Goal: Communication & Community: Connect with others

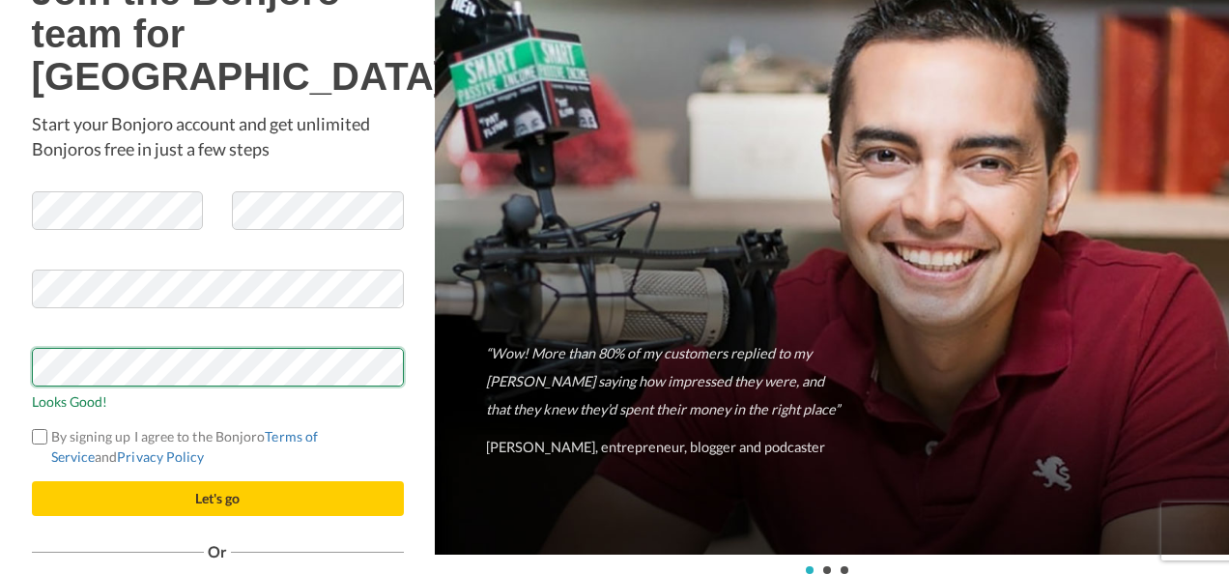
click at [32, 481] on button "Let's go" at bounding box center [218, 498] width 372 height 35
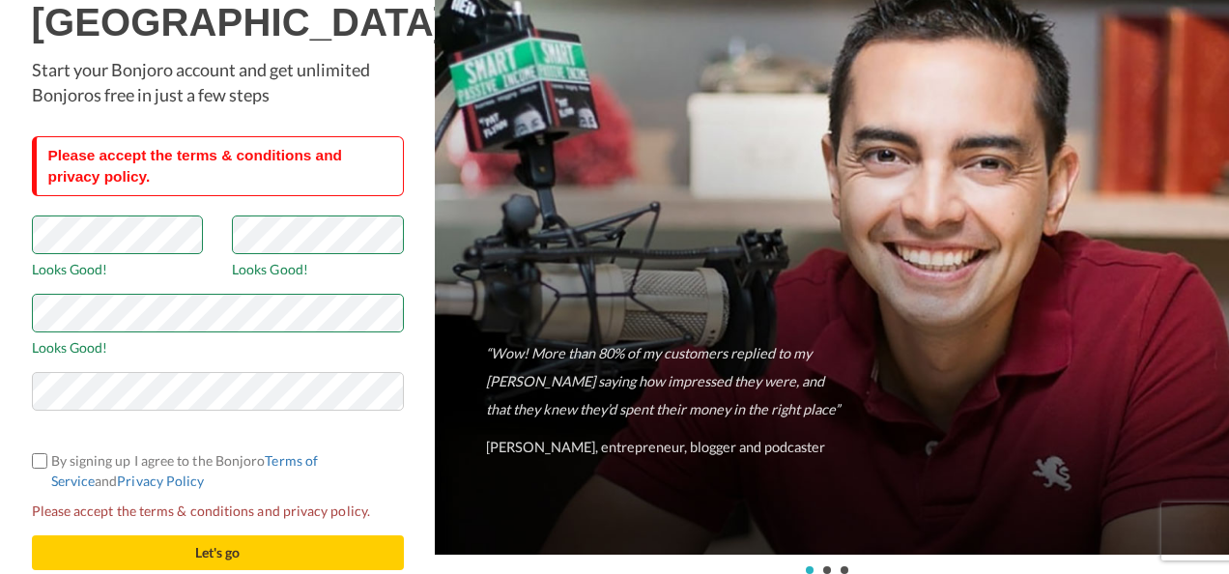
click at [32, 472] on label "By signing up I agree to the Bonjoro Terms of Service and Privacy Policy" at bounding box center [218, 470] width 372 height 41
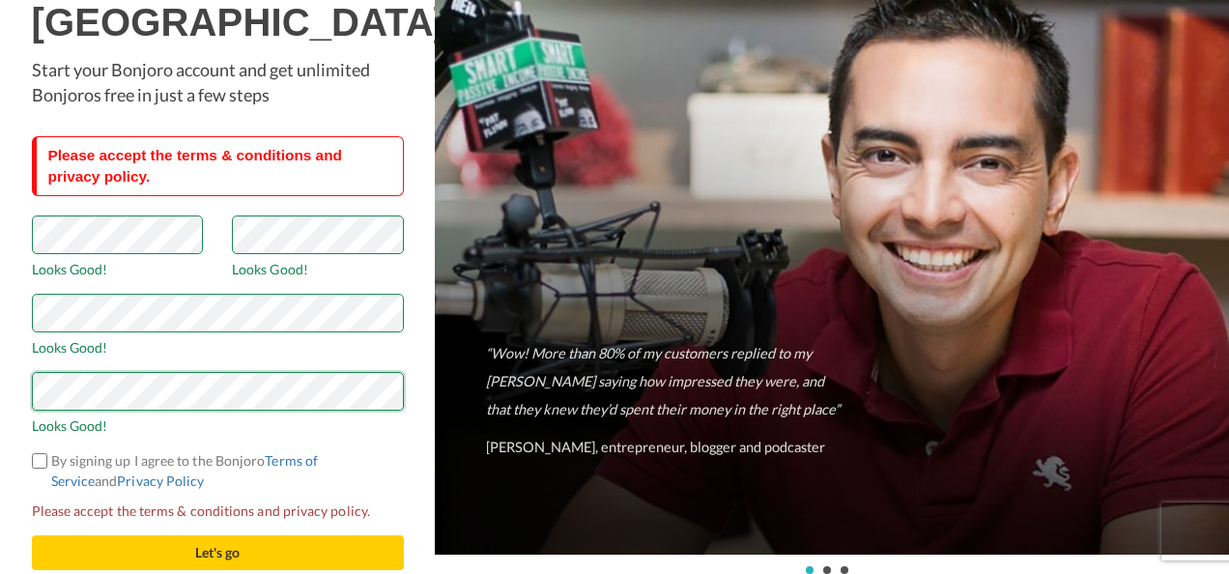
click at [32, 535] on button "Let's go" at bounding box center [218, 552] width 372 height 35
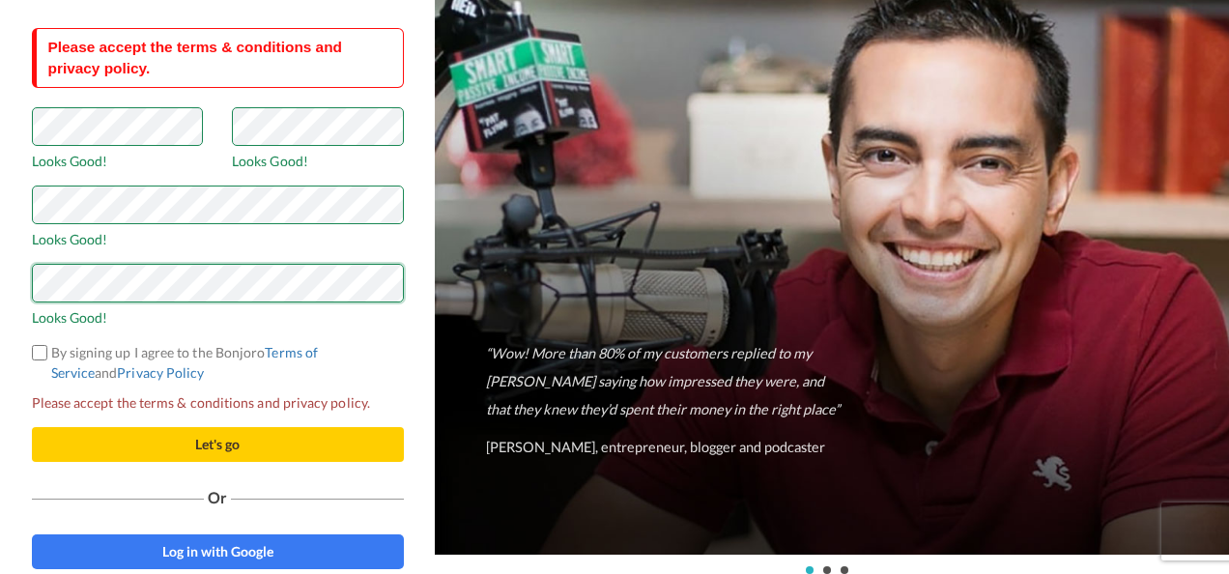
scroll to position [130, 0]
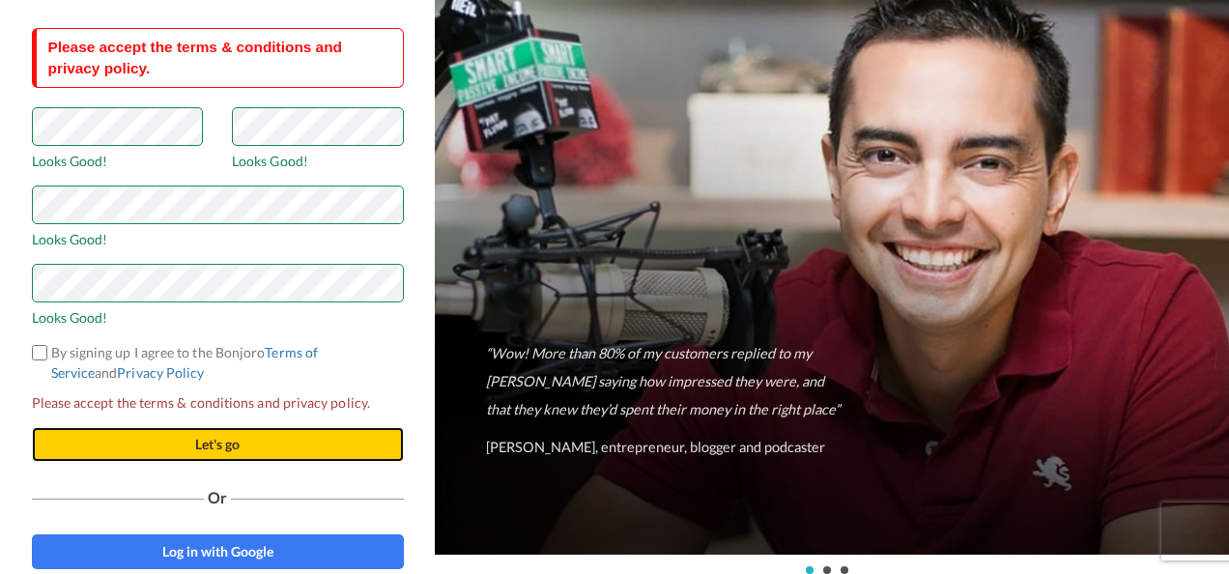
click at [179, 434] on button "Let's go" at bounding box center [218, 444] width 372 height 35
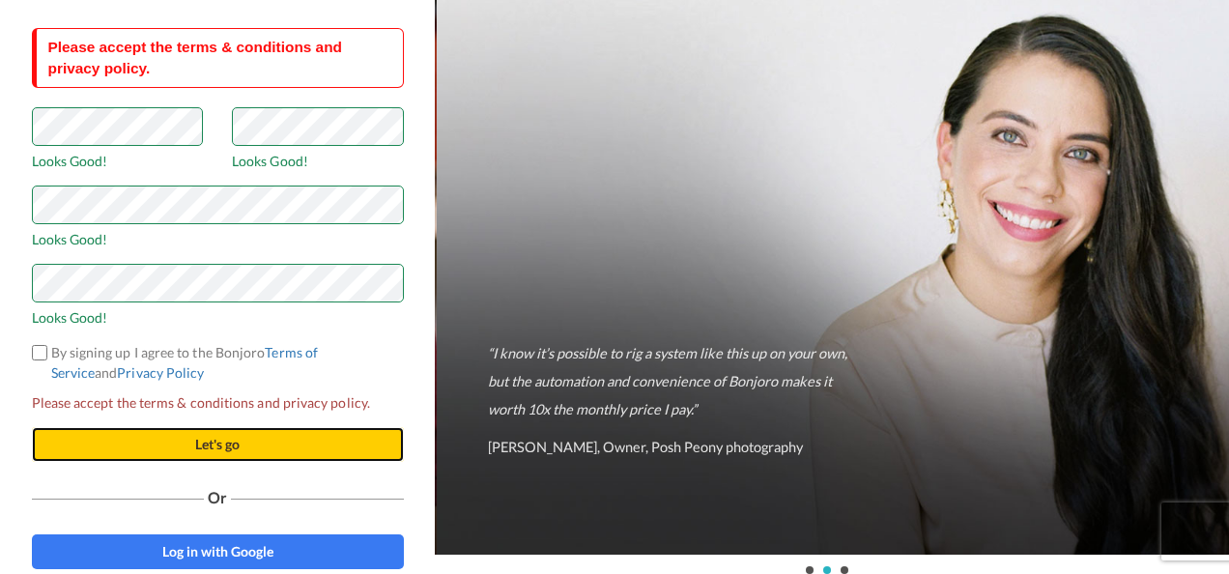
click at [149, 448] on button "Let's go" at bounding box center [218, 444] width 372 height 35
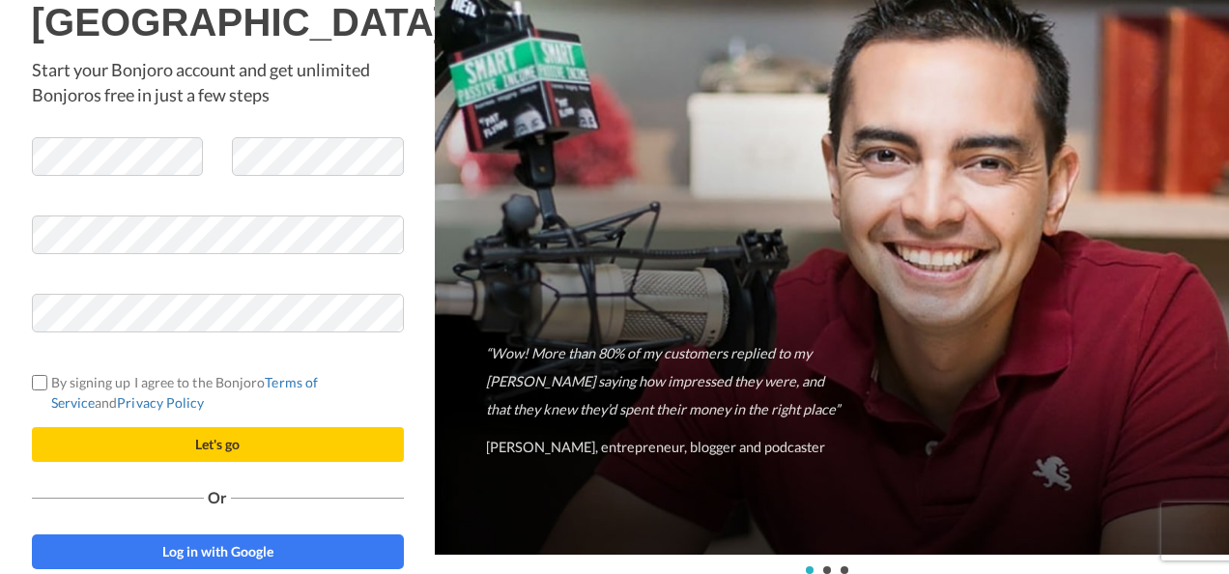
scroll to position [73, 0]
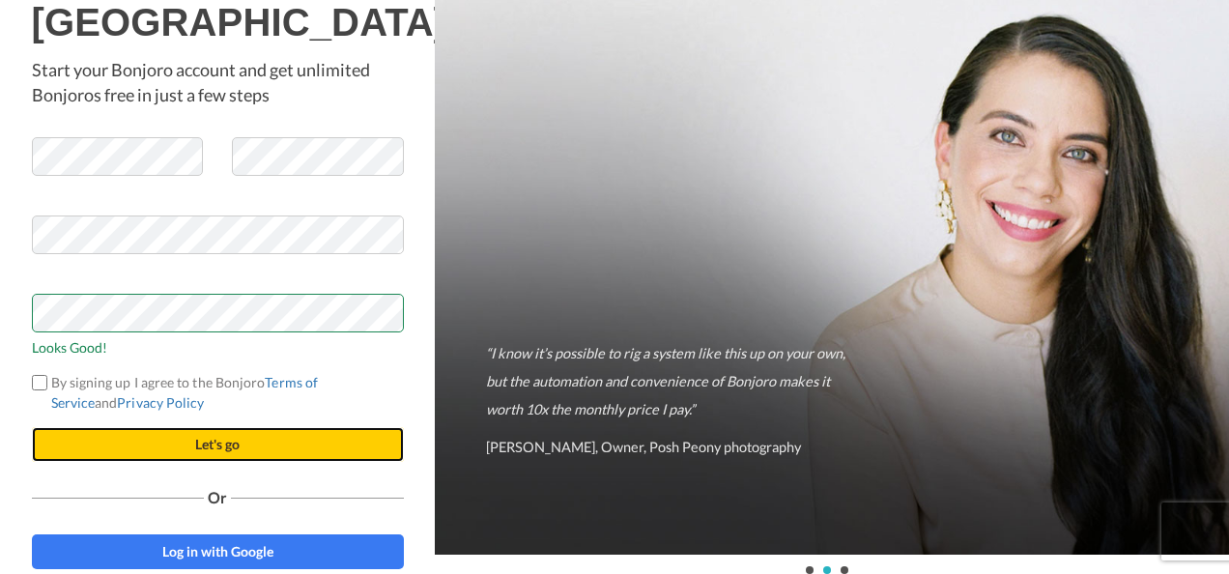
click at [118, 439] on button "Let's go" at bounding box center [218, 444] width 372 height 35
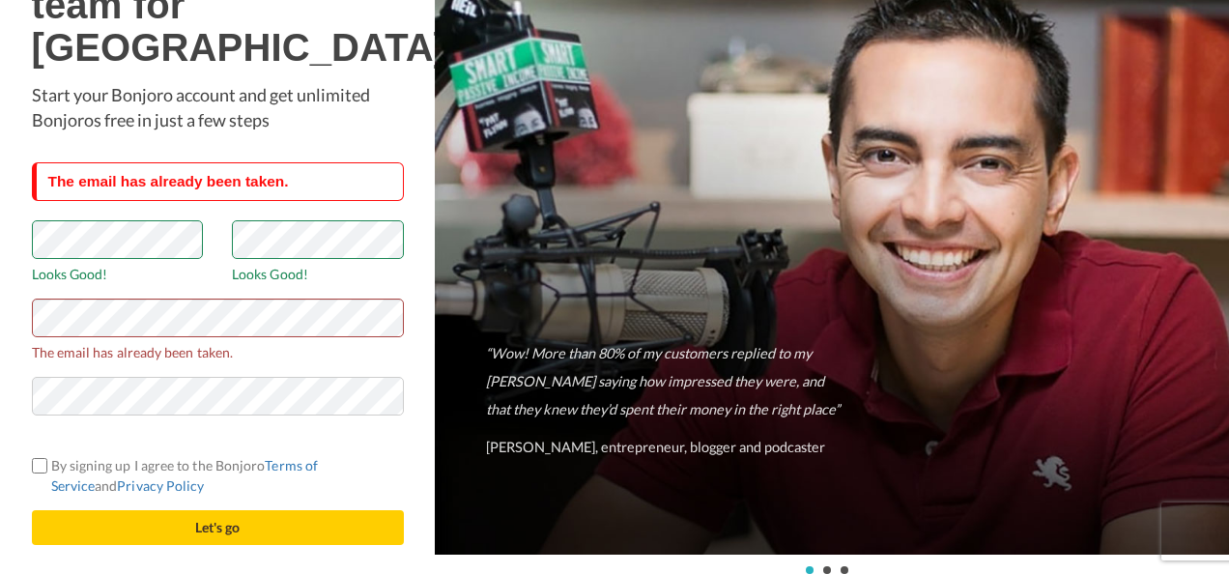
scroll to position [103, 0]
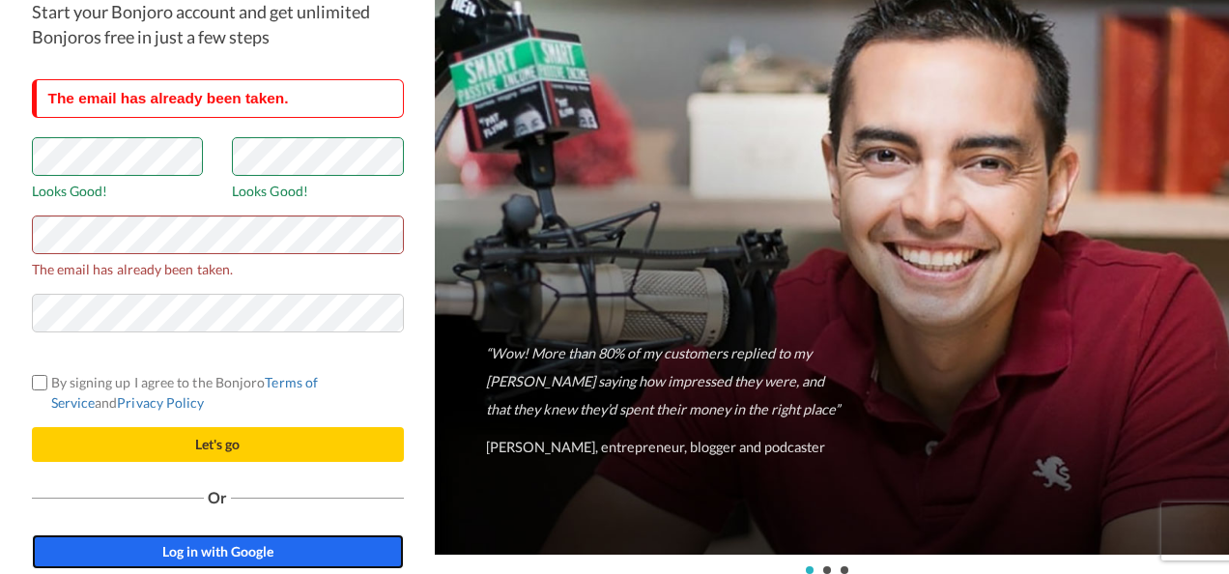
click at [168, 547] on span "Log in with Google" at bounding box center [217, 551] width 111 height 16
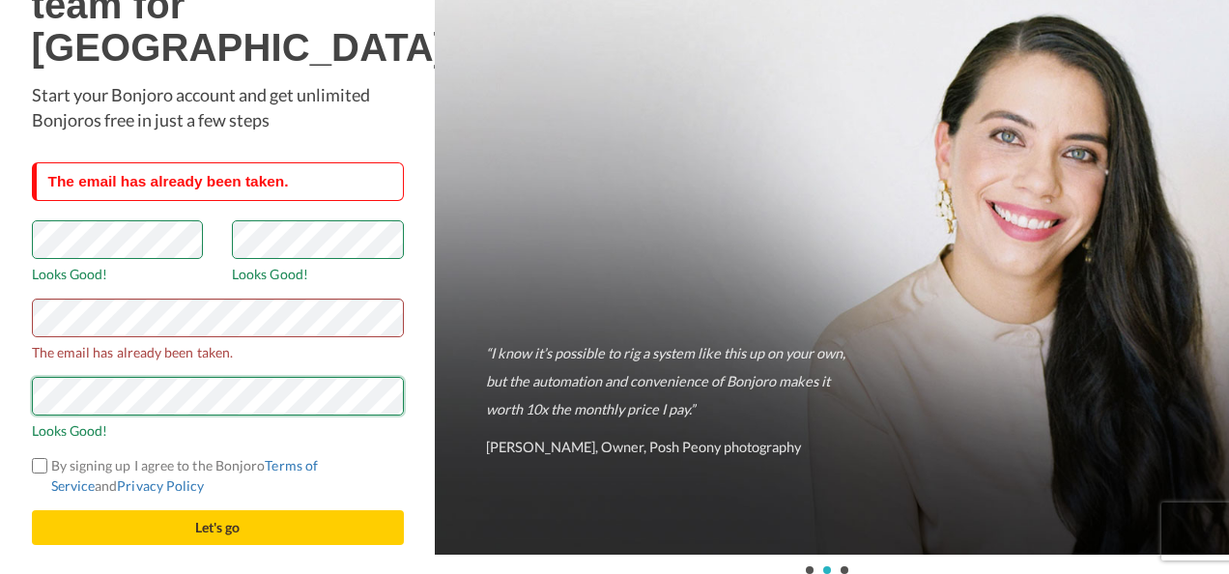
click at [32, 510] on button "Let's go" at bounding box center [218, 527] width 372 height 35
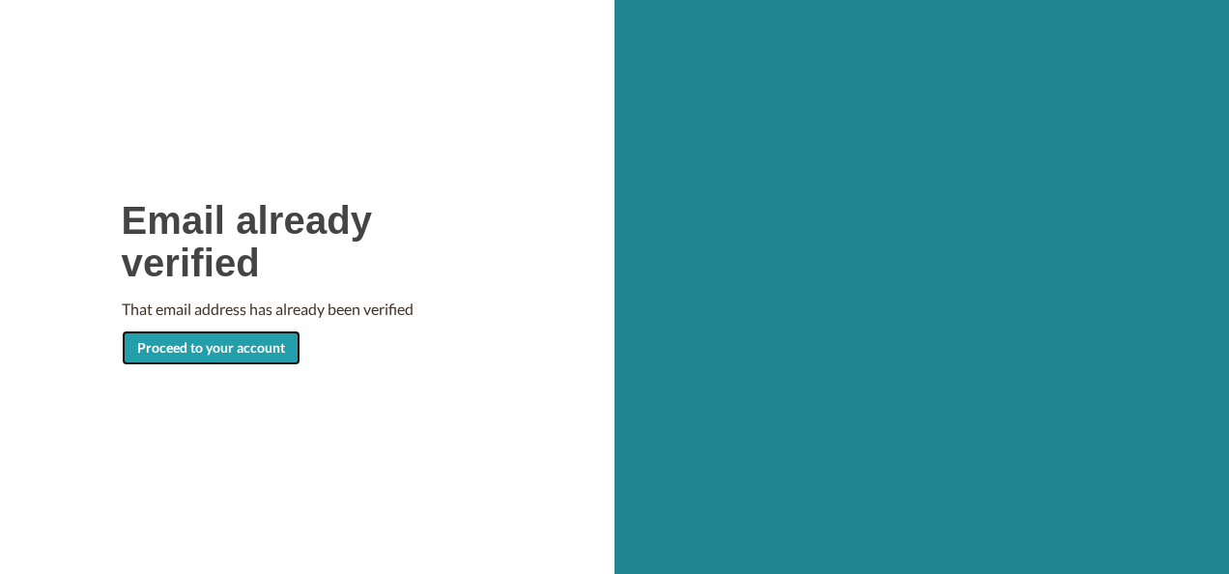
click at [180, 350] on link "Proceed to your account" at bounding box center [211, 348] width 179 height 35
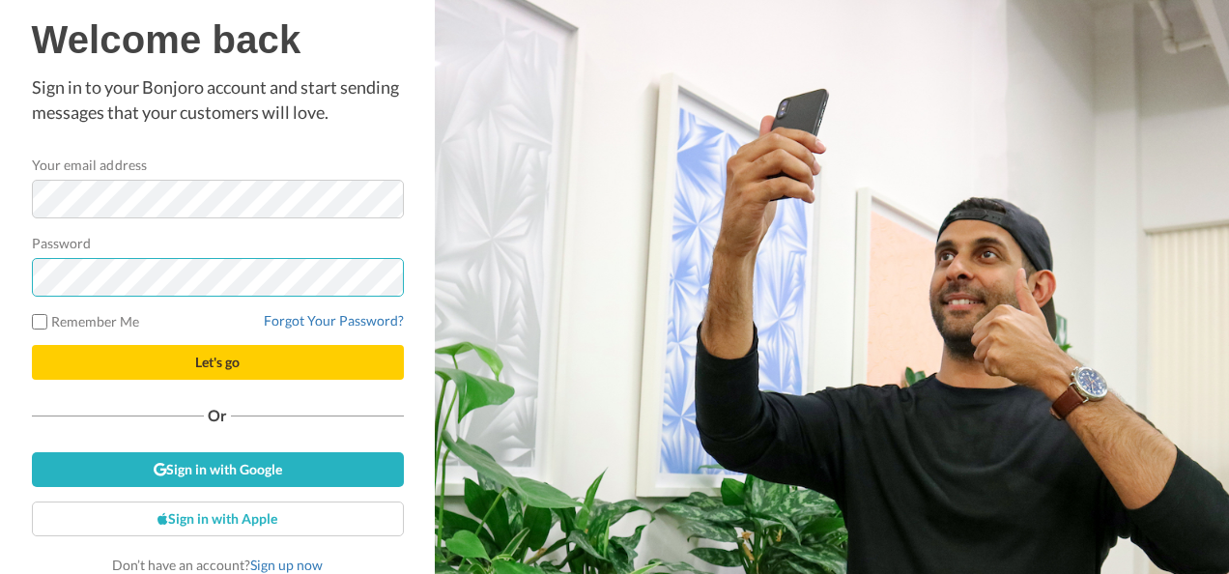
click at [32, 345] on button "Let's go" at bounding box center [218, 362] width 372 height 35
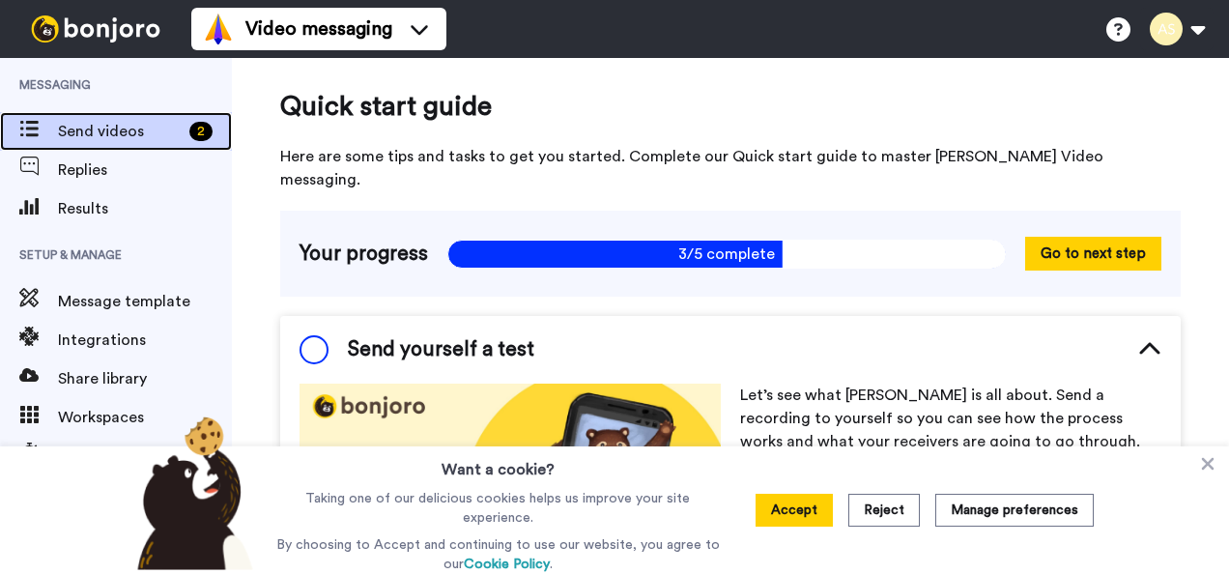
drag, startPoint x: 0, startPoint y: 0, endPoint x: 101, endPoint y: 124, distance: 159.4
click at [101, 124] on span "Send videos" at bounding box center [120, 131] width 124 height 23
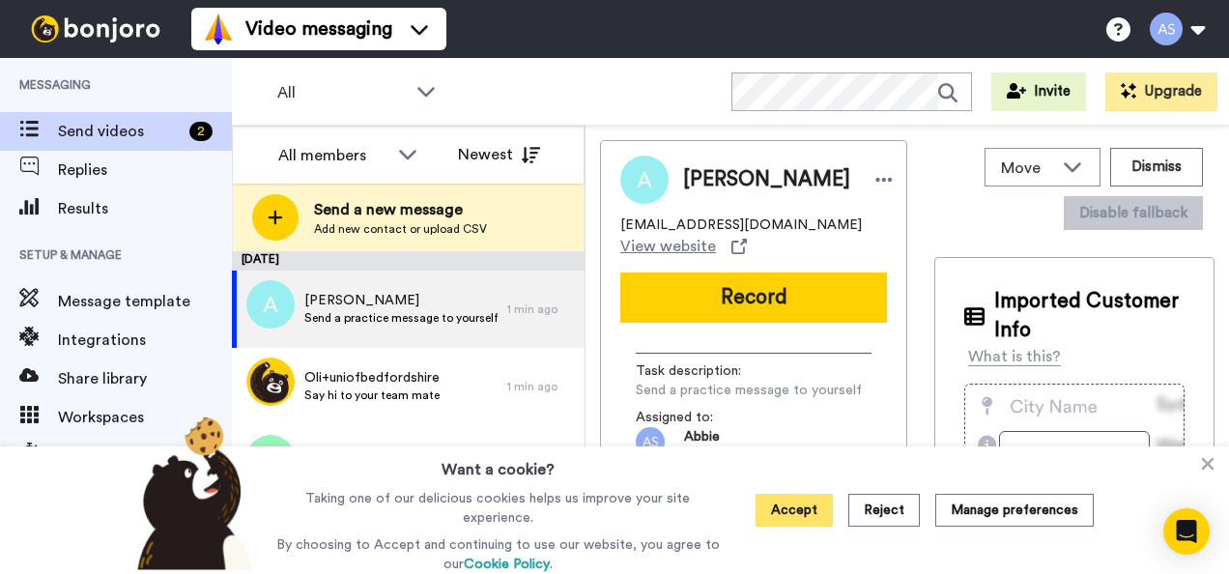
click at [800, 509] on button "Accept" at bounding box center [794, 510] width 77 height 33
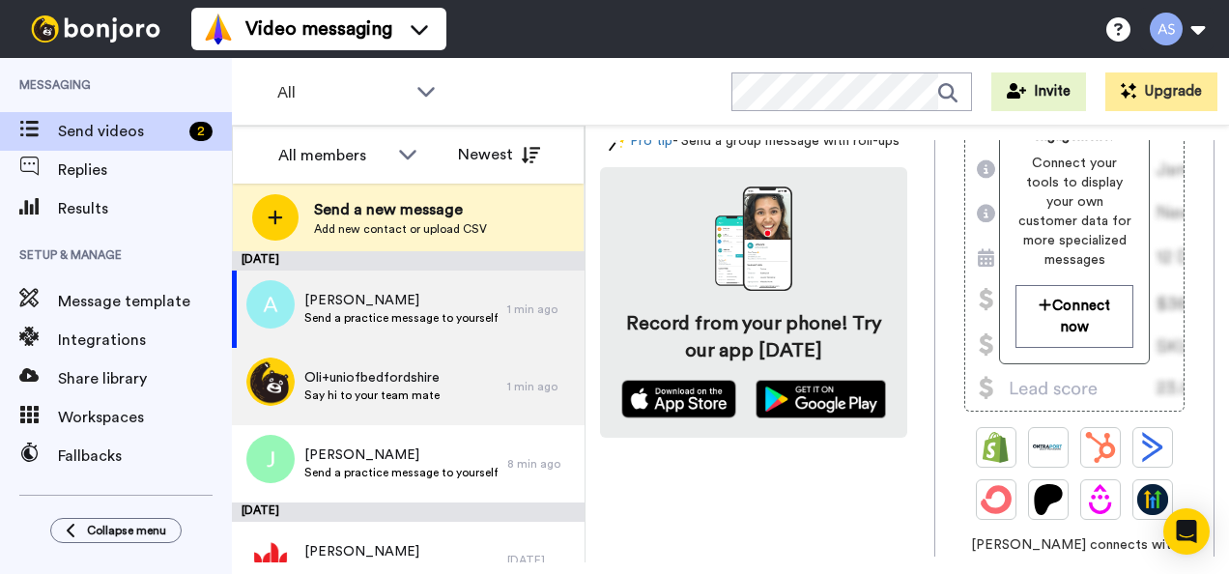
scroll to position [361, 0]
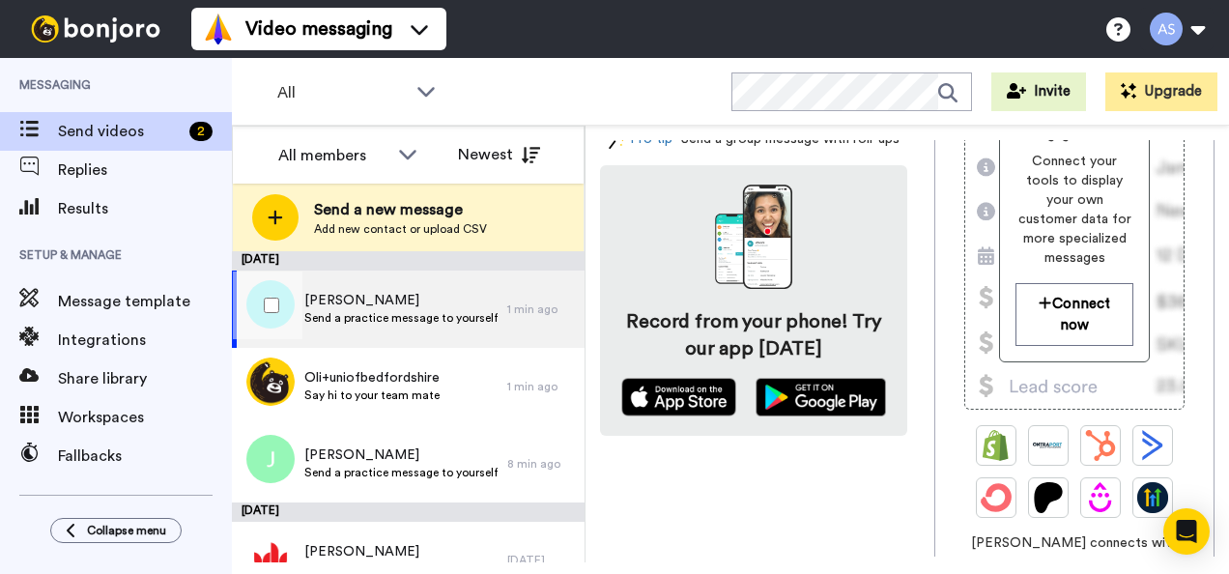
click at [385, 300] on span "[PERSON_NAME]" at bounding box center [400, 300] width 193 height 19
click at [690, 460] on div "Abbie Sinfield abbie.sinfield@beds.ac.uk View website Record Task description :…" at bounding box center [907, 348] width 615 height 417
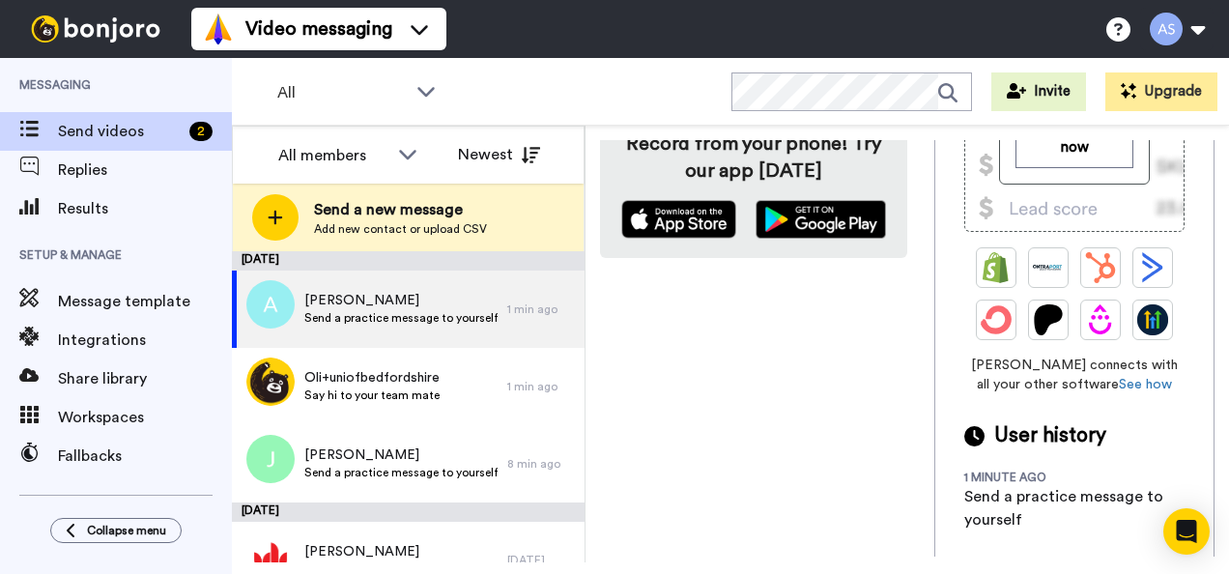
scroll to position [0, 0]
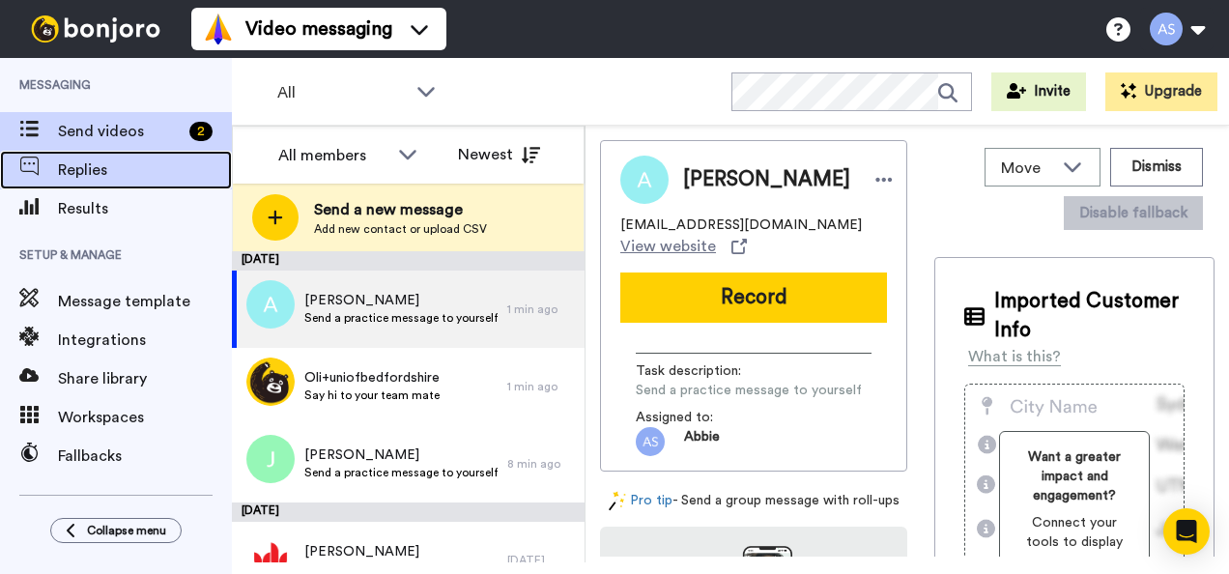
click at [93, 184] on div "Replies" at bounding box center [116, 170] width 232 height 39
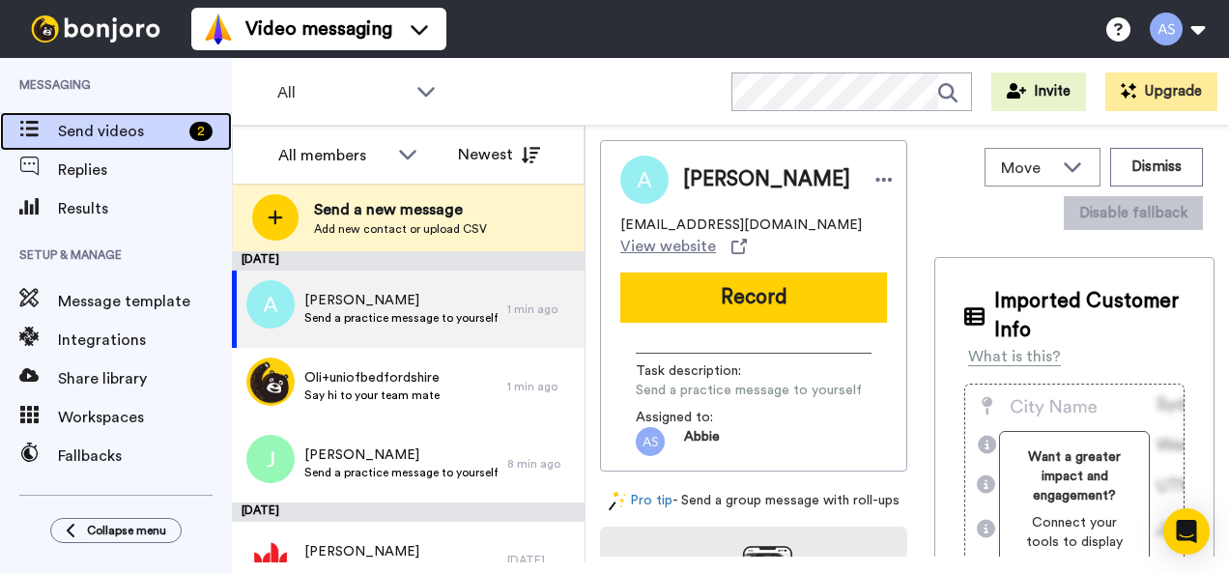
click at [71, 121] on span "Send videos" at bounding box center [120, 131] width 124 height 23
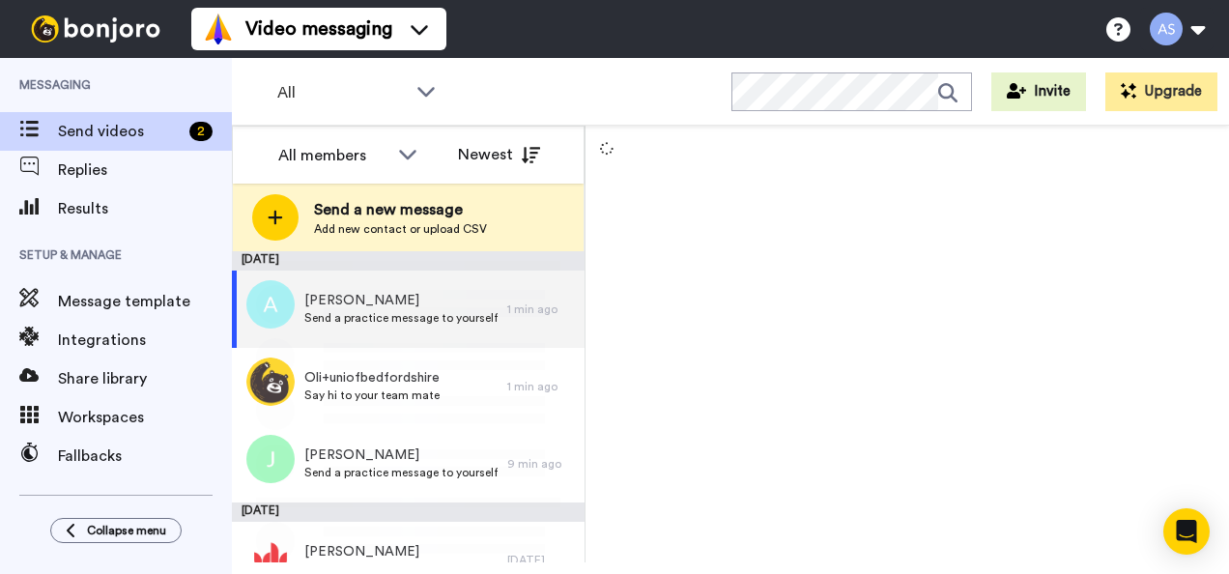
click at [375, 244] on div "Send a new message Add new contact or upload CSV" at bounding box center [408, 218] width 351 height 68
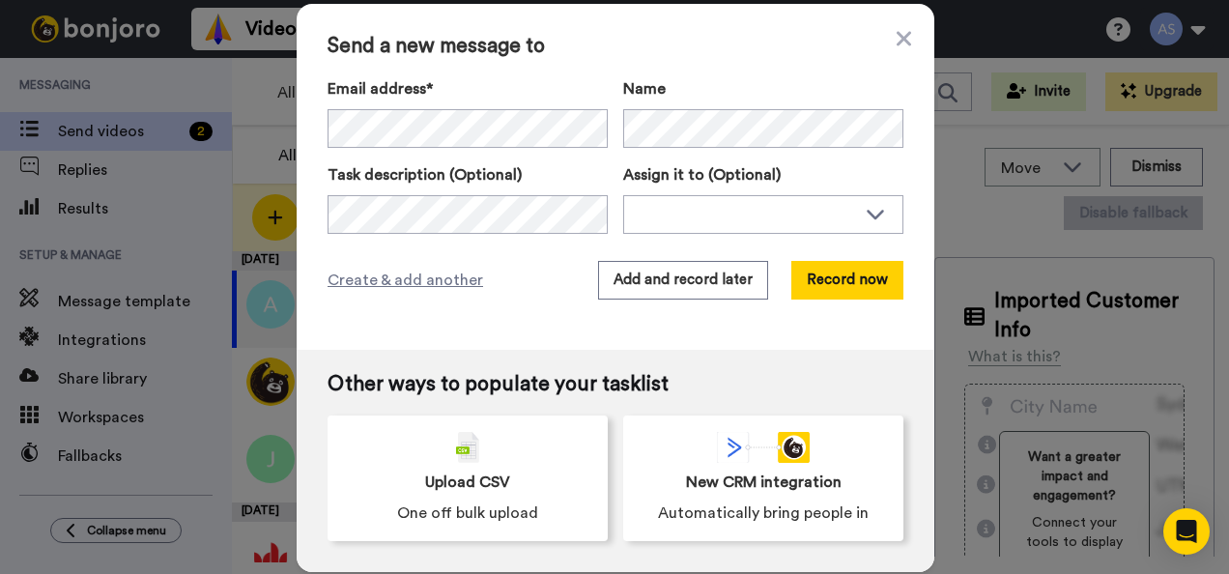
click at [493, 70] on div "Send a new message to Email address* [PERSON_NAME] <[PERSON_NAME][EMAIL_ADDRESS…" at bounding box center [616, 177] width 638 height 346
click at [840, 271] on button "Record now" at bounding box center [848, 280] width 112 height 39
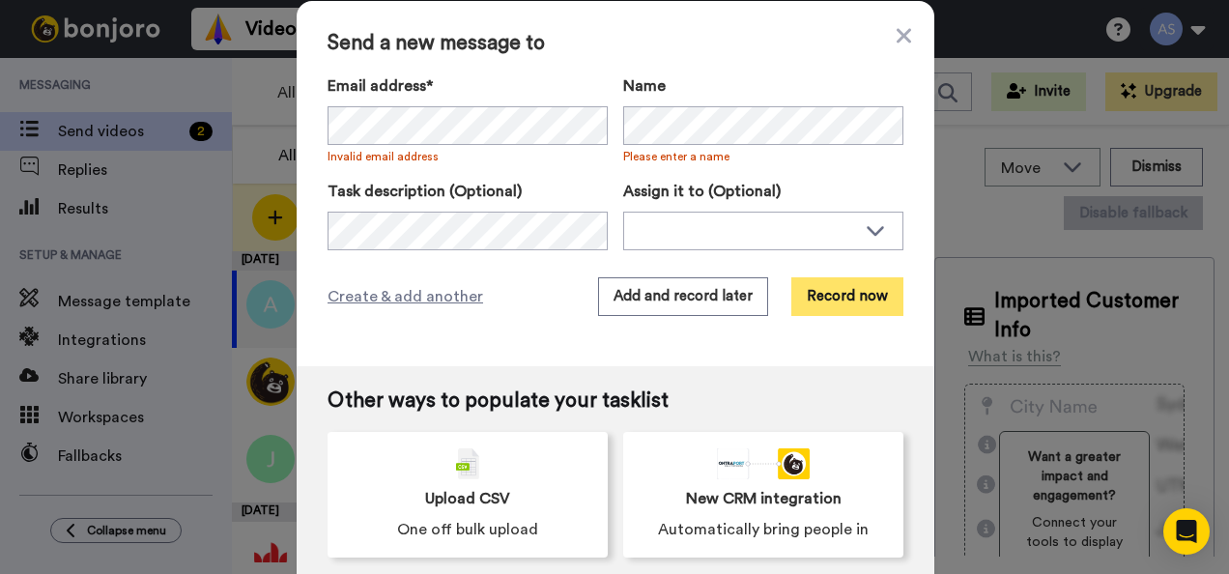
click at [828, 290] on button "Record now" at bounding box center [848, 296] width 112 height 39
click at [588, 172] on div "Email address* [PERSON_NAME] <[PERSON_NAME][EMAIL_ADDRESS][PERSON_NAME][DOMAIN_…" at bounding box center [616, 162] width 576 height 176
click at [435, 295] on span "Create & add another" at bounding box center [406, 296] width 156 height 23
click at [383, 293] on span "Create & add another" at bounding box center [406, 296] width 156 height 23
click at [897, 41] on icon at bounding box center [904, 35] width 14 height 23
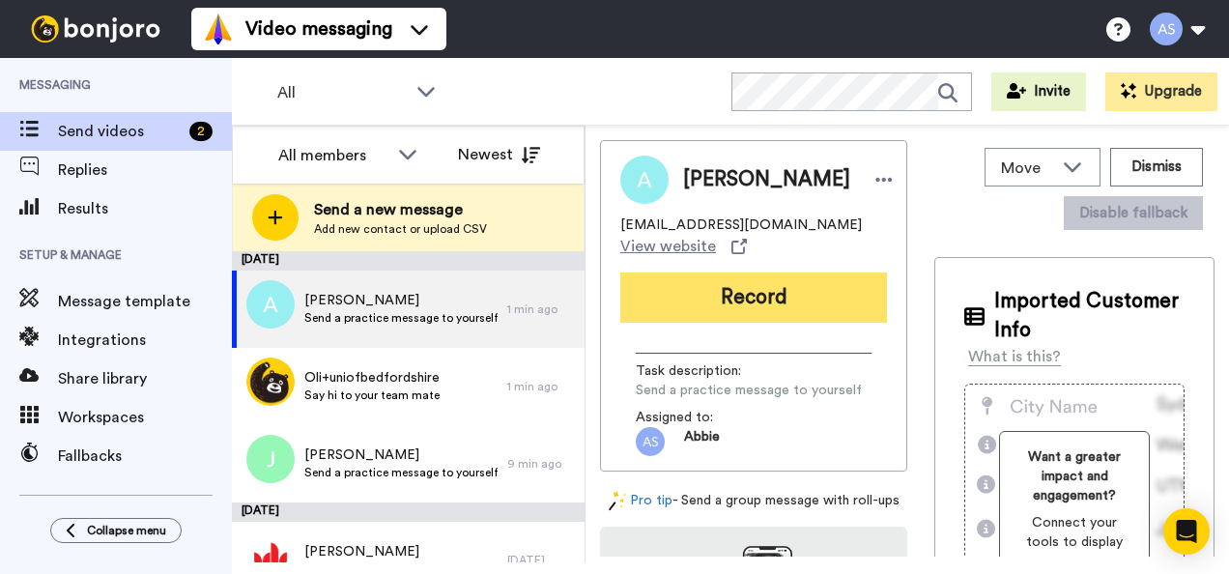
click at [767, 285] on button "Record" at bounding box center [753, 298] width 267 height 50
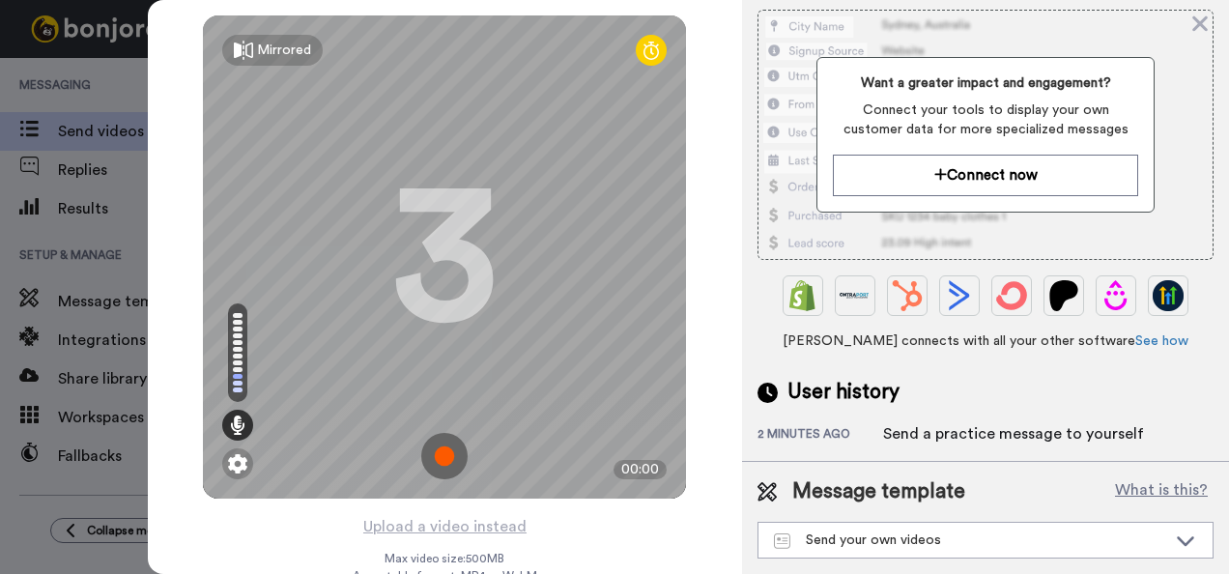
scroll to position [272, 0]
click at [1208, 23] on icon at bounding box center [1200, 24] width 19 height 24
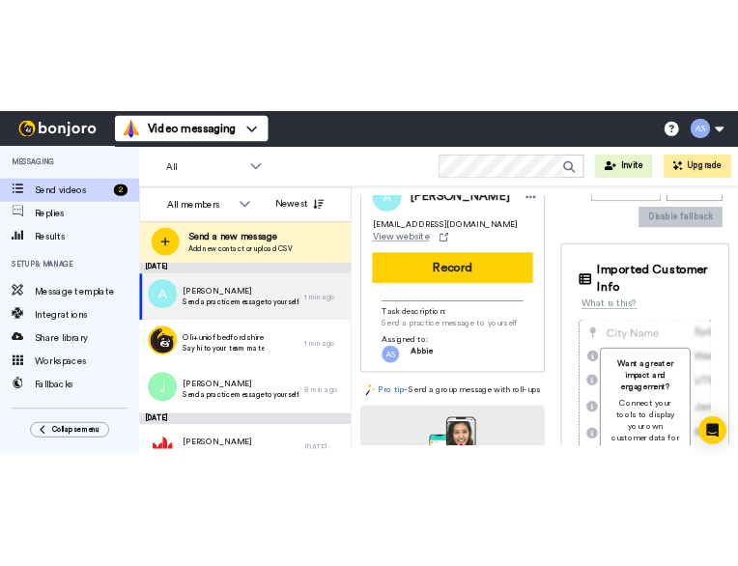
scroll to position [0, 0]
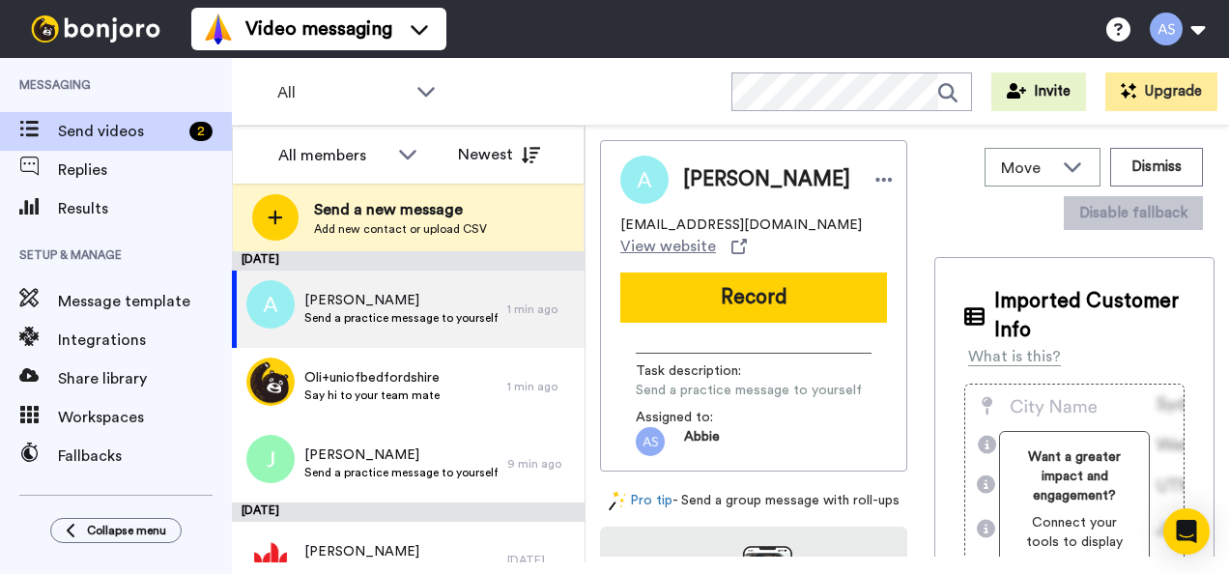
click at [690, 389] on span "Send a practice message to yourself" at bounding box center [749, 390] width 226 height 19
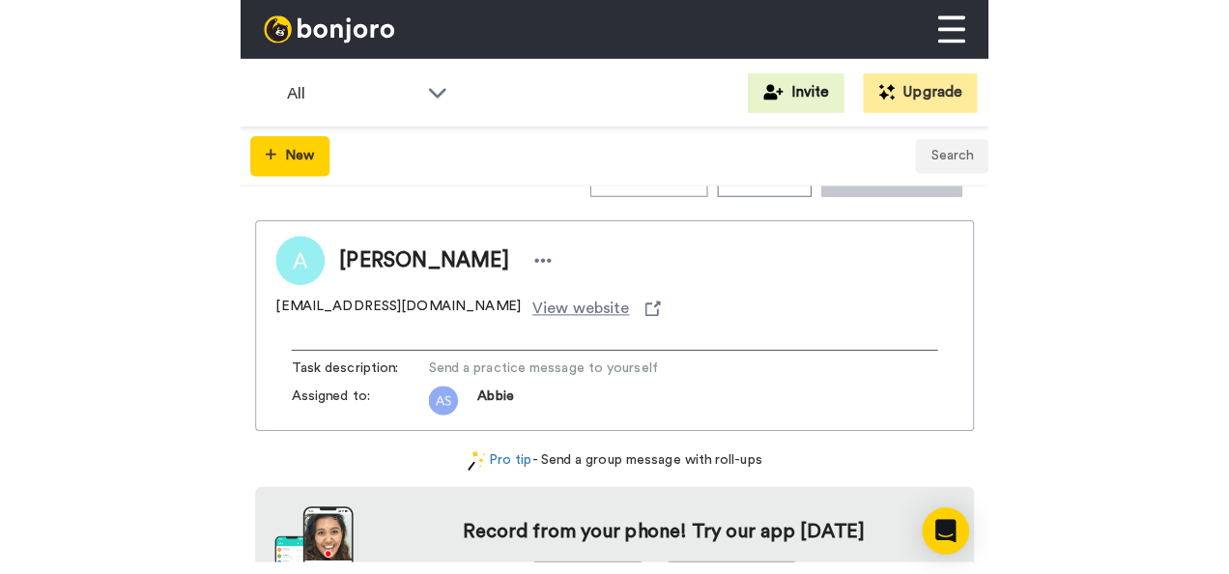
scroll to position [50, 0]
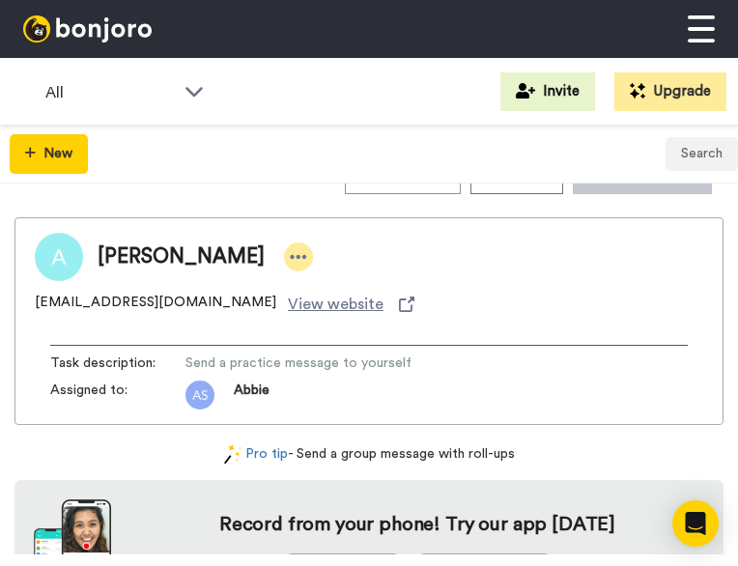
click at [290, 247] on icon at bounding box center [298, 256] width 17 height 19
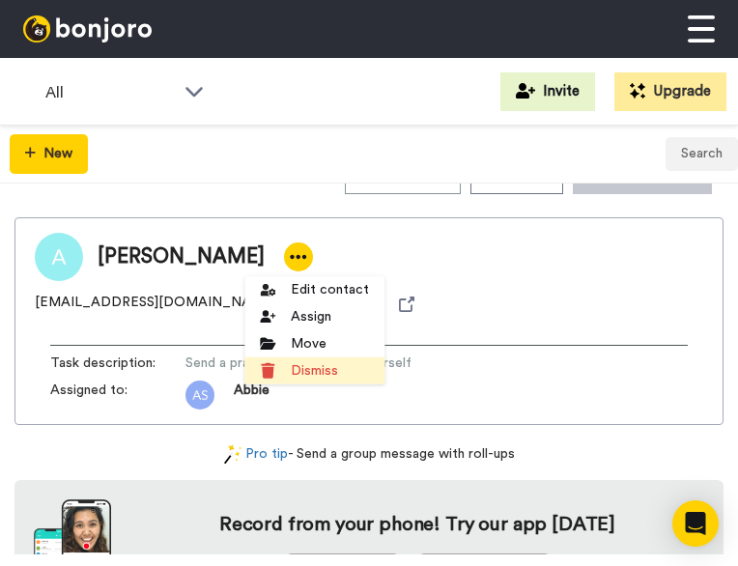
click at [329, 363] on li "Dismiss" at bounding box center [315, 371] width 140 height 27
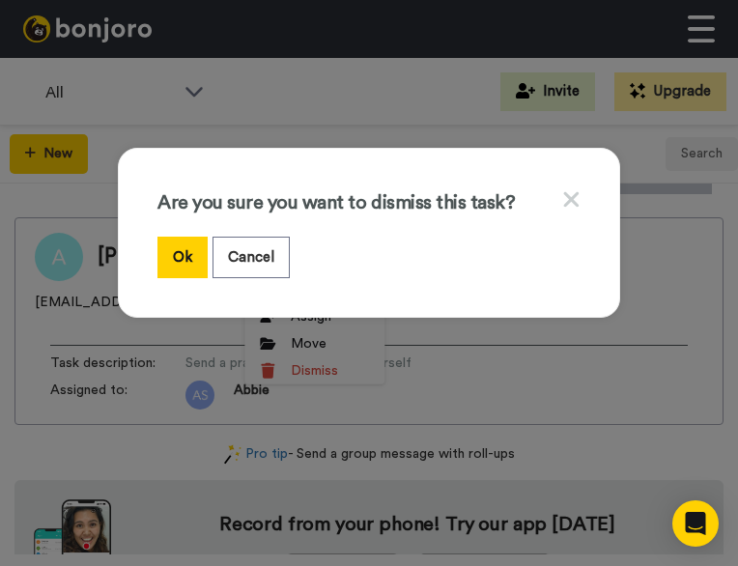
click at [564, 200] on icon at bounding box center [571, 199] width 18 height 24
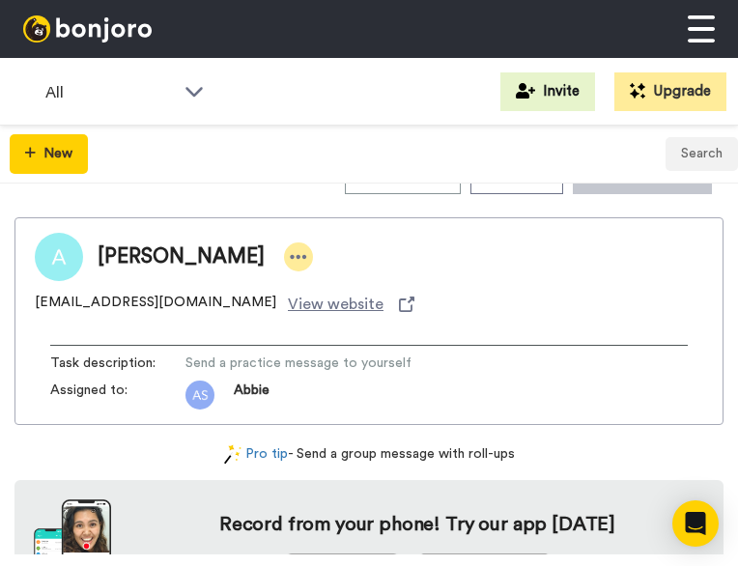
click at [290, 263] on icon at bounding box center [298, 256] width 17 height 19
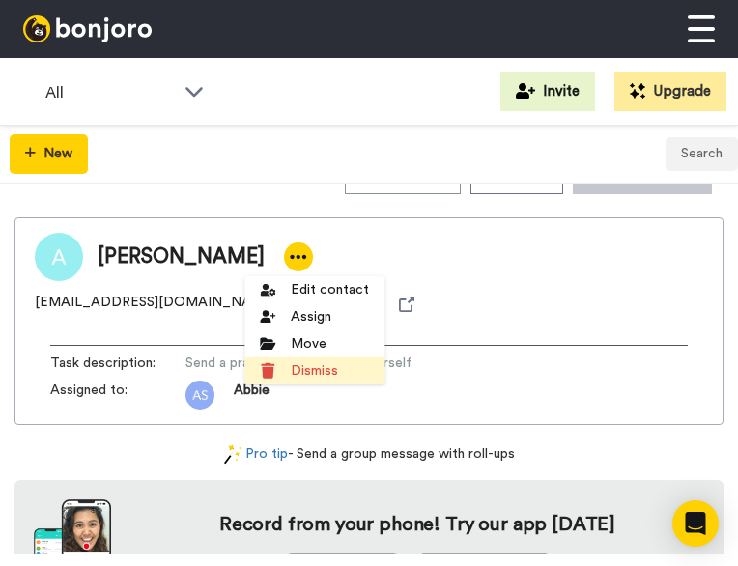
click at [325, 370] on li "Dismiss" at bounding box center [315, 371] width 140 height 27
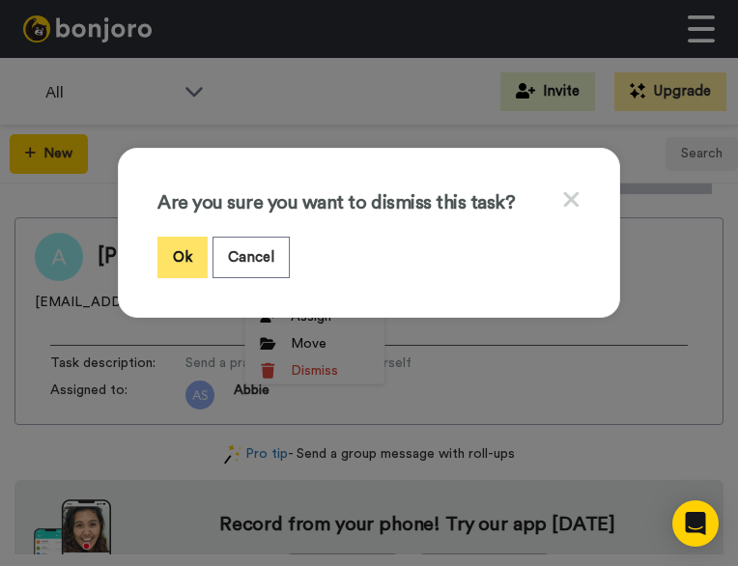
click at [174, 258] on button "Ok" at bounding box center [183, 258] width 50 height 42
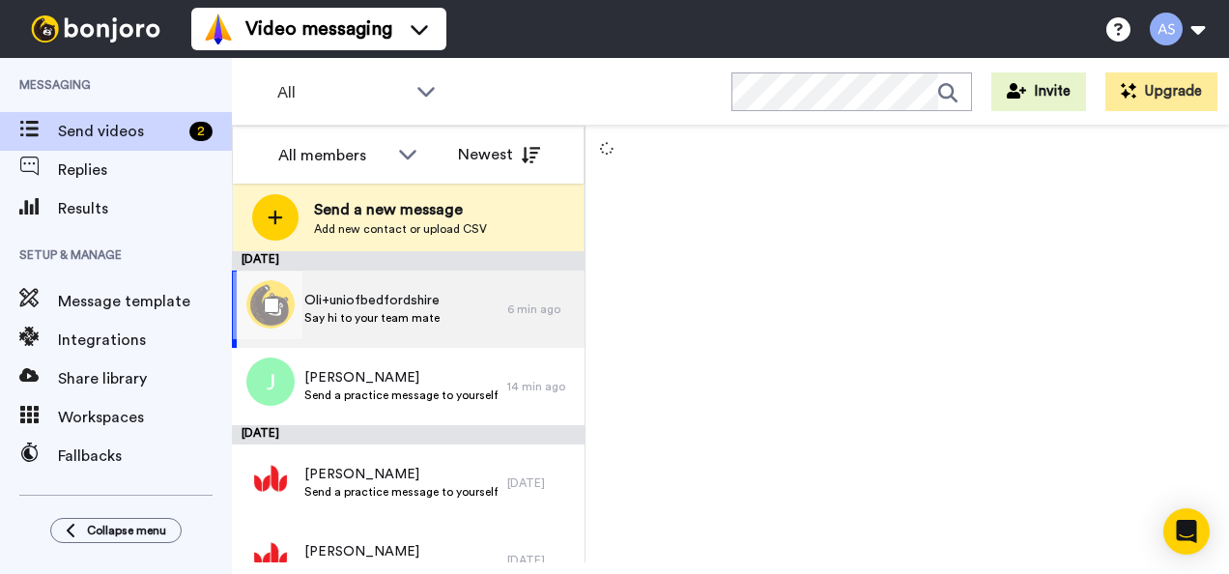
click at [336, 333] on div "Oli+uniofbedfordshire Say hi to your team mate" at bounding box center [369, 309] width 275 height 77
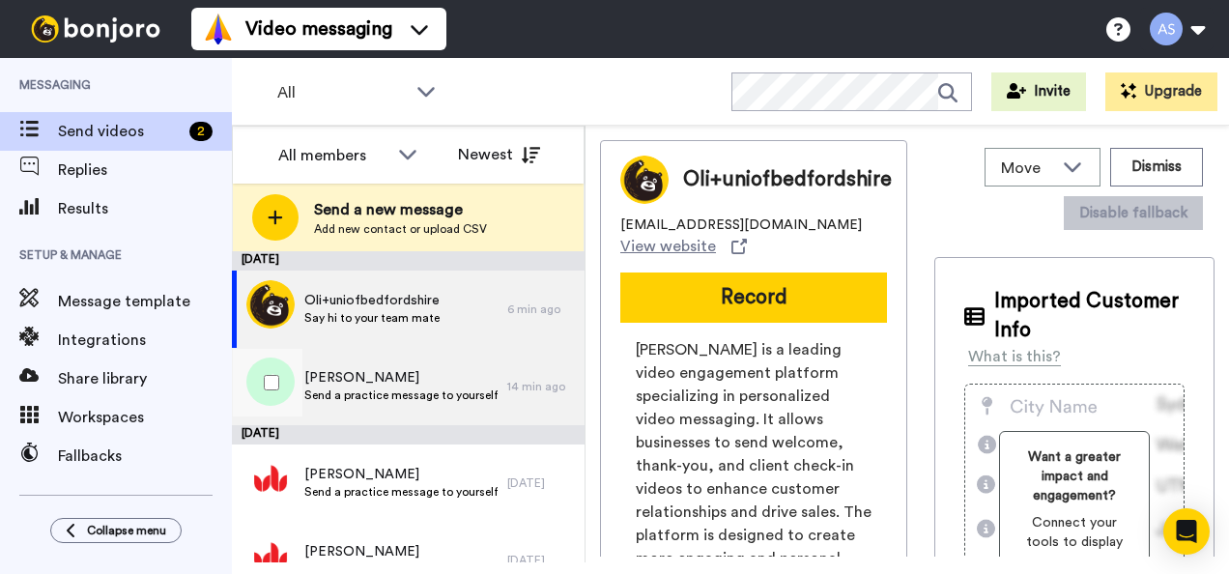
click at [363, 385] on span "Jennifer Catchpole" at bounding box center [400, 377] width 193 height 19
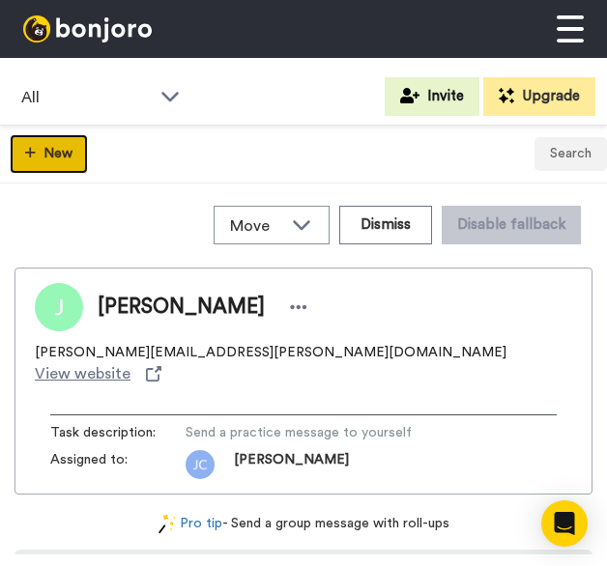
click at [55, 163] on button "New" at bounding box center [49, 154] width 78 height 40
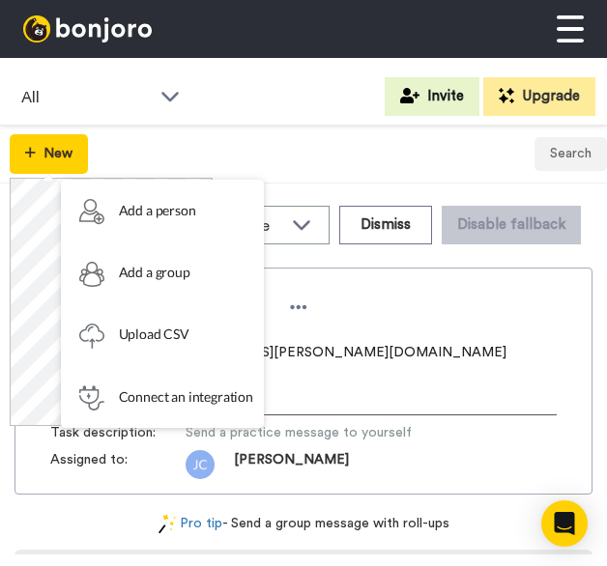
click at [305, 161] on div "New Search" at bounding box center [303, 155] width 607 height 58
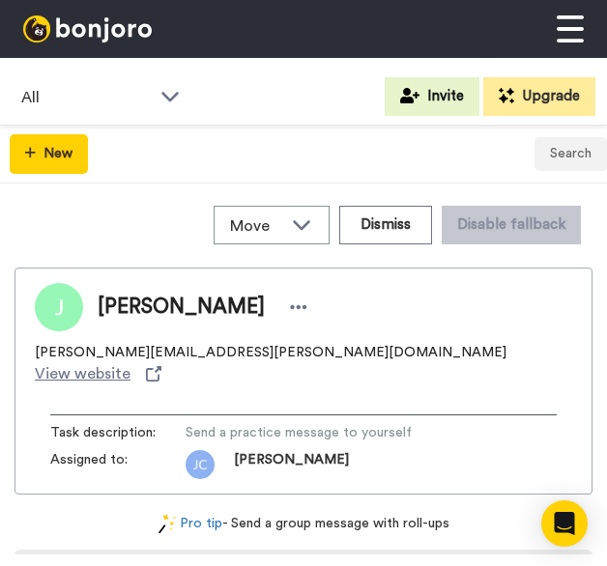
click at [3, 164] on div "New Search" at bounding box center [303, 155] width 607 height 58
click at [50, 152] on button "New" at bounding box center [49, 154] width 78 height 40
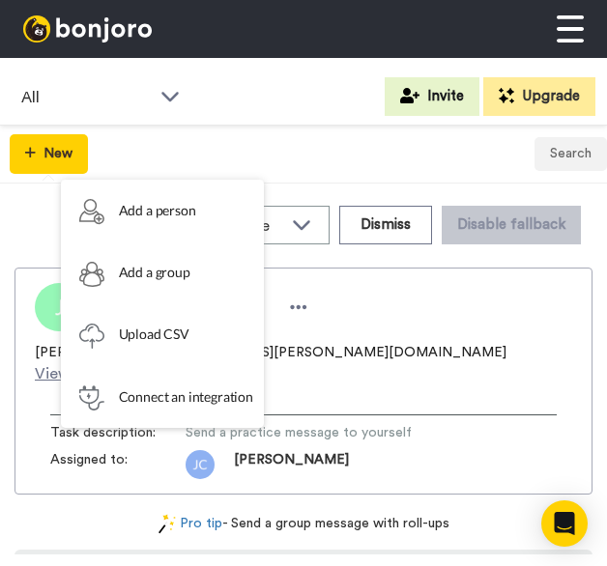
click at [193, 152] on div "New Search" at bounding box center [303, 155] width 607 height 58
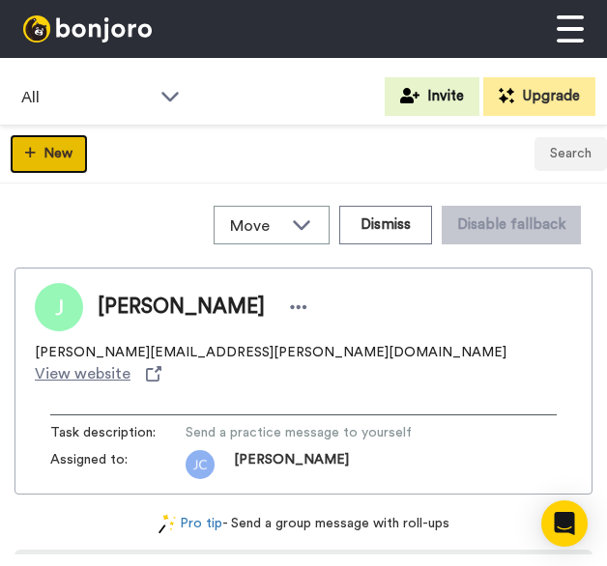
click at [35, 144] on button "New" at bounding box center [49, 154] width 78 height 40
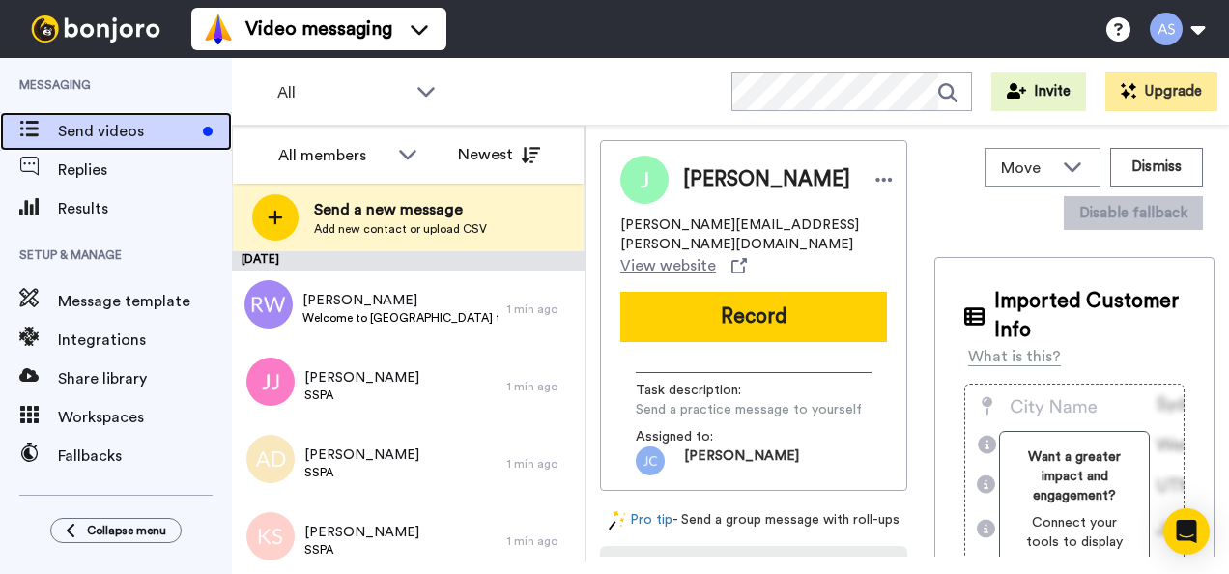
click at [66, 134] on span "Send videos" at bounding box center [126, 131] width 137 height 23
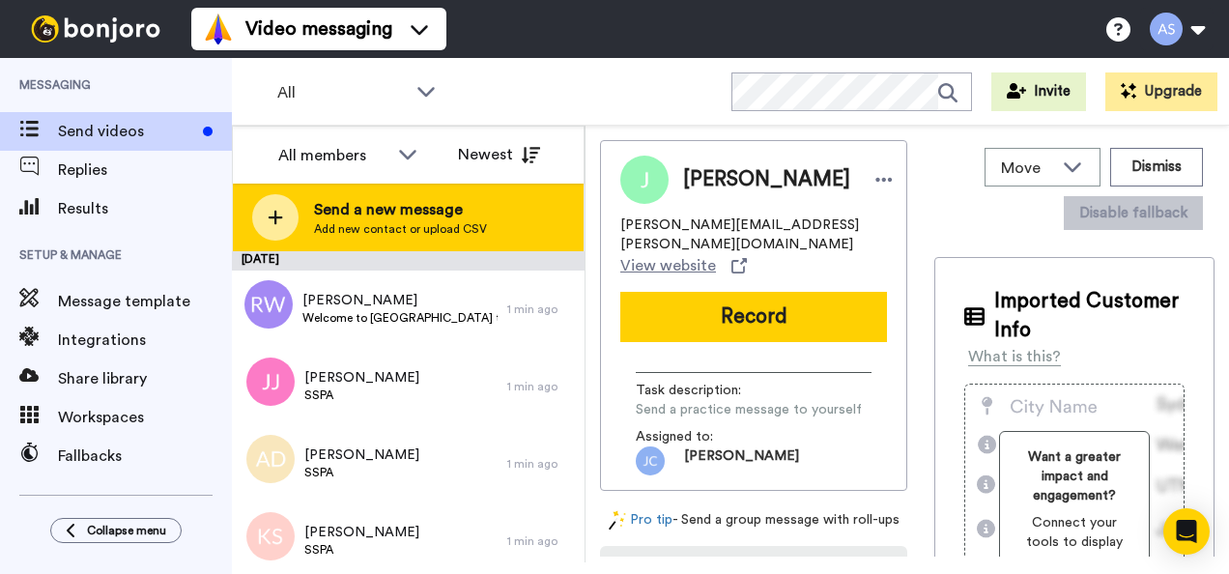
click at [383, 207] on span "Send a new message" at bounding box center [400, 209] width 173 height 23
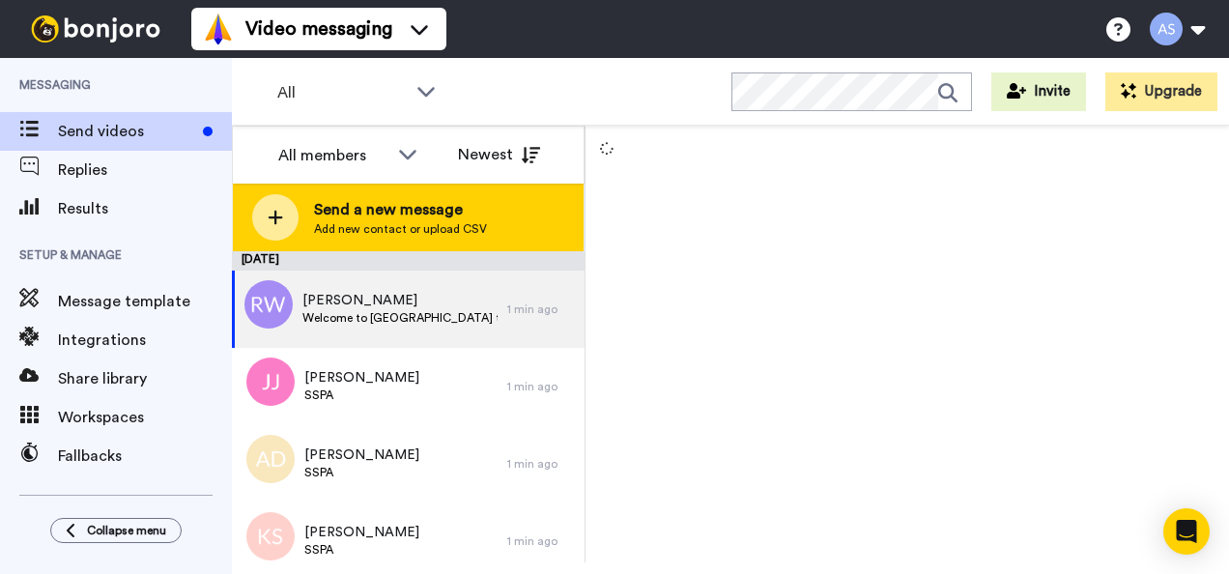
click at [360, 230] on span "Add new contact or upload CSV" at bounding box center [400, 228] width 173 height 15
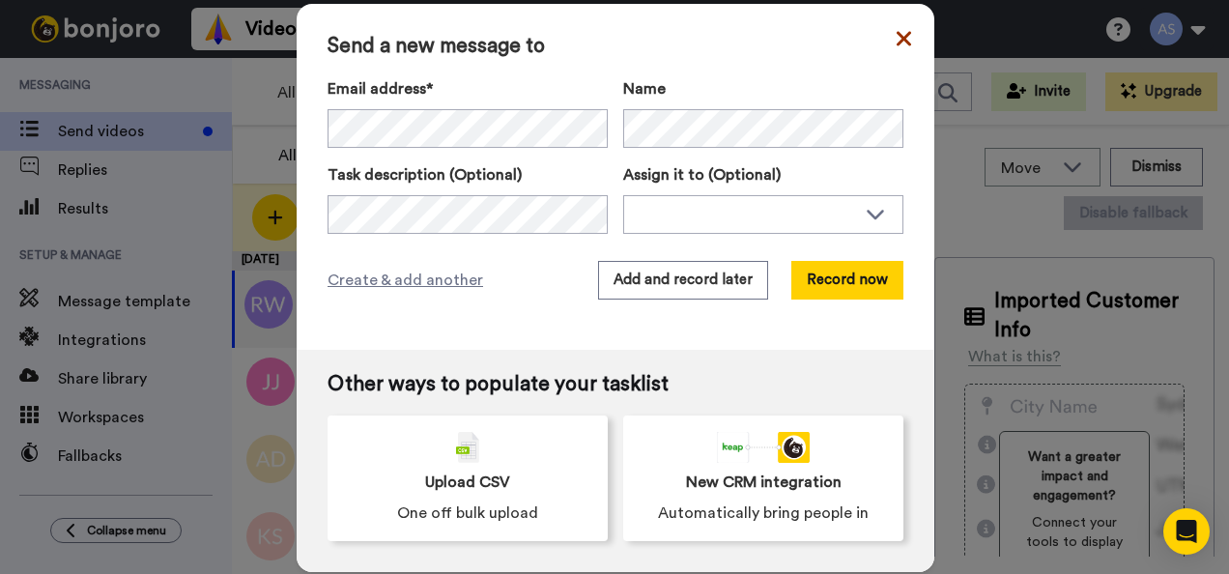
click at [897, 43] on icon at bounding box center [904, 38] width 14 height 14
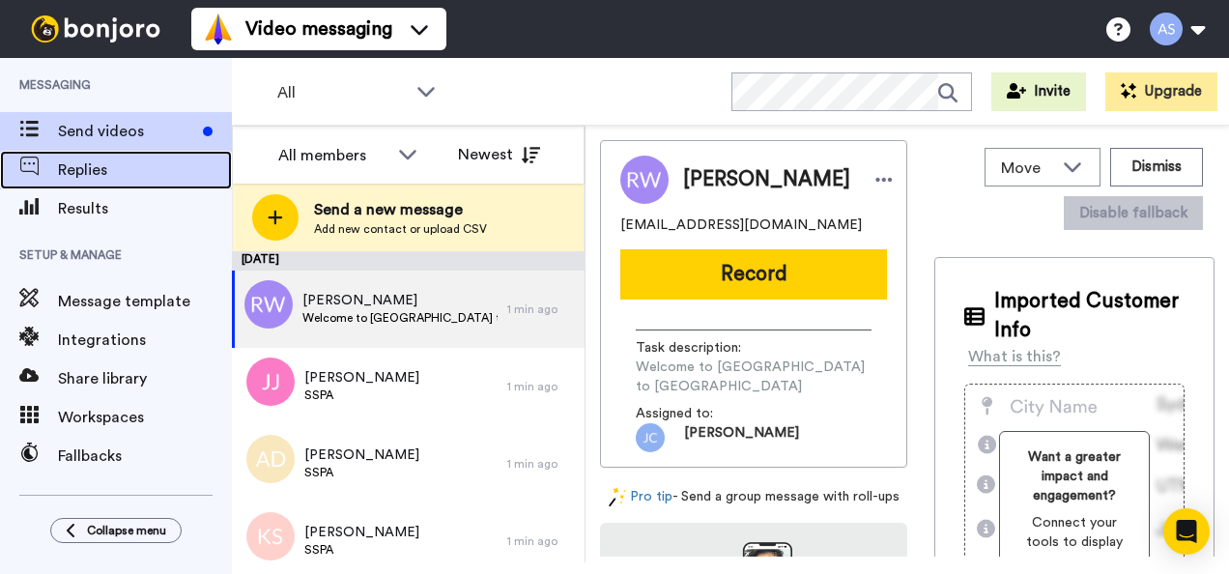
click at [122, 170] on span "Replies" at bounding box center [145, 169] width 174 height 23
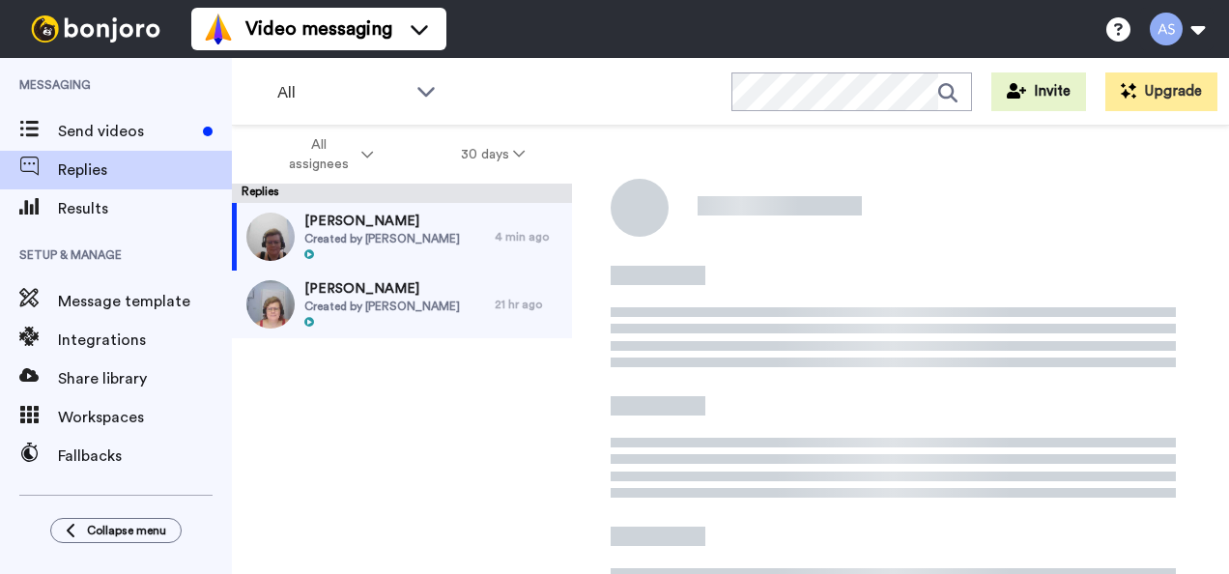
scroll to position [68, 0]
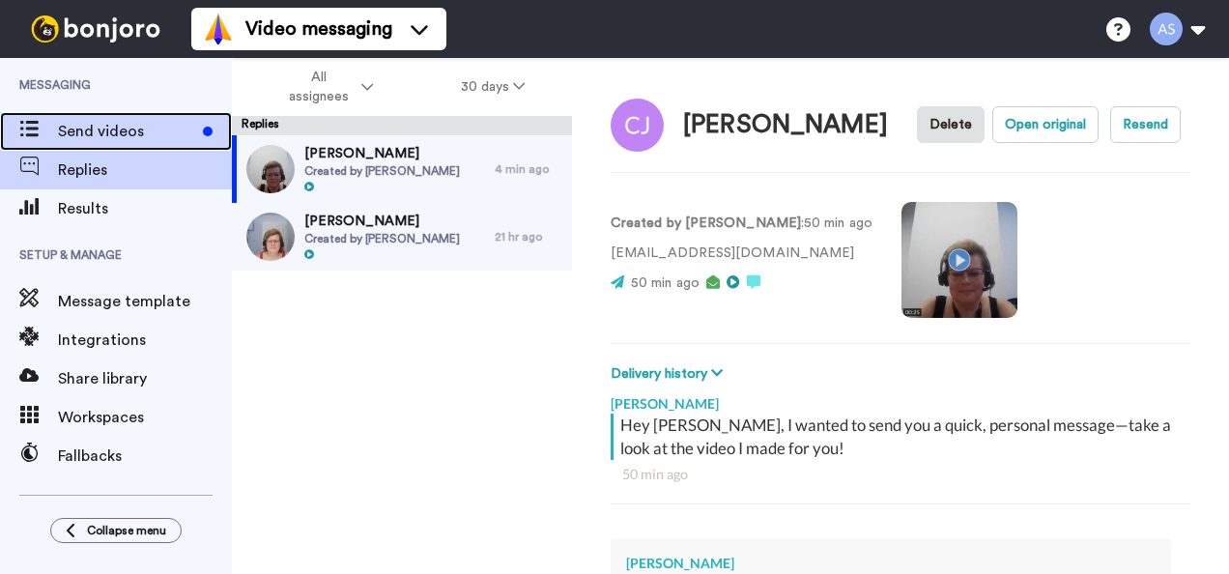
click at [116, 124] on span "Send videos" at bounding box center [126, 131] width 137 height 23
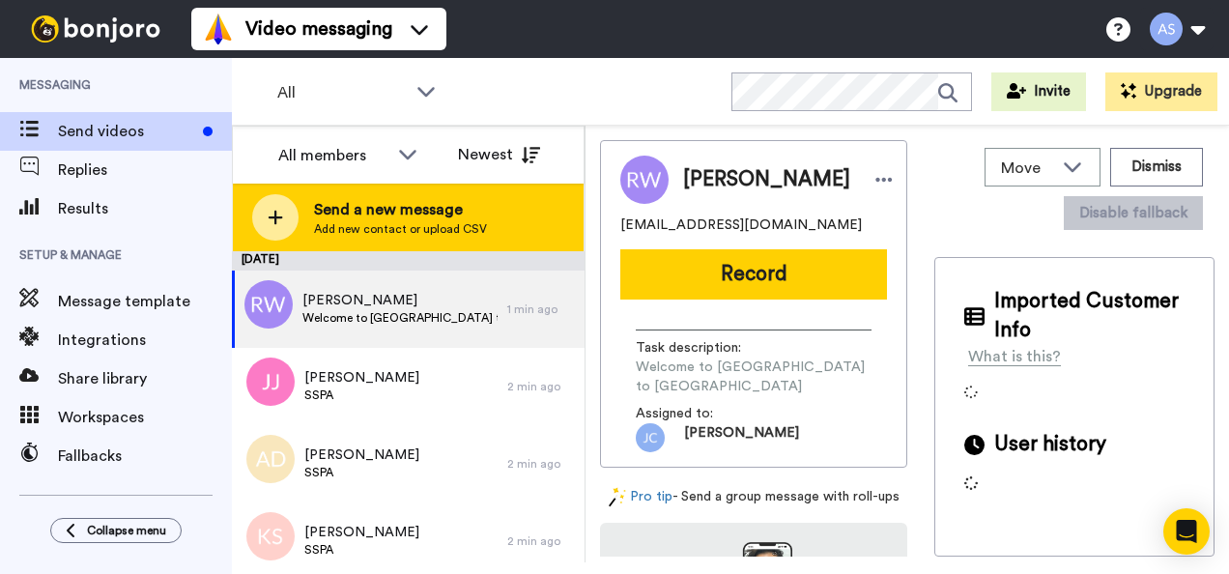
click at [398, 226] on span "Add new contact or upload CSV" at bounding box center [400, 228] width 173 height 15
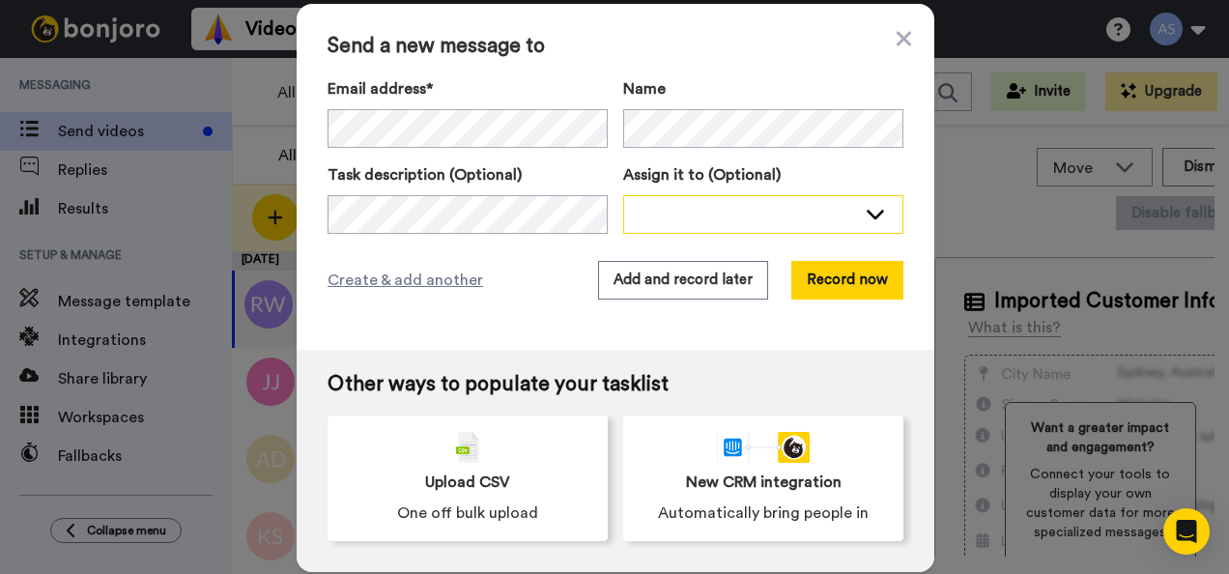
click at [715, 211] on div at bounding box center [748, 213] width 216 height 19
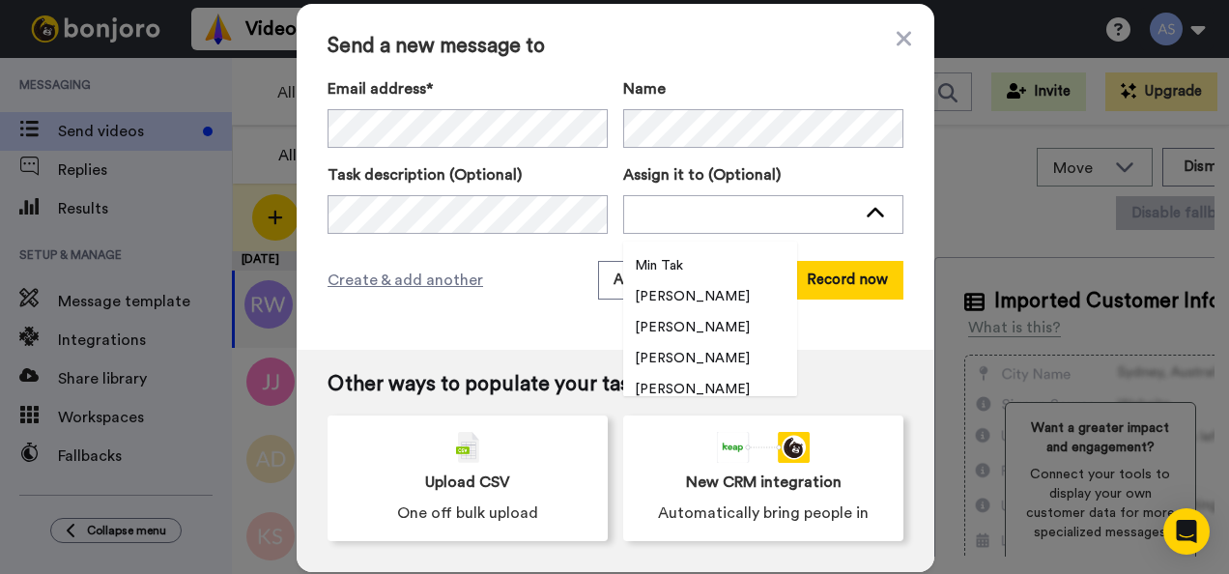
scroll to position [2938, 0]
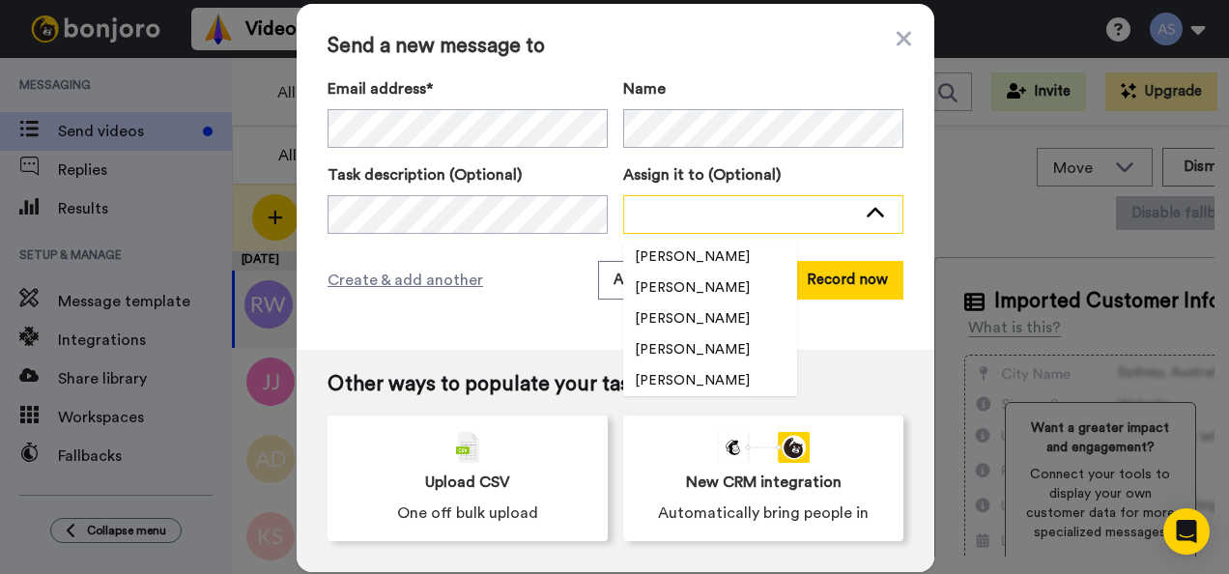
click at [682, 204] on div at bounding box center [748, 213] width 216 height 19
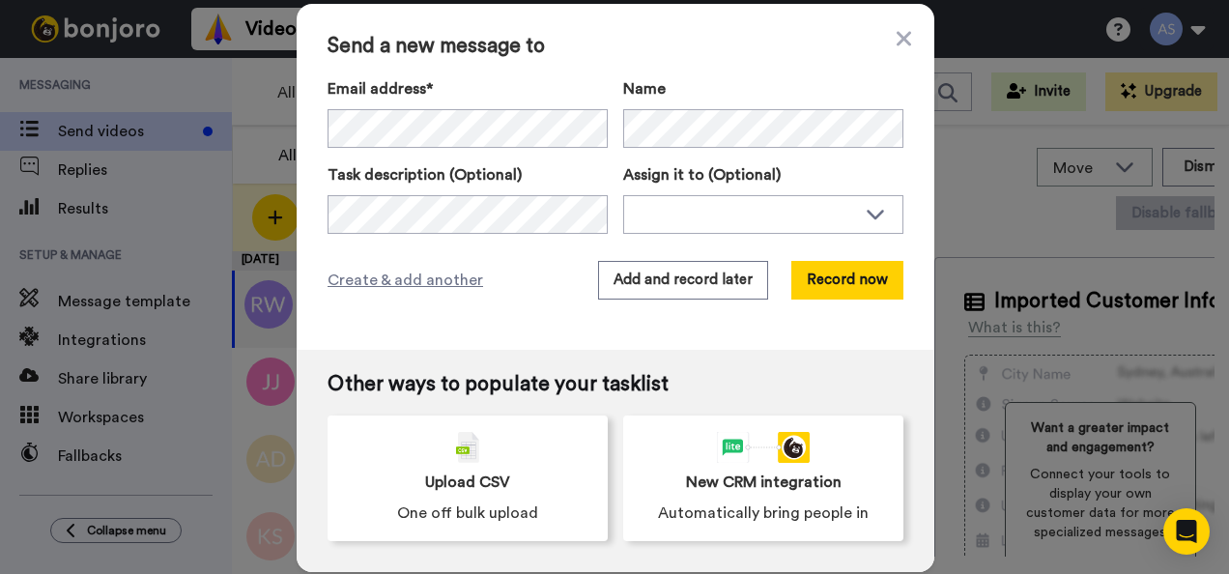
click at [499, 280] on div "Create & add another Add and record later Record now" at bounding box center [616, 280] width 576 height 39
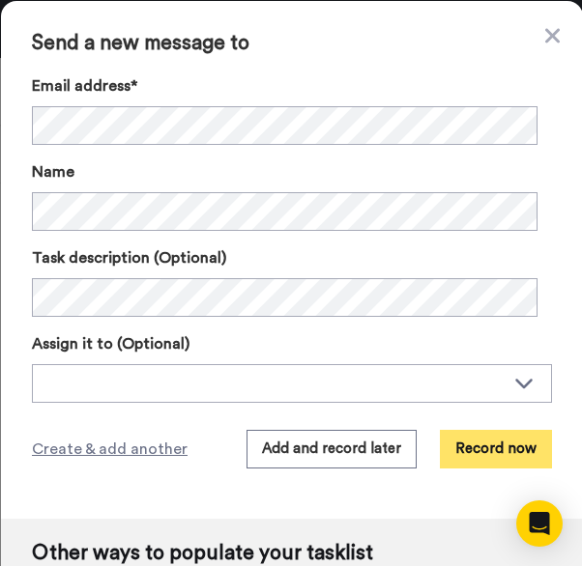
click at [486, 447] on button "Record now" at bounding box center [496, 449] width 112 height 39
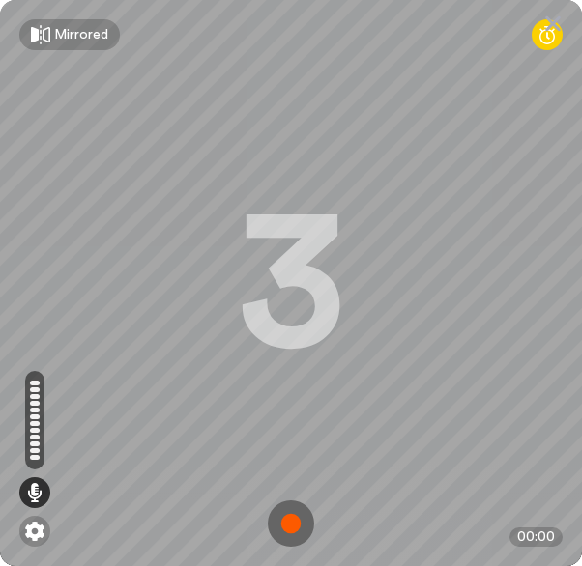
click at [286, 520] on img at bounding box center [291, 524] width 46 height 46
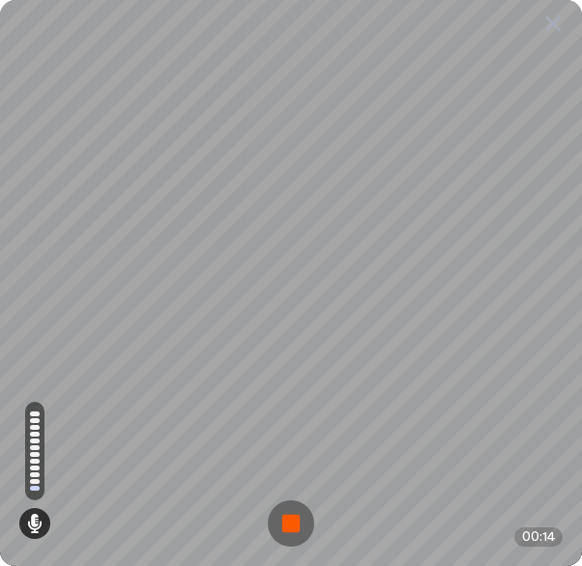
click at [280, 523] on img at bounding box center [291, 524] width 46 height 46
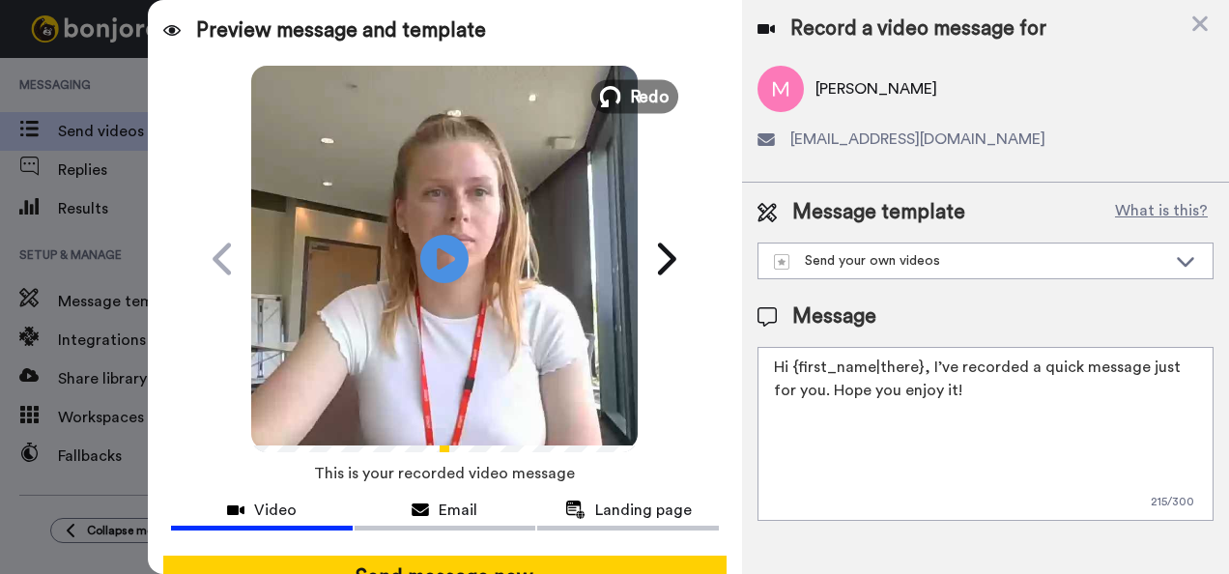
click at [652, 86] on span "Redo" at bounding box center [650, 95] width 41 height 25
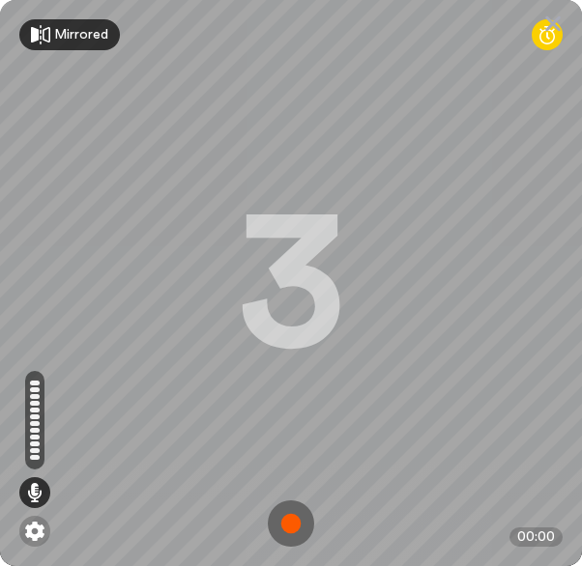
click at [68, 36] on div "Mirrored" at bounding box center [81, 34] width 54 height 19
click at [68, 36] on div "Mirror" at bounding box center [73, 34] width 39 height 19
click at [289, 515] on img at bounding box center [291, 524] width 46 height 46
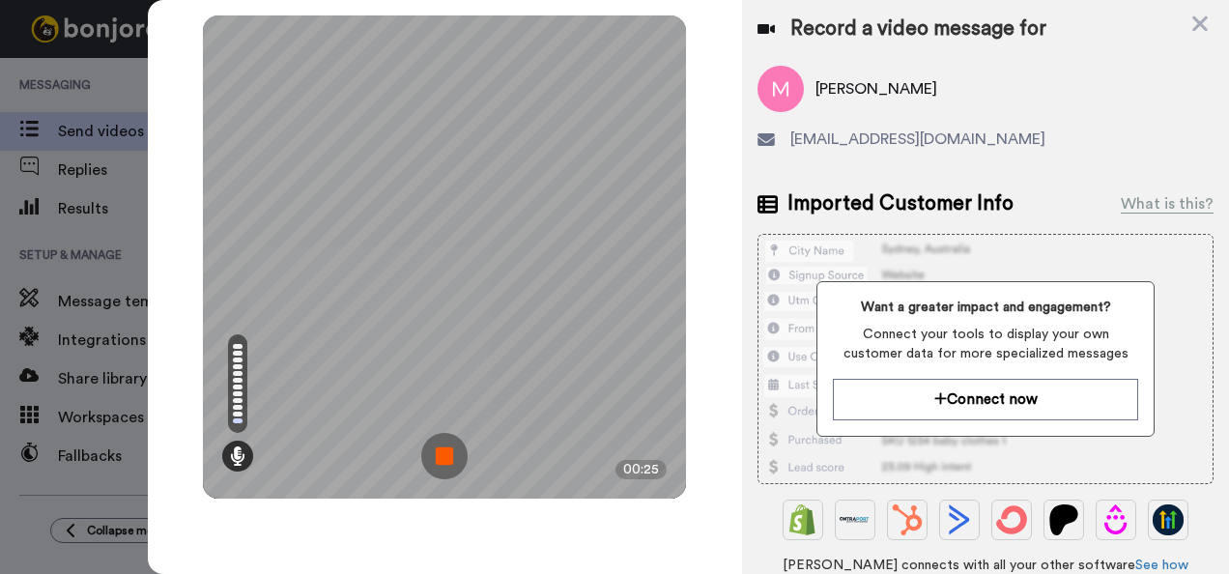
click at [442, 456] on img at bounding box center [444, 456] width 46 height 46
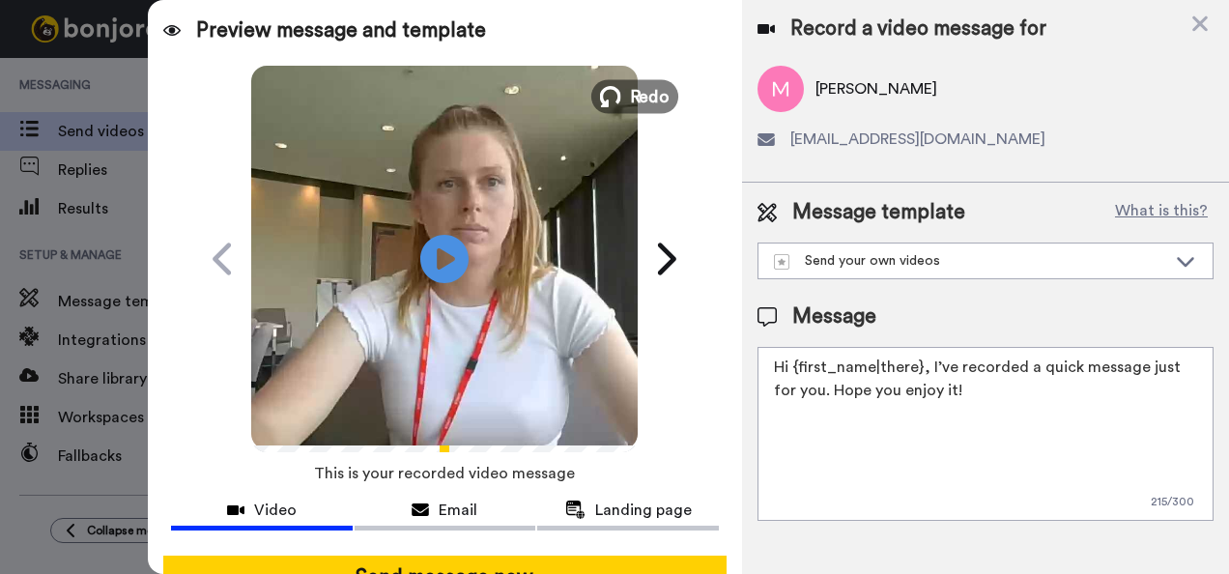
click at [630, 95] on span "Redo" at bounding box center [650, 95] width 41 height 25
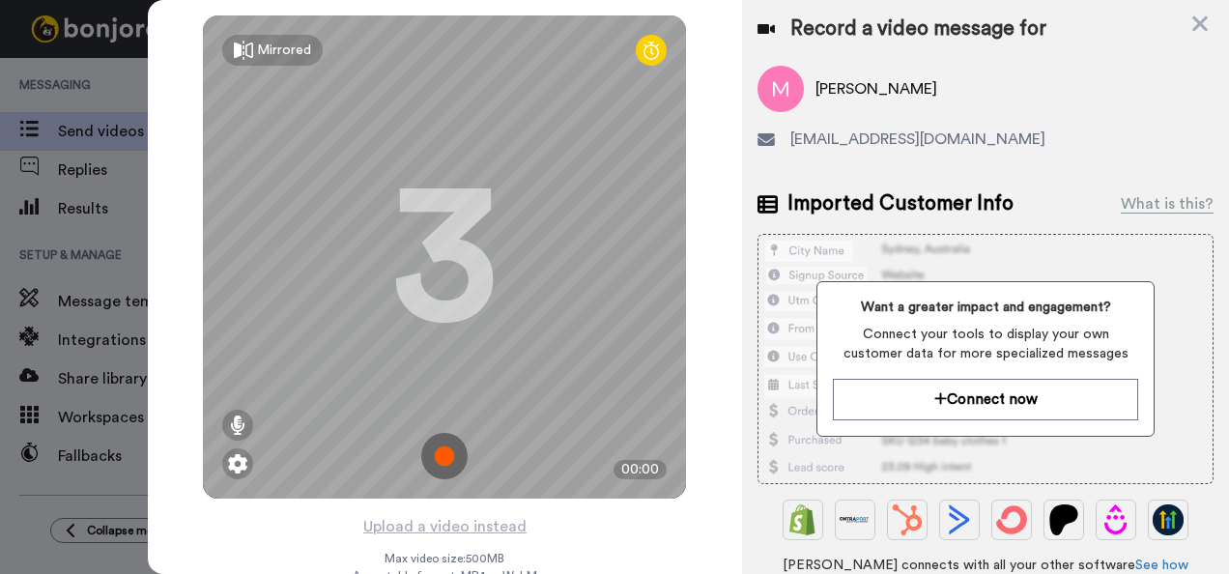
click at [429, 444] on img at bounding box center [444, 456] width 46 height 46
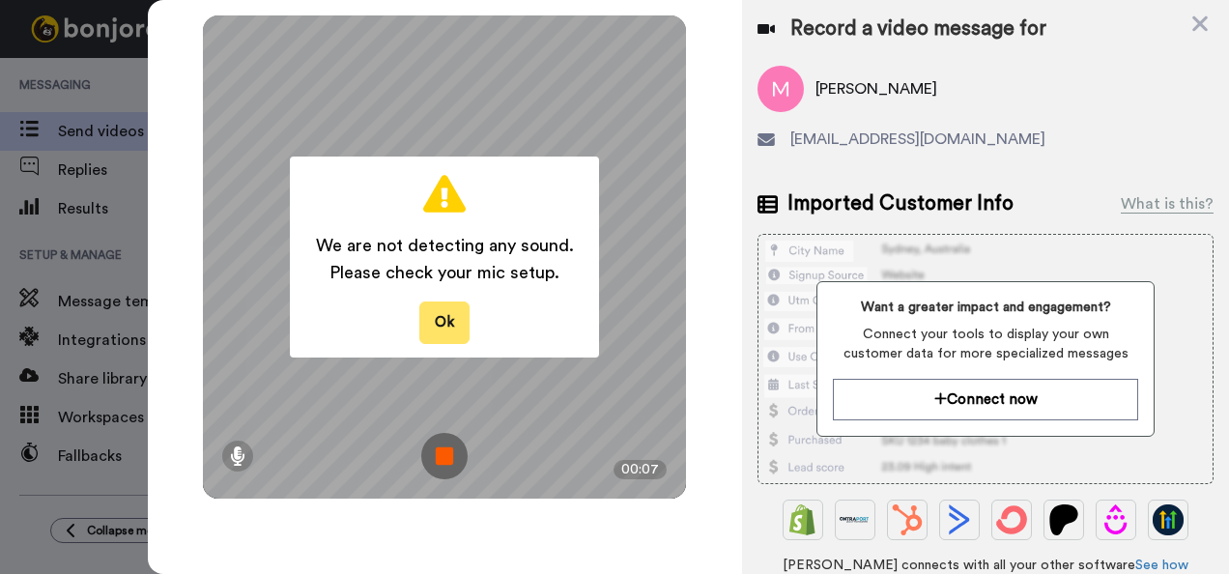
click at [458, 331] on button "Ok" at bounding box center [444, 323] width 50 height 42
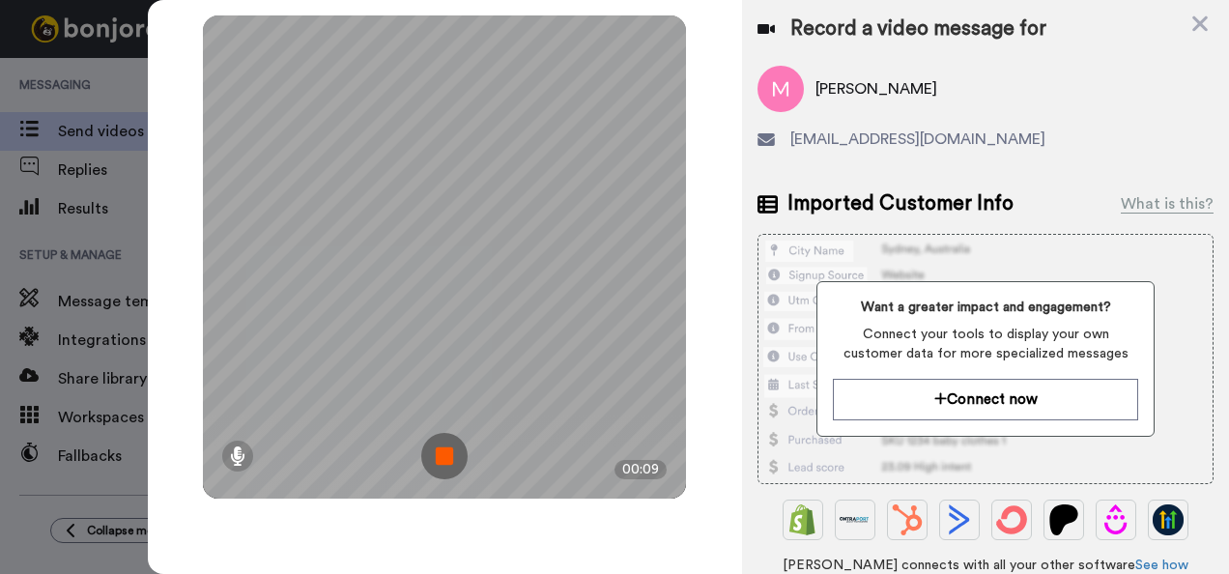
click at [446, 453] on img at bounding box center [444, 456] width 46 height 46
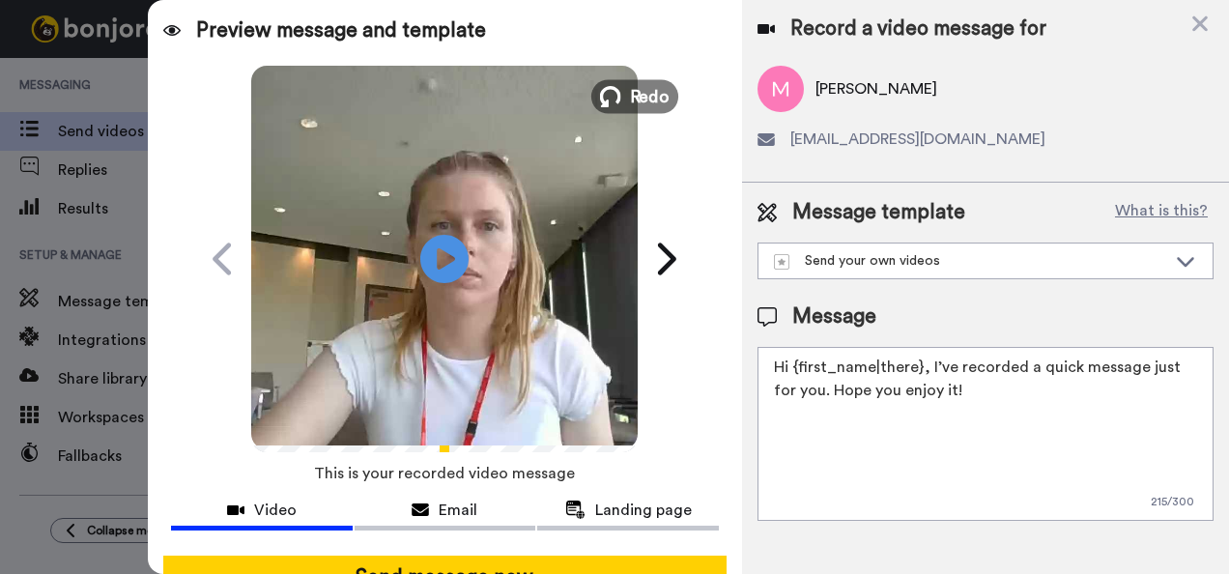
click at [646, 100] on span "Redo" at bounding box center [650, 95] width 41 height 25
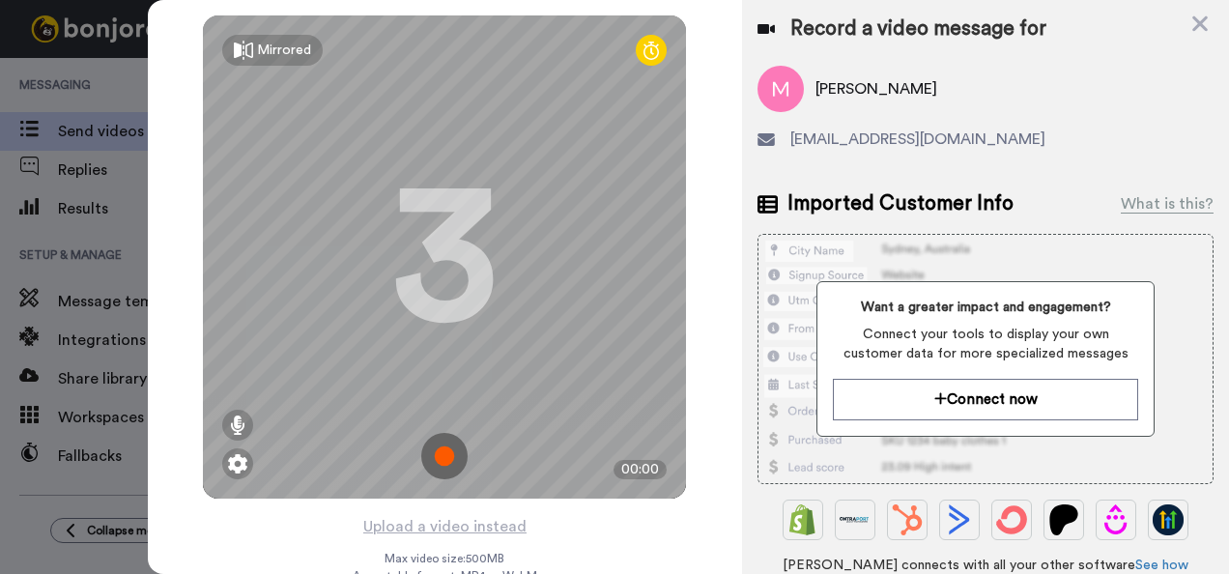
click at [439, 464] on img at bounding box center [444, 456] width 46 height 46
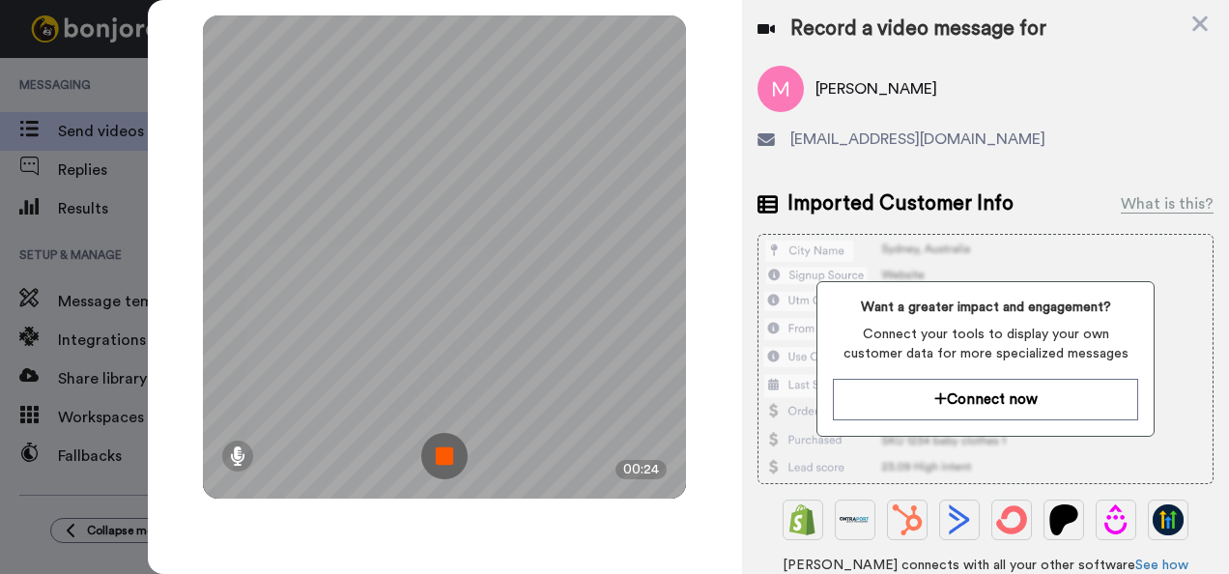
click at [450, 454] on img at bounding box center [444, 456] width 46 height 46
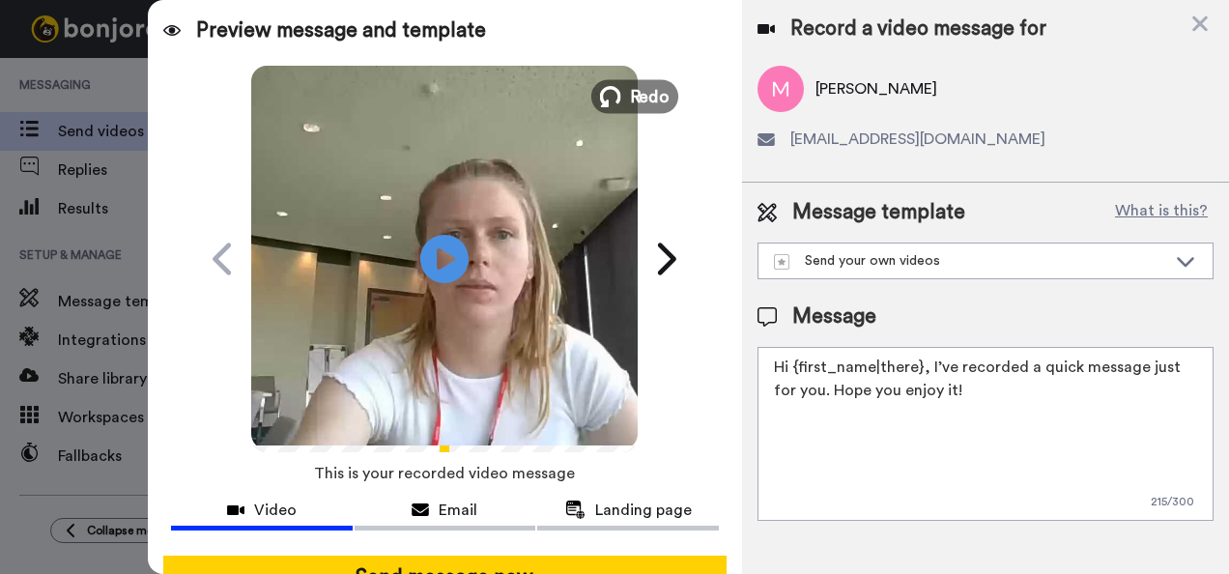
click at [640, 89] on span "Redo" at bounding box center [650, 95] width 41 height 25
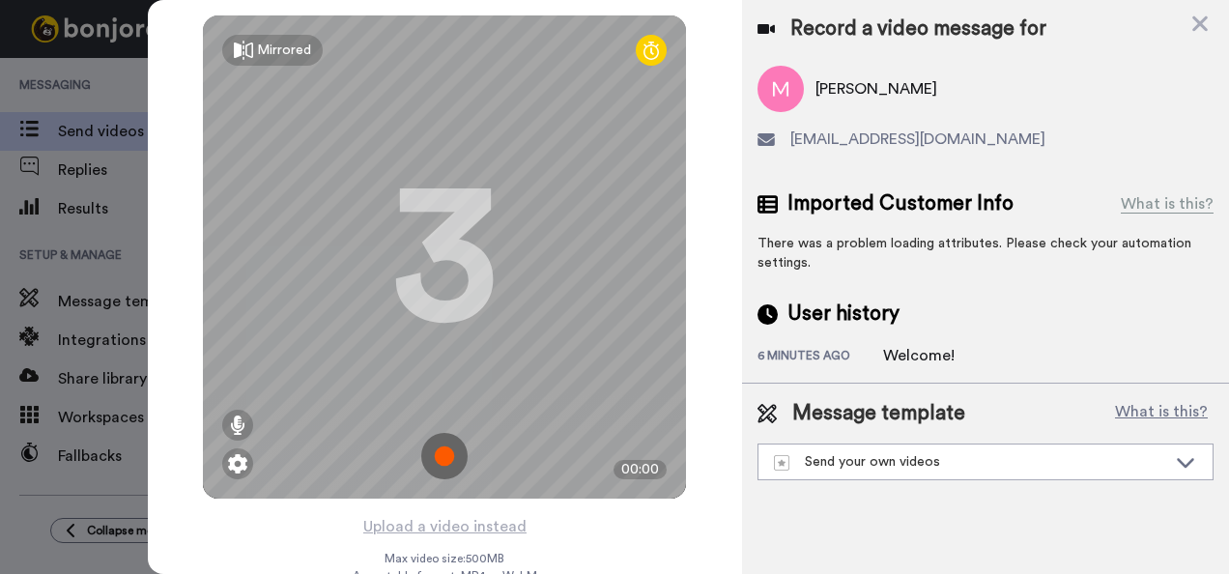
click at [451, 452] on img at bounding box center [444, 456] width 46 height 46
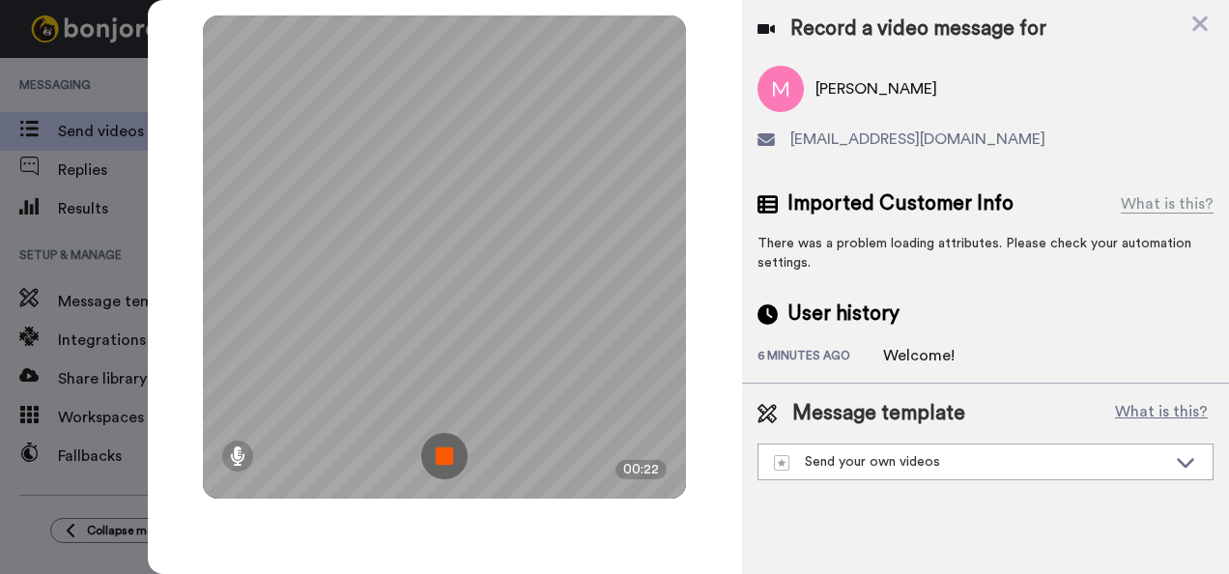
click at [451, 452] on img at bounding box center [444, 456] width 46 height 46
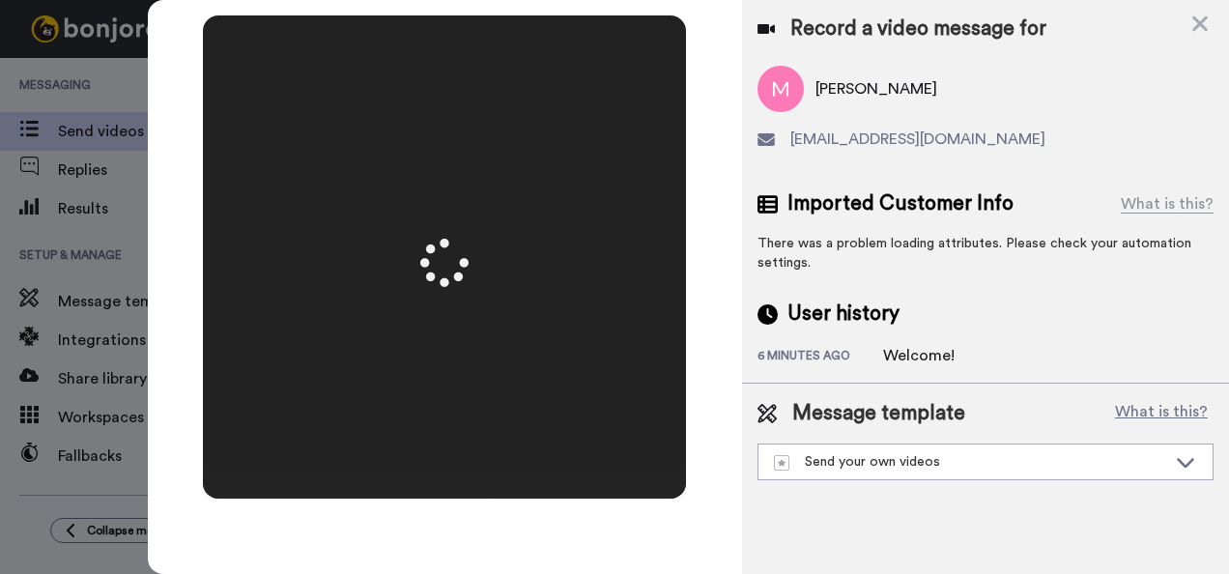
click at [451, 452] on video at bounding box center [444, 256] width 966 height 483
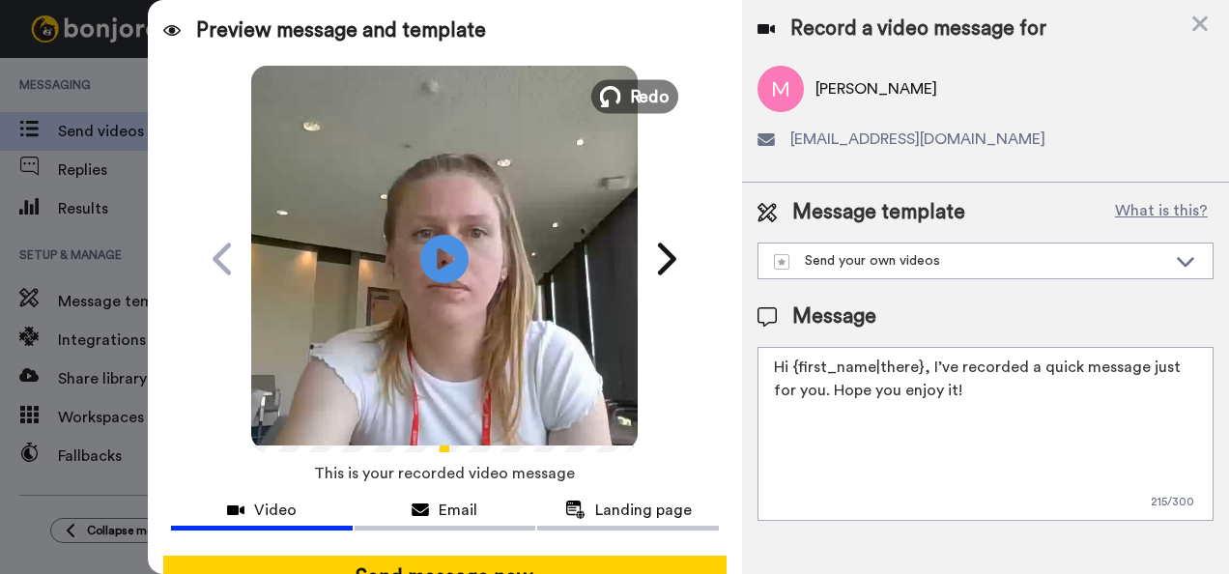
click at [652, 99] on span "Redo" at bounding box center [650, 95] width 41 height 25
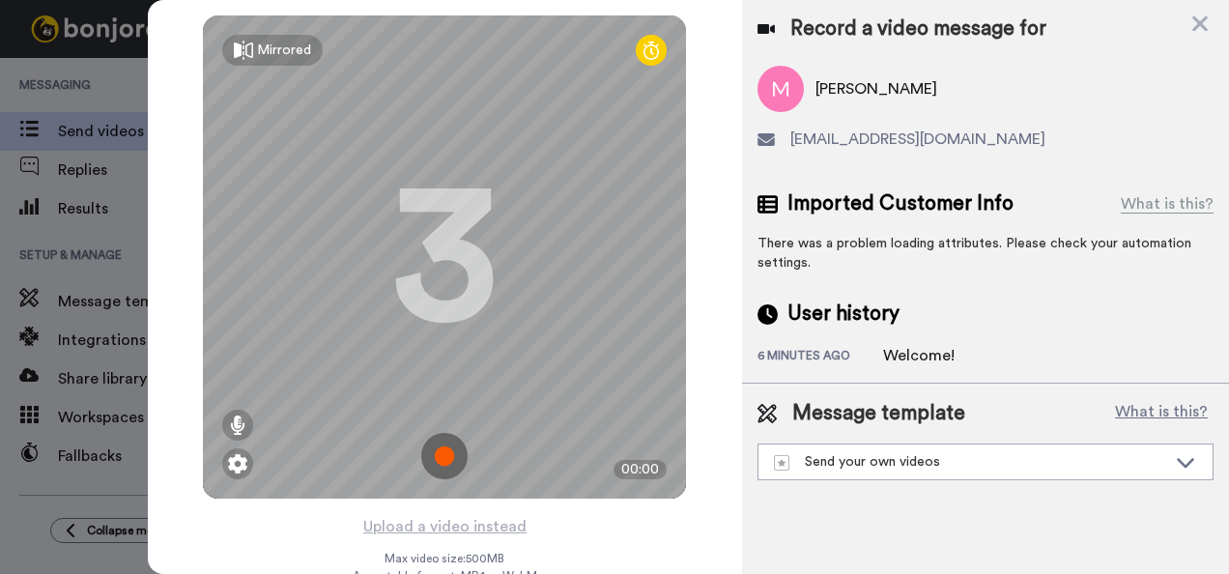
click at [441, 460] on img at bounding box center [444, 456] width 46 height 46
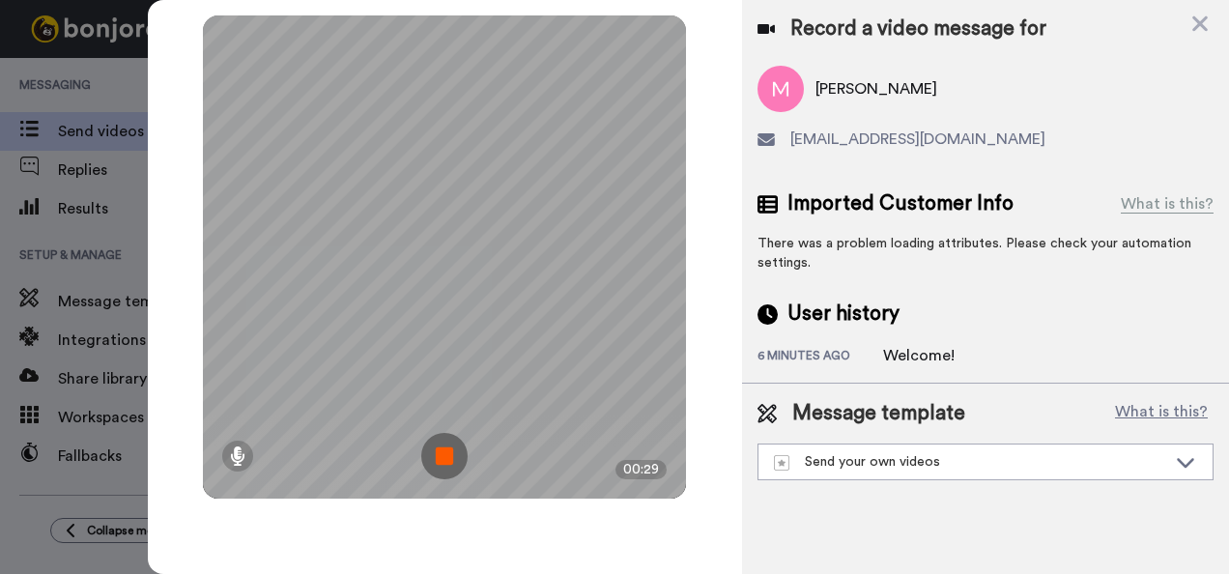
click at [441, 460] on img at bounding box center [444, 456] width 46 height 46
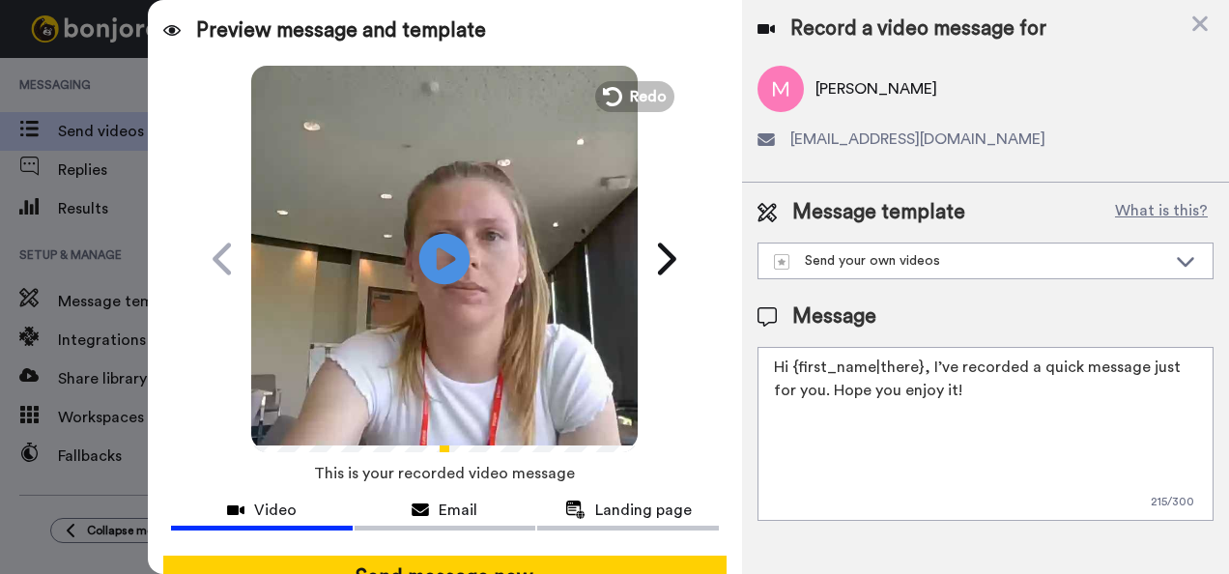
click at [439, 254] on icon "Play/Pause" at bounding box center [444, 259] width 51 height 92
click at [439, 254] on icon at bounding box center [444, 258] width 51 height 51
click at [439, 254] on icon "Play/Pause" at bounding box center [444, 259] width 51 height 92
drag, startPoint x: 982, startPoint y: 412, endPoint x: 750, endPoint y: 360, distance: 237.5
click at [750, 360] on div "Message template What is this? Send your own videos SSPA Clearing Clearing Temp…" at bounding box center [985, 360] width 487 height 354
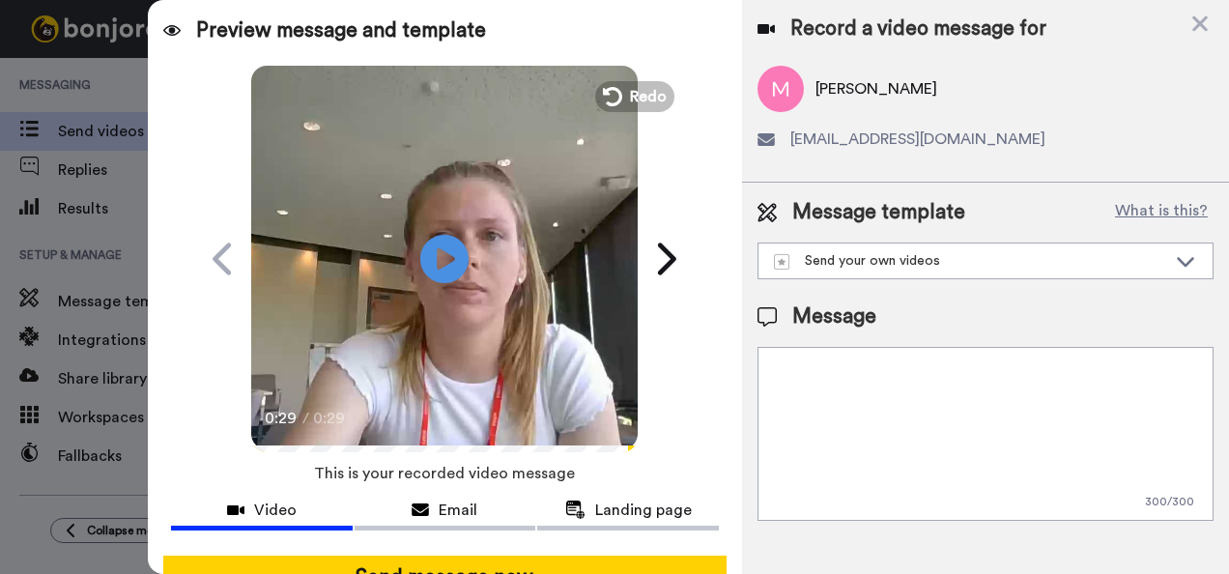
click at [970, 323] on div "Message" at bounding box center [986, 316] width 456 height 29
click at [922, 251] on div "Send your own videos" at bounding box center [970, 260] width 392 height 19
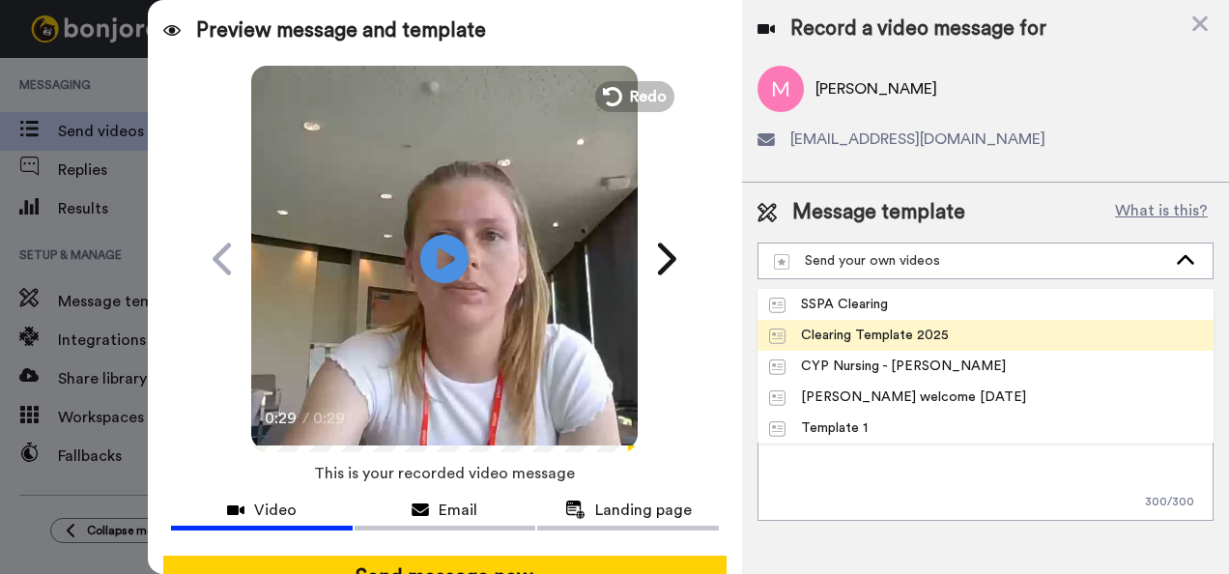
click at [910, 329] on div "Clearing Template 2025" at bounding box center [859, 335] width 180 height 19
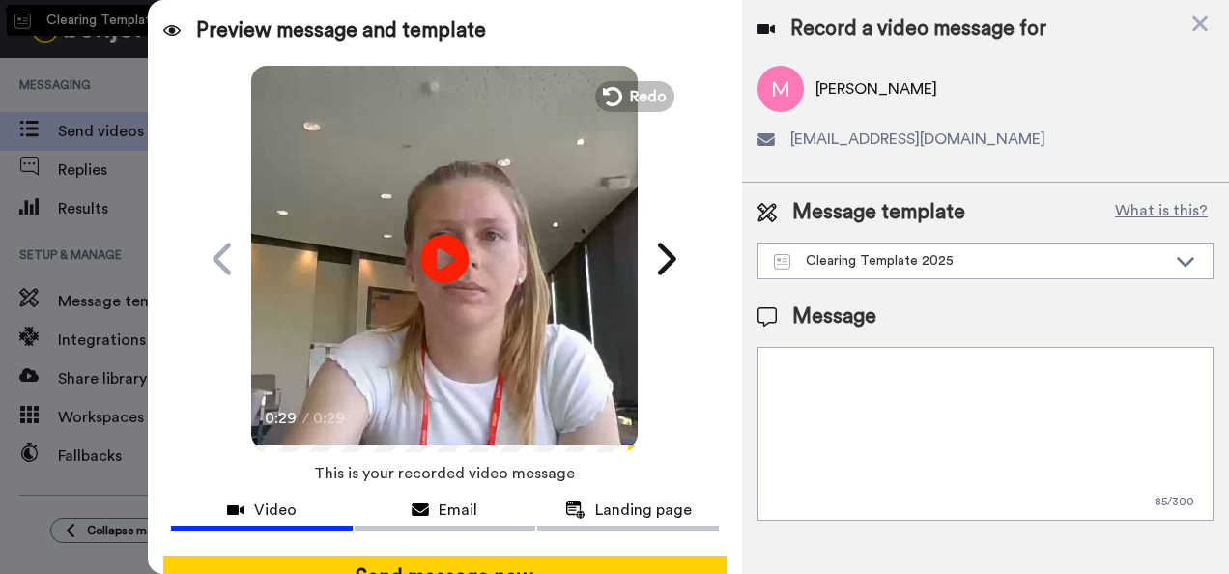
type textarea "Hi there! Congratulations on your results - we look forward to you joining us i…"
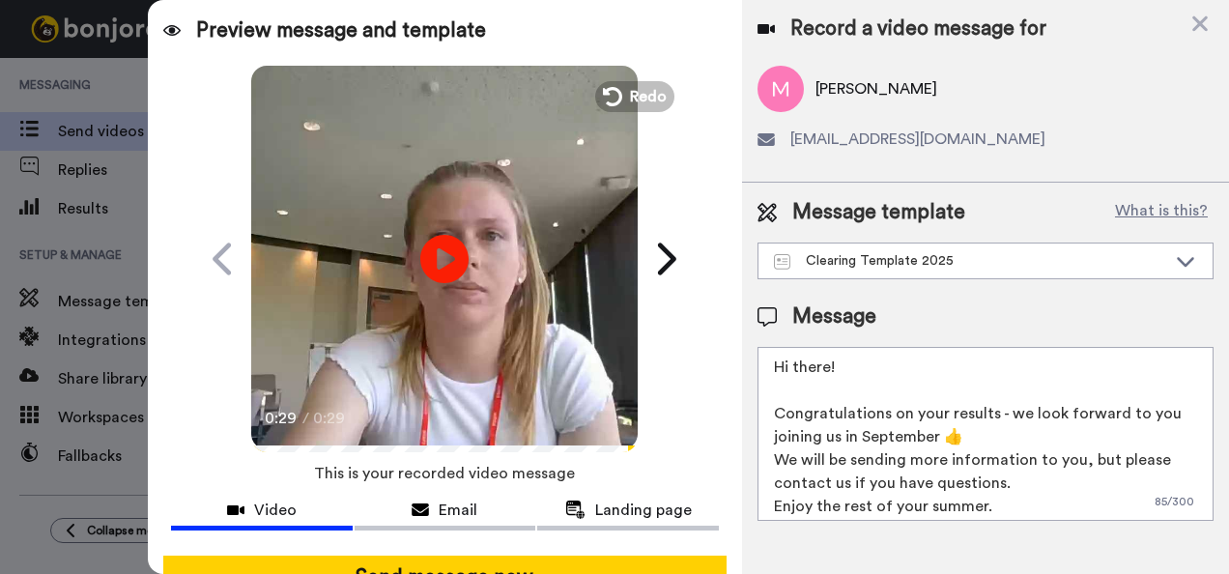
click at [995, 170] on div "Record a video message for Marcia marciasinclair17@yahoo.com" at bounding box center [985, 91] width 487 height 182
click at [1127, 208] on button "What is this?" at bounding box center [1161, 212] width 104 height 29
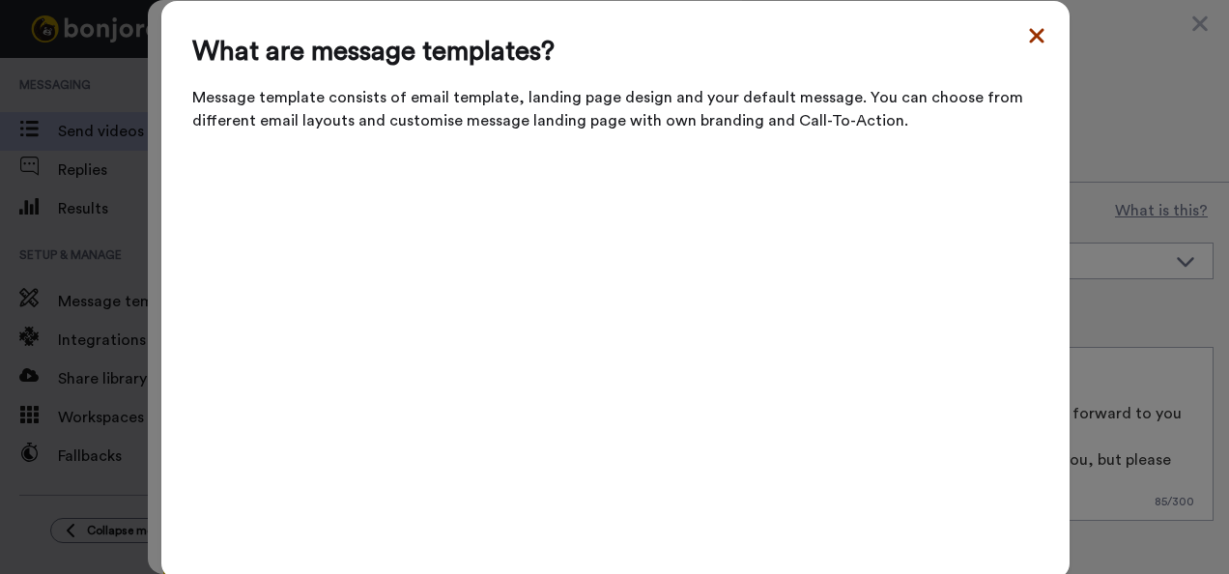
click at [1031, 43] on icon at bounding box center [1036, 35] width 14 height 14
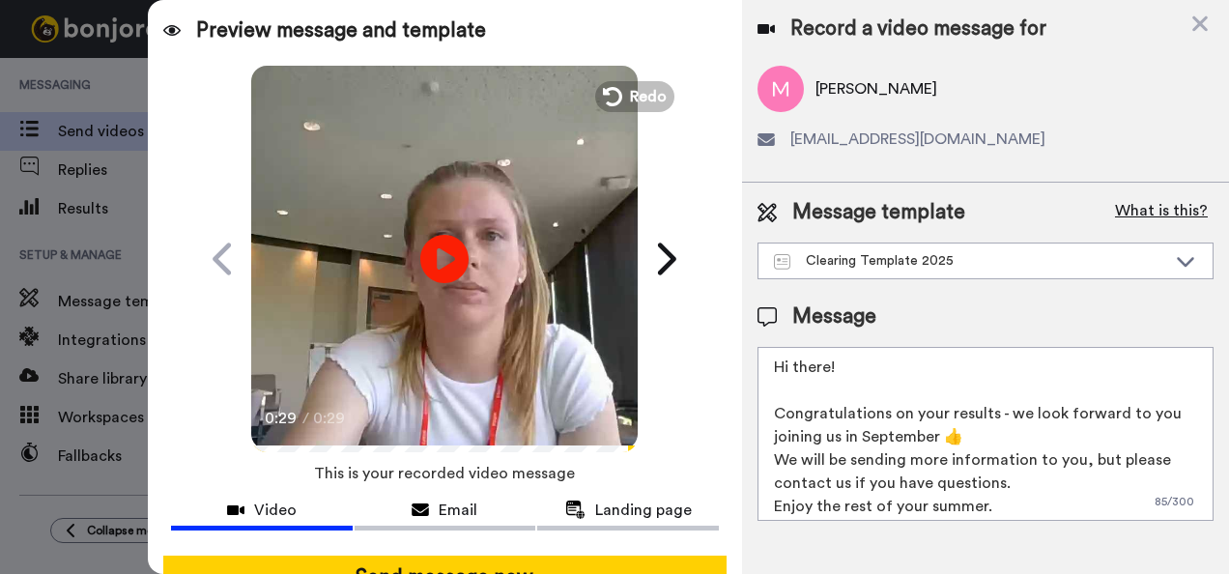
click at [1156, 207] on button "What is this?" at bounding box center [1161, 212] width 104 height 29
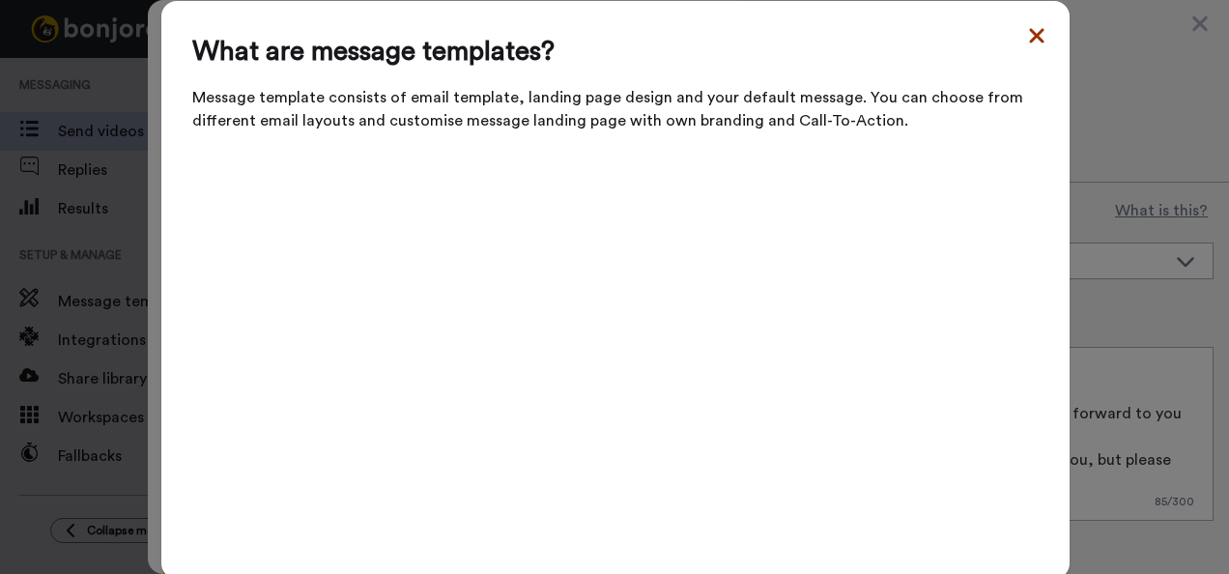
click at [1031, 37] on icon at bounding box center [1036, 35] width 19 height 23
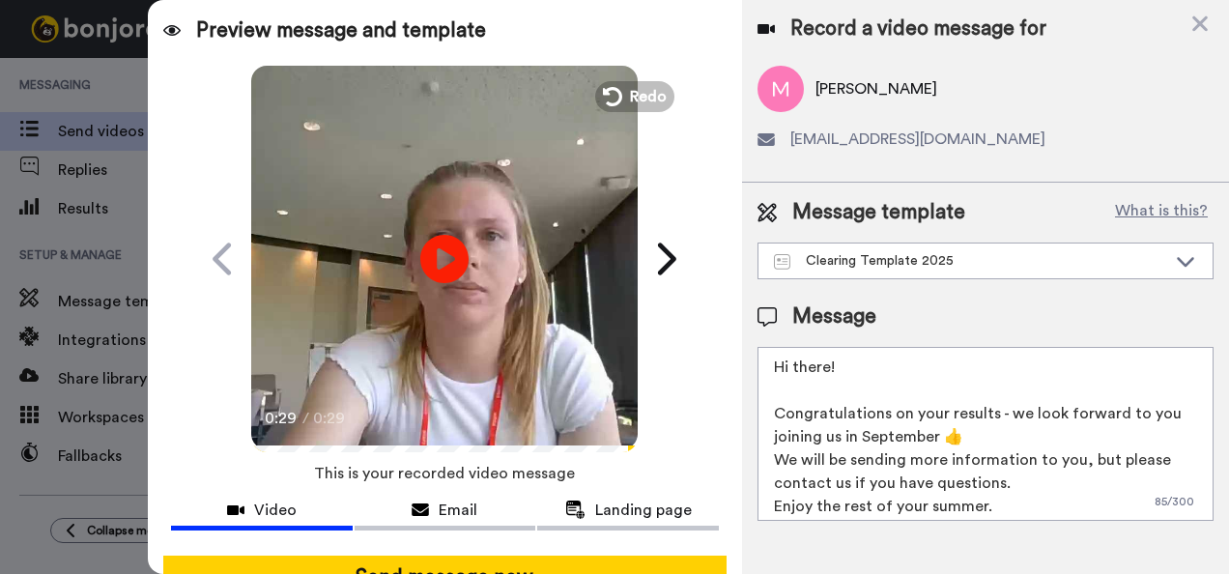
click at [956, 307] on div "Message" at bounding box center [986, 316] width 456 height 29
click at [892, 251] on div "Clearing Template 2025" at bounding box center [970, 260] width 392 height 19
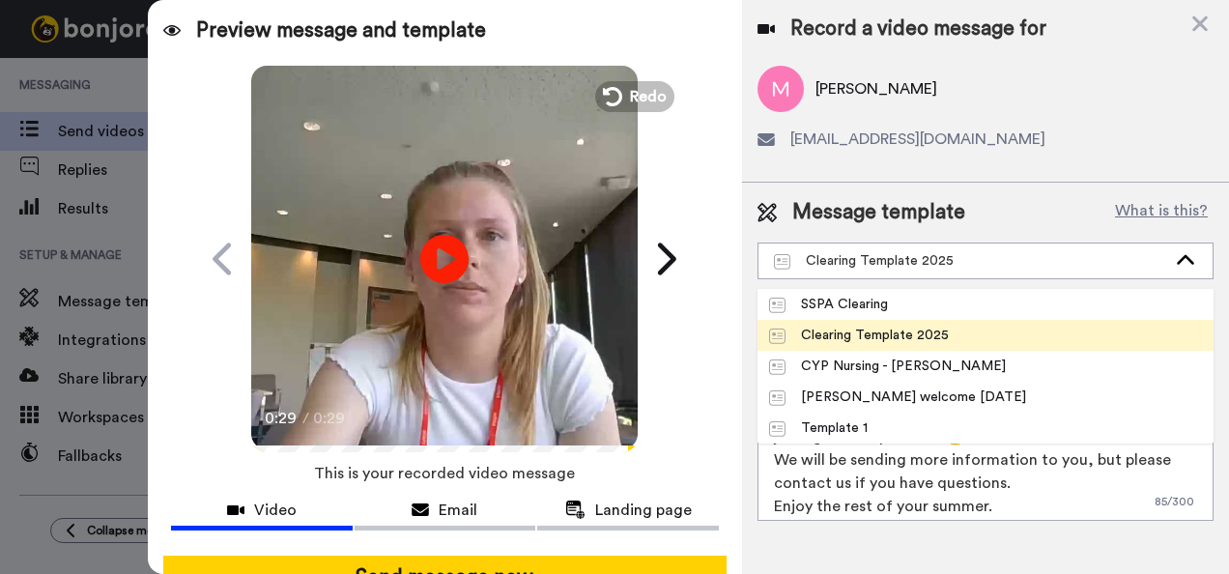
click at [910, 335] on div "Clearing Template 2025" at bounding box center [859, 335] width 180 height 19
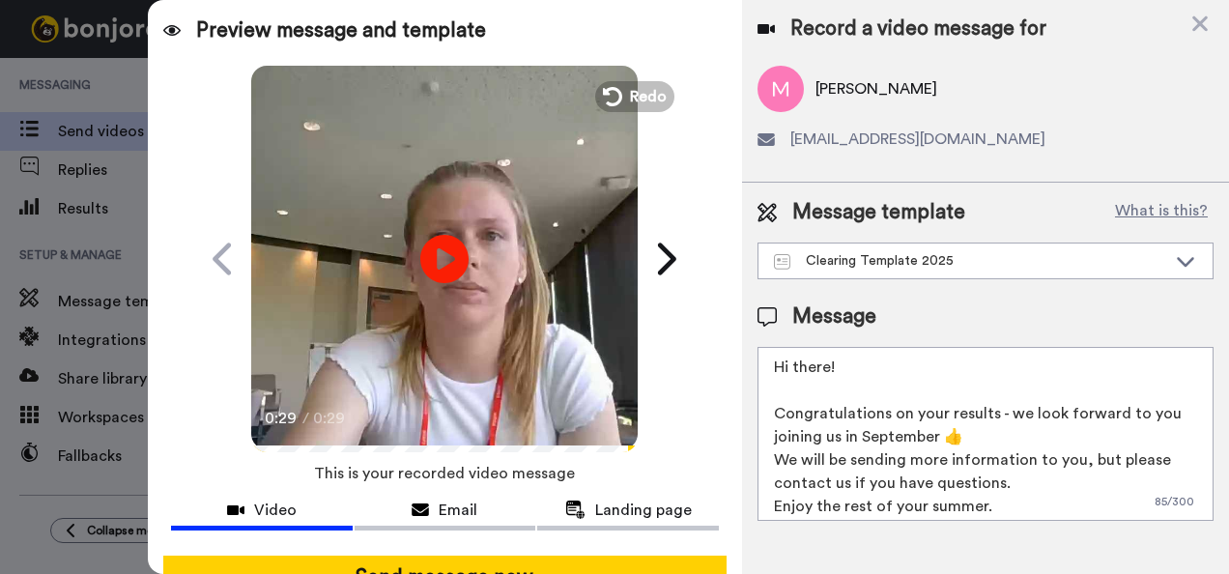
scroll to position [5, 0]
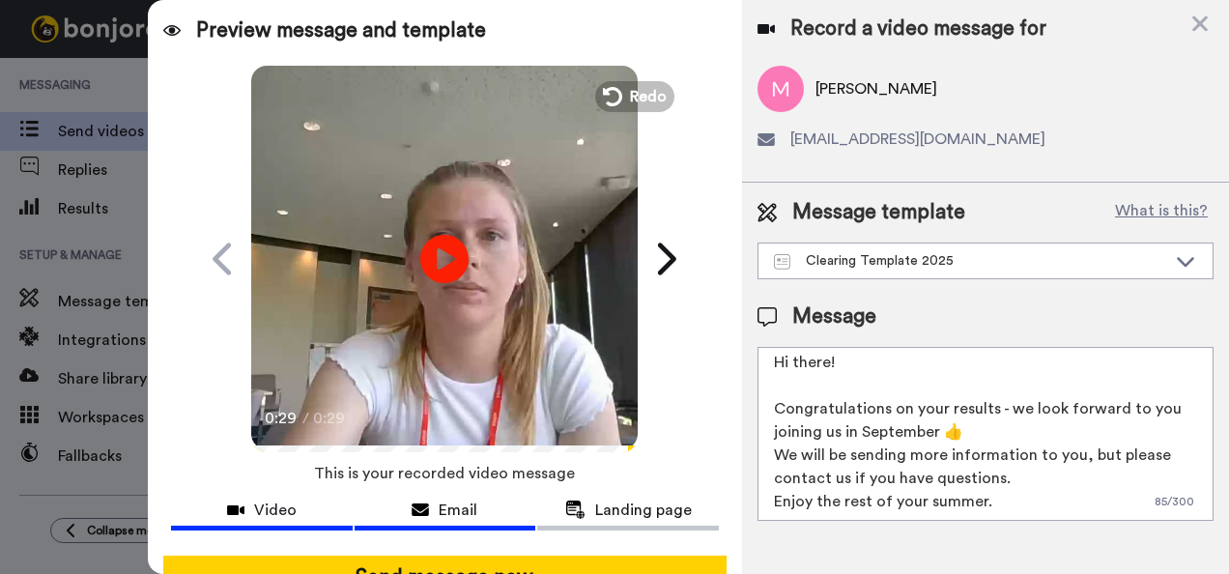
click at [439, 508] on span "Email" at bounding box center [458, 510] width 39 height 23
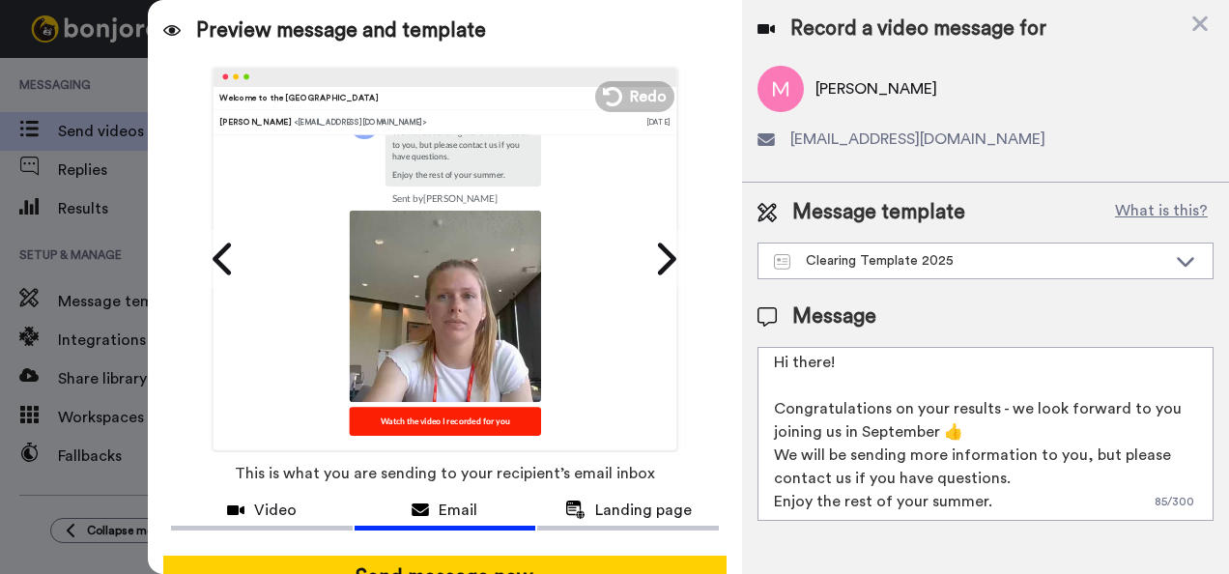
scroll to position [300, 0]
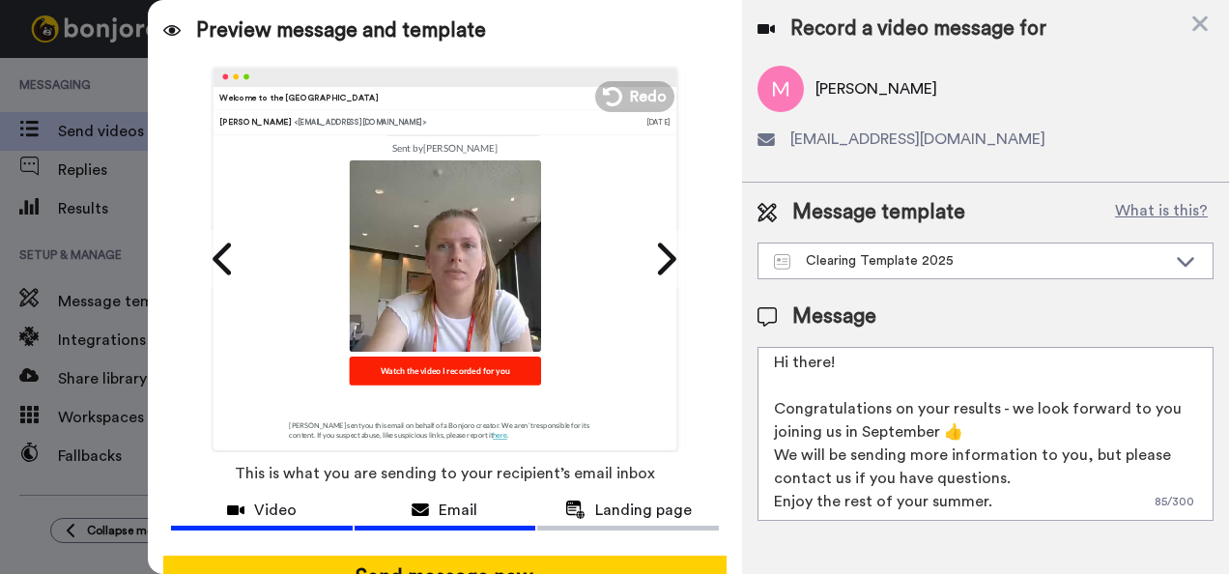
click at [241, 512] on icon at bounding box center [235, 510] width 17 height 15
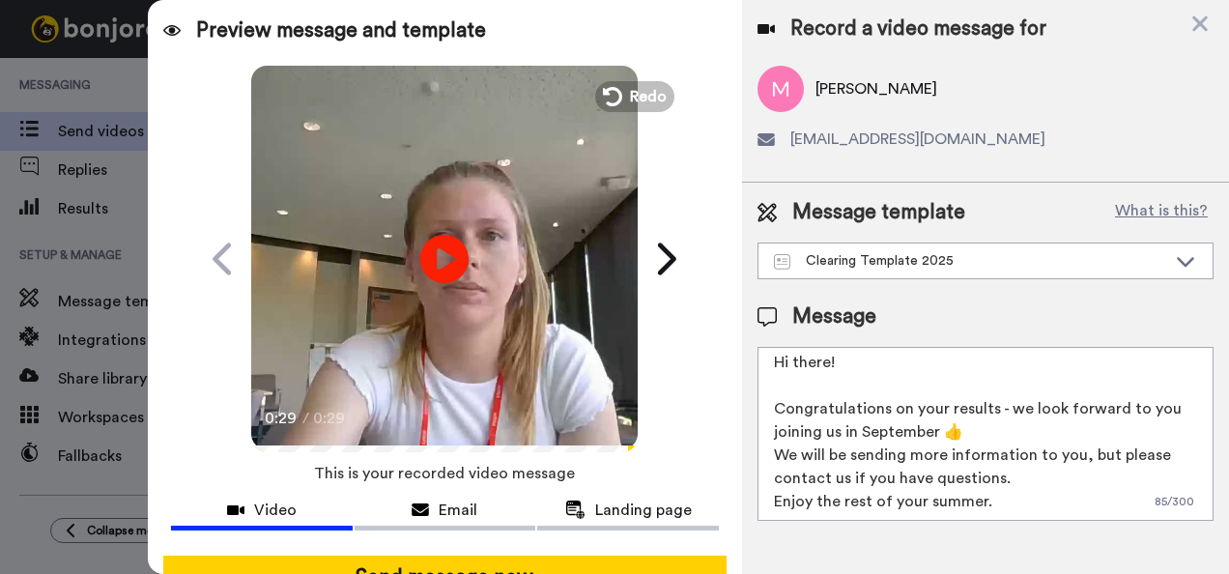
drag, startPoint x: 343, startPoint y: 445, endPoint x: 468, endPoint y: 443, distance: 124.7
click at [468, 443] on div "0:29 / 0:29" at bounding box center [444, 425] width 387 height 41
click at [466, 228] on video at bounding box center [444, 256] width 387 height 387
click at [990, 117] on div "Marcia marciasinclair17@yahoo.com" at bounding box center [986, 116] width 456 height 101
click at [614, 511] on span "Landing page" at bounding box center [643, 510] width 97 height 23
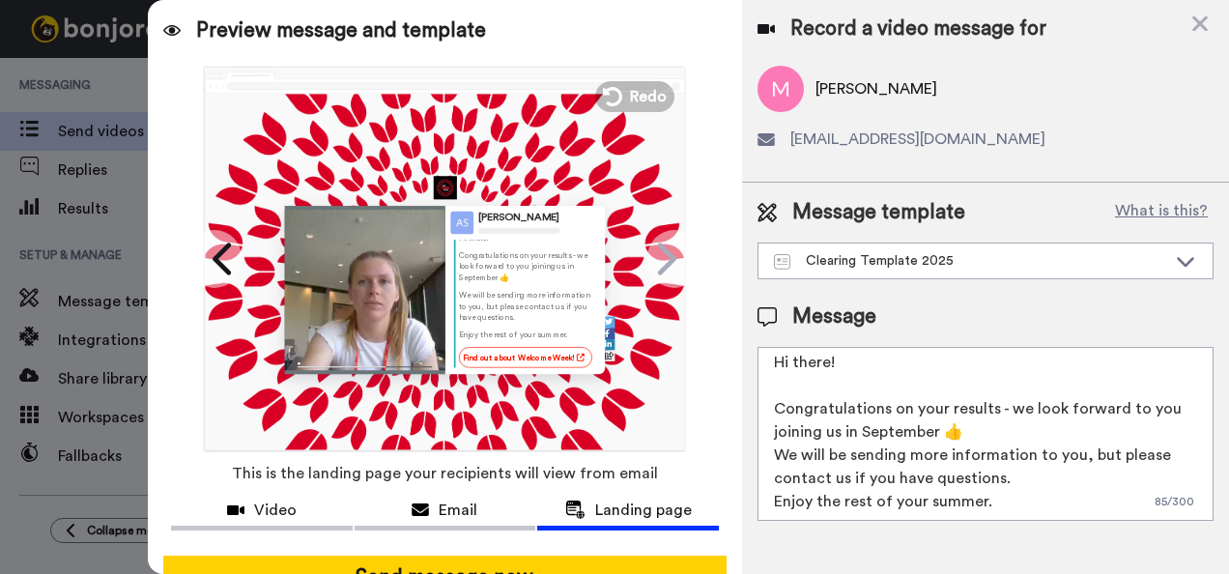
scroll to position [0, 0]
click at [1094, 95] on div "Marcia" at bounding box center [986, 89] width 456 height 46
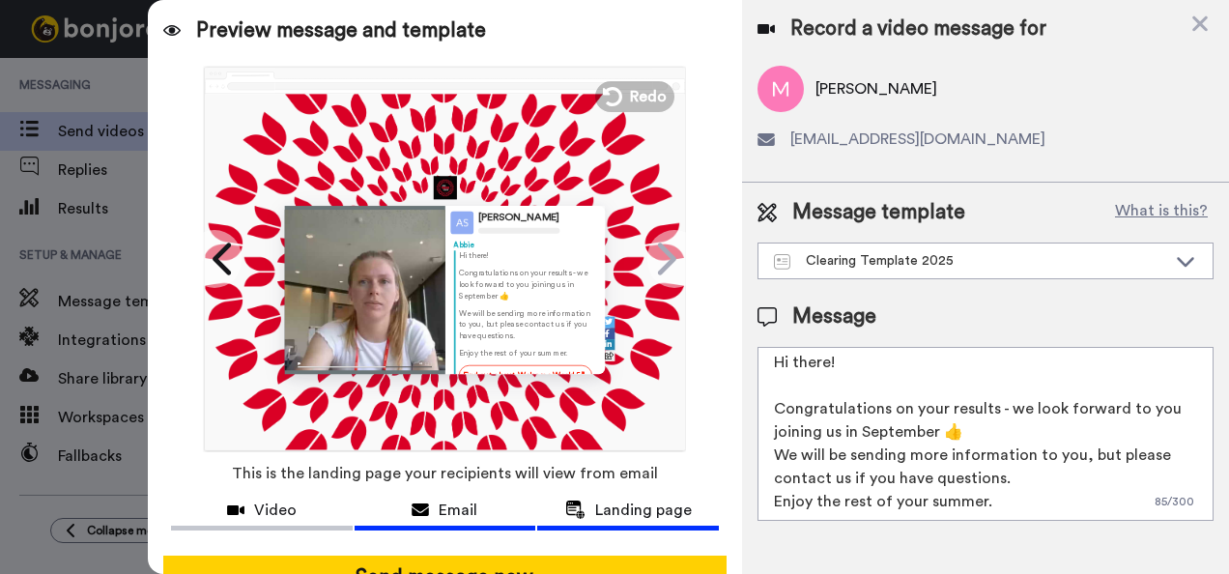
click at [462, 512] on span "Email" at bounding box center [458, 510] width 39 height 23
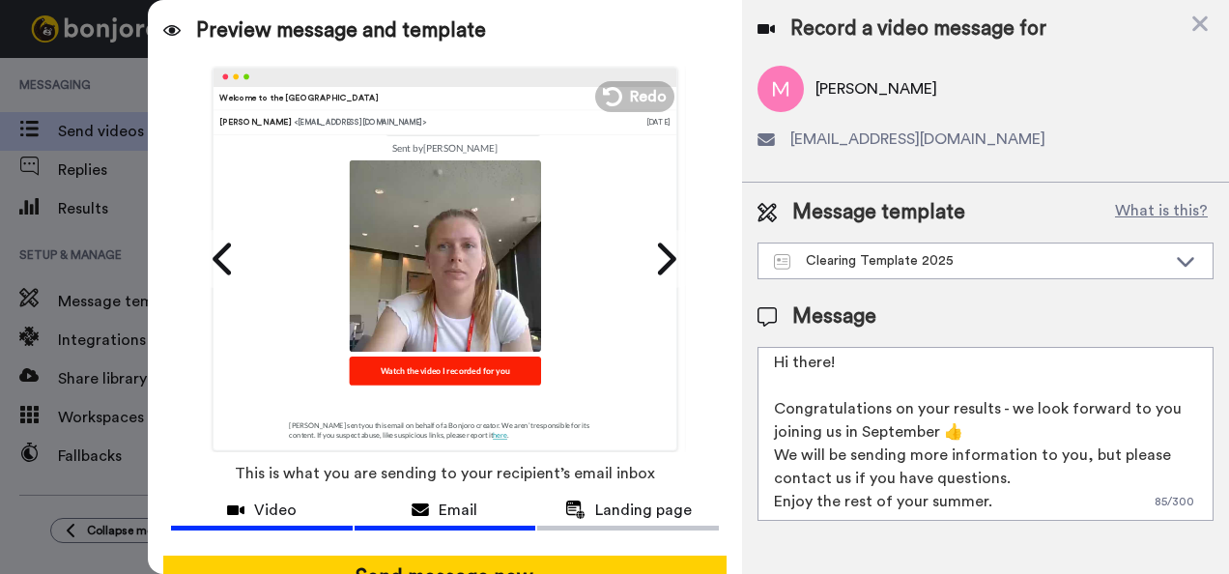
click at [286, 520] on span "Video" at bounding box center [275, 510] width 43 height 23
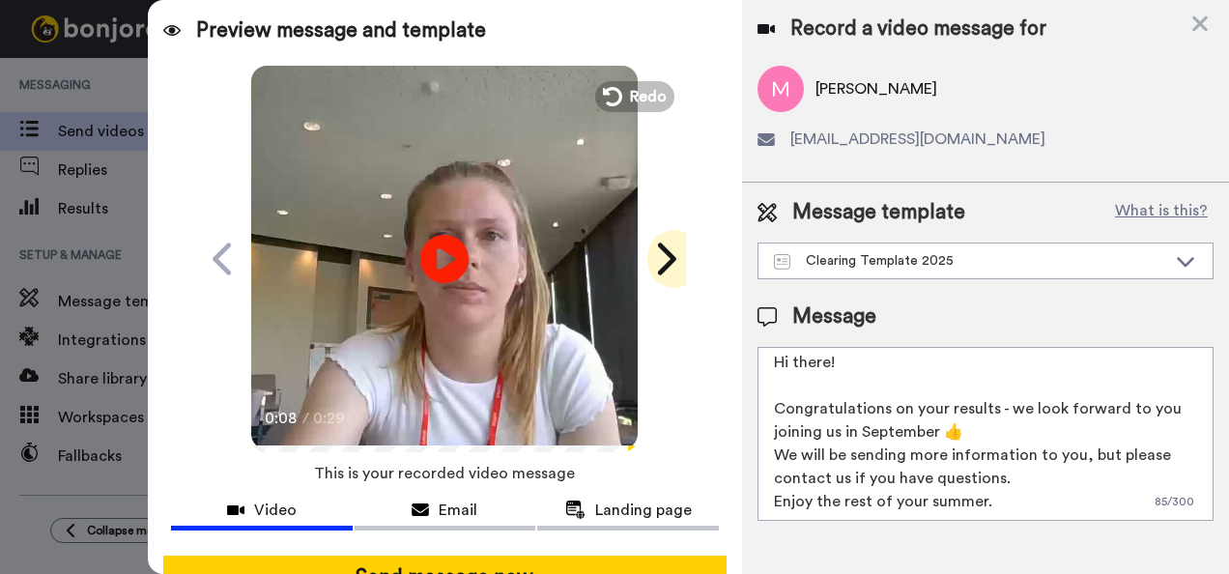
click at [663, 265] on icon at bounding box center [667, 259] width 18 height 32
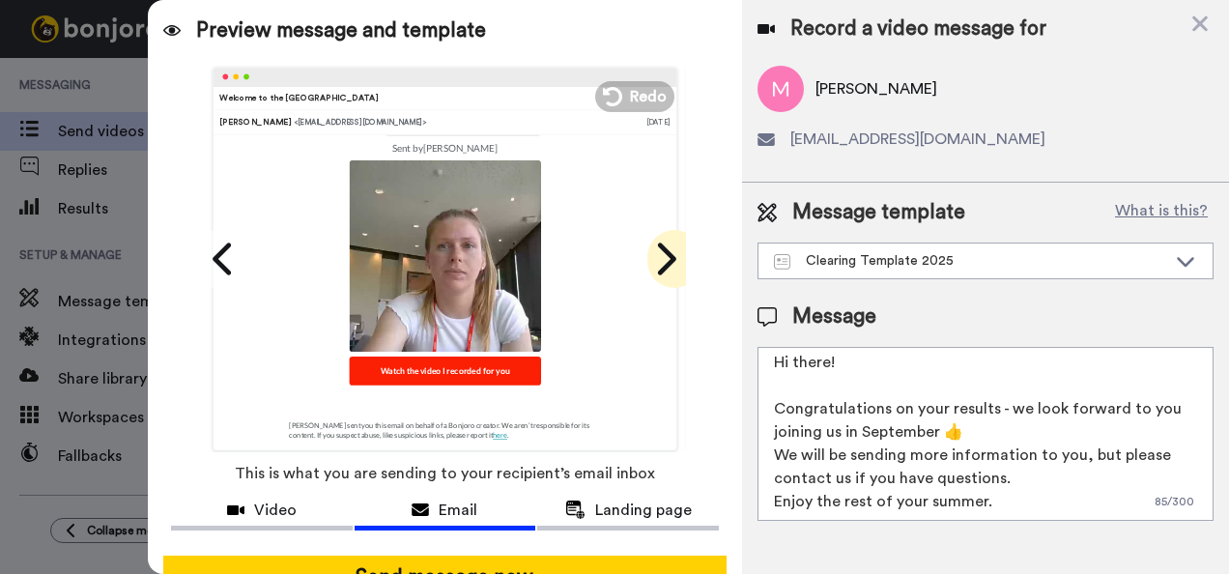
click at [663, 265] on icon at bounding box center [667, 259] width 18 height 32
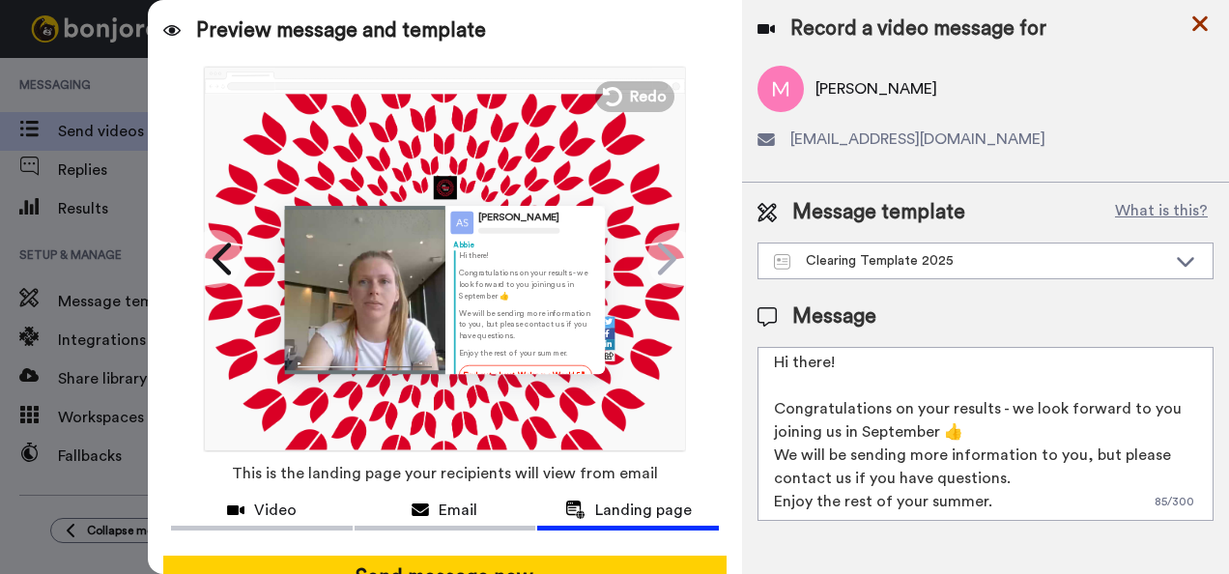
click at [1199, 23] on icon at bounding box center [1200, 23] width 15 height 15
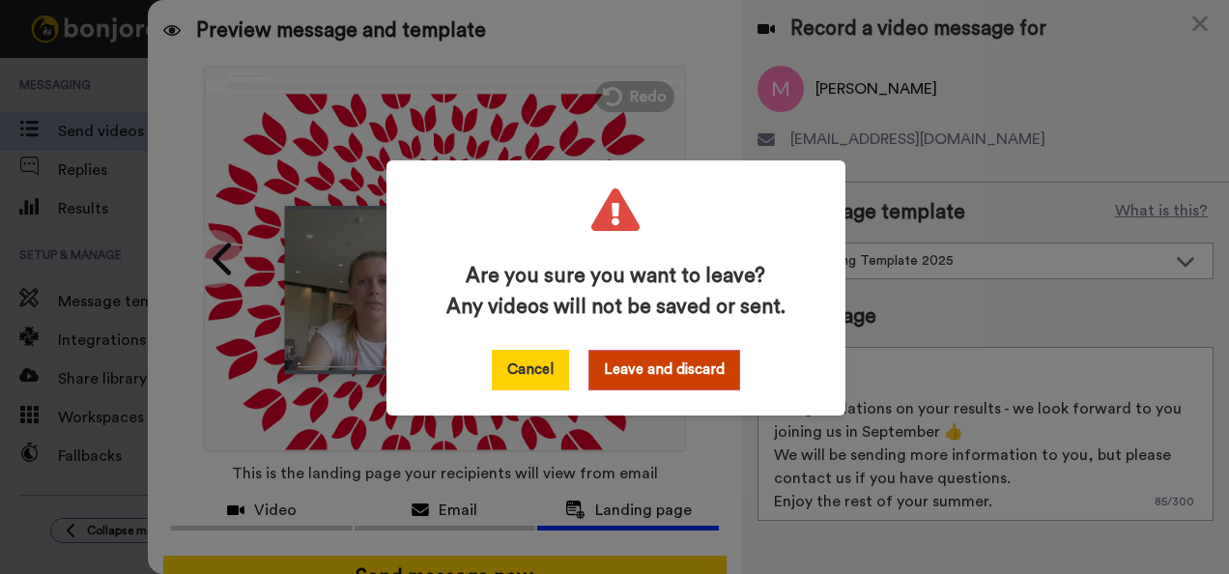
click at [516, 367] on button "Cancel" at bounding box center [530, 370] width 77 height 41
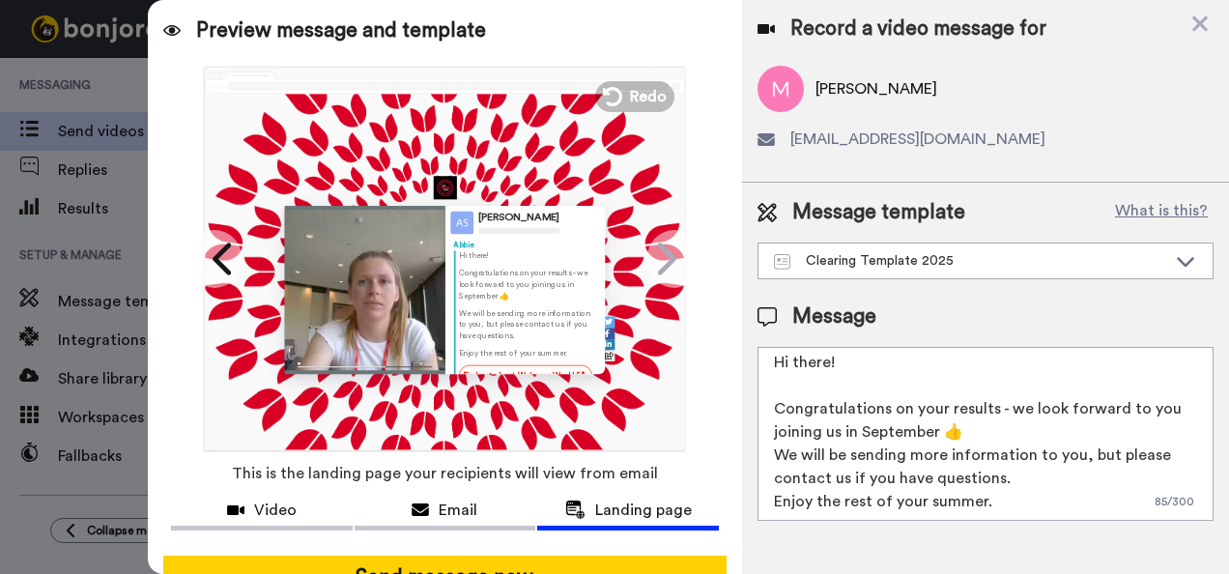
scroll to position [155, 0]
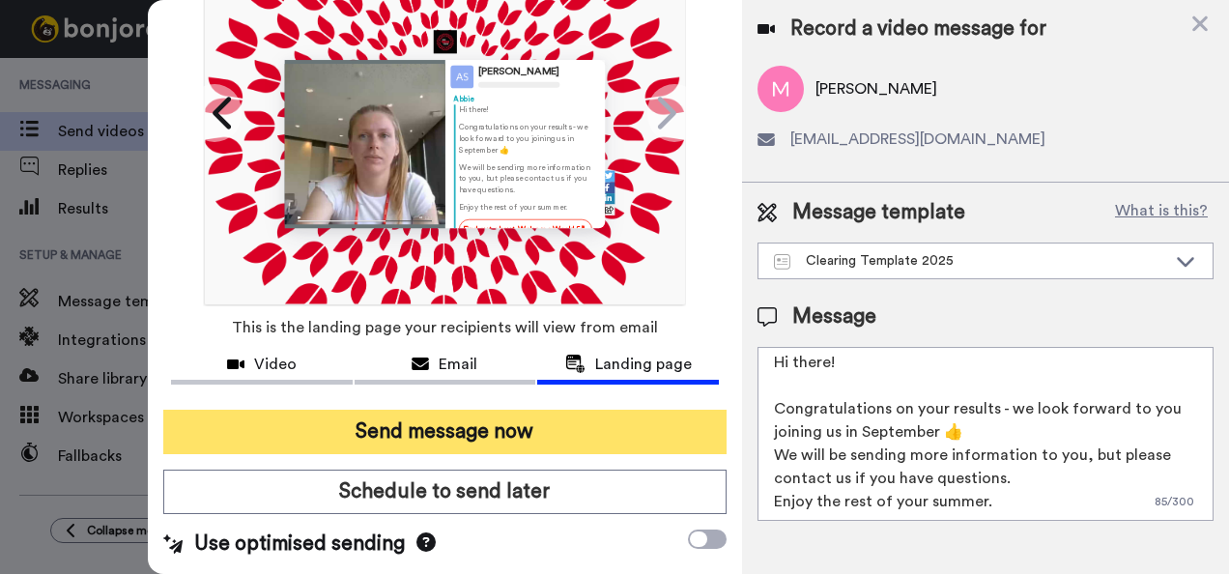
click at [406, 419] on button "Send message now" at bounding box center [445, 432] width 564 height 44
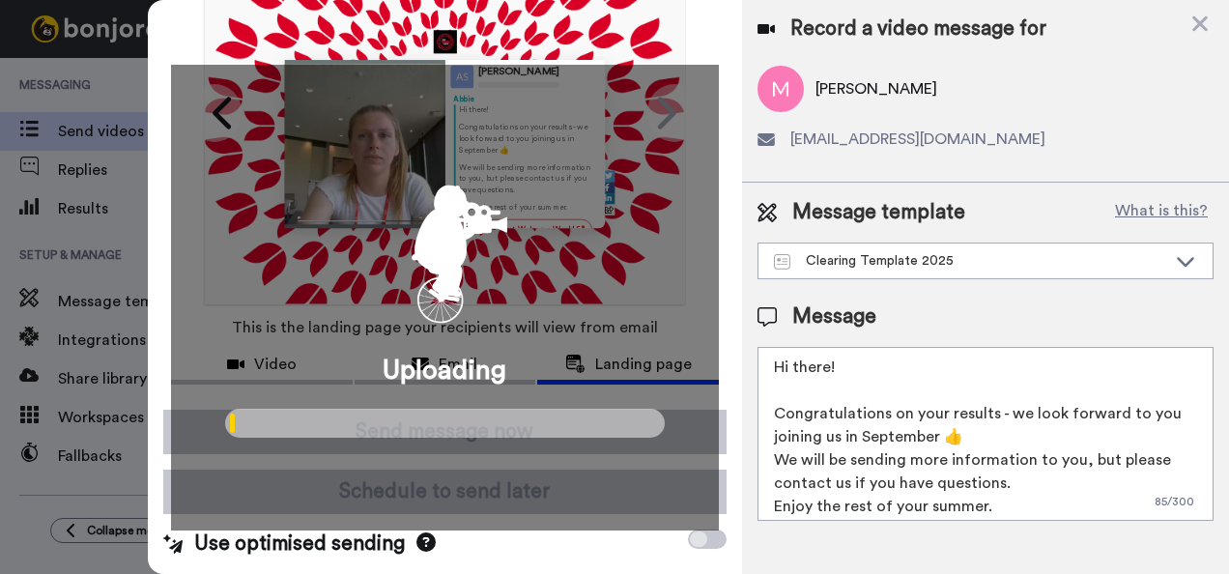
scroll to position [5, 0]
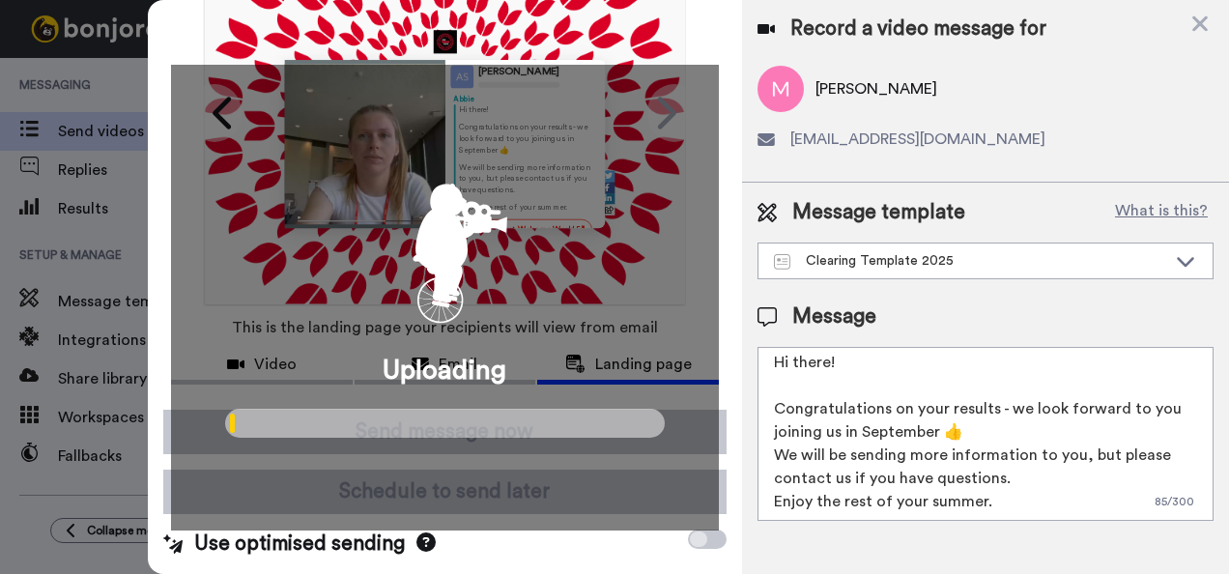
click at [628, 102] on div "Uploading" at bounding box center [445, 298] width 549 height 466
click at [508, 44] on div at bounding box center [445, 41] width 321 height 37
click at [424, 282] on icon "animation" at bounding box center [445, 245] width 174 height 174
click at [455, 207] on icon "animation" at bounding box center [453, 199] width 40 height 37
click at [455, 207] on icon "animation" at bounding box center [448, 200] width 37 height 33
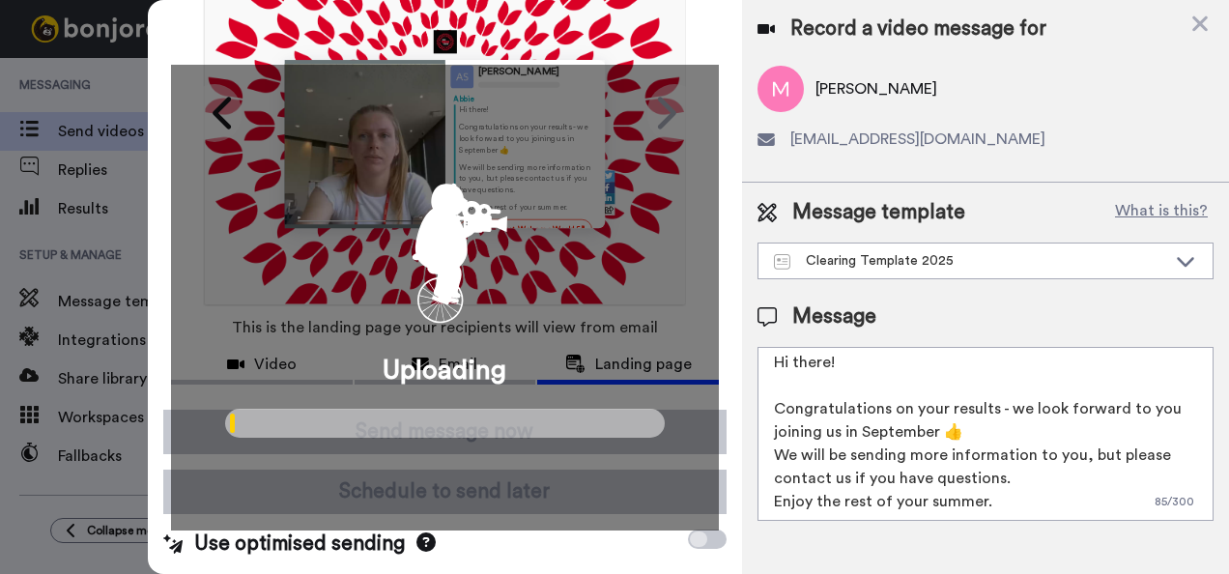
click at [455, 207] on icon "animation" at bounding box center [450, 200] width 38 height 34
click at [455, 207] on icon "animation" at bounding box center [453, 199] width 40 height 36
click at [455, 207] on icon "animation" at bounding box center [453, 200] width 40 height 37
click at [1088, 141] on div "marciasinclair17@yahoo.com" at bounding box center [986, 139] width 456 height 23
click at [1109, 198] on button "What is this?" at bounding box center [1161, 212] width 104 height 29
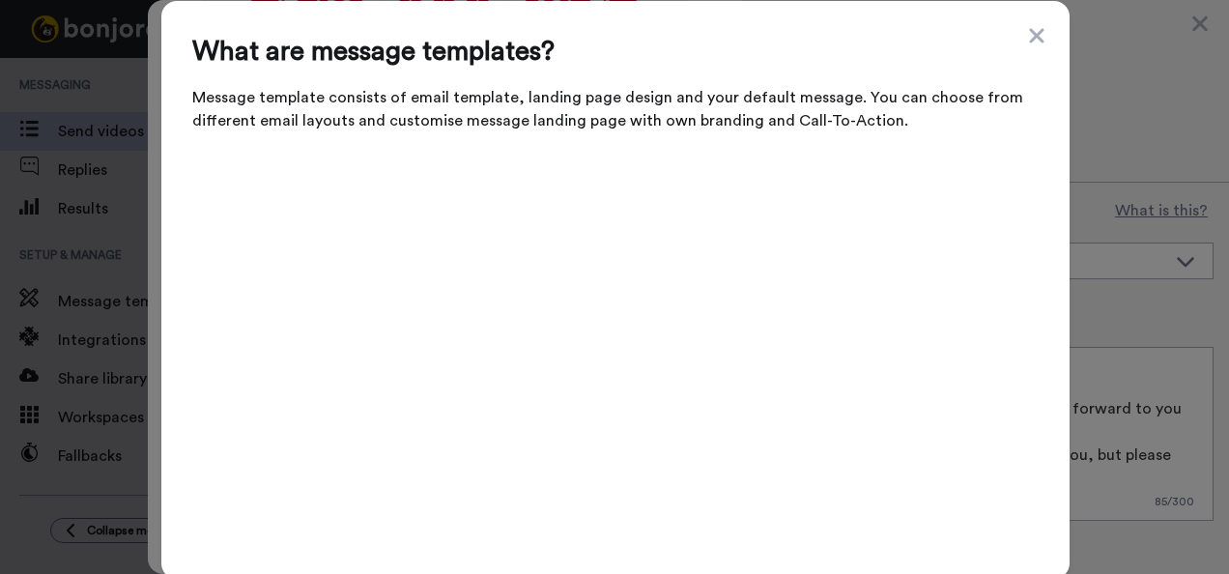
click at [1011, 103] on span "Message template consists of email template, landing page design and your defau…" at bounding box center [615, 109] width 847 height 46
click at [1029, 43] on icon at bounding box center [1036, 35] width 14 height 14
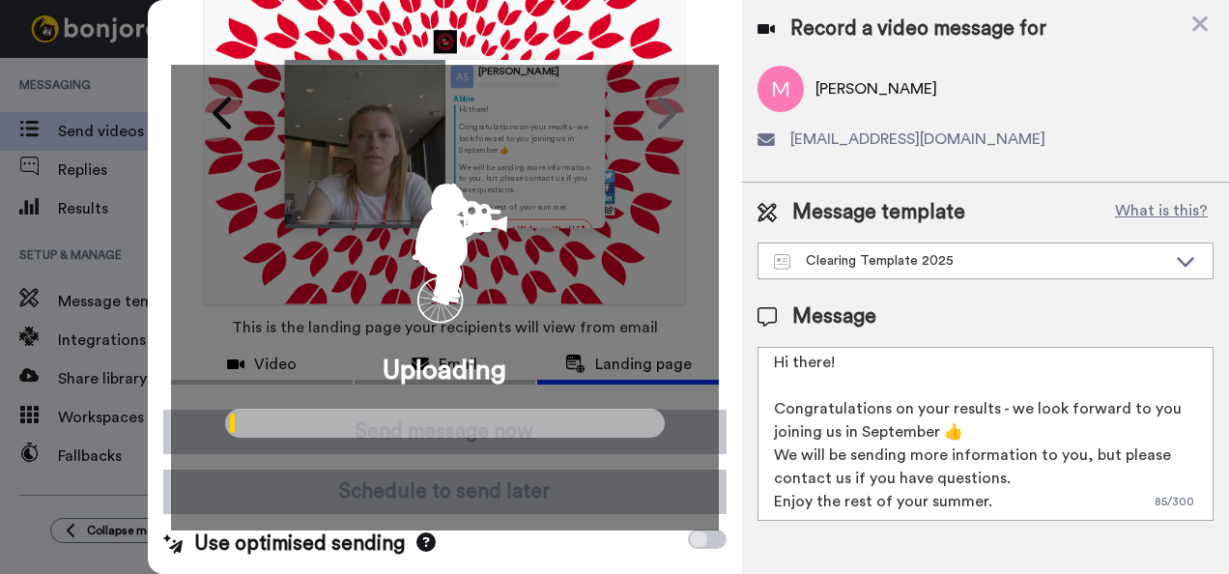
click at [557, 133] on div "Uploading" at bounding box center [445, 298] width 549 height 466
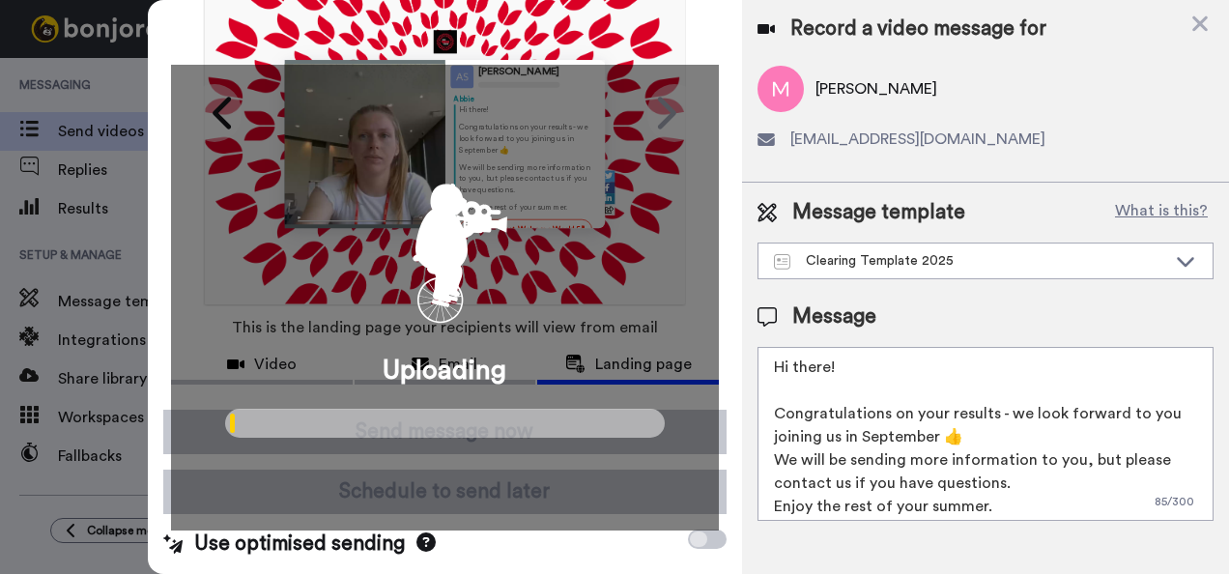
click at [955, 435] on textarea "Hi there! Congratulations on your results - we look forward to you joining us i…" at bounding box center [986, 434] width 456 height 174
click at [891, 396] on textarea "Hi there! Congratulations on your results - we look forward to you joining us i…" at bounding box center [986, 434] width 456 height 174
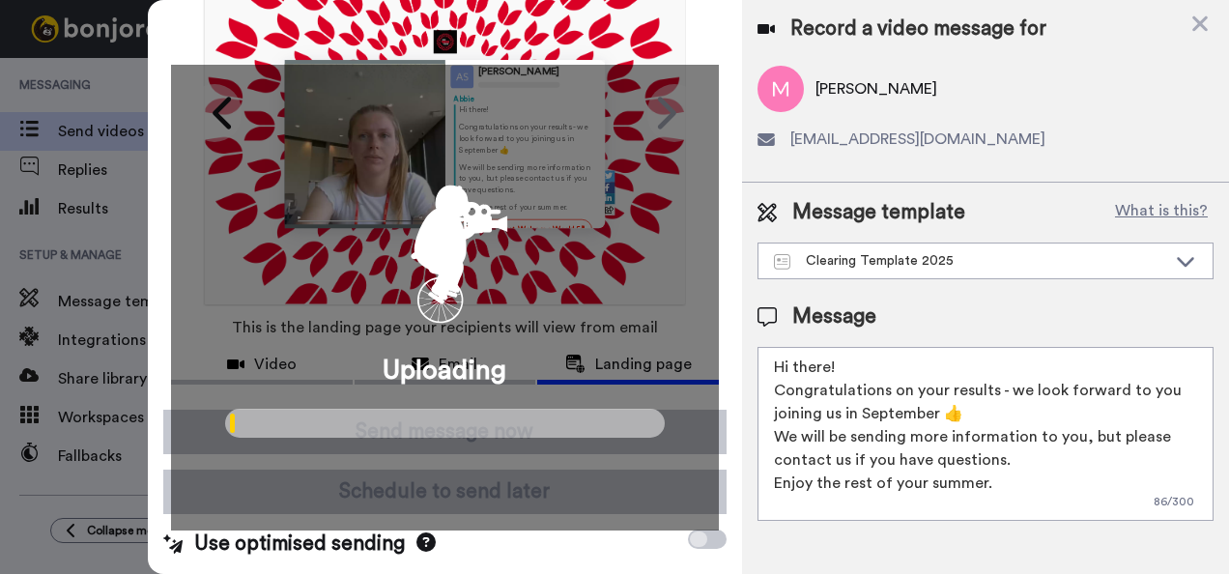
type textarea "Hi there! Congratulations on your results - we look forward to you joining us i…"
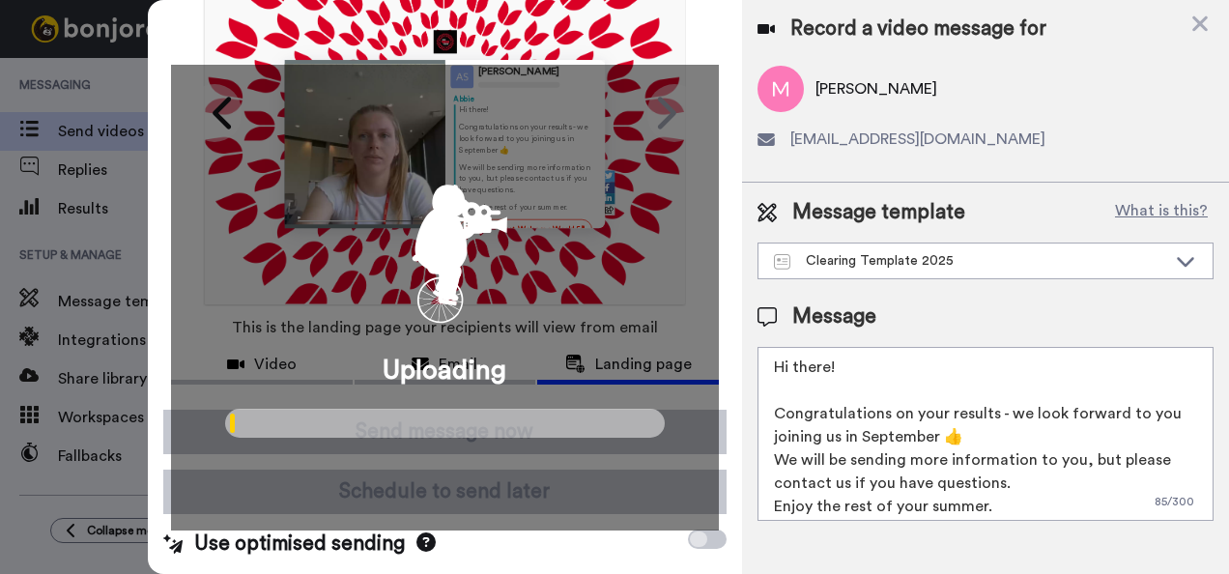
click at [891, 290] on div "Message template What is this? Clearing Template 2025 SSPA Clearing Clearing Te…" at bounding box center [985, 360] width 487 height 354
click at [470, 252] on icon "animation" at bounding box center [445, 245] width 174 height 174
click at [438, 283] on icon "animation" at bounding box center [445, 282] width 32 height 38
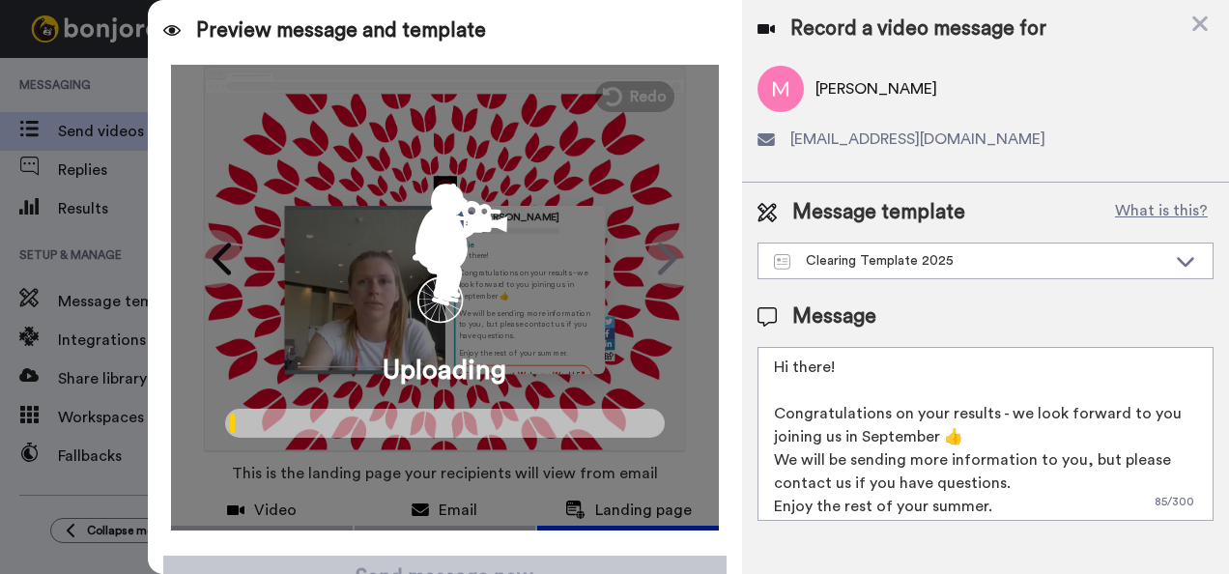
scroll to position [300, 0]
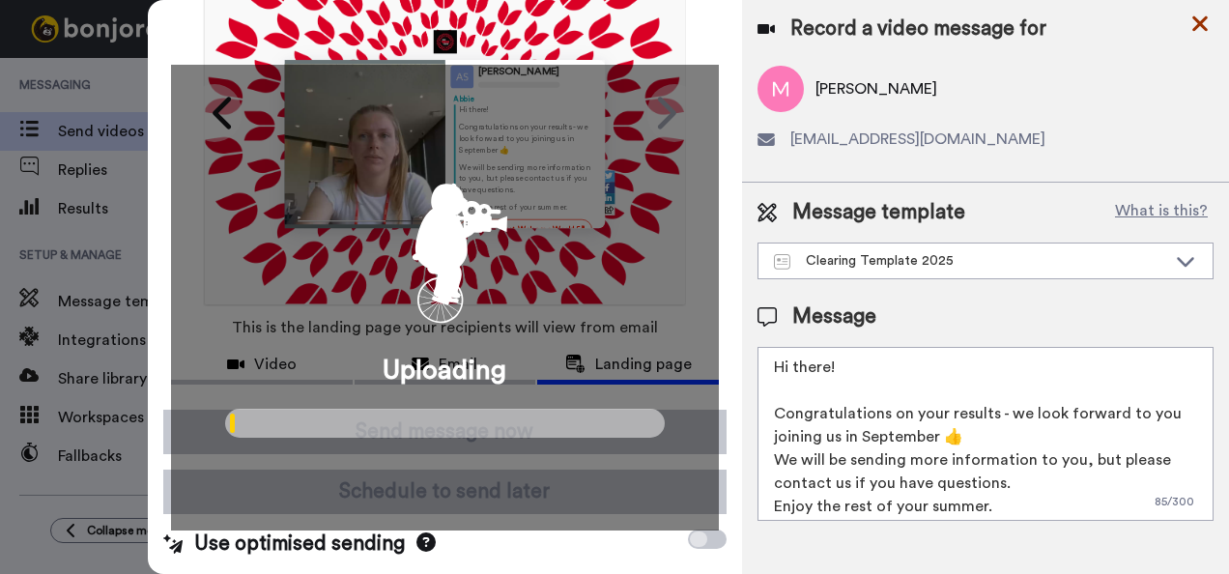
click at [1193, 33] on icon at bounding box center [1200, 24] width 19 height 24
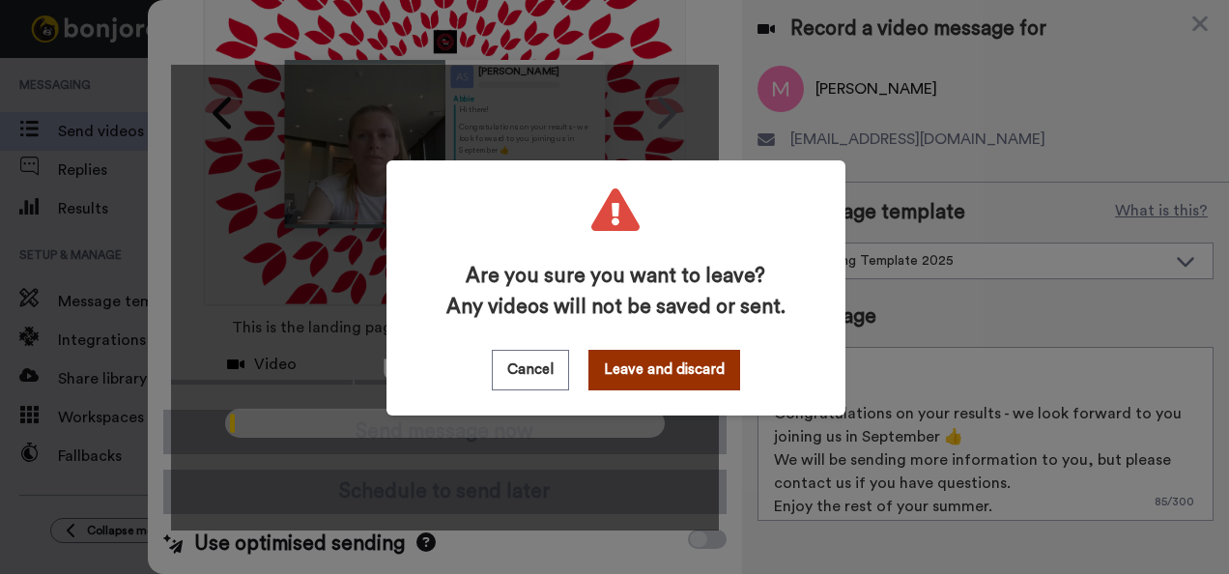
click at [673, 383] on button "Leave and discard" at bounding box center [665, 370] width 152 height 41
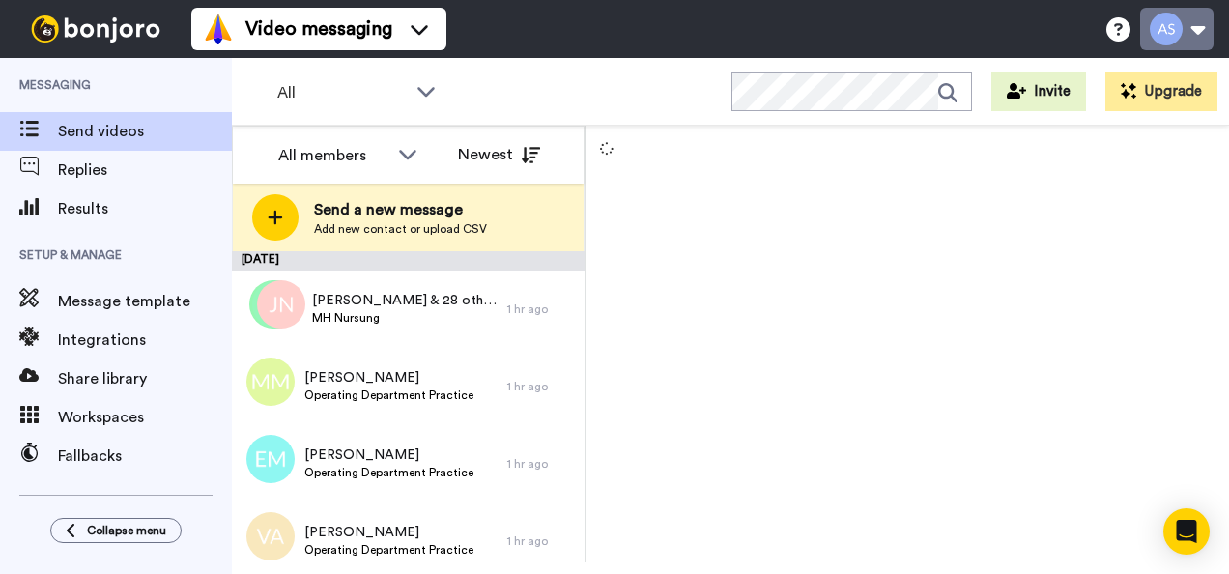
click at [1181, 33] on button at bounding box center [1176, 29] width 73 height 43
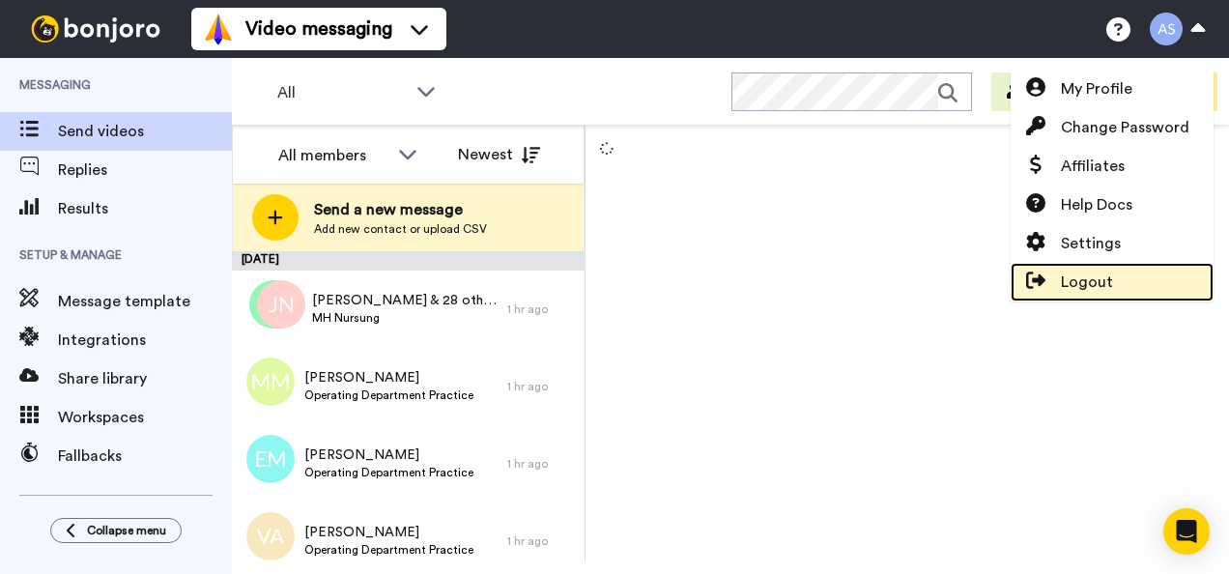
click at [1080, 275] on span "Logout" at bounding box center [1087, 282] width 52 height 23
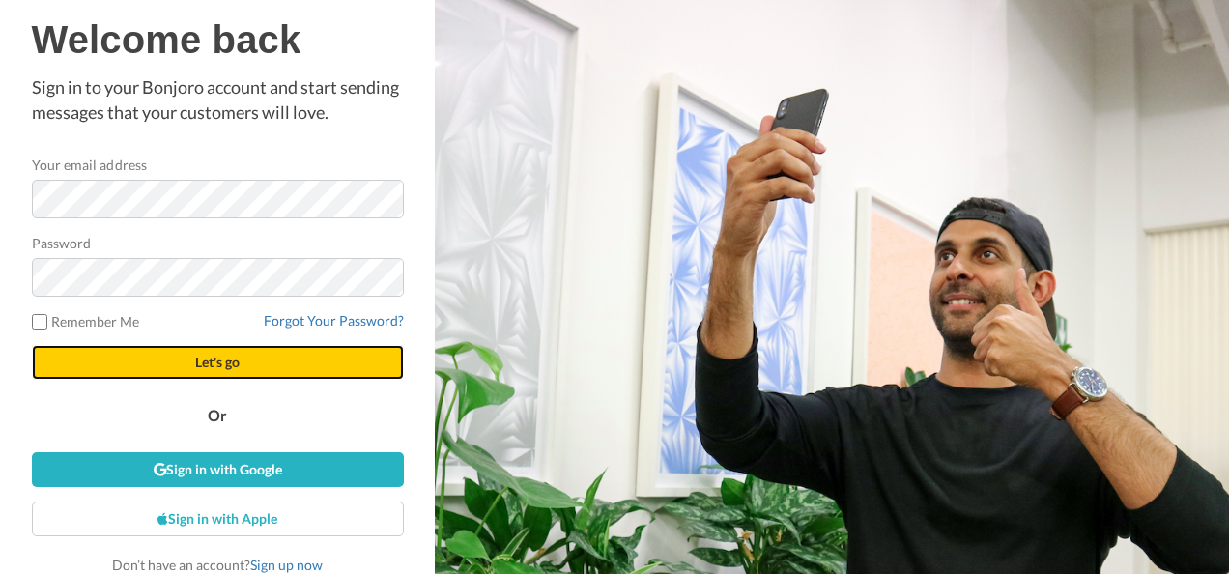
click at [220, 363] on span "Let's go" at bounding box center [217, 362] width 44 height 16
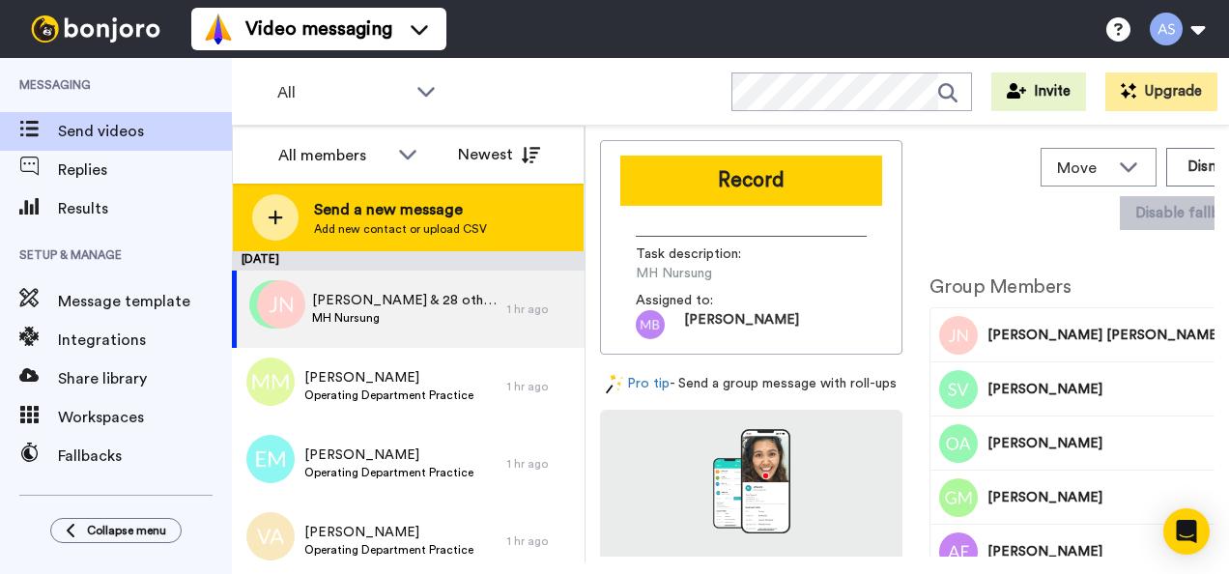
click at [423, 218] on span "Send a new message" at bounding box center [400, 209] width 173 height 23
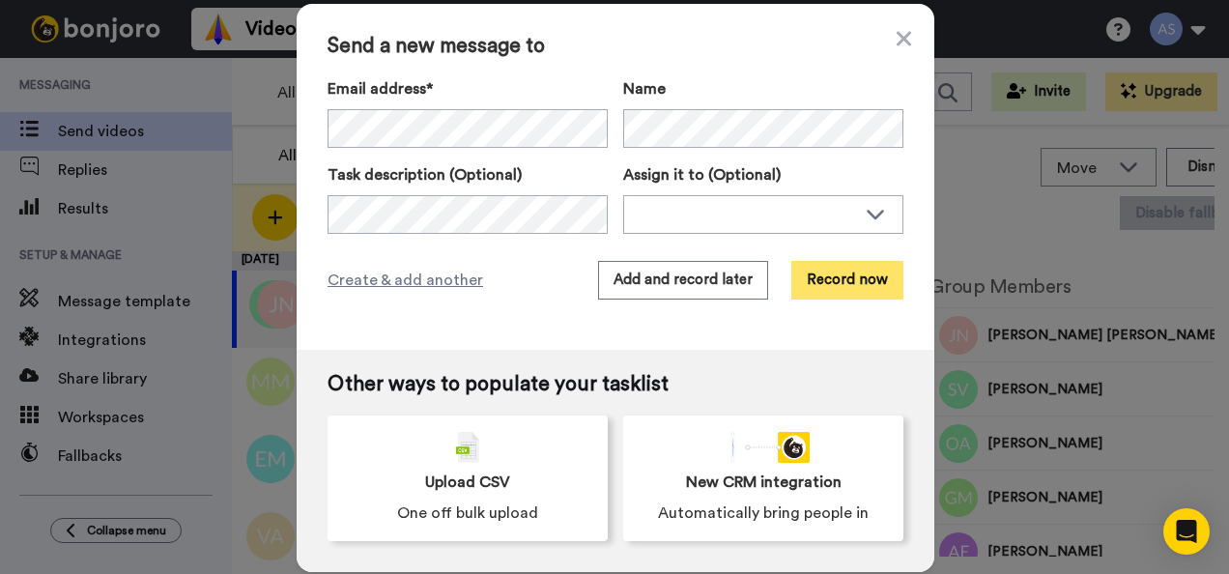
click at [831, 285] on button "Record now" at bounding box center [848, 280] width 112 height 39
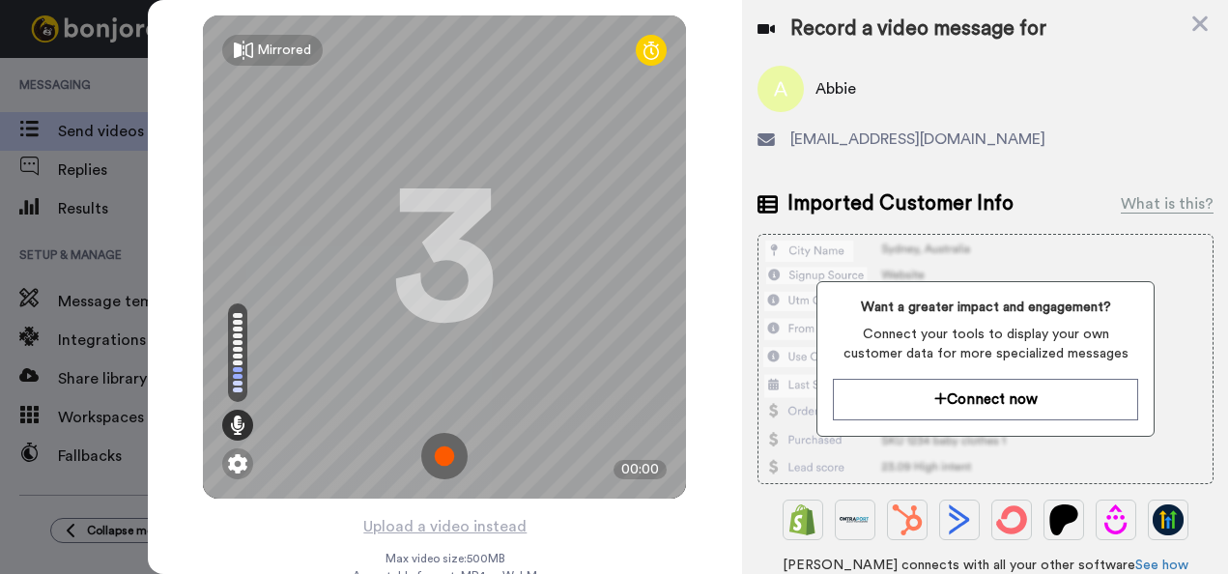
click at [433, 458] on img at bounding box center [444, 456] width 46 height 46
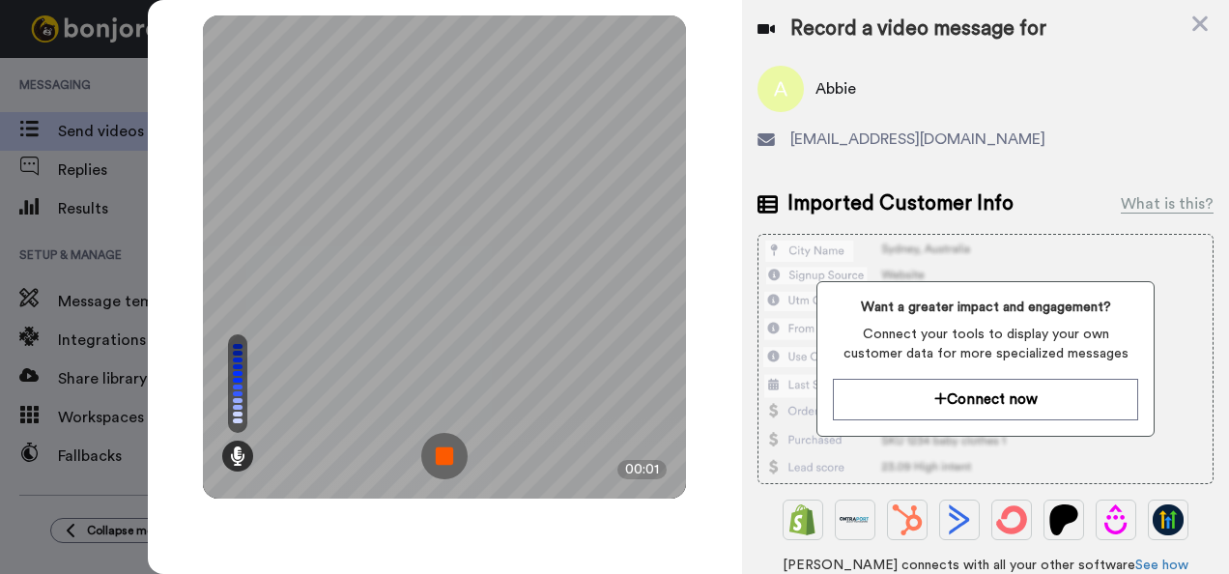
click at [442, 447] on img at bounding box center [444, 456] width 46 height 46
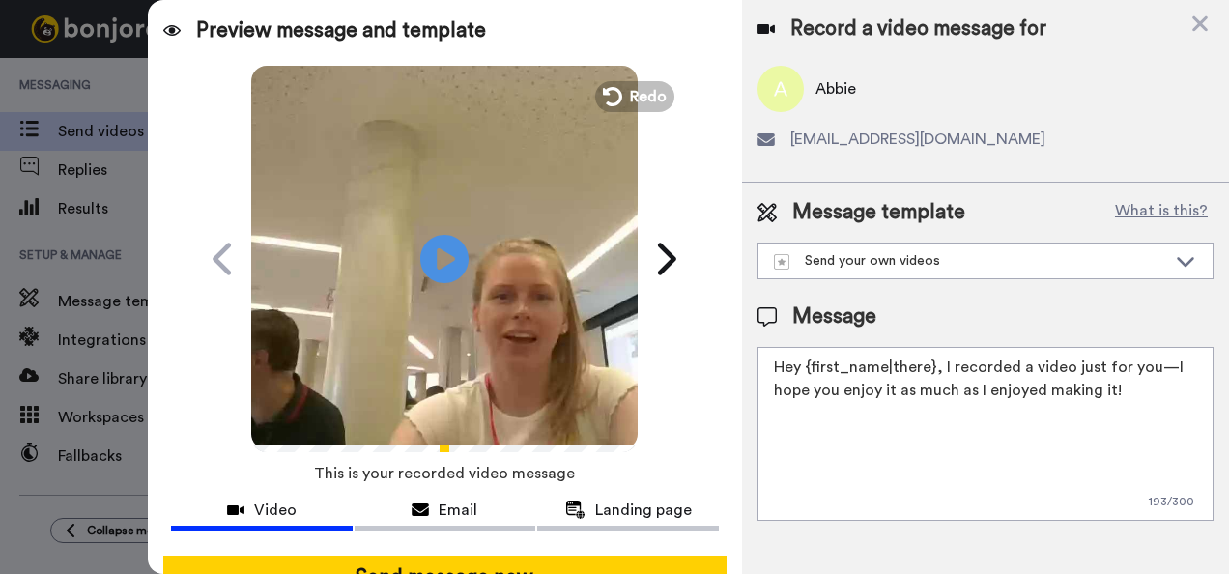
scroll to position [155, 0]
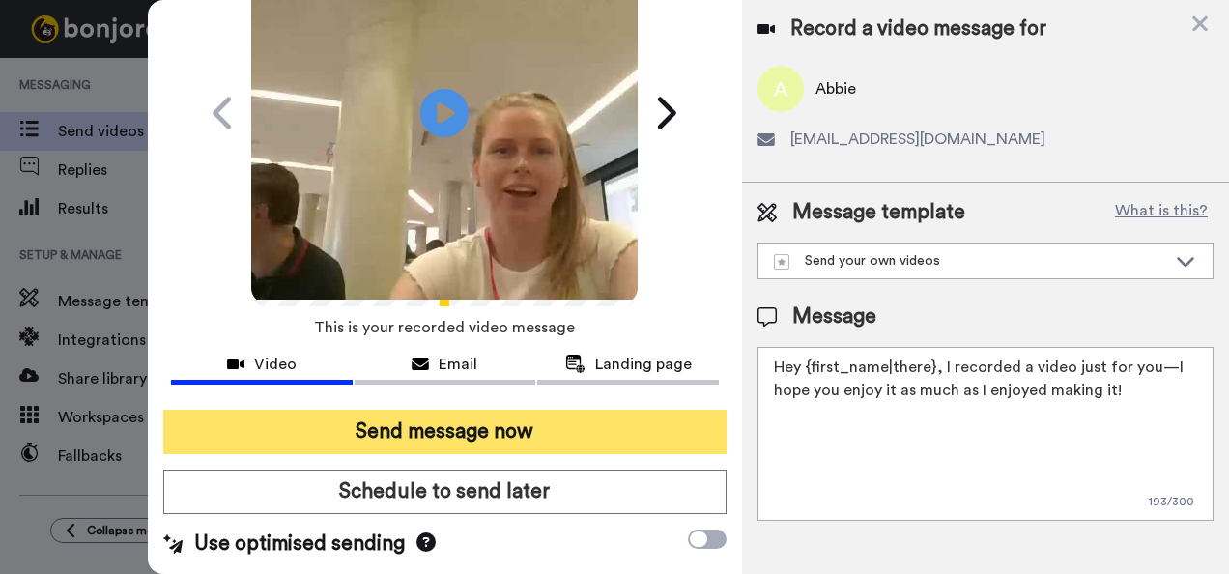
click at [522, 425] on button "Send message now" at bounding box center [445, 432] width 564 height 44
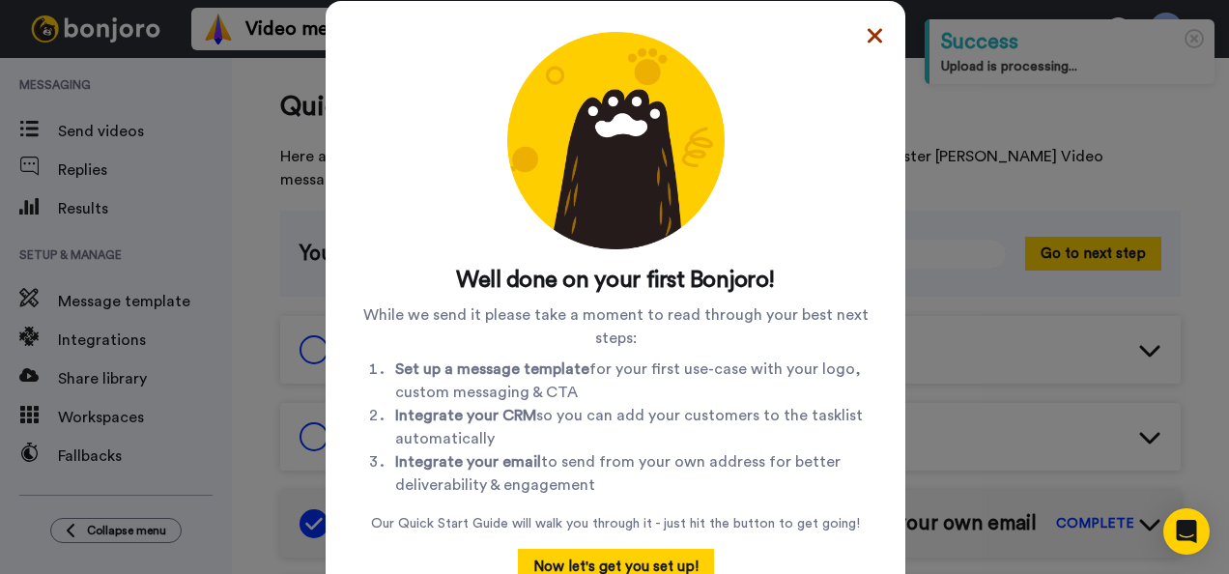
click at [868, 32] on icon at bounding box center [875, 35] width 14 height 14
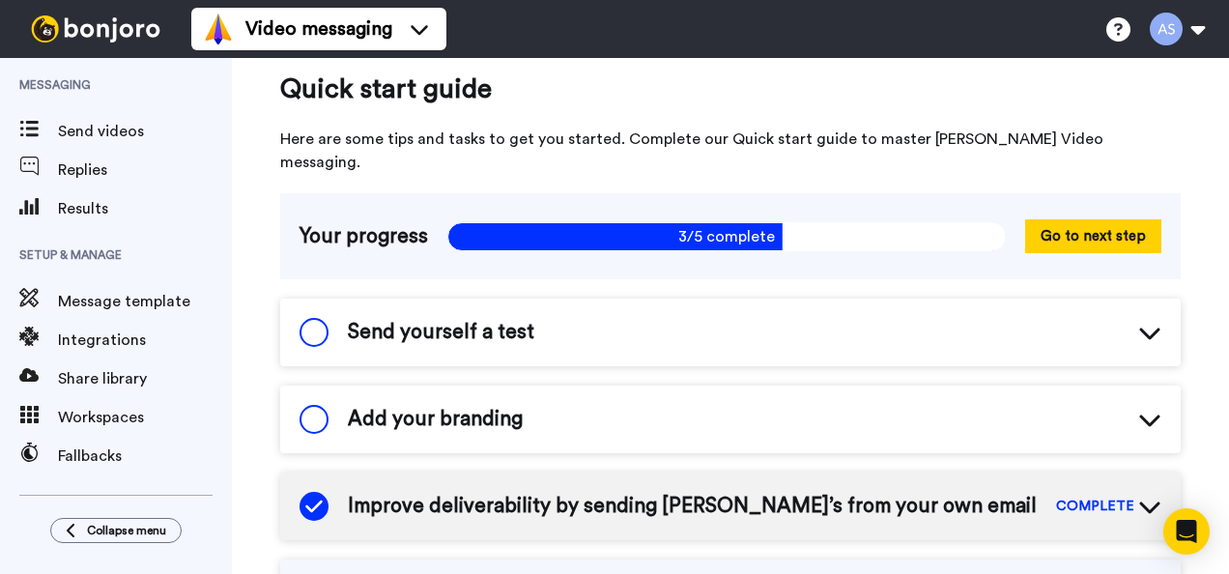
scroll to position [18, 0]
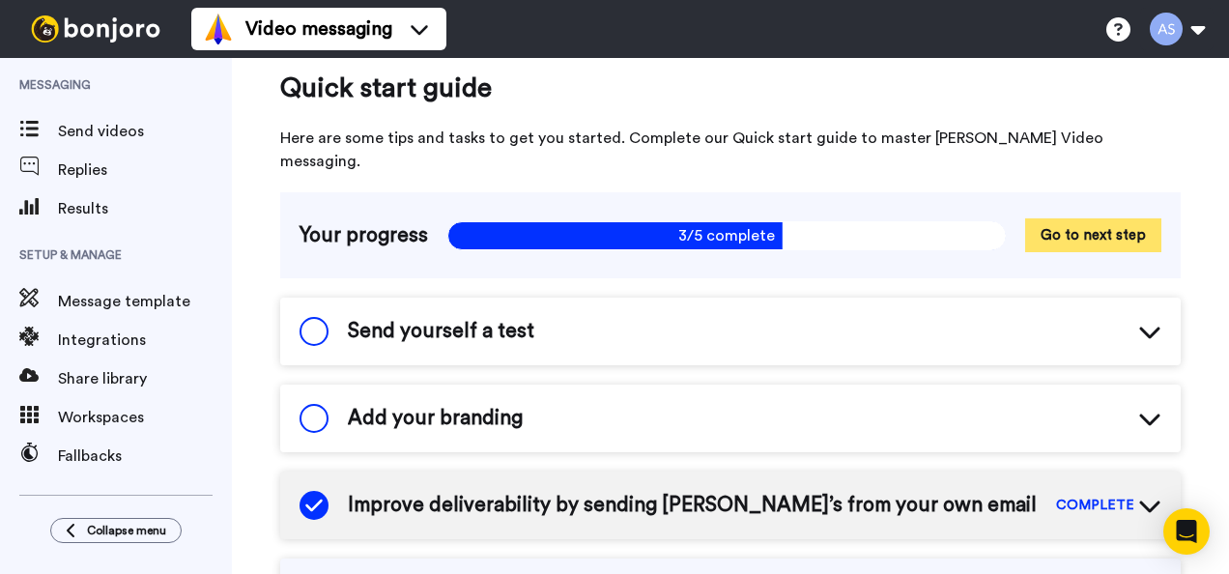
click at [1078, 218] on button "Go to next step" at bounding box center [1093, 235] width 136 height 34
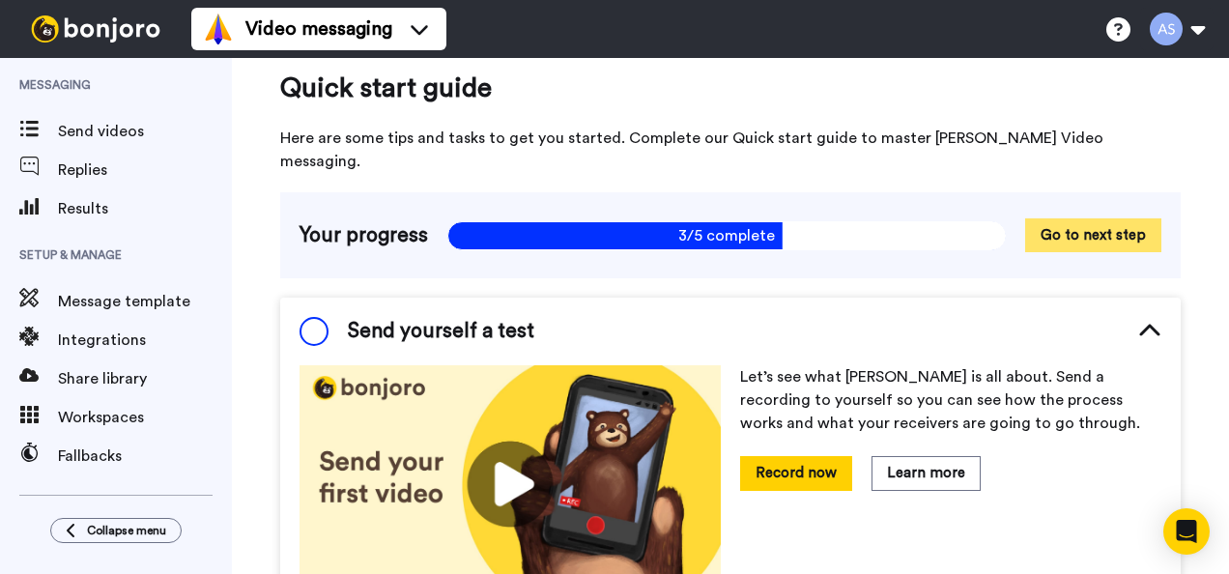
scroll to position [142, 0]
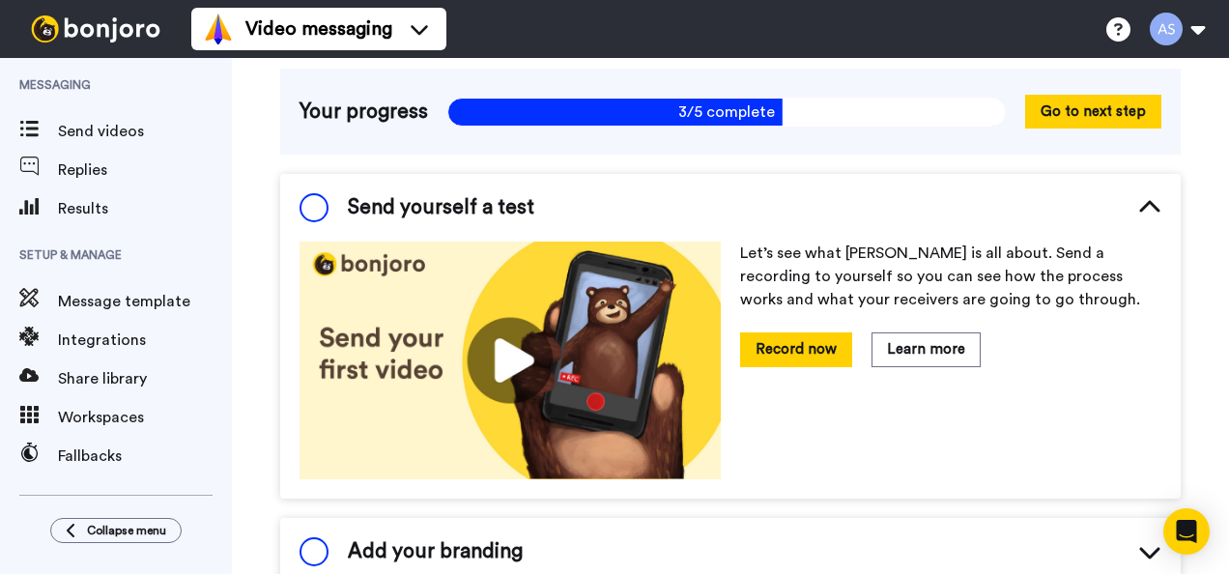
click at [1071, 70] on div "Your progress 3/5 complete 3/5 complete Go to next step" at bounding box center [730, 112] width 901 height 86
click at [1077, 95] on button "Go to next step" at bounding box center [1093, 112] width 136 height 34
click at [561, 184] on div "Send yourself a test" at bounding box center [730, 208] width 901 height 68
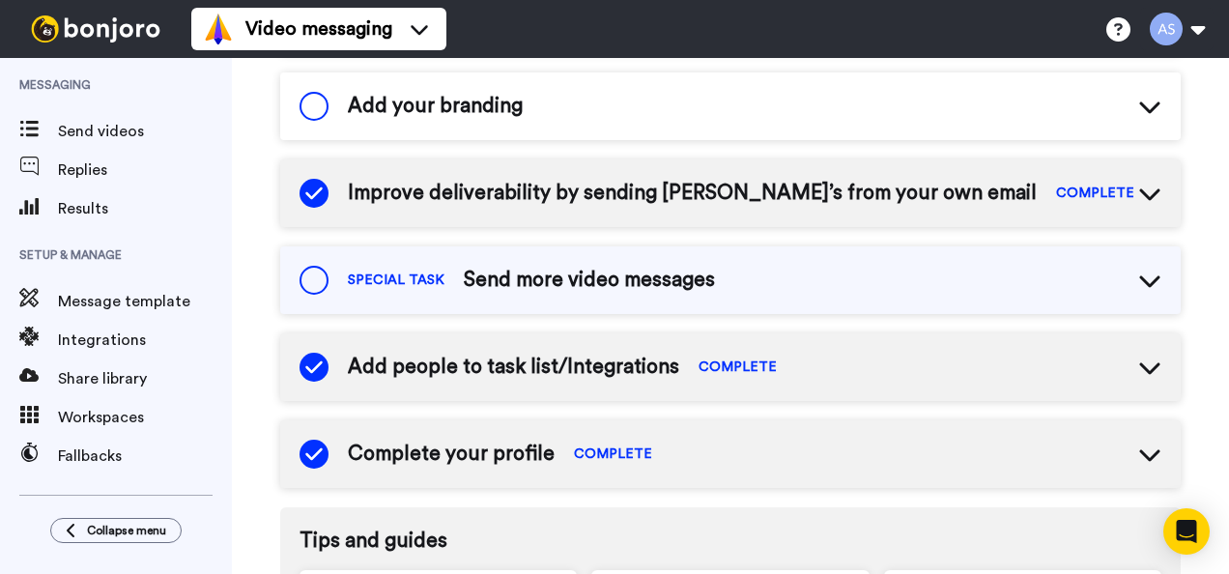
scroll to position [0, 0]
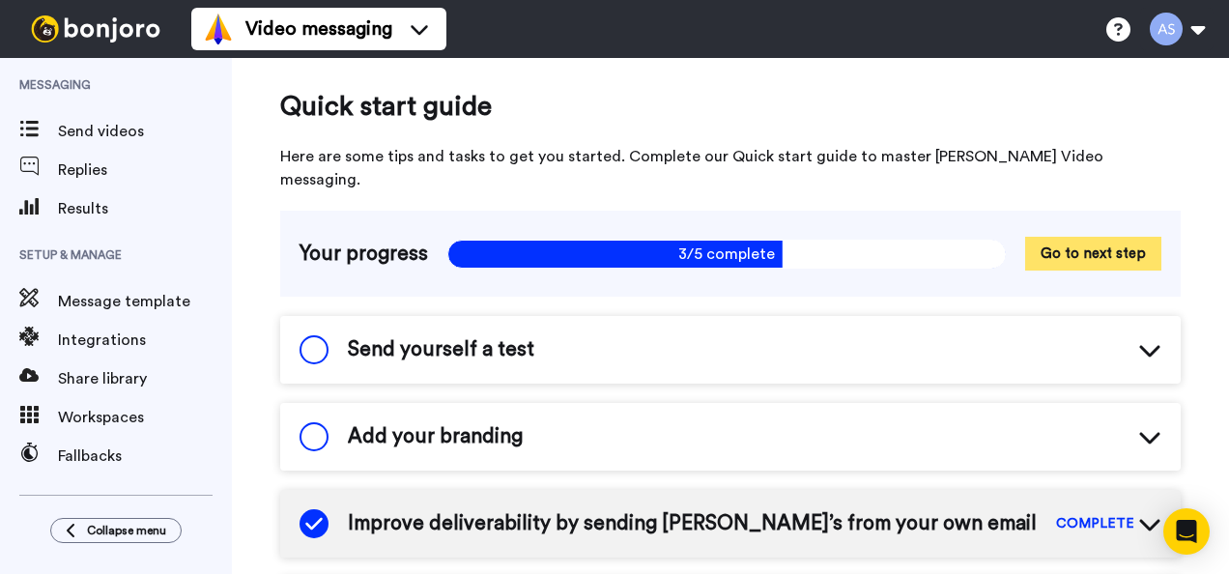
click at [1071, 237] on button "Go to next step" at bounding box center [1093, 254] width 136 height 34
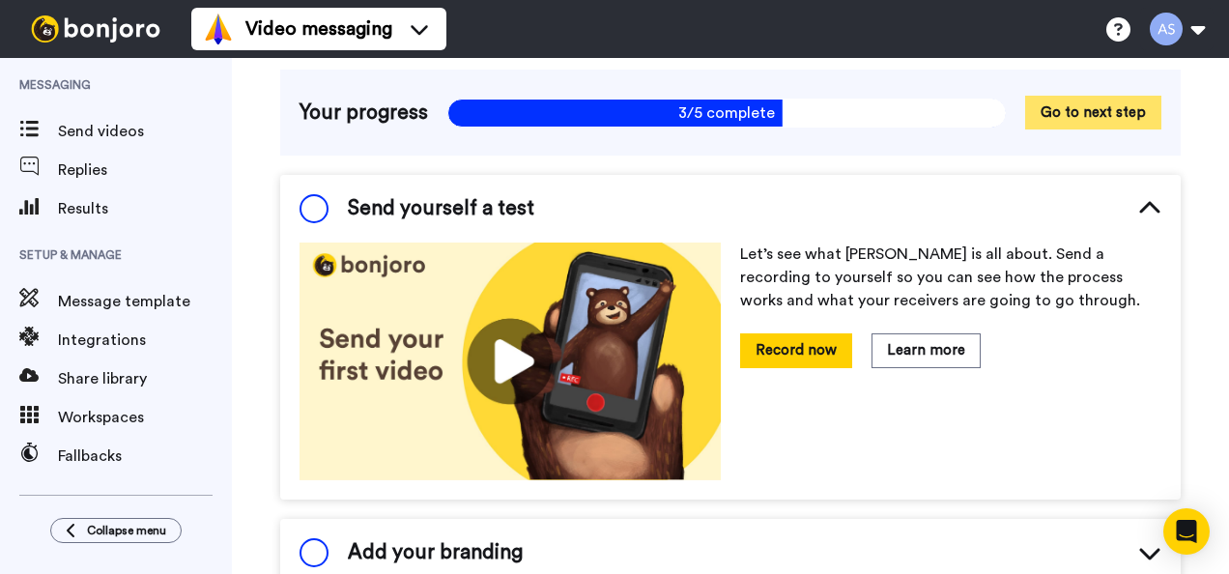
scroll to position [142, 0]
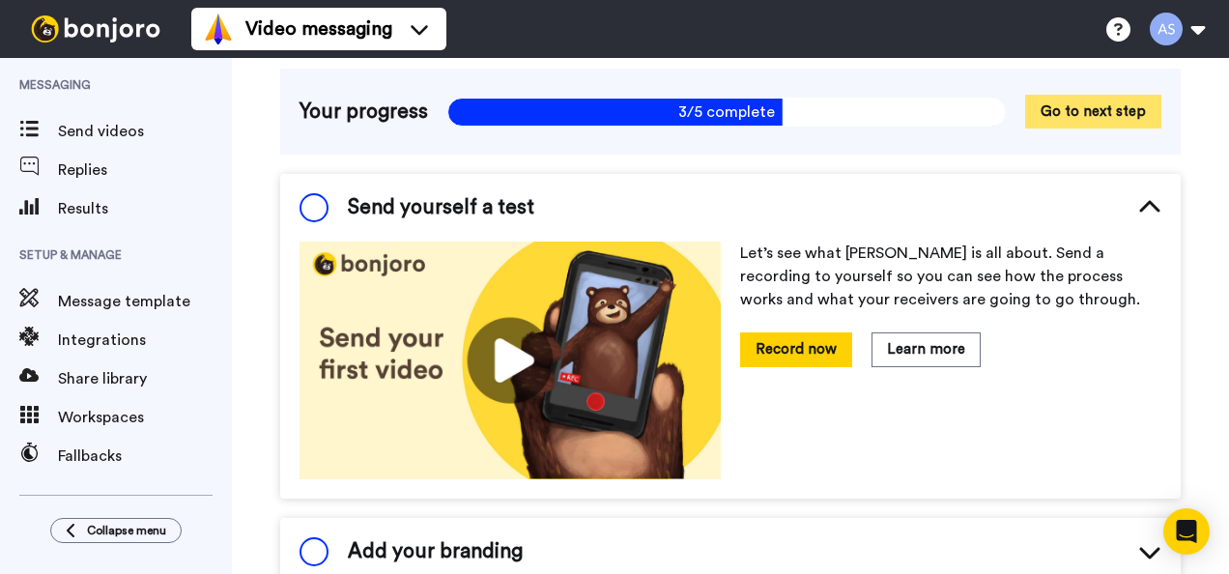
click at [1069, 95] on button "Go to next step" at bounding box center [1093, 112] width 136 height 34
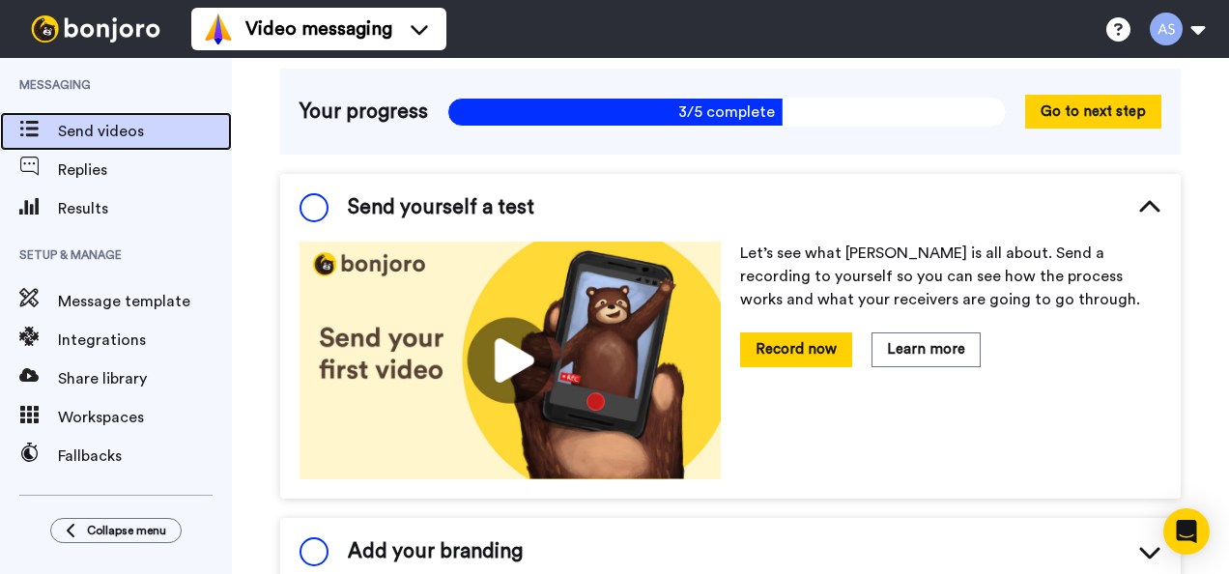
click at [105, 124] on span "Send videos" at bounding box center [145, 131] width 174 height 23
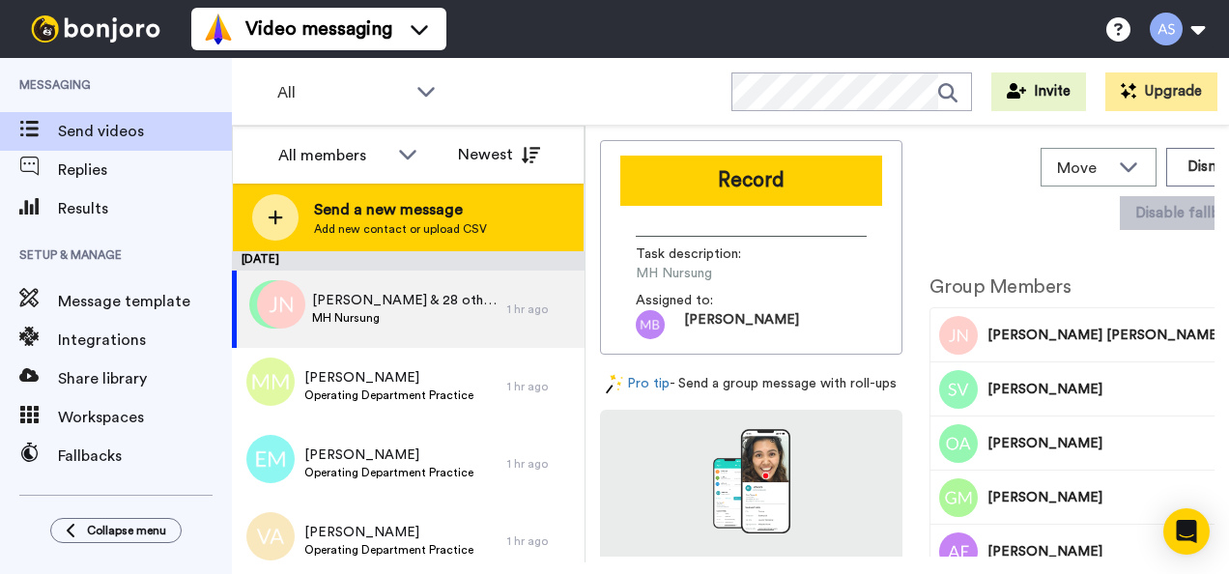
click at [402, 216] on span "Send a new message" at bounding box center [400, 209] width 173 height 23
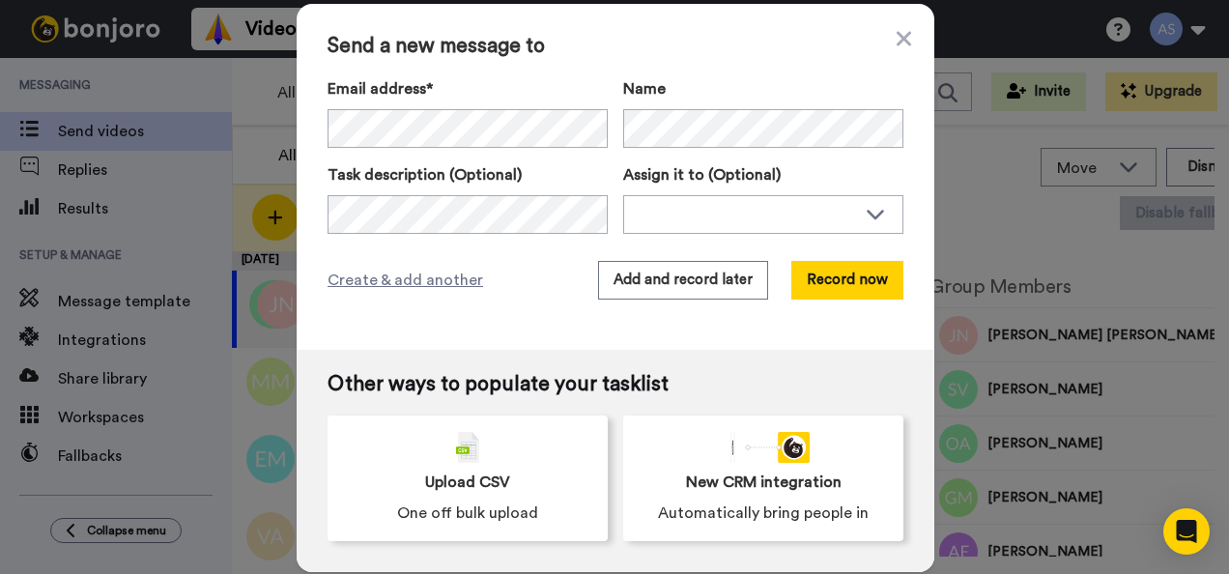
click at [728, 93] on label "Name" at bounding box center [763, 88] width 280 height 23
click at [897, 39] on icon at bounding box center [904, 38] width 14 height 14
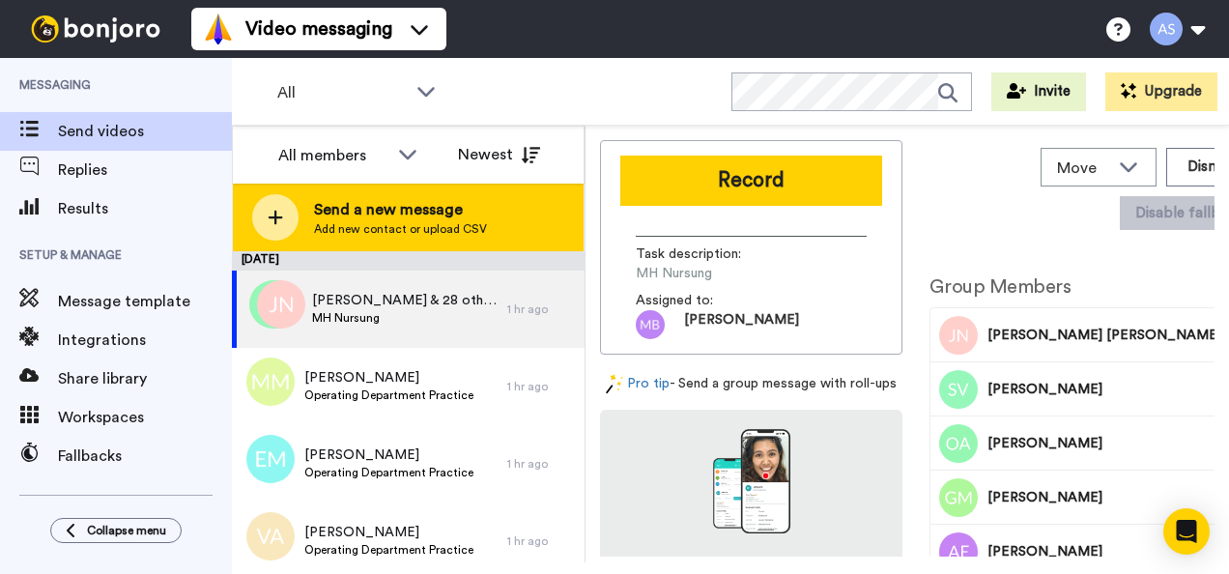
click at [448, 231] on span "Add new contact or upload CSV" at bounding box center [400, 228] width 173 height 15
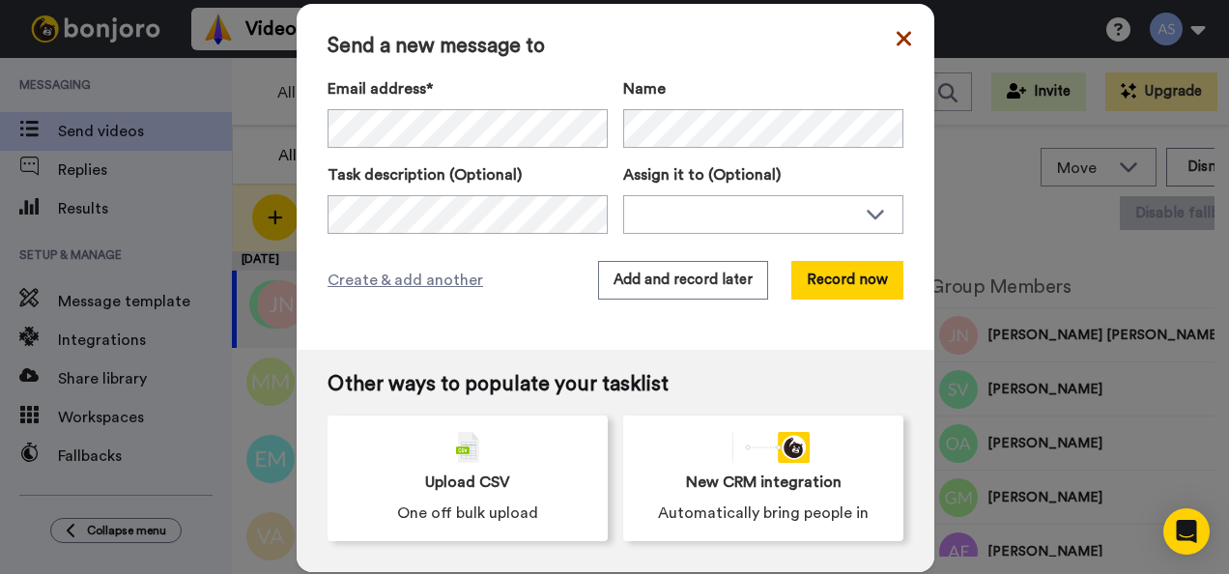
click at [897, 44] on icon at bounding box center [904, 38] width 14 height 23
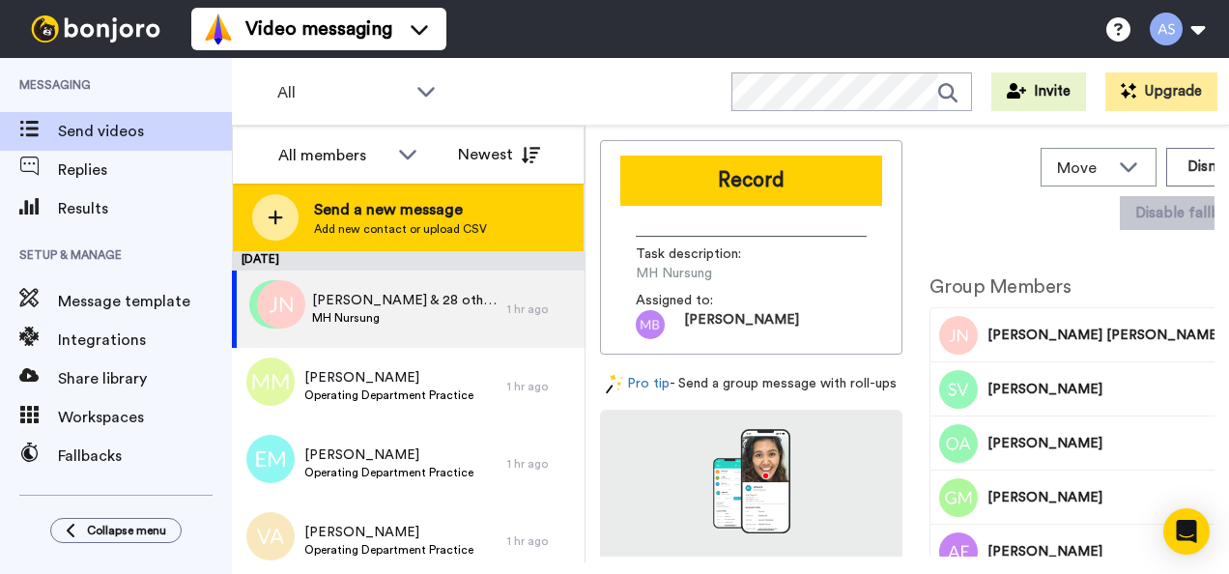
click at [445, 199] on span "Send a new message" at bounding box center [400, 209] width 173 height 23
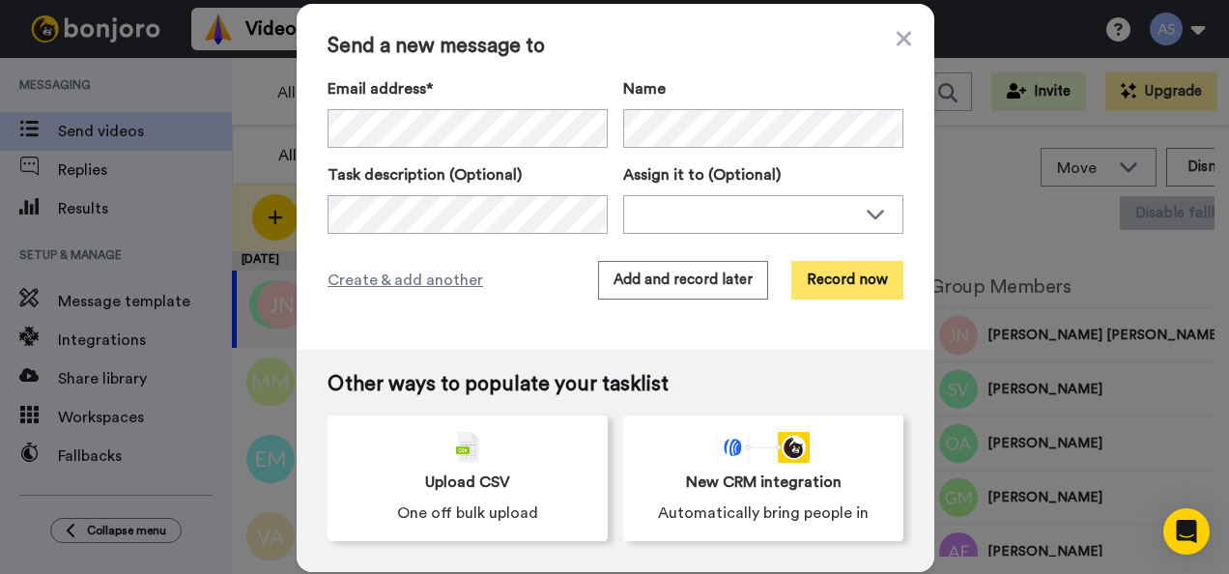
click at [833, 290] on button "Record now" at bounding box center [848, 280] width 112 height 39
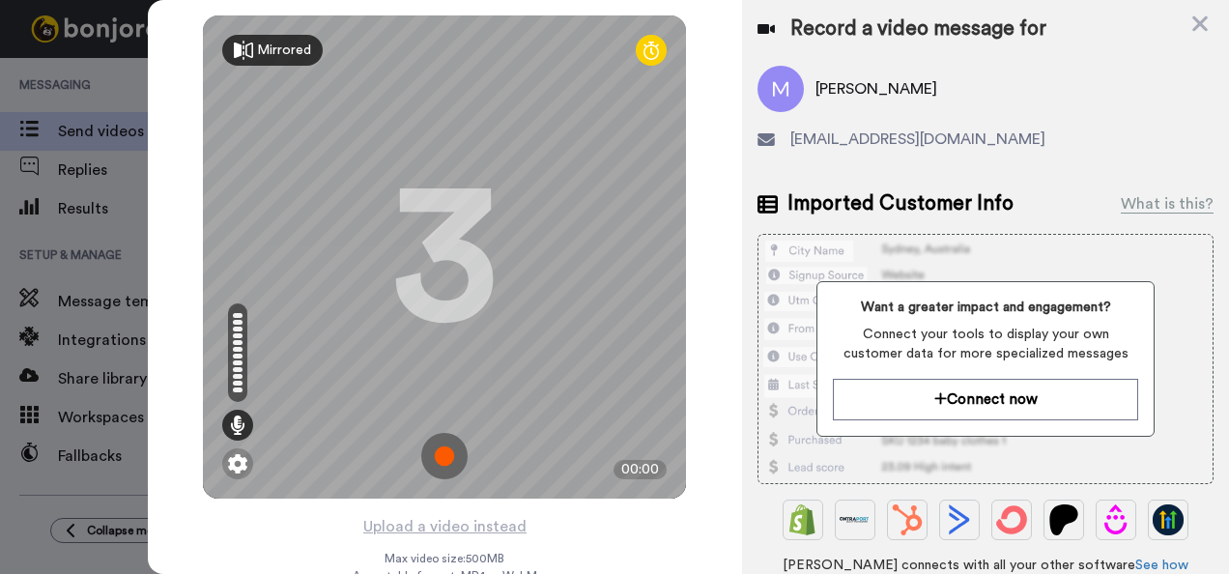
click at [263, 48] on div "Mirrored" at bounding box center [284, 50] width 54 height 19
click at [263, 48] on div "Mirror" at bounding box center [276, 50] width 39 height 19
click at [450, 455] on img at bounding box center [444, 456] width 46 height 46
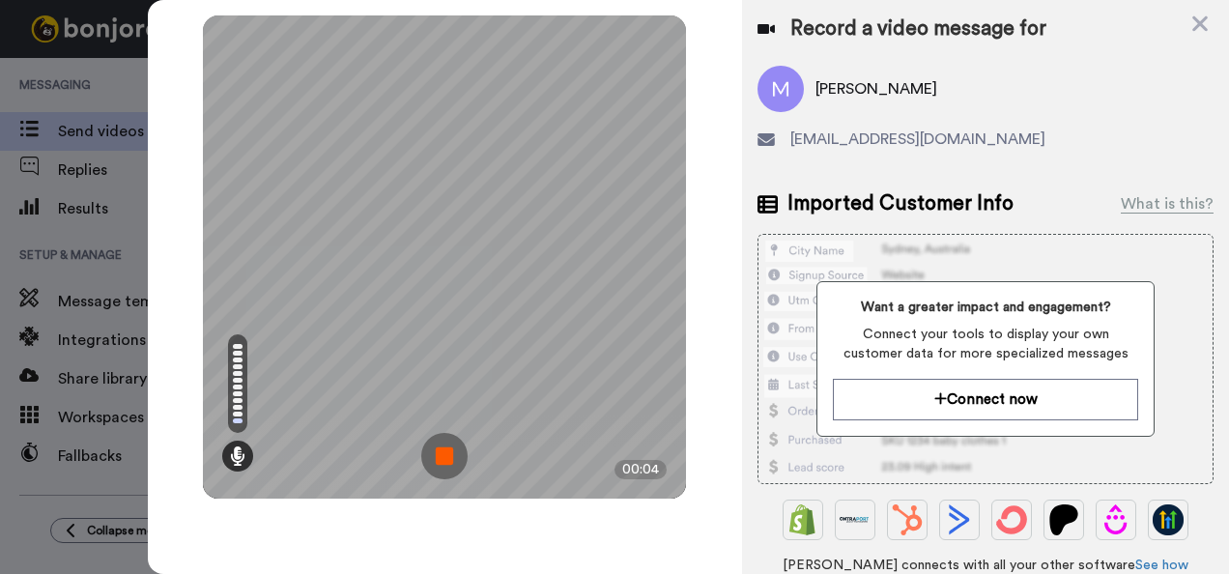
click at [450, 455] on img at bounding box center [444, 456] width 46 height 46
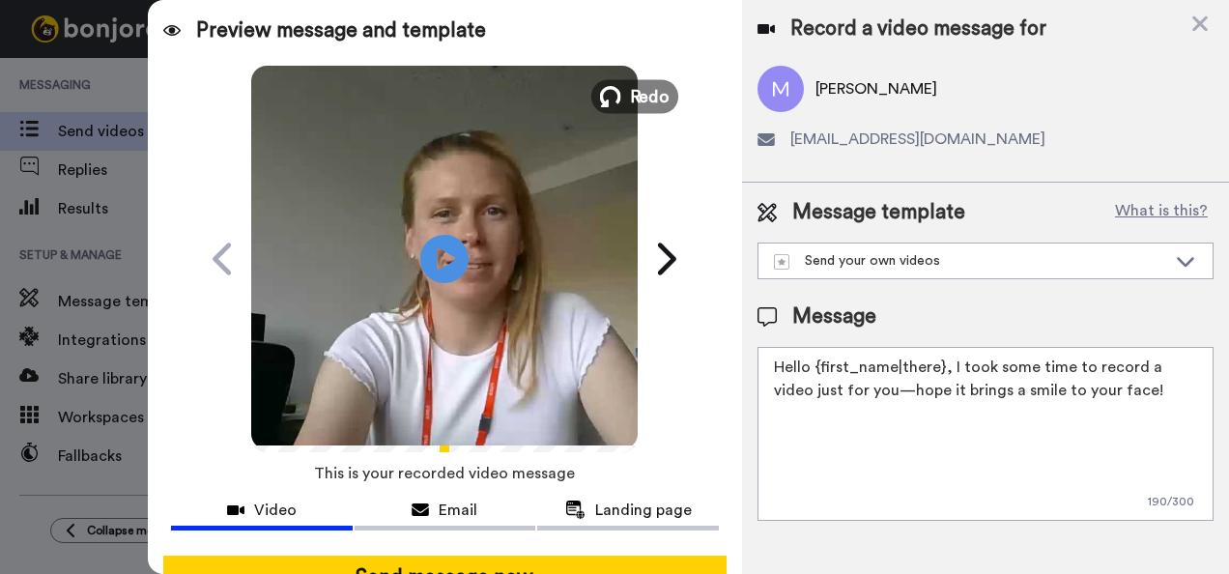
click at [633, 106] on span "Redo" at bounding box center [650, 95] width 41 height 25
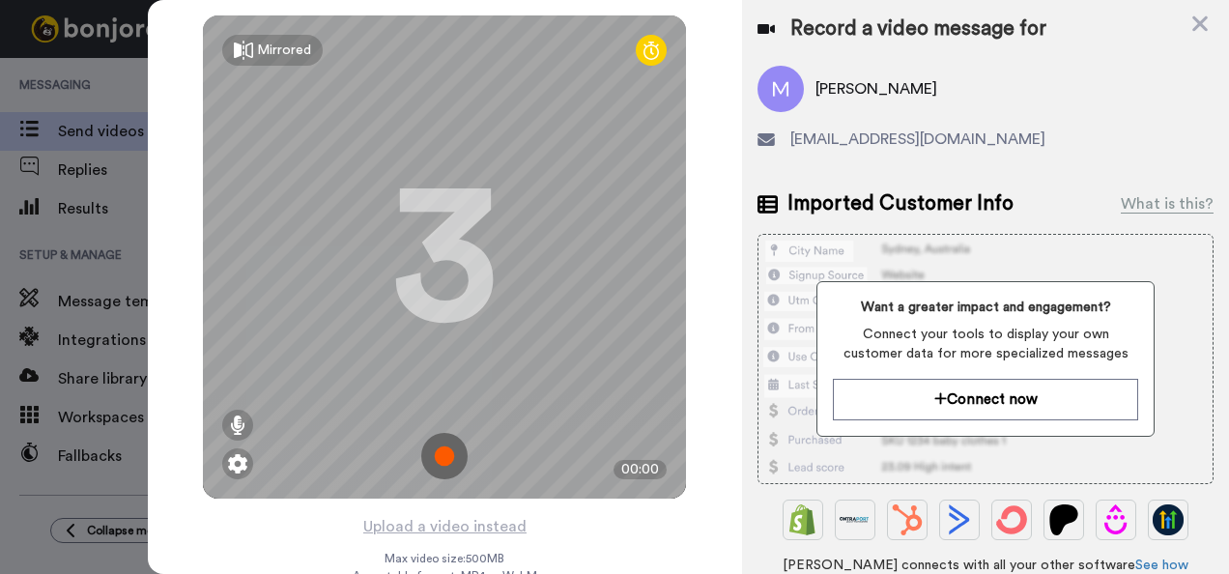
click at [433, 447] on img at bounding box center [444, 456] width 46 height 46
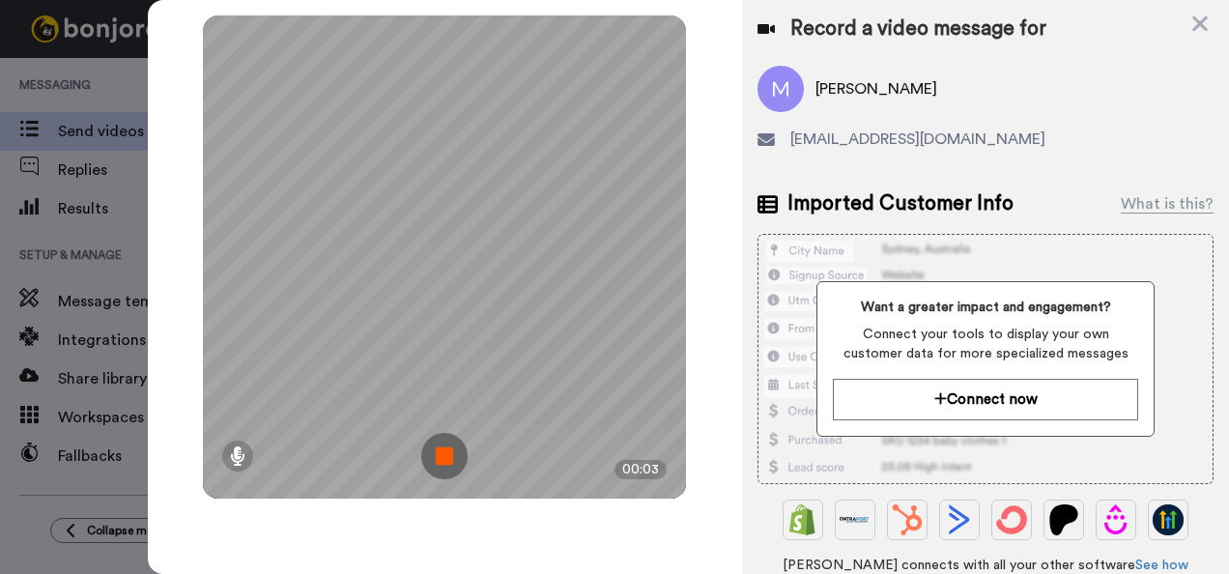
click at [433, 447] on img at bounding box center [444, 456] width 46 height 46
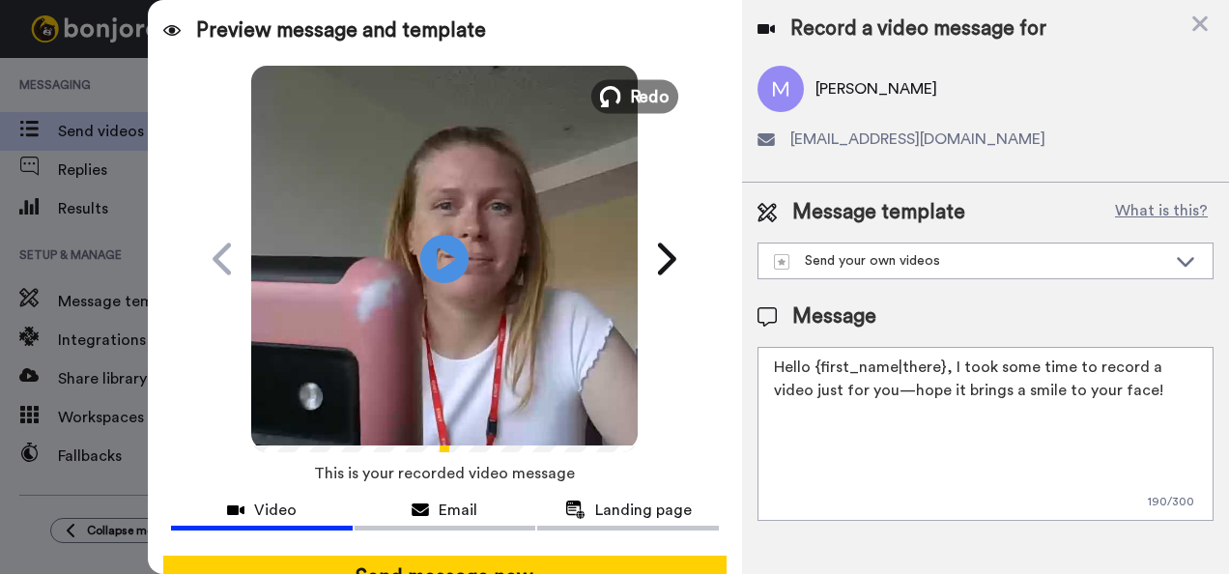
click at [640, 106] on span "Redo" at bounding box center [650, 95] width 41 height 25
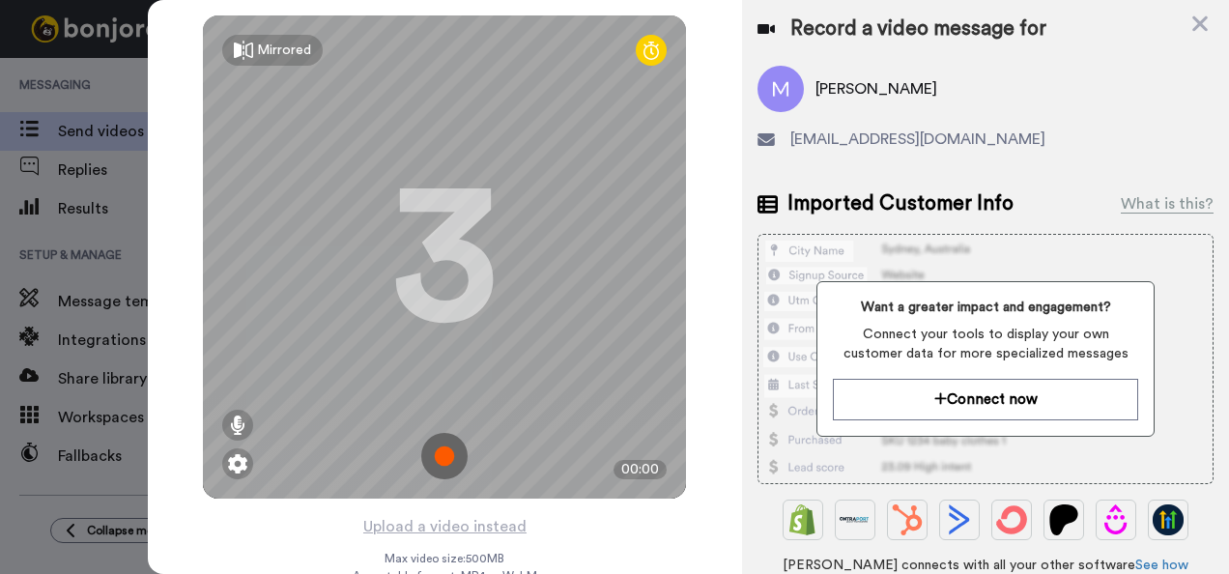
click at [443, 445] on img at bounding box center [444, 456] width 46 height 46
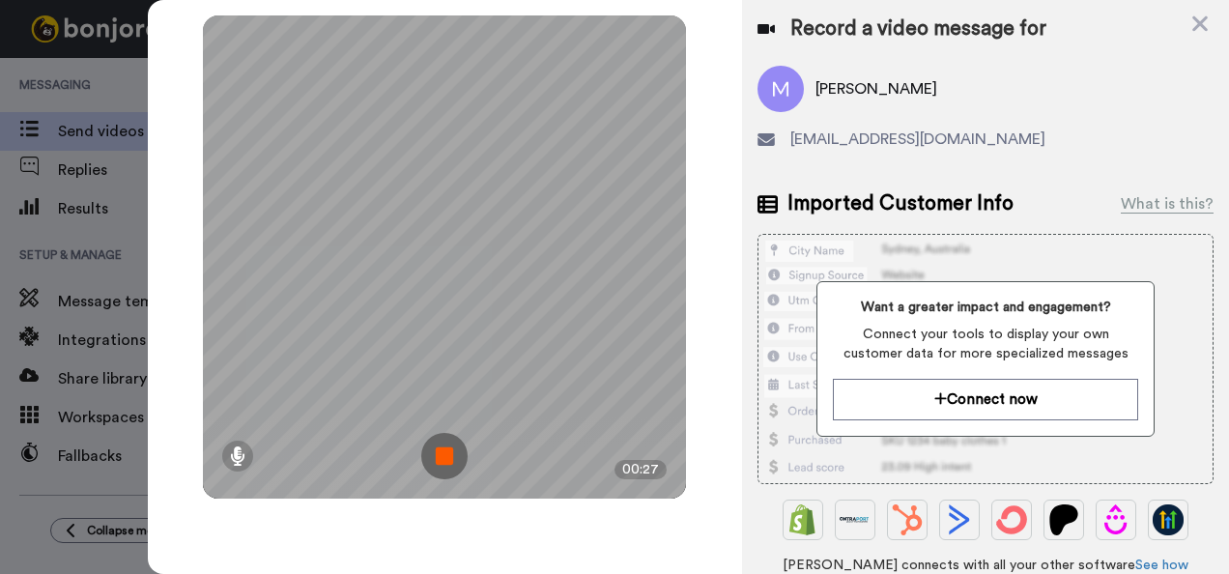
click at [443, 445] on img at bounding box center [444, 456] width 46 height 46
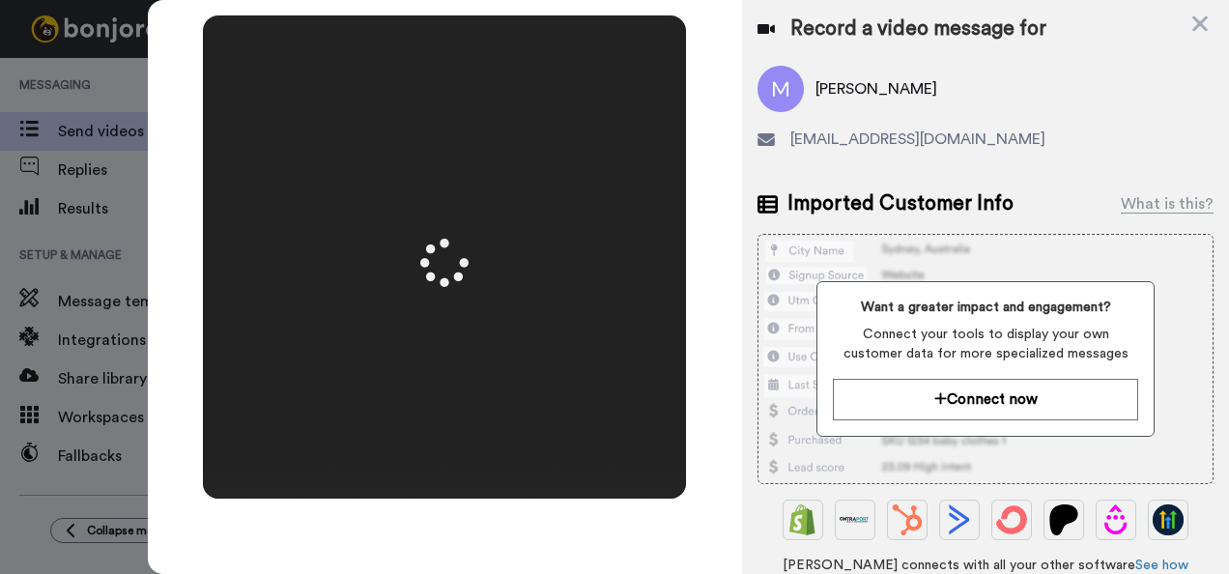
click at [443, 445] on video at bounding box center [444, 256] width 966 height 483
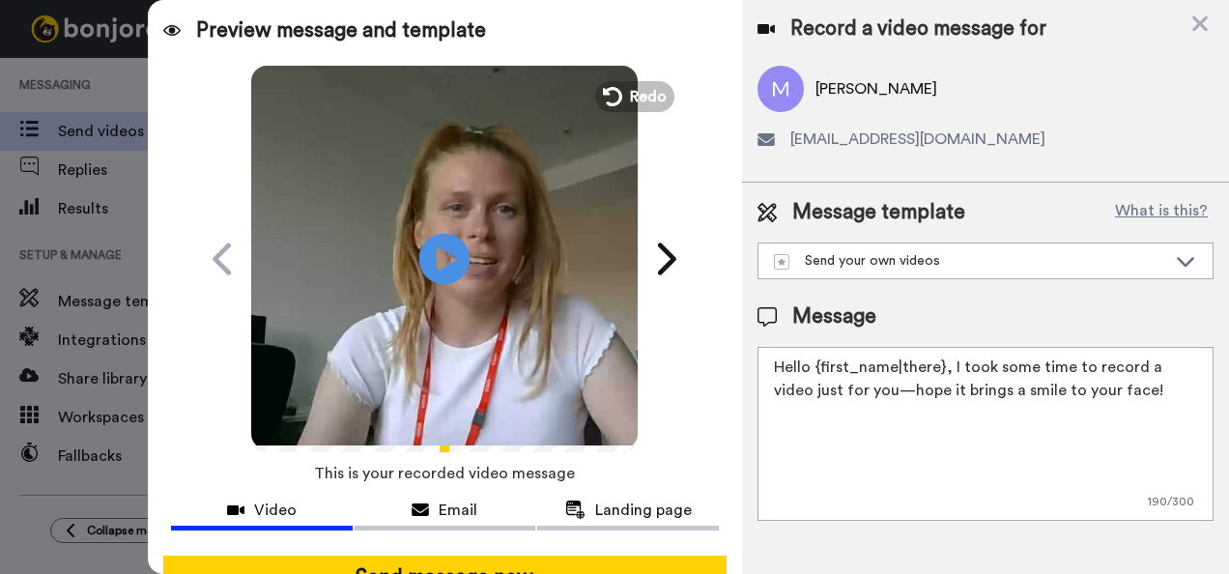
click at [436, 250] on icon "Play/Pause" at bounding box center [444, 259] width 51 height 92
click at [439, 511] on span "Email" at bounding box center [458, 510] width 39 height 23
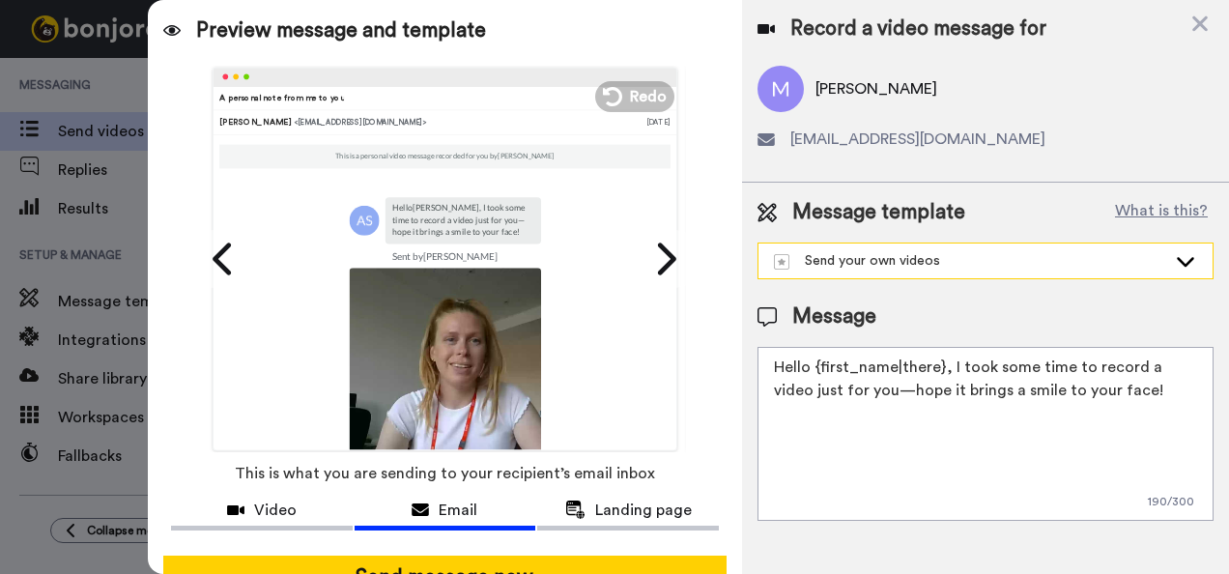
click at [873, 244] on div "Send your own videos" at bounding box center [986, 261] width 454 height 35
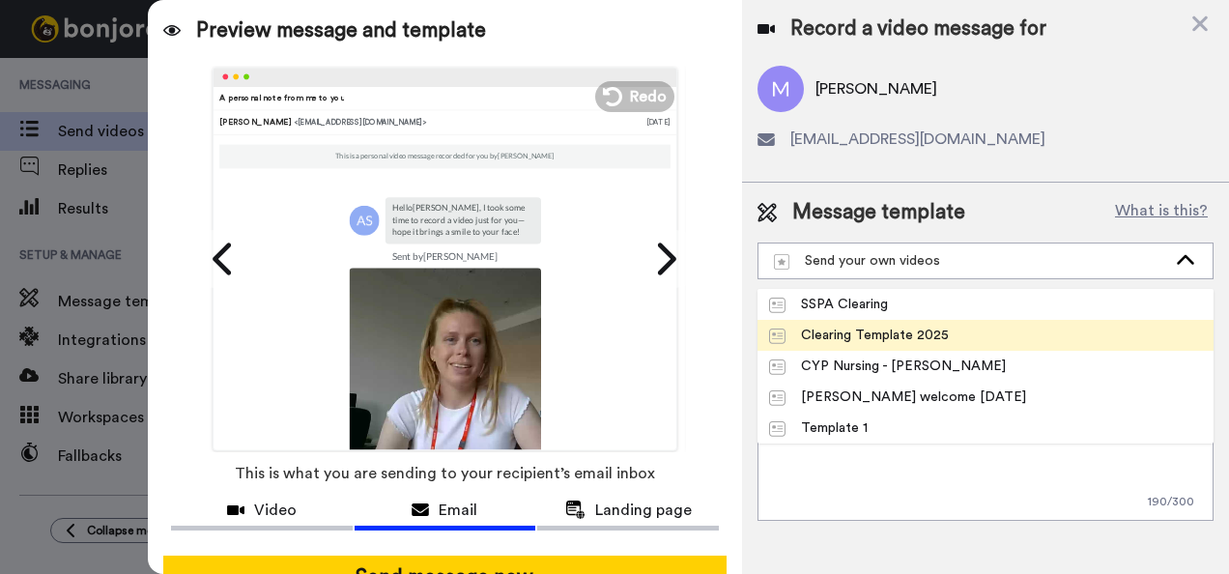
click at [815, 331] on div "Clearing Template 2025" at bounding box center [859, 335] width 180 height 19
type textarea "Hi there! Congratulations on your results - we look forward to you joining us i…"
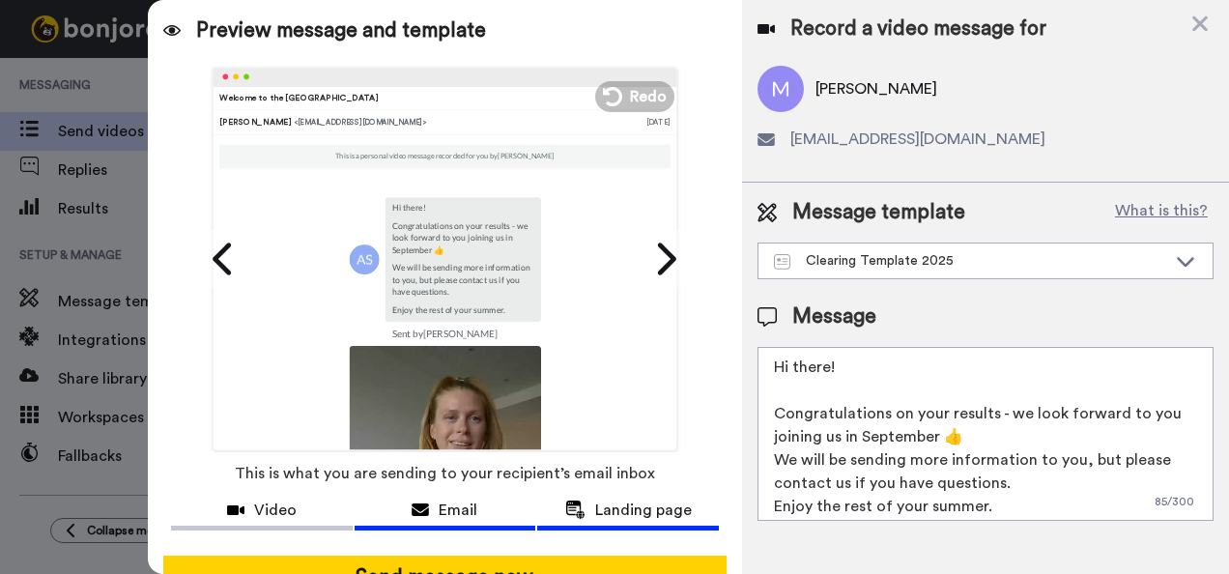
click at [616, 510] on span "Landing page" at bounding box center [643, 510] width 97 height 23
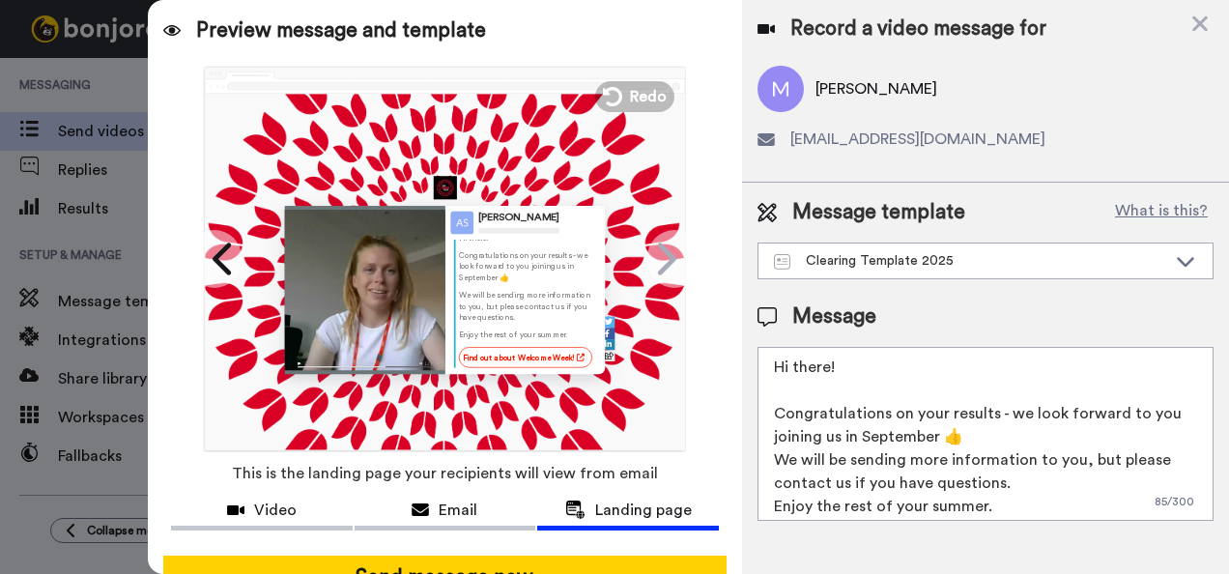
scroll to position [155, 0]
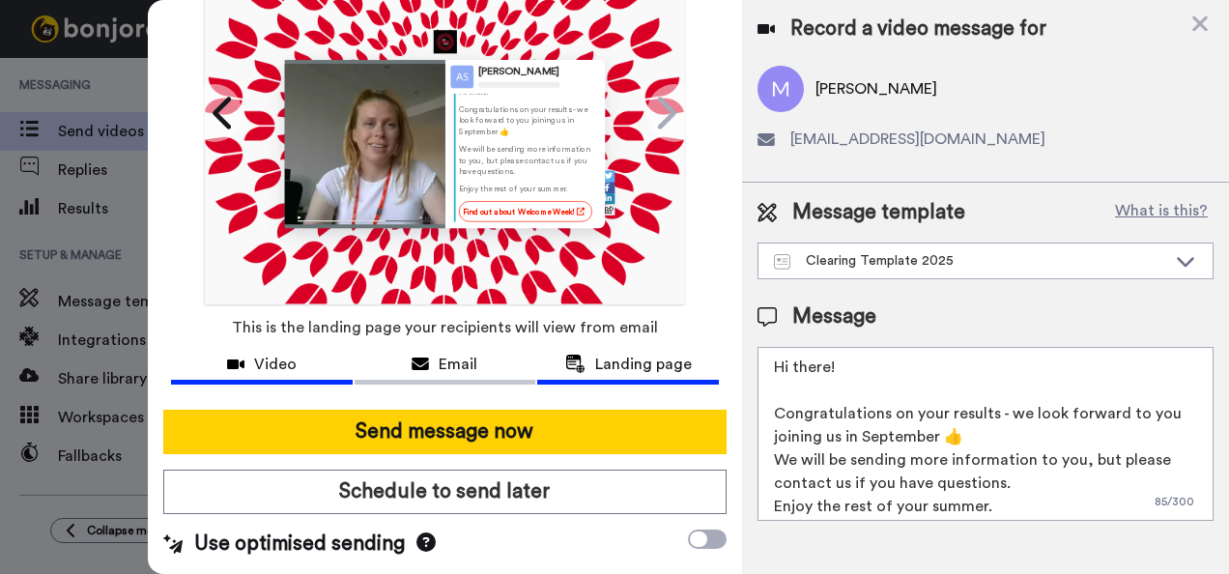
click at [251, 354] on div "Video" at bounding box center [262, 364] width 182 height 23
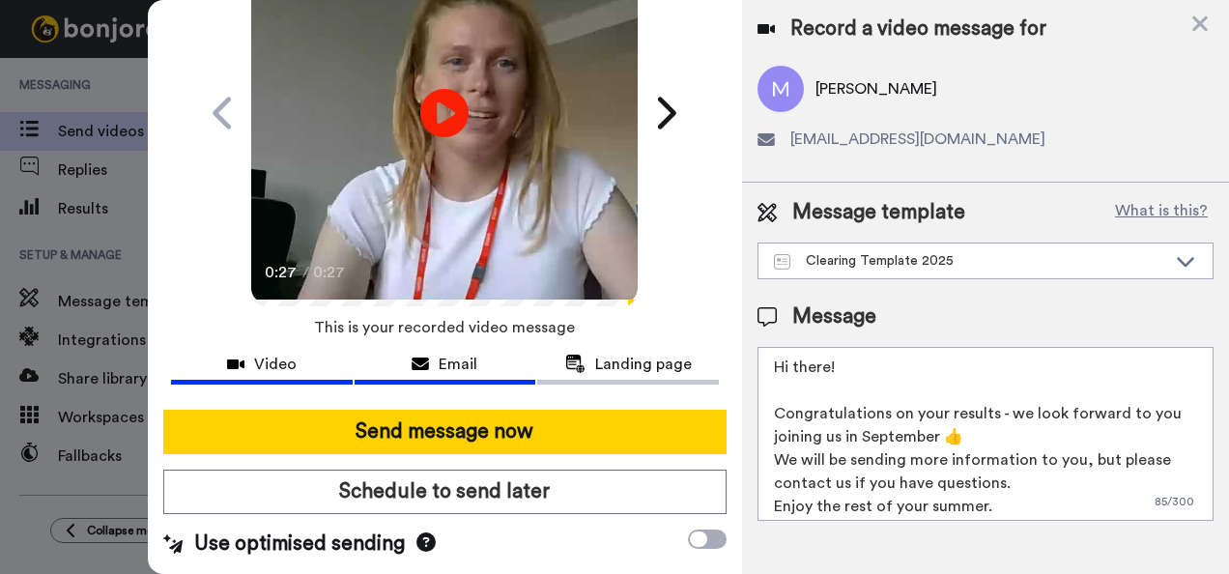
click at [417, 357] on icon at bounding box center [420, 364] width 17 height 15
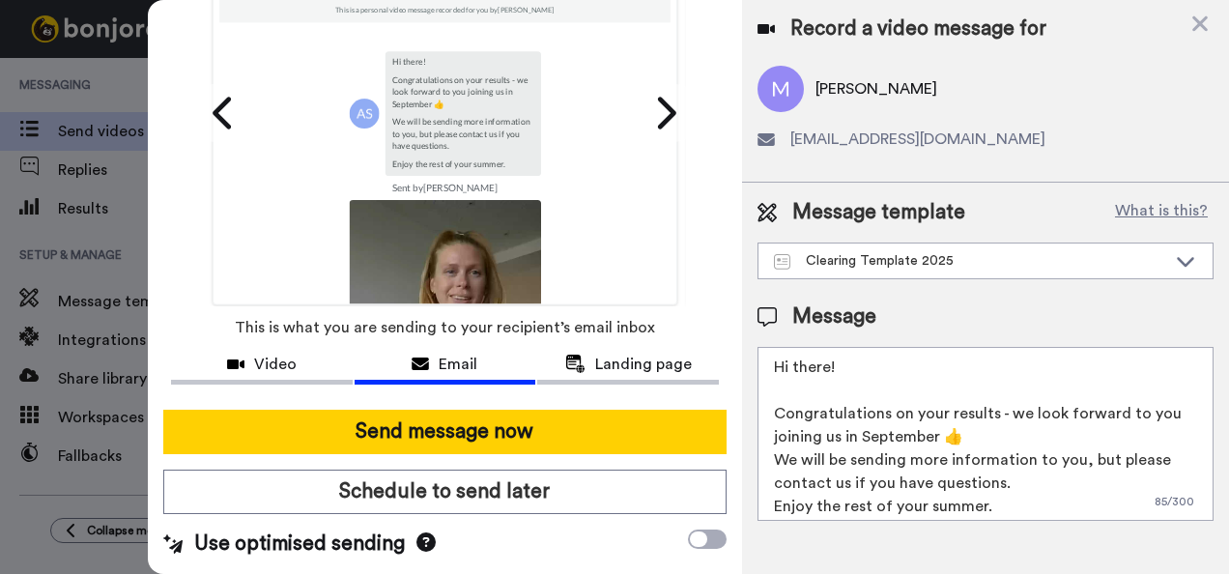
scroll to position [300, 0]
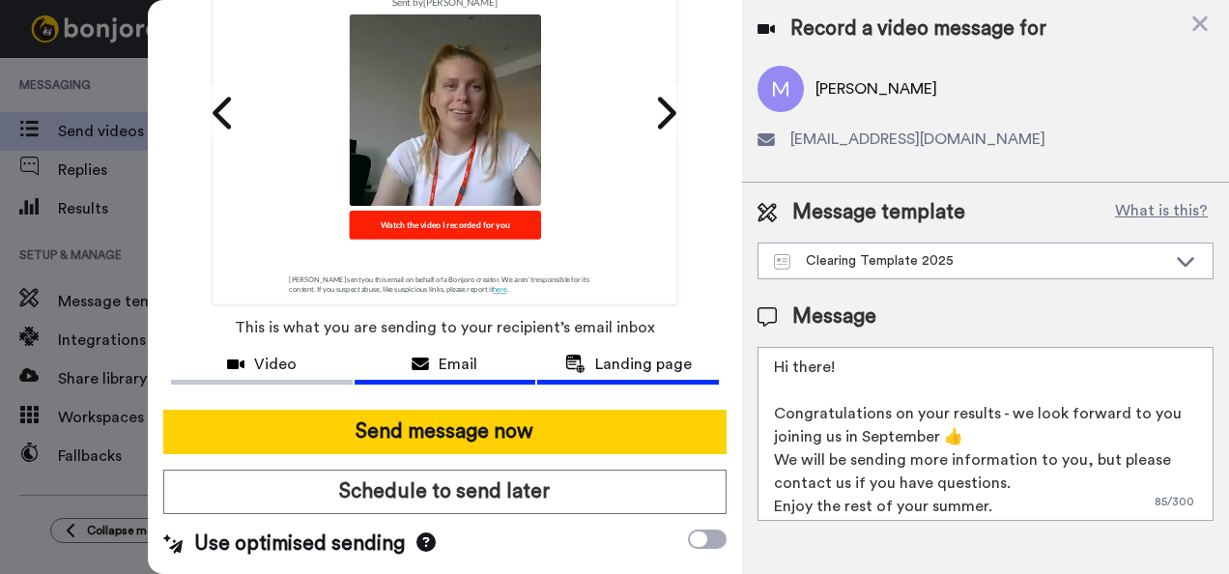
click at [635, 362] on span "Landing page" at bounding box center [643, 364] width 97 height 23
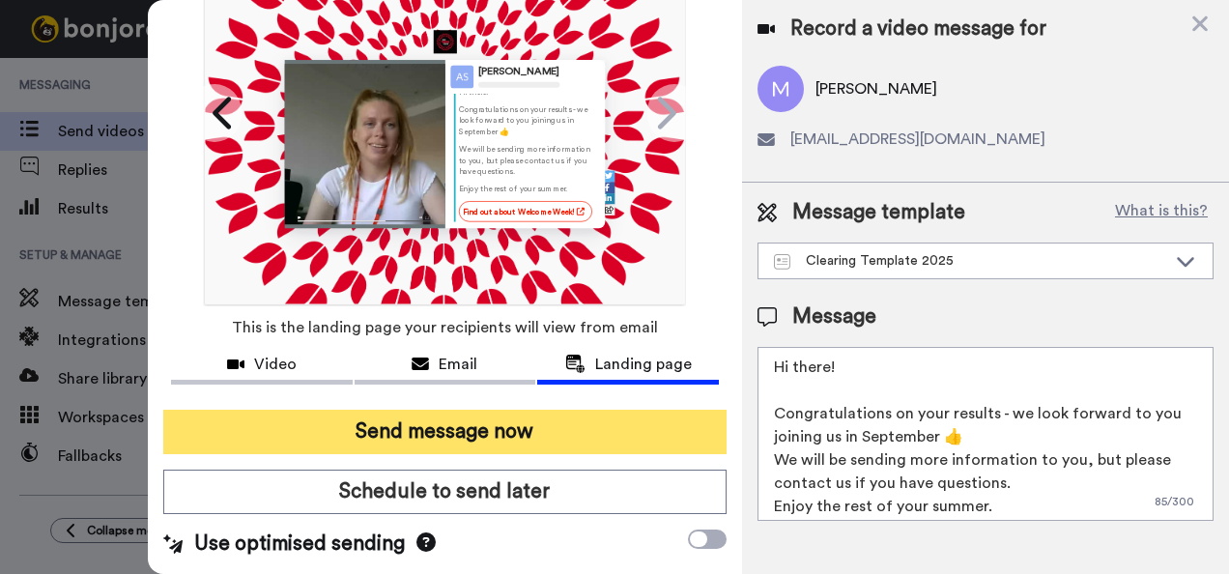
click at [437, 433] on button "Send message now" at bounding box center [445, 432] width 564 height 44
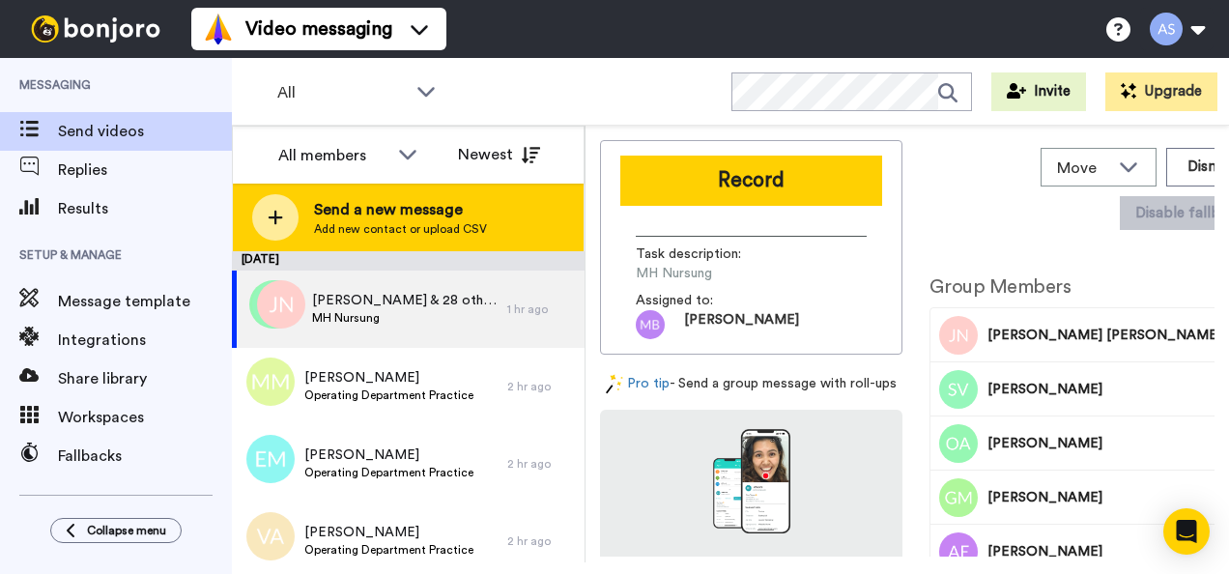
click at [352, 198] on span "Send a new message" at bounding box center [400, 209] width 173 height 23
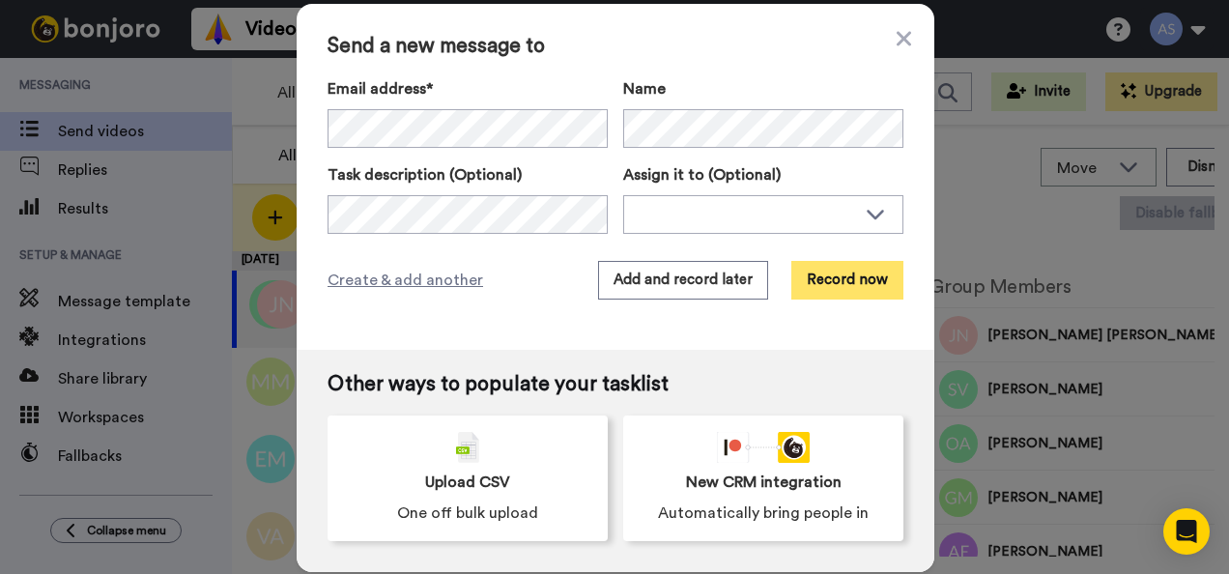
click at [837, 289] on button "Record now" at bounding box center [848, 280] width 112 height 39
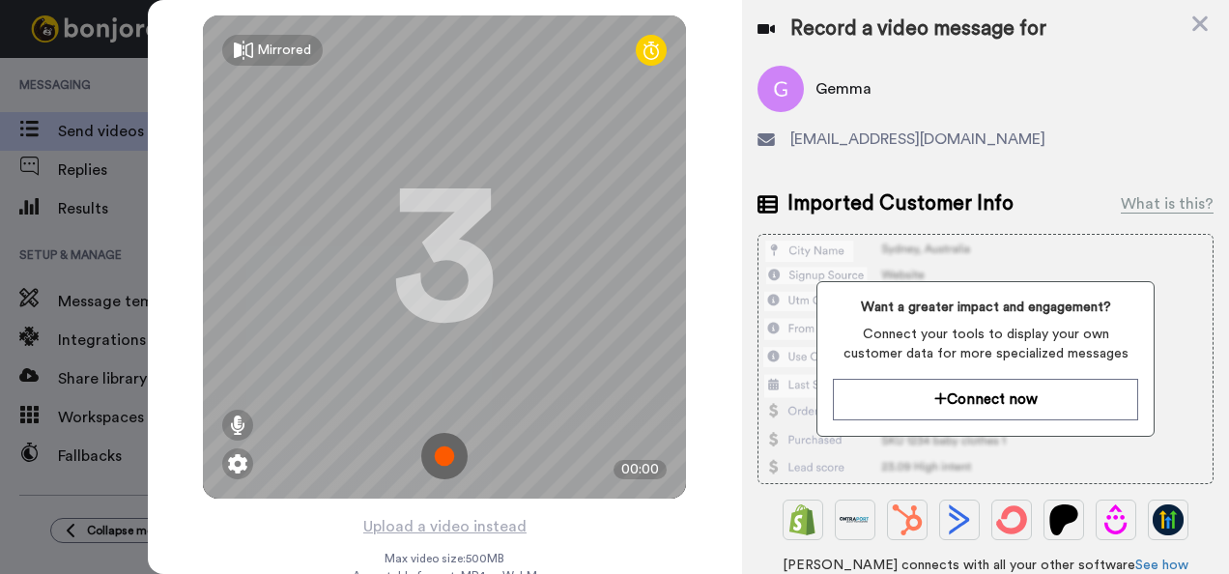
click at [443, 449] on img at bounding box center [444, 456] width 46 height 46
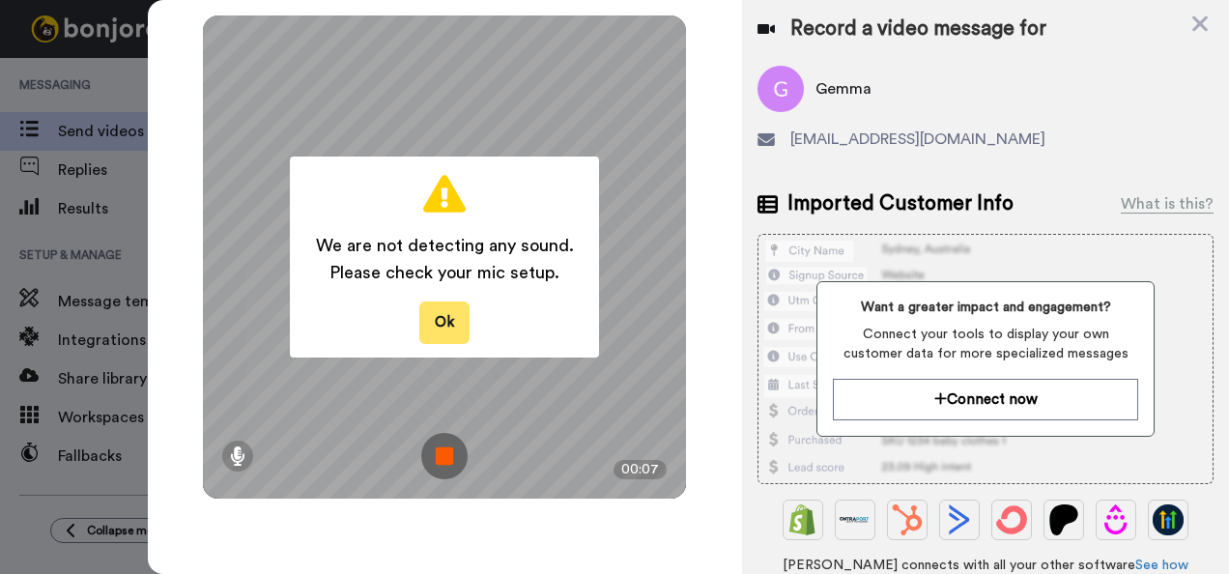
click at [429, 330] on button "Ok" at bounding box center [444, 323] width 50 height 42
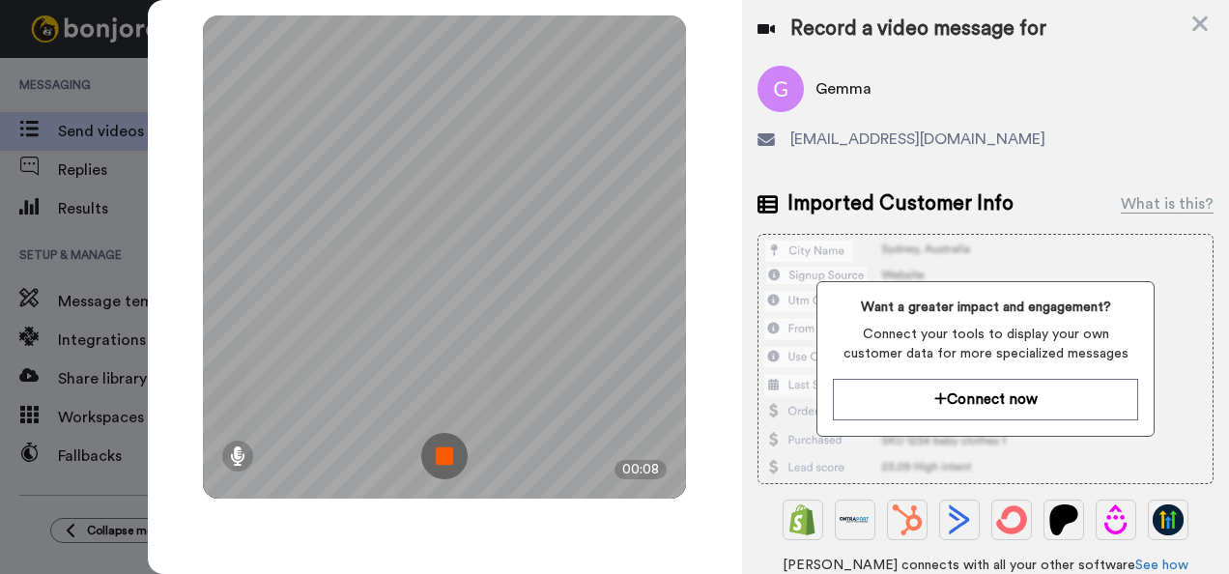
click at [445, 446] on img at bounding box center [444, 456] width 46 height 46
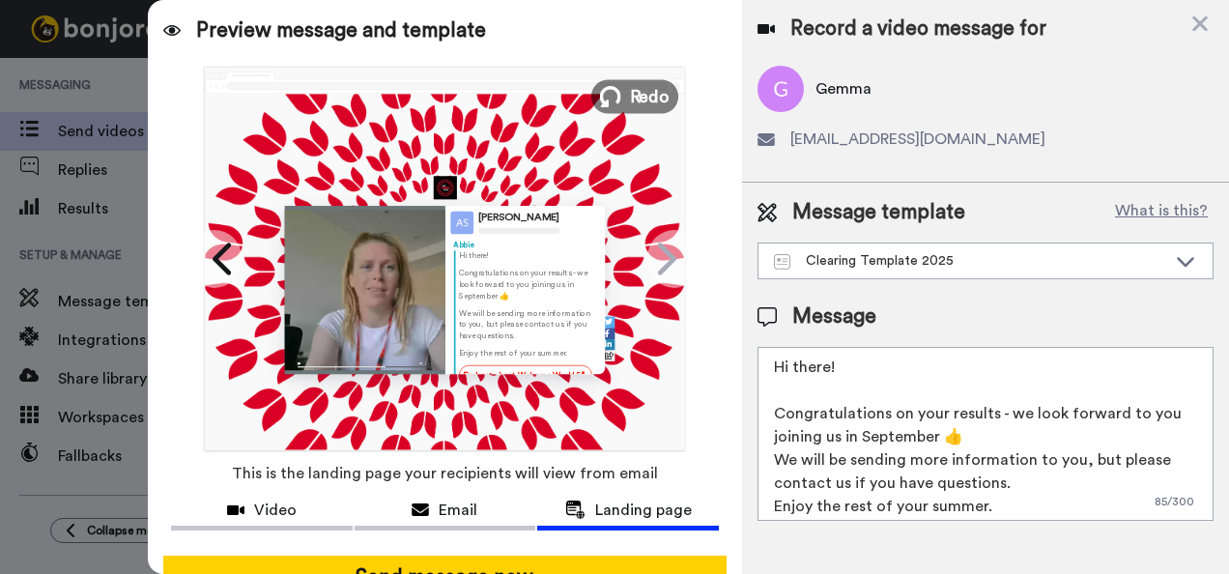
click at [633, 87] on span "Redo" at bounding box center [650, 95] width 41 height 25
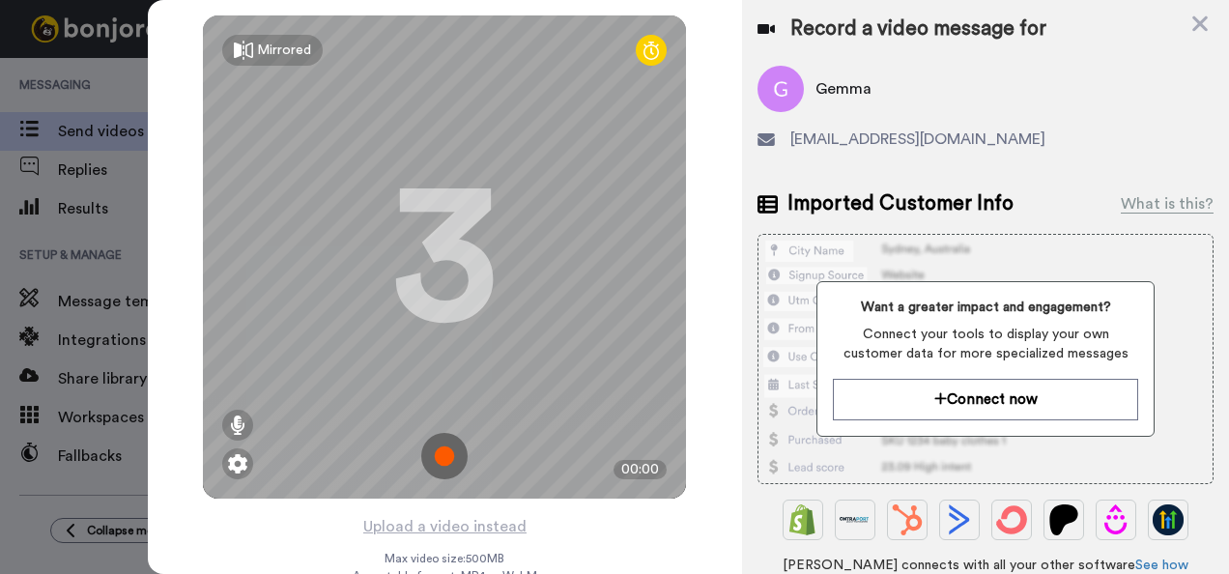
click at [429, 433] on img at bounding box center [444, 456] width 46 height 46
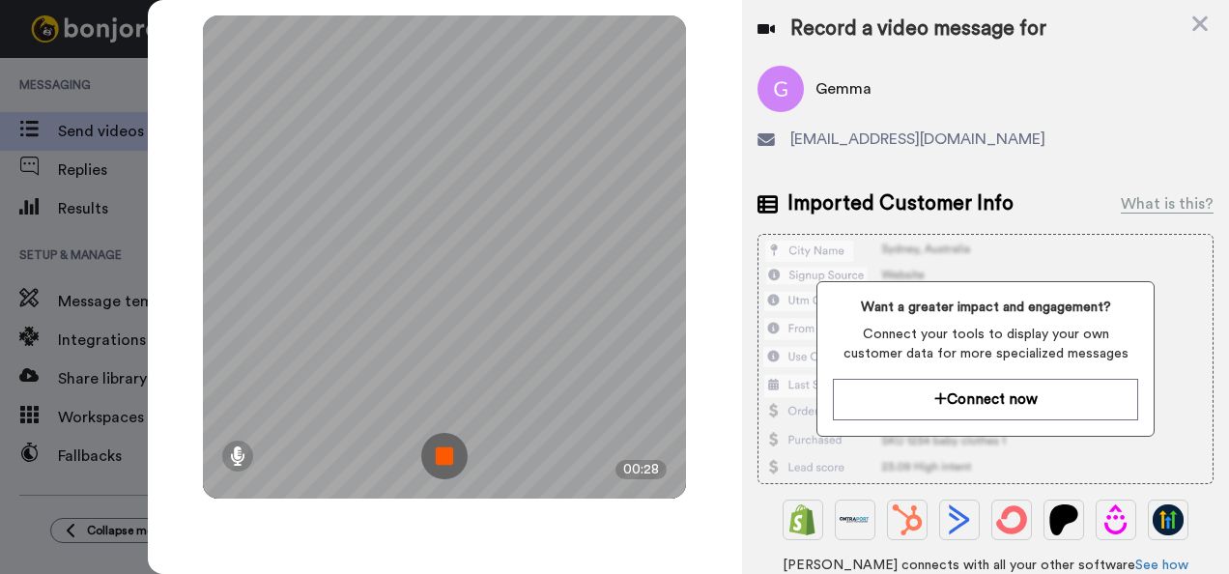
click at [443, 451] on img at bounding box center [444, 456] width 46 height 46
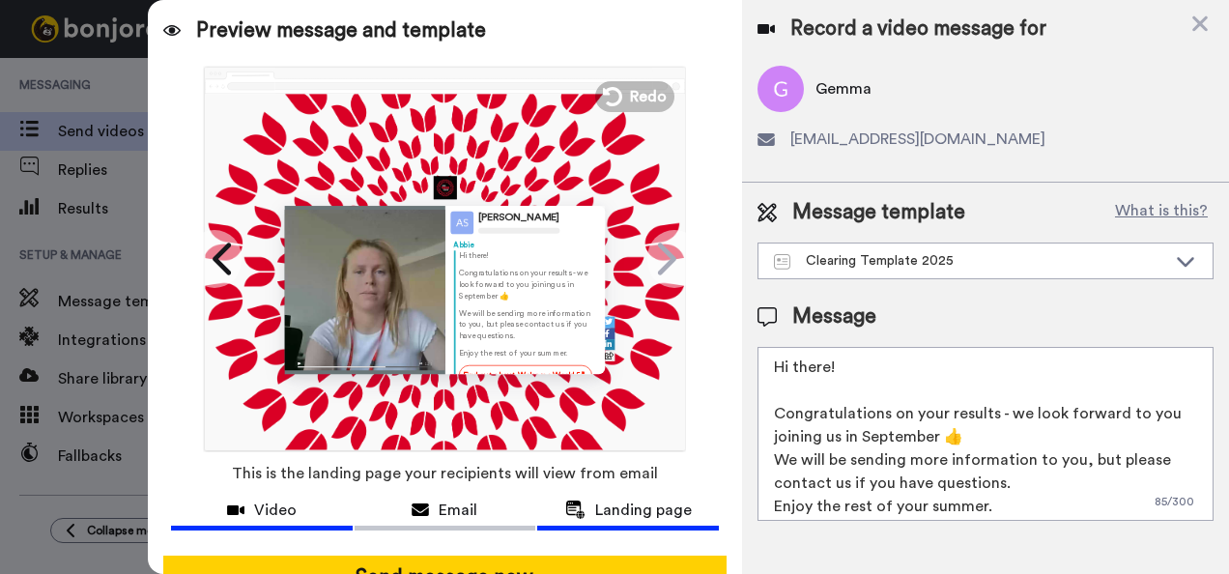
click at [271, 503] on span "Video" at bounding box center [275, 510] width 43 height 23
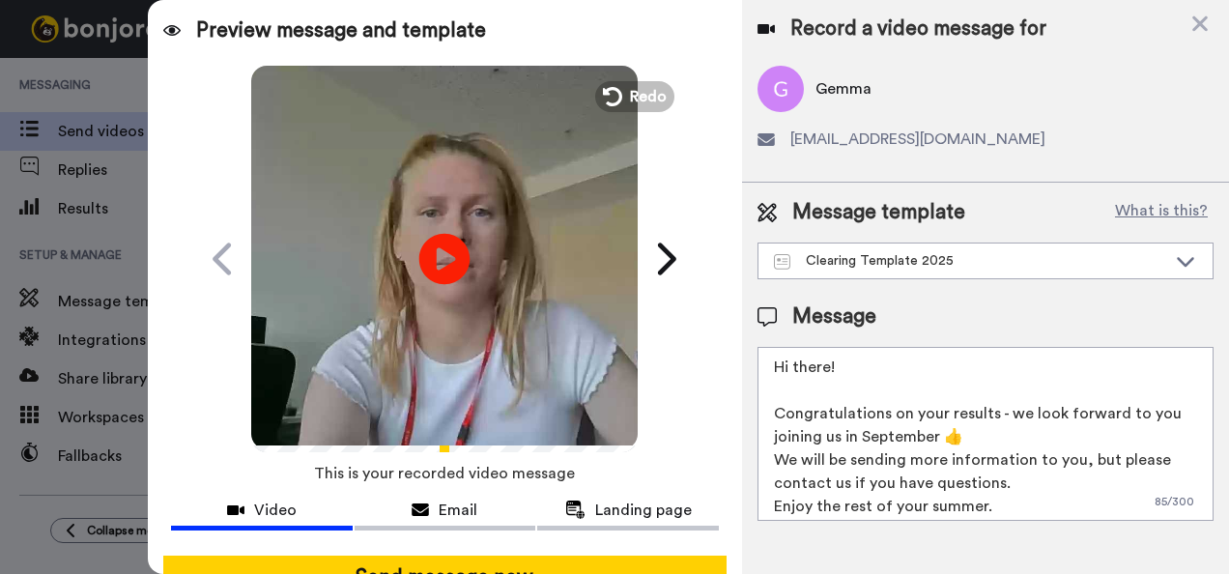
click at [443, 242] on icon at bounding box center [444, 258] width 51 height 51
click at [439, 518] on span "Email" at bounding box center [458, 510] width 39 height 23
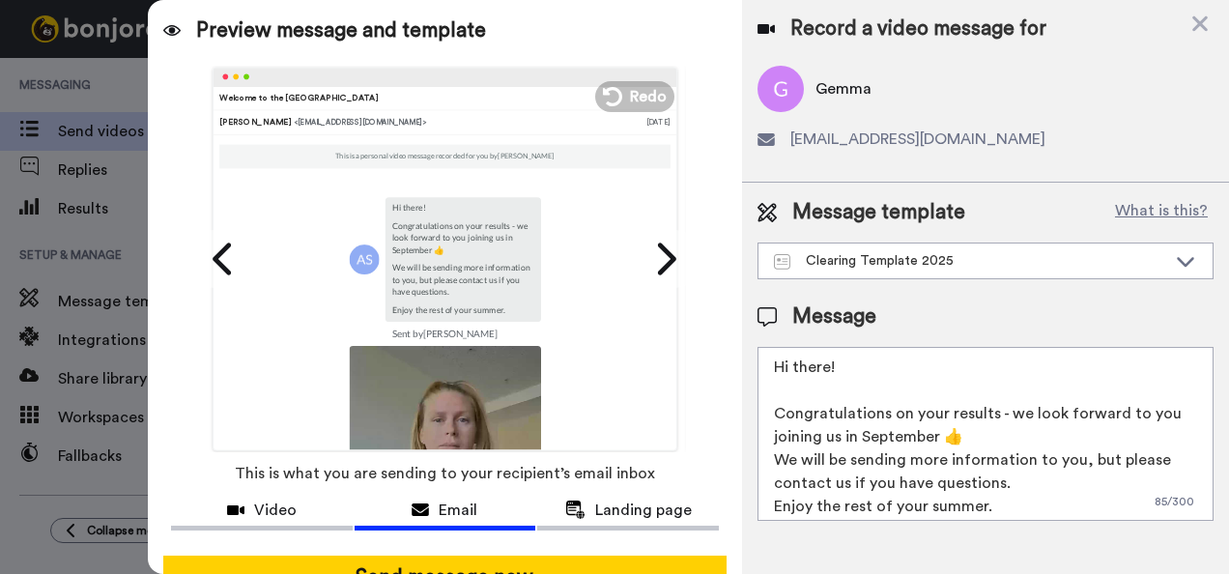
scroll to position [300, 0]
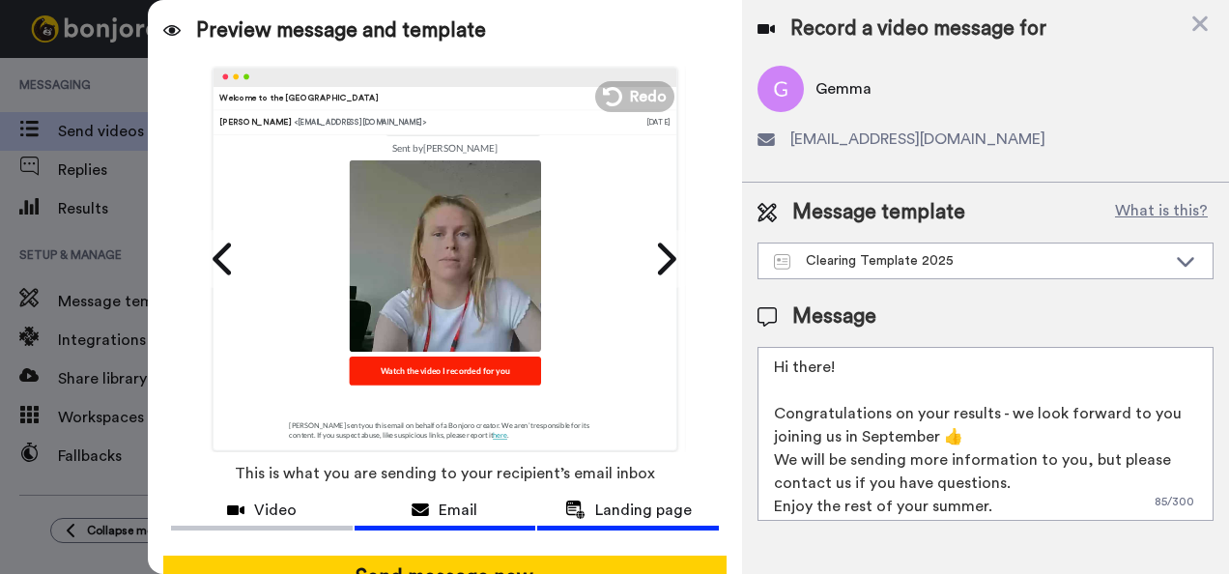
click at [630, 508] on span "Landing page" at bounding box center [643, 510] width 97 height 23
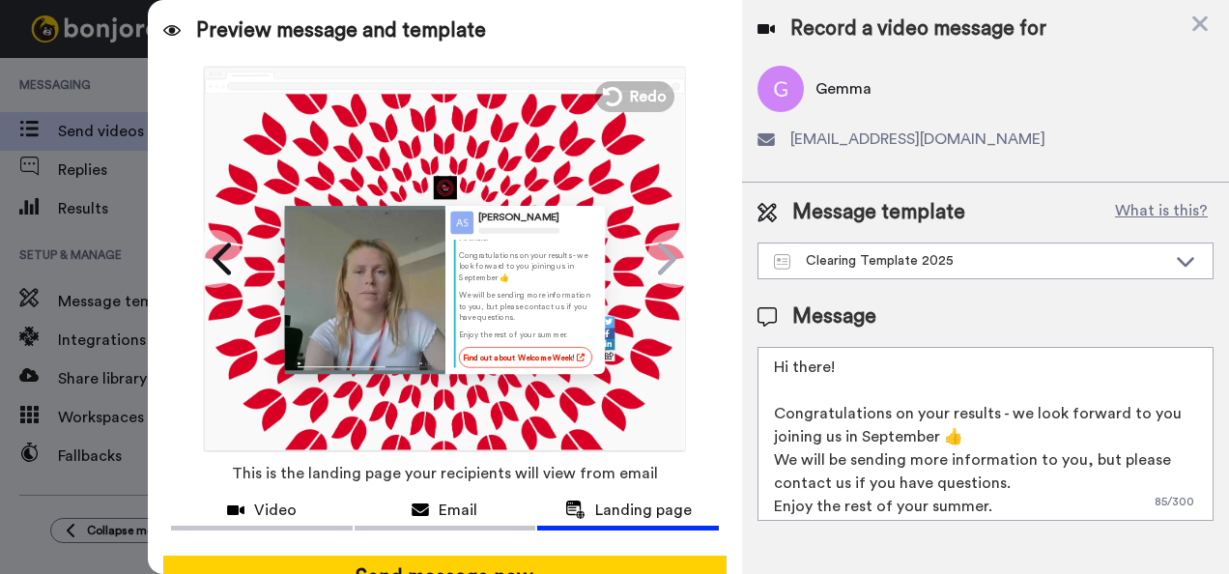
scroll to position [155, 0]
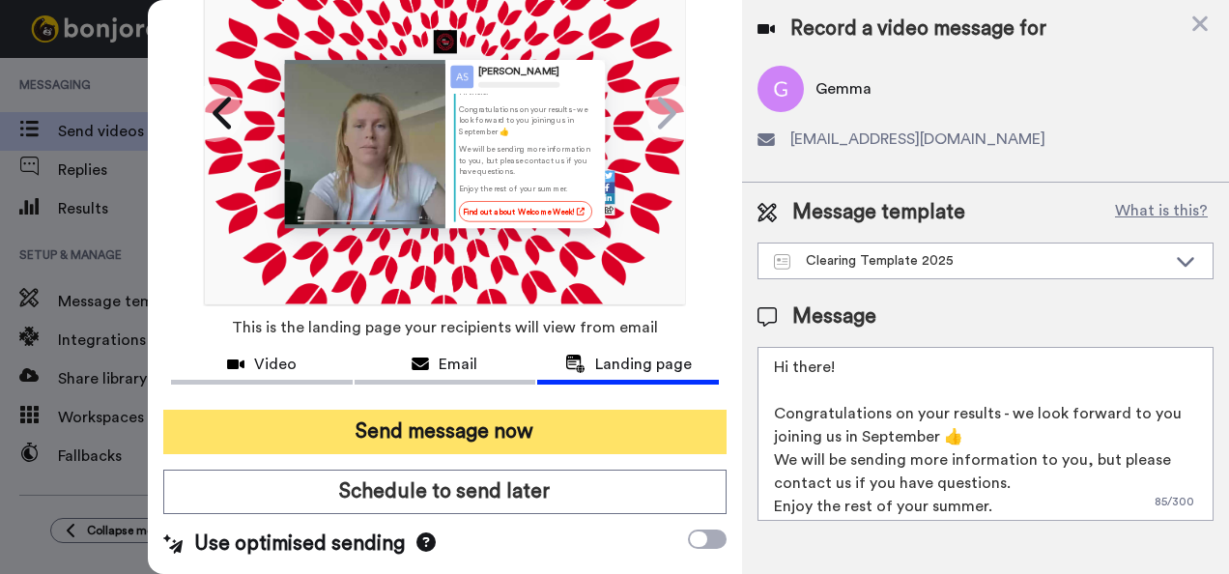
click at [455, 426] on button "Send message now" at bounding box center [445, 432] width 564 height 44
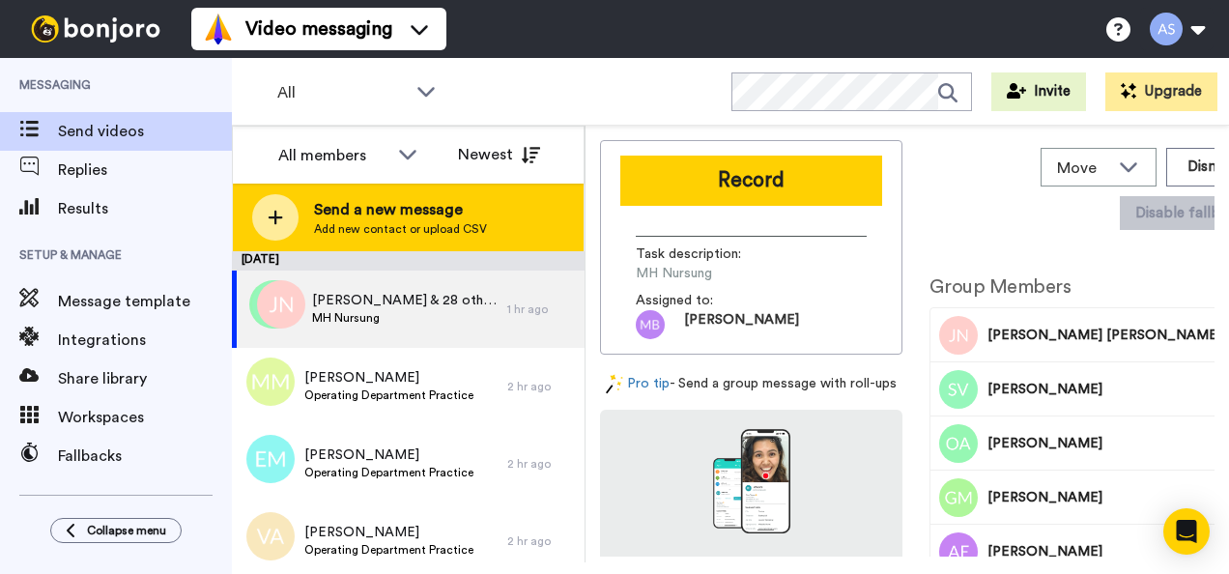
click at [430, 202] on span "Send a new message" at bounding box center [400, 209] width 173 height 23
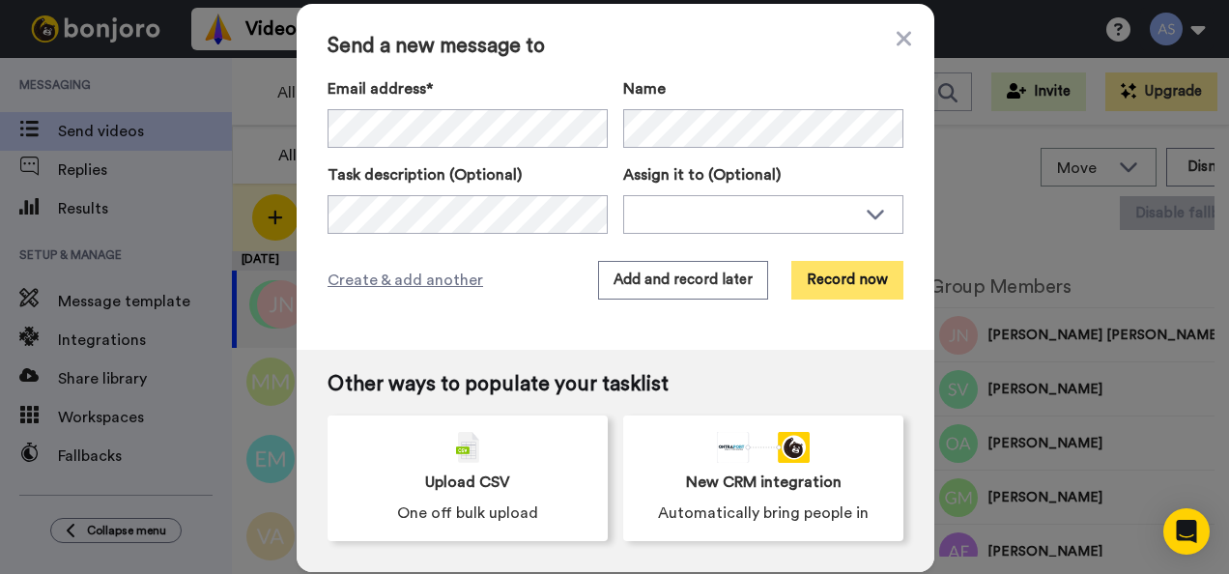
click at [856, 273] on button "Record now" at bounding box center [848, 280] width 112 height 39
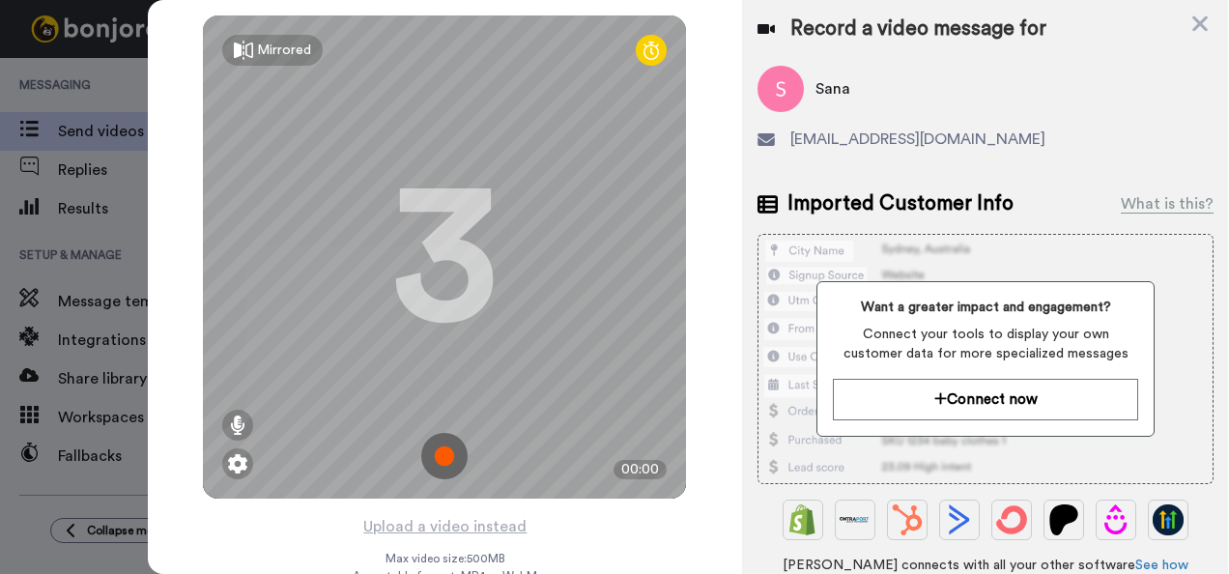
click at [429, 452] on img at bounding box center [444, 456] width 46 height 46
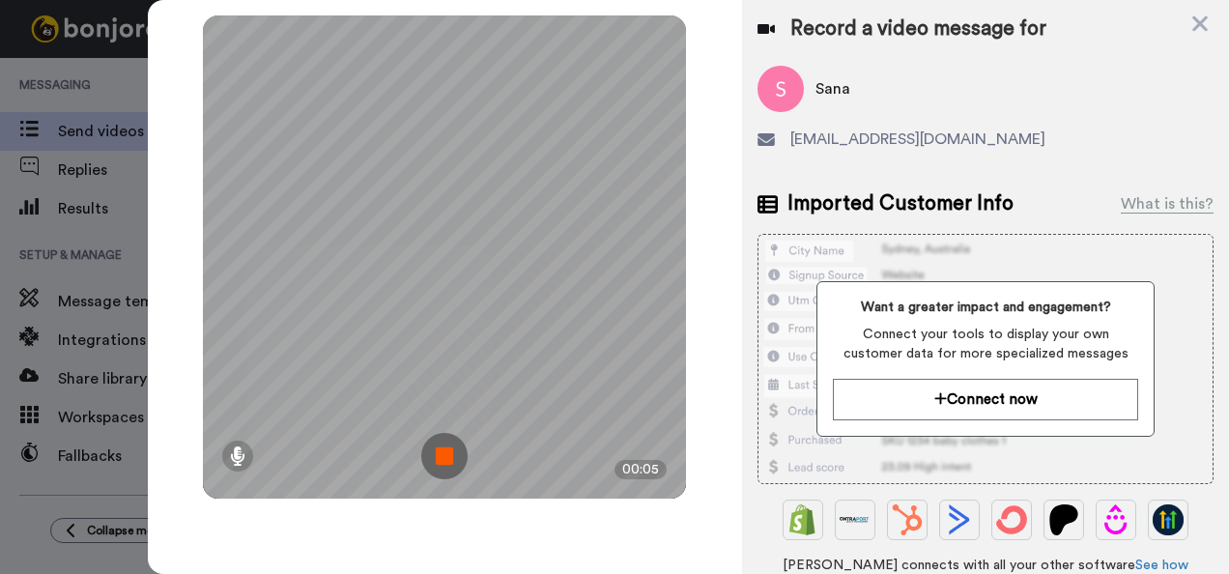
click at [429, 452] on img at bounding box center [444, 456] width 46 height 46
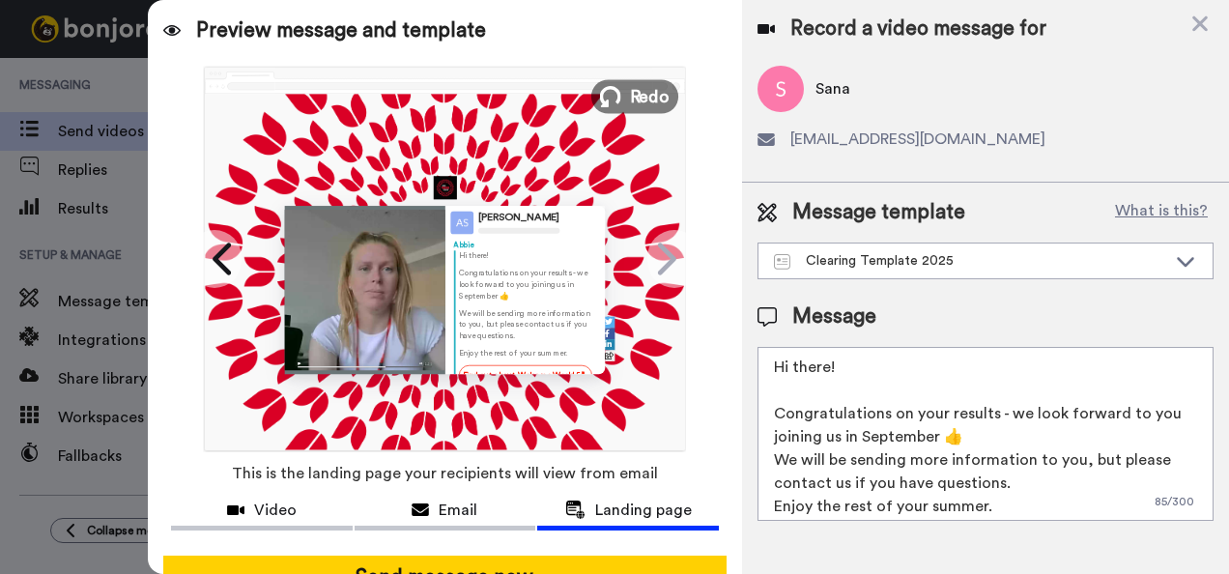
click at [646, 94] on span "Redo" at bounding box center [650, 95] width 41 height 25
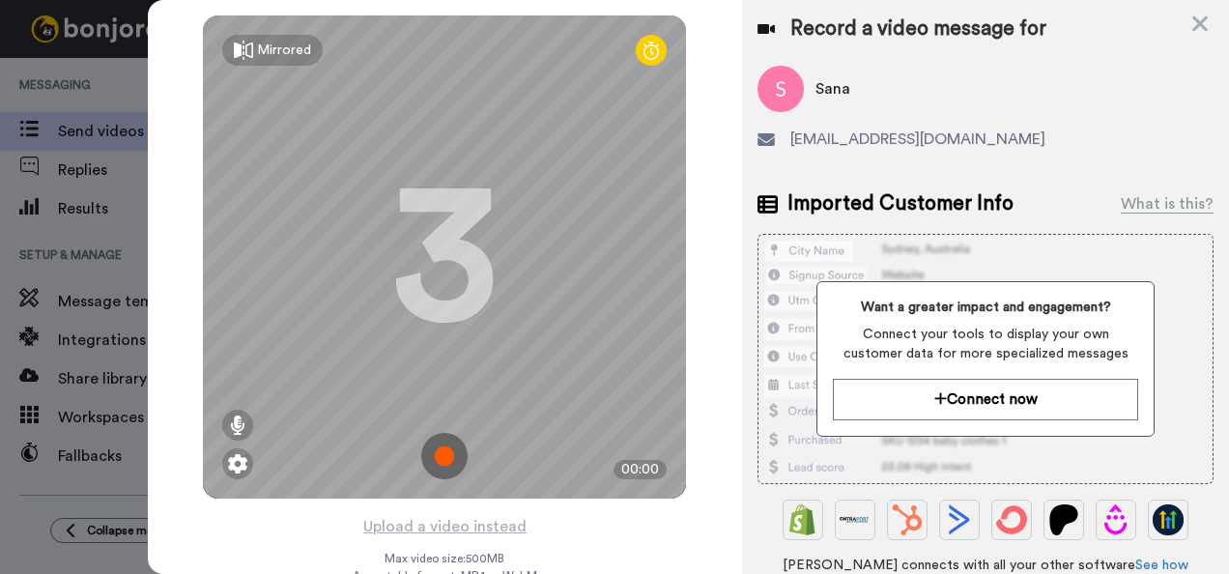
click at [435, 456] on img at bounding box center [444, 456] width 46 height 46
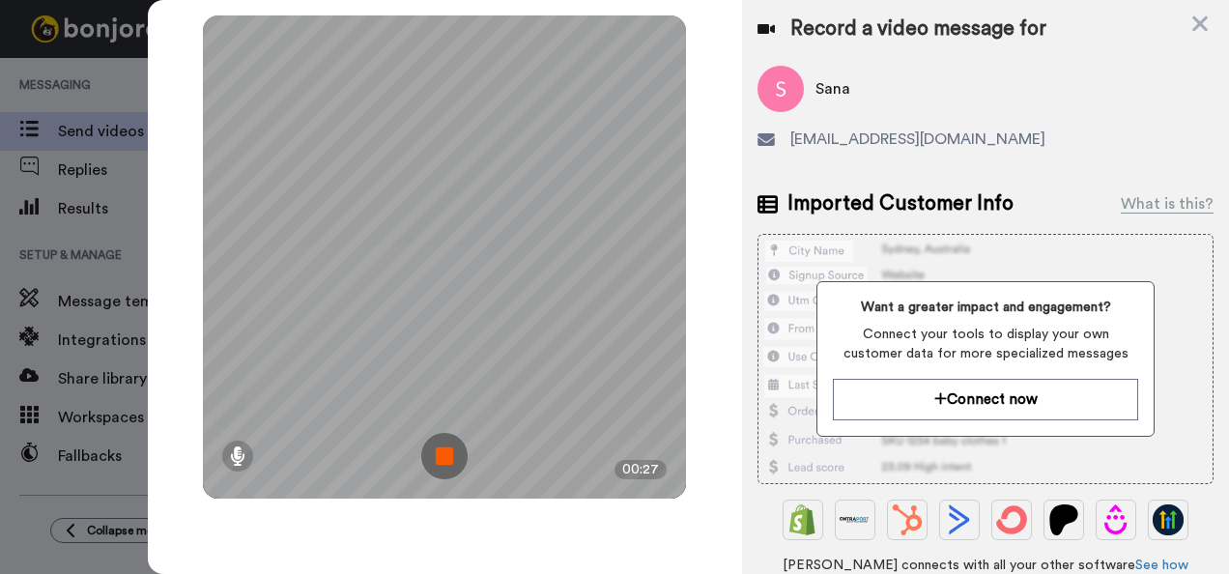
click at [435, 456] on img at bounding box center [444, 456] width 46 height 46
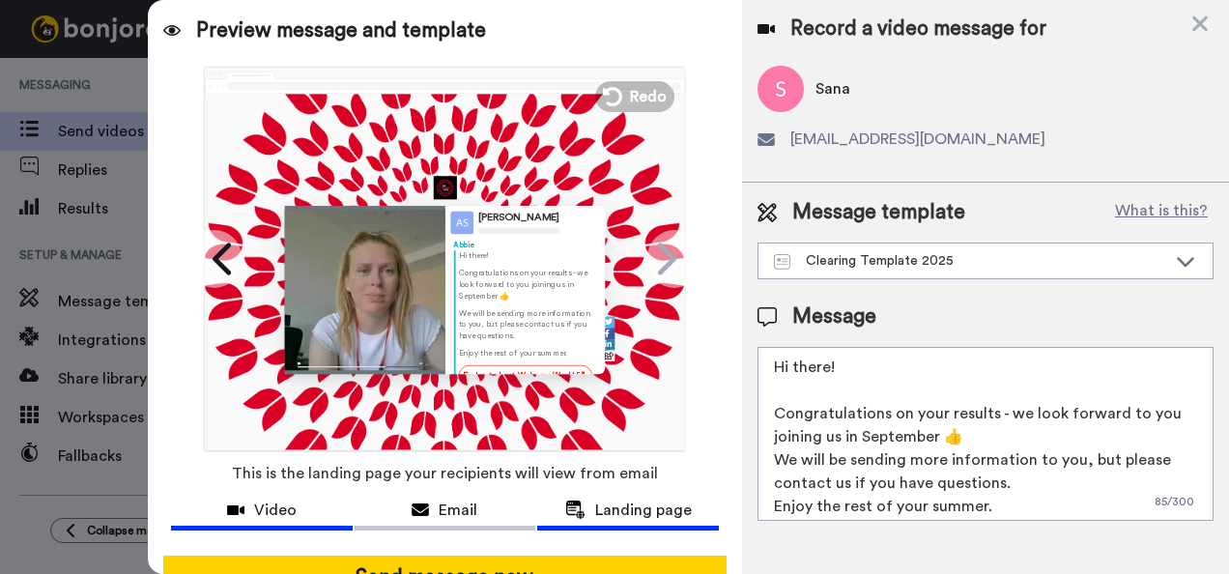
click at [278, 497] on button "Video" at bounding box center [262, 513] width 182 height 36
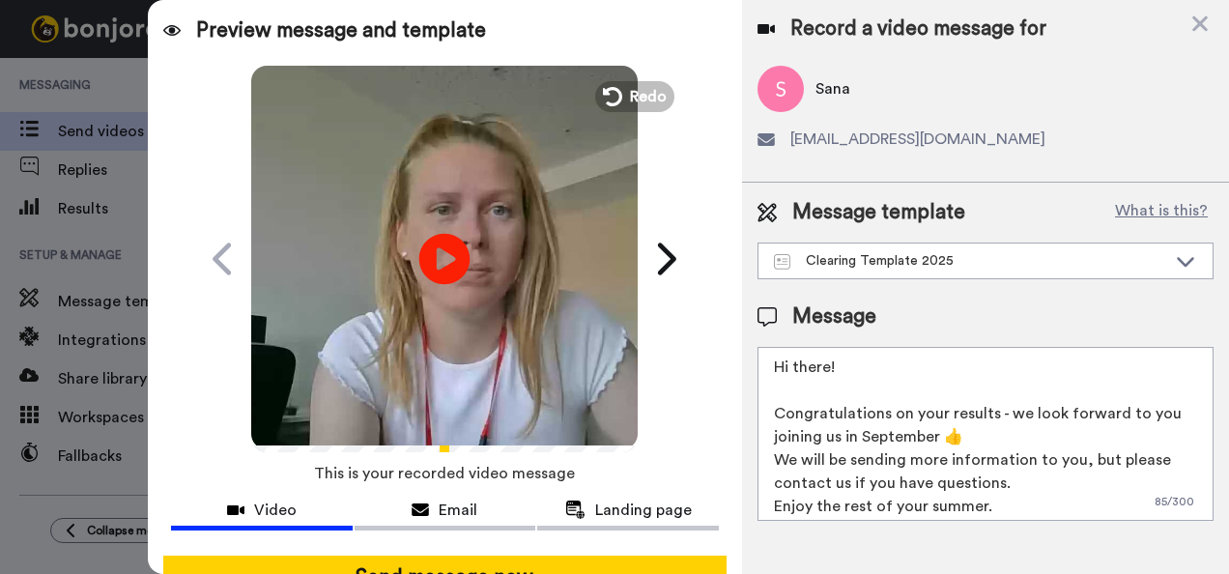
click at [458, 264] on icon at bounding box center [444, 258] width 51 height 51
click at [466, 519] on span "Email" at bounding box center [458, 510] width 39 height 23
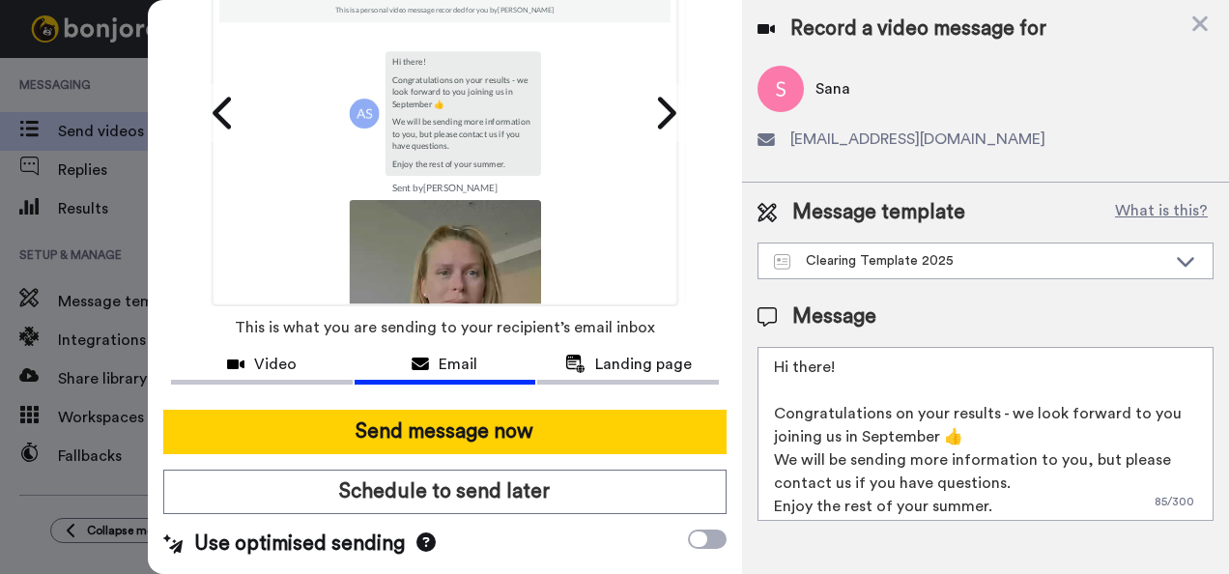
scroll to position [300, 0]
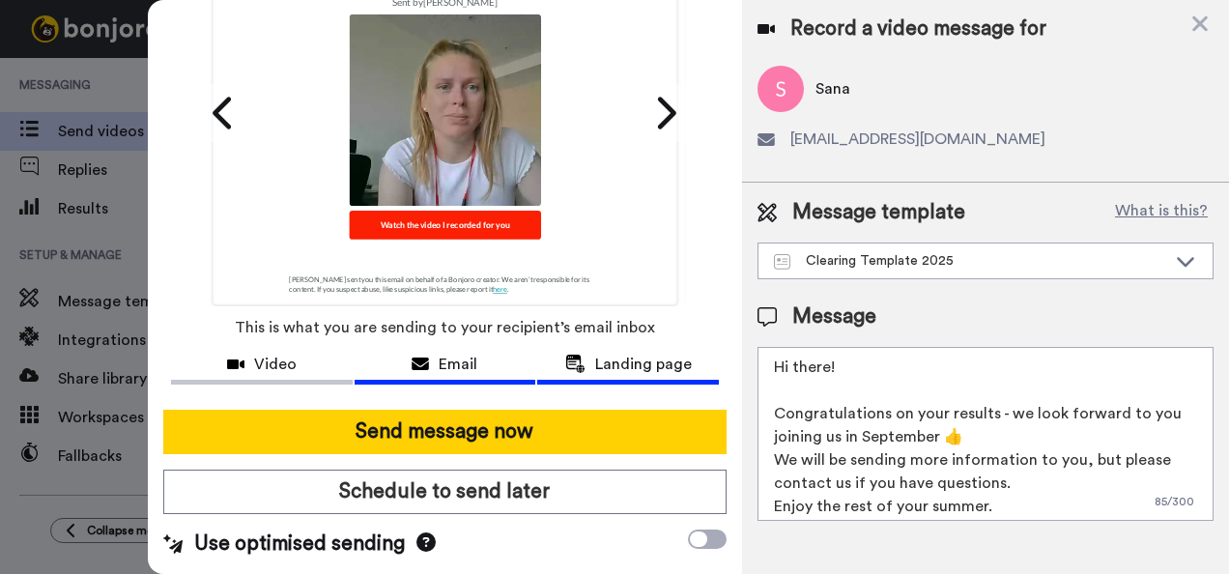
click at [630, 358] on span "Landing page" at bounding box center [643, 364] width 97 height 23
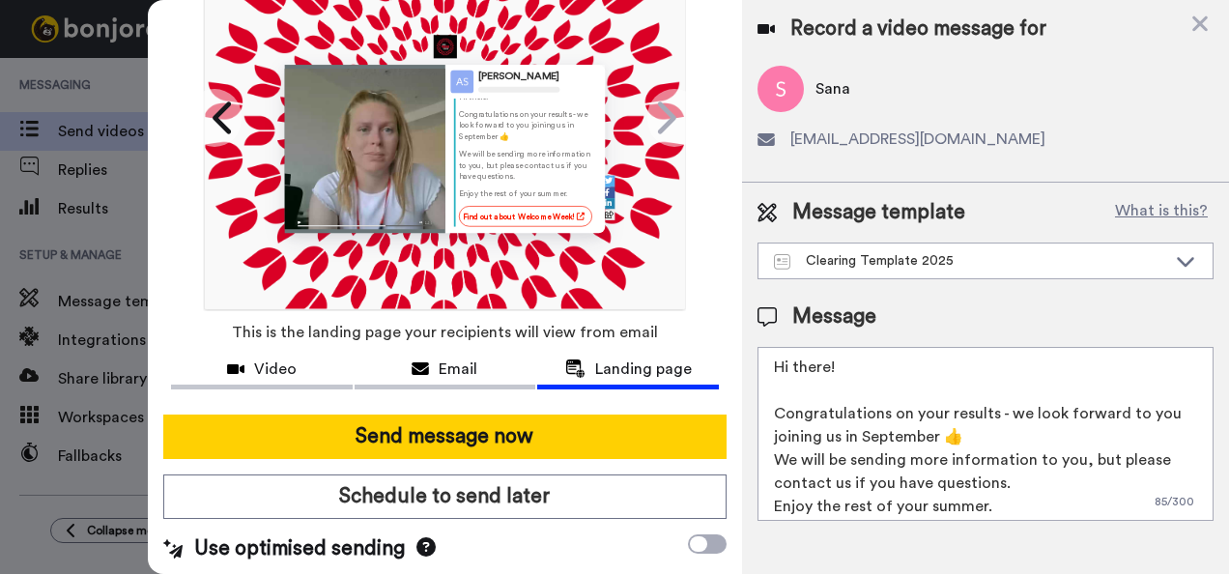
scroll to position [155, 0]
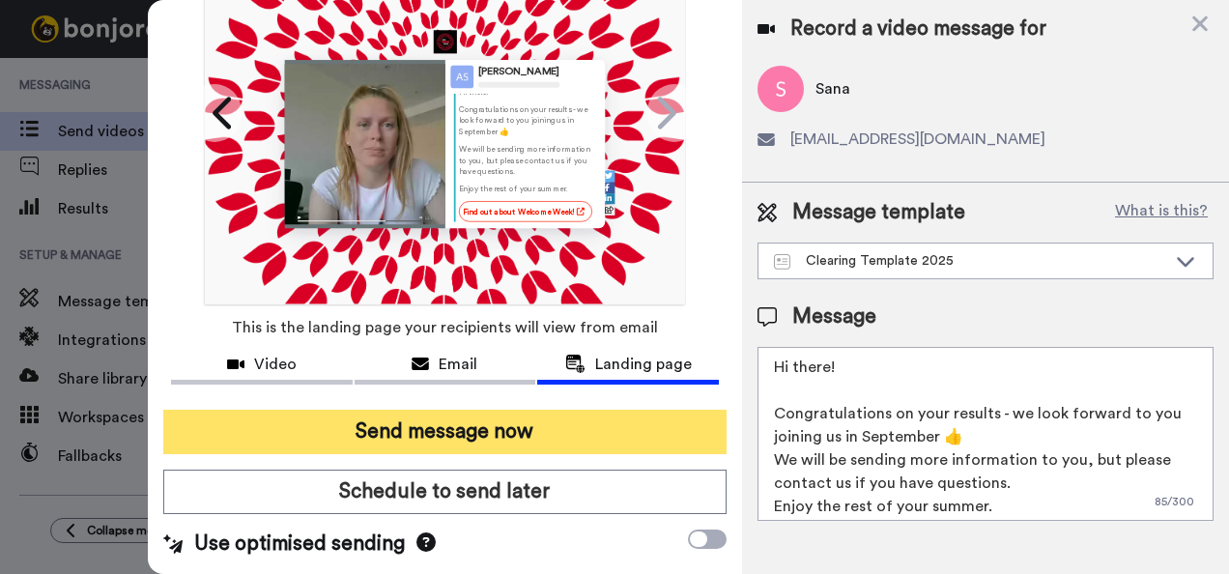
click at [432, 420] on button "Send message now" at bounding box center [445, 432] width 564 height 44
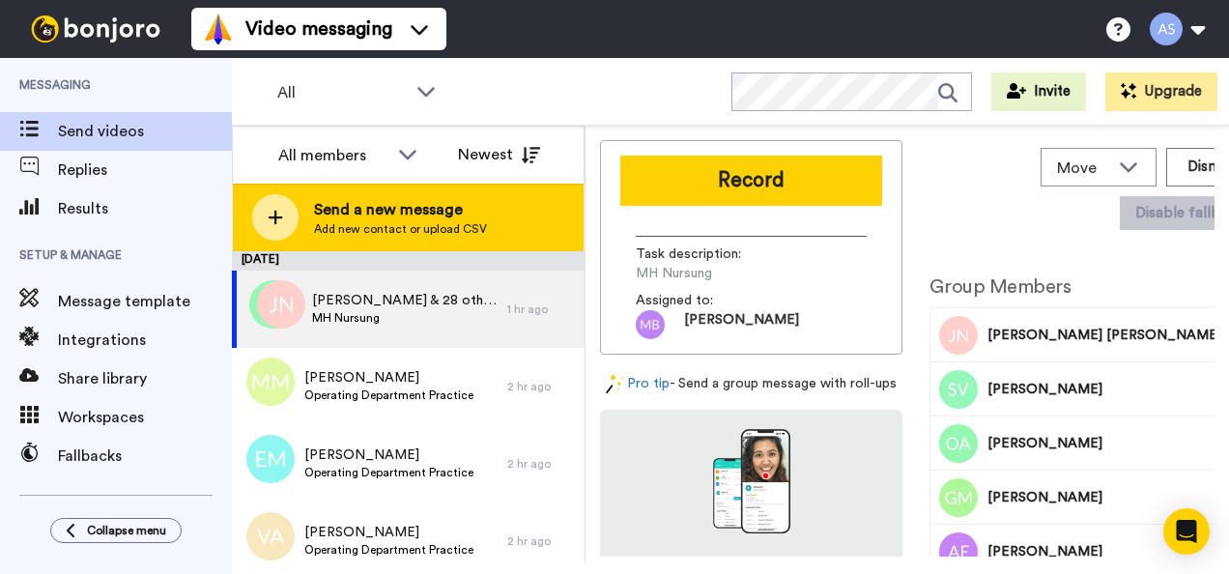
click at [423, 244] on div "Send a new message Add new contact or upload CSV" at bounding box center [408, 218] width 351 height 68
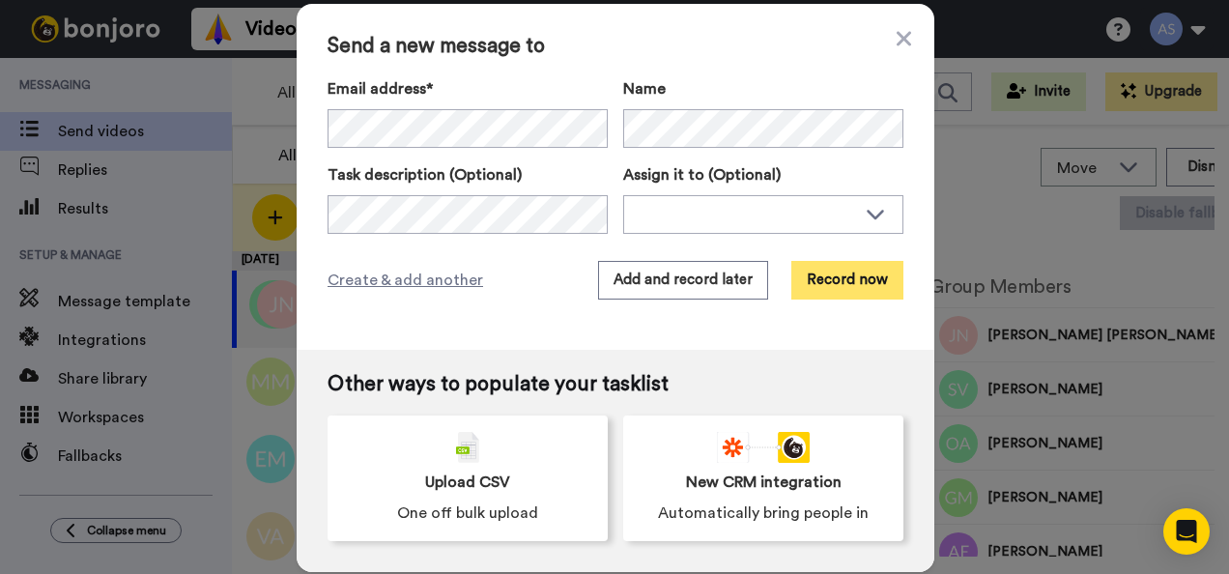
click at [835, 269] on button "Record now" at bounding box center [848, 280] width 112 height 39
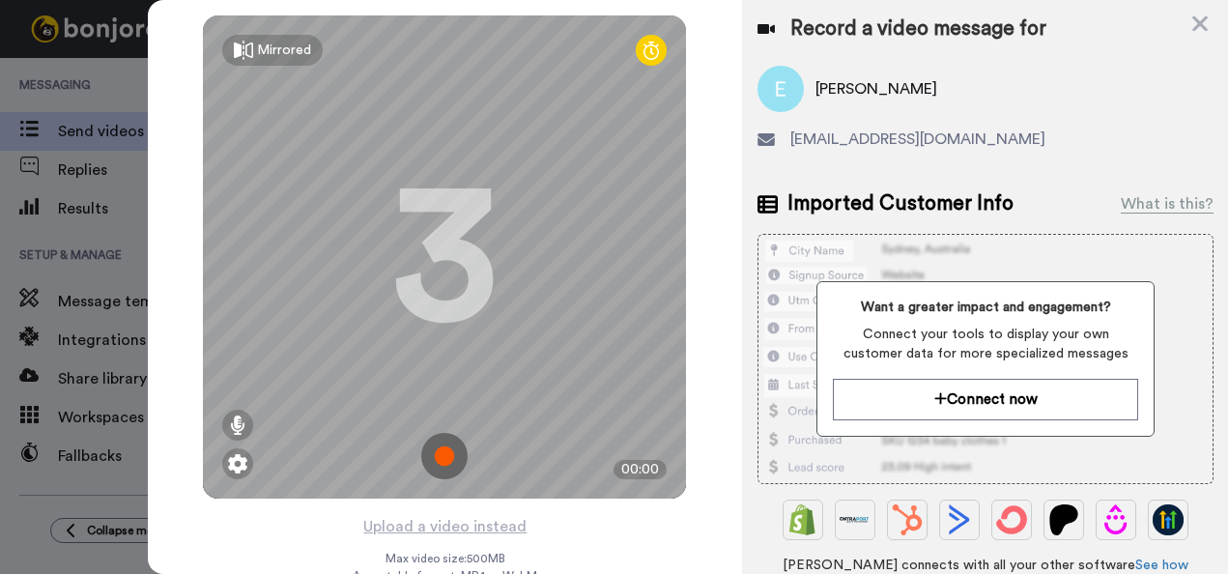
click at [442, 446] on img at bounding box center [444, 456] width 46 height 46
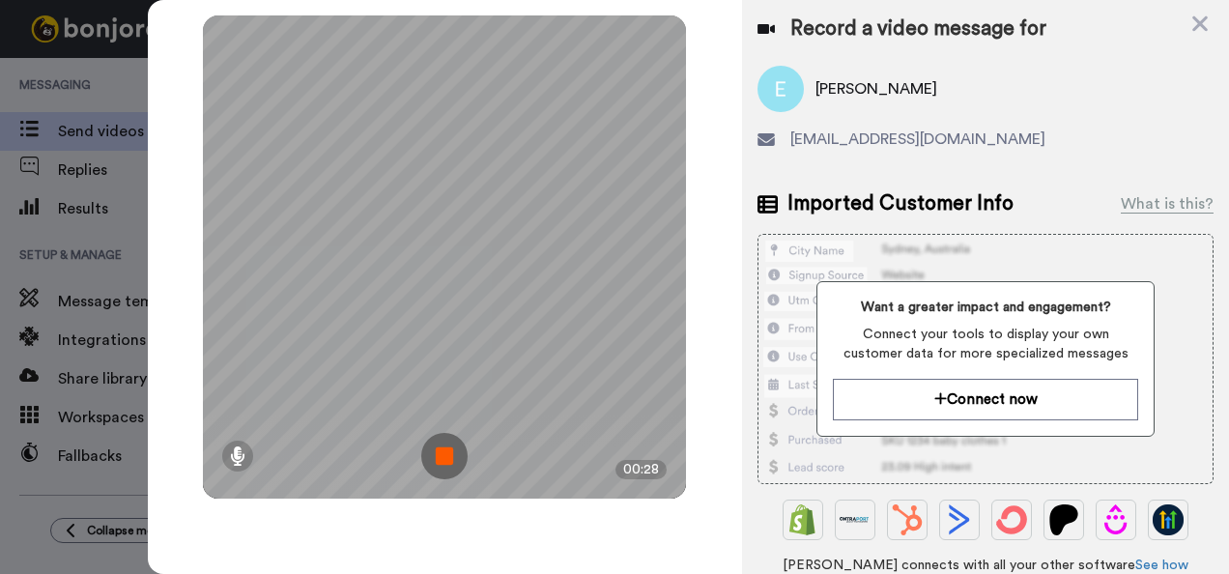
click at [442, 446] on img at bounding box center [444, 456] width 46 height 46
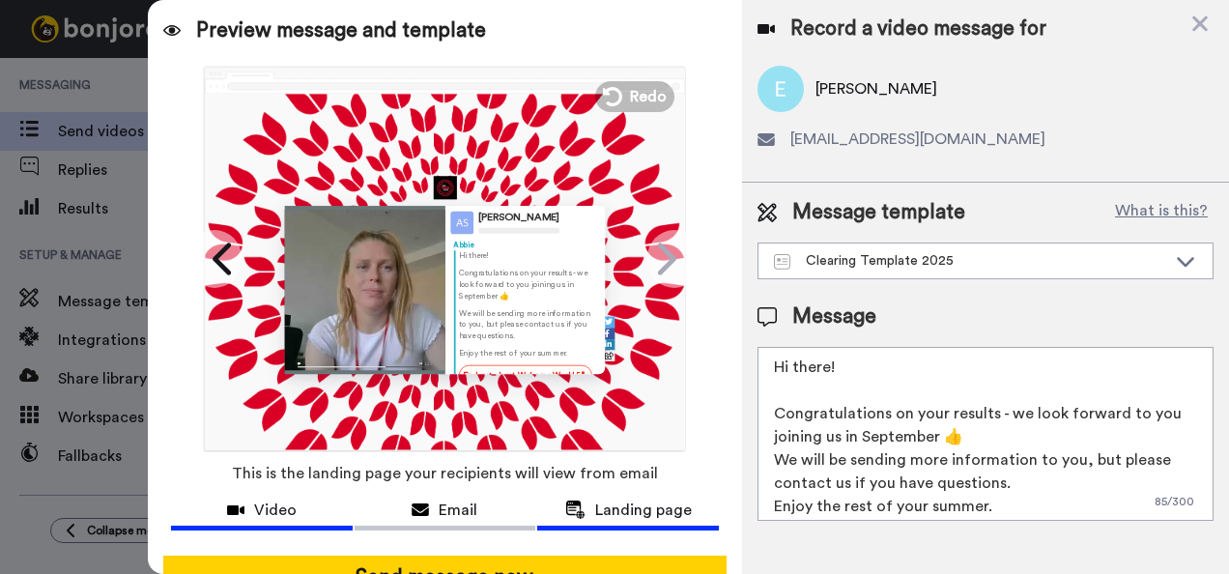
click at [239, 522] on button "Video" at bounding box center [262, 513] width 182 height 36
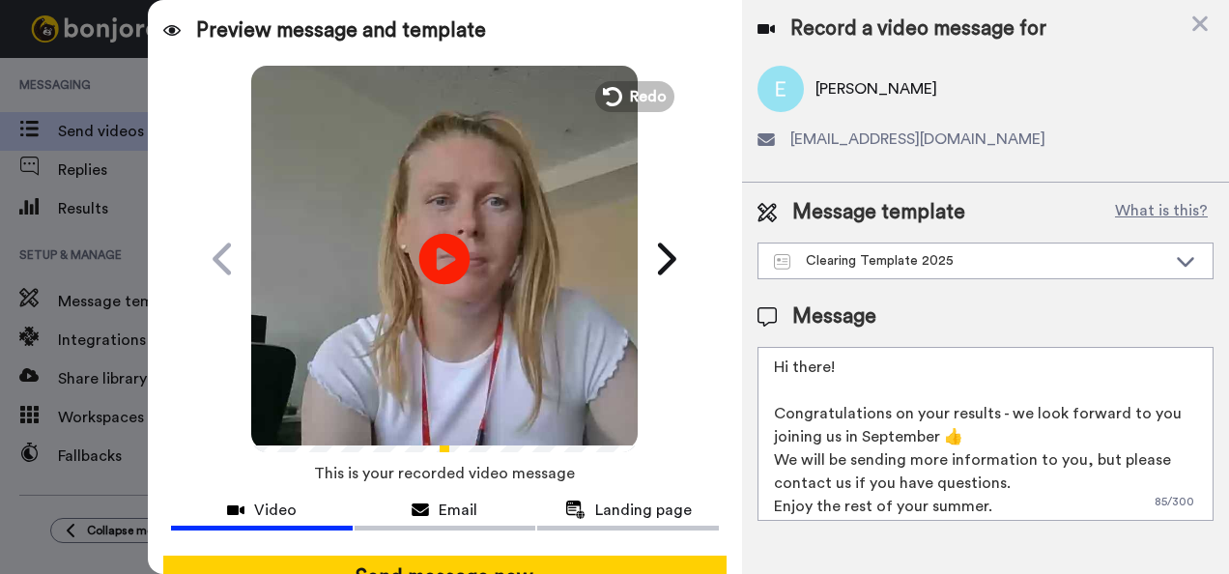
click at [450, 240] on icon at bounding box center [444, 258] width 51 height 51
click at [421, 514] on icon at bounding box center [420, 510] width 17 height 15
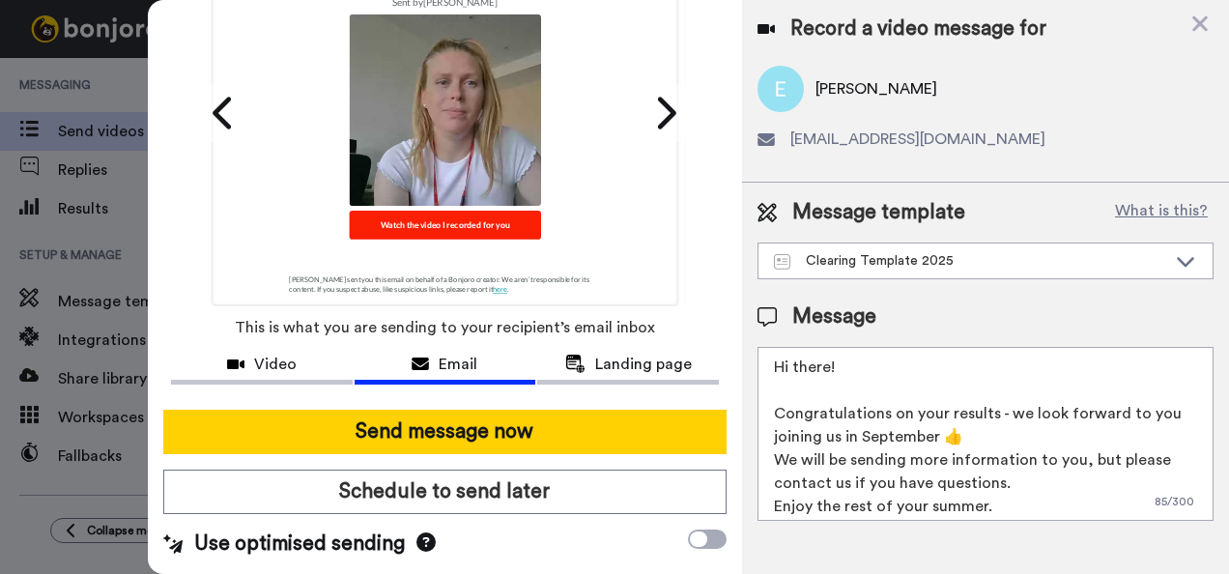
scroll to position [245, 0]
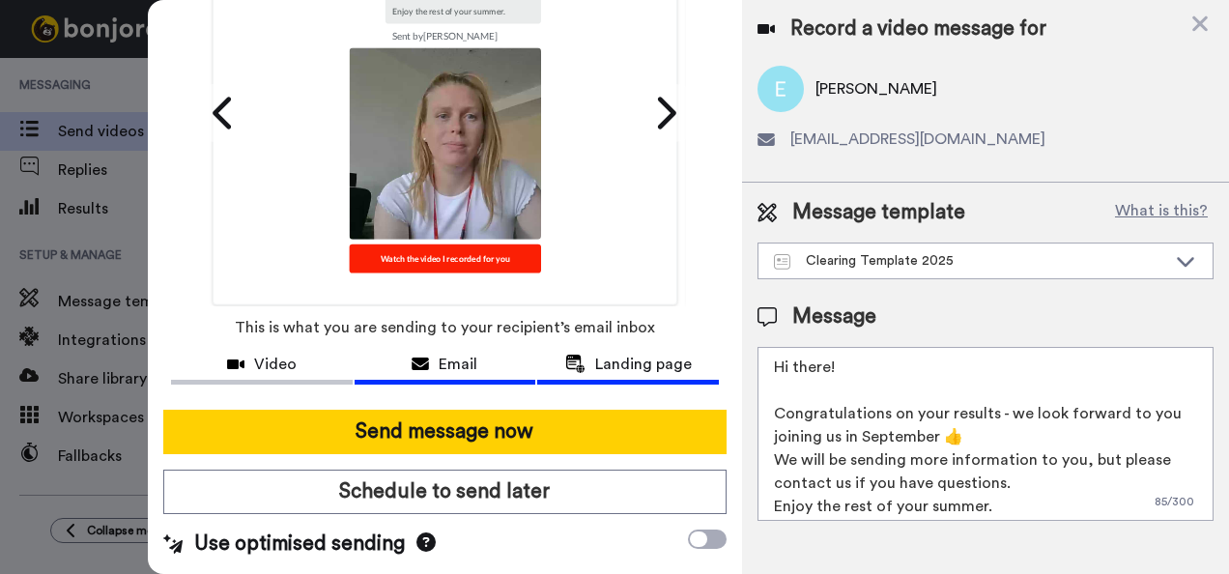
click at [579, 358] on div "Landing page" at bounding box center [628, 364] width 182 height 23
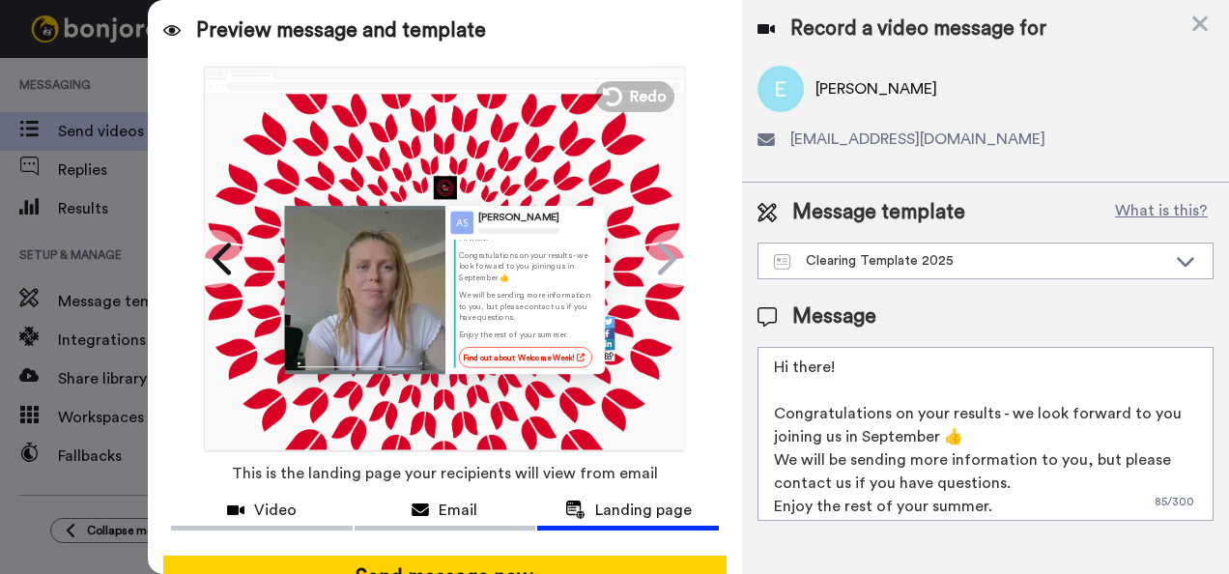
scroll to position [155, 0]
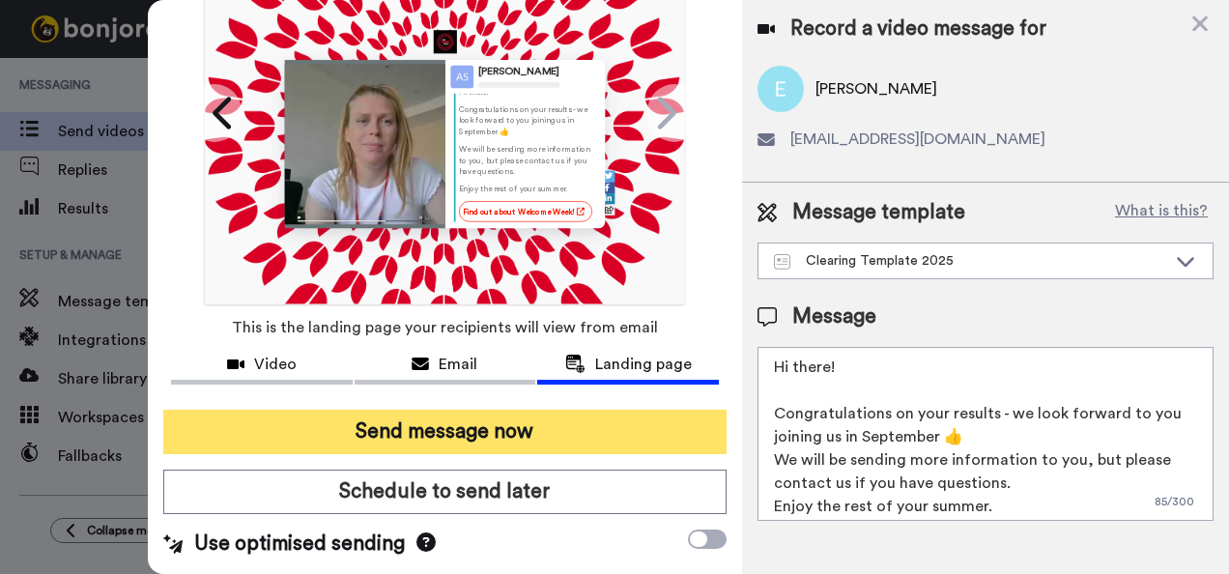
click at [439, 429] on button "Send message now" at bounding box center [445, 432] width 564 height 44
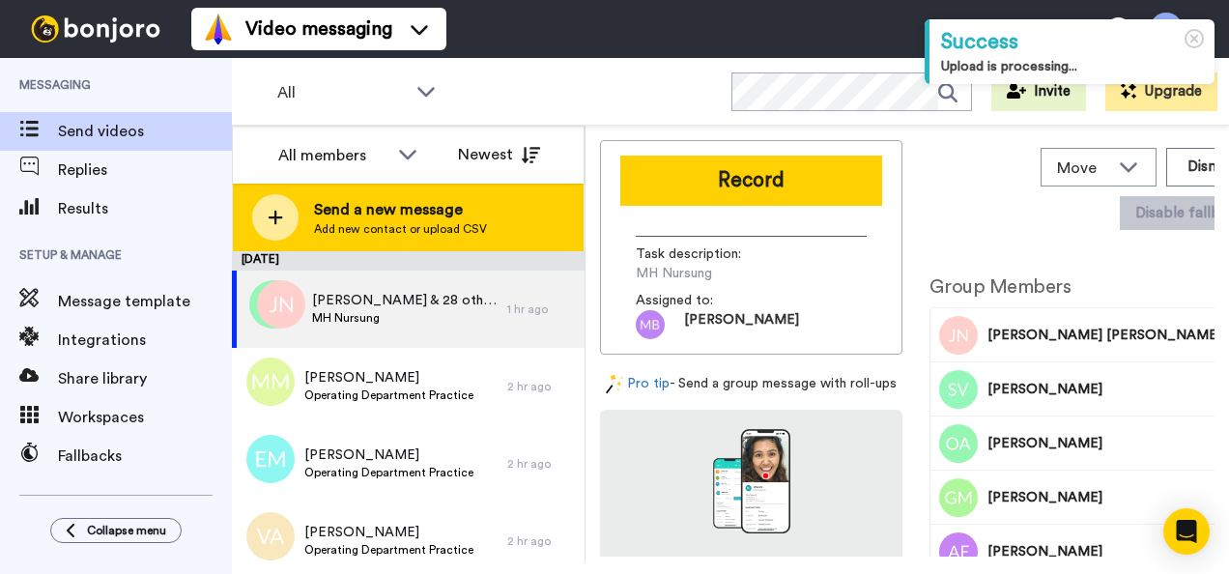
click at [368, 227] on span "Add new contact or upload CSV" at bounding box center [400, 228] width 173 height 15
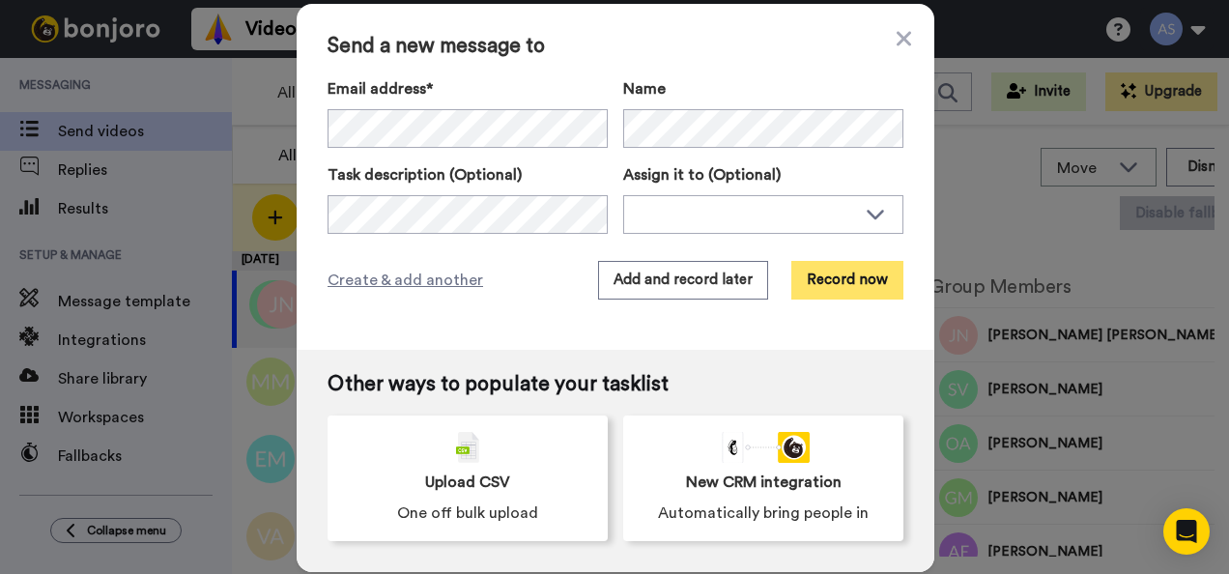
click at [836, 286] on button "Record now" at bounding box center [848, 280] width 112 height 39
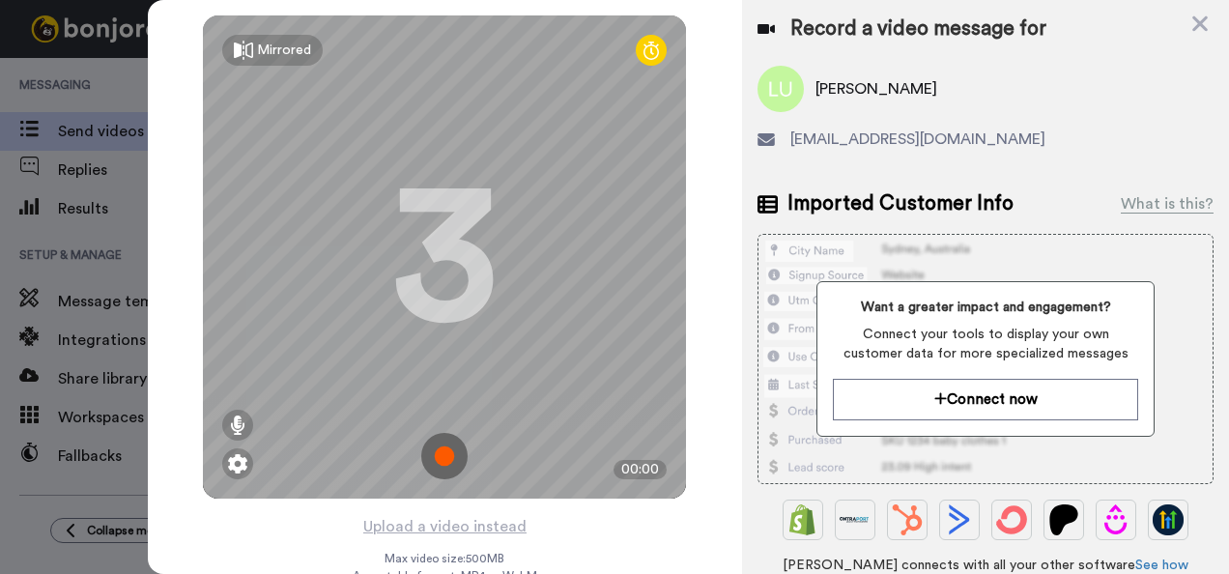
click at [433, 454] on img at bounding box center [444, 456] width 46 height 46
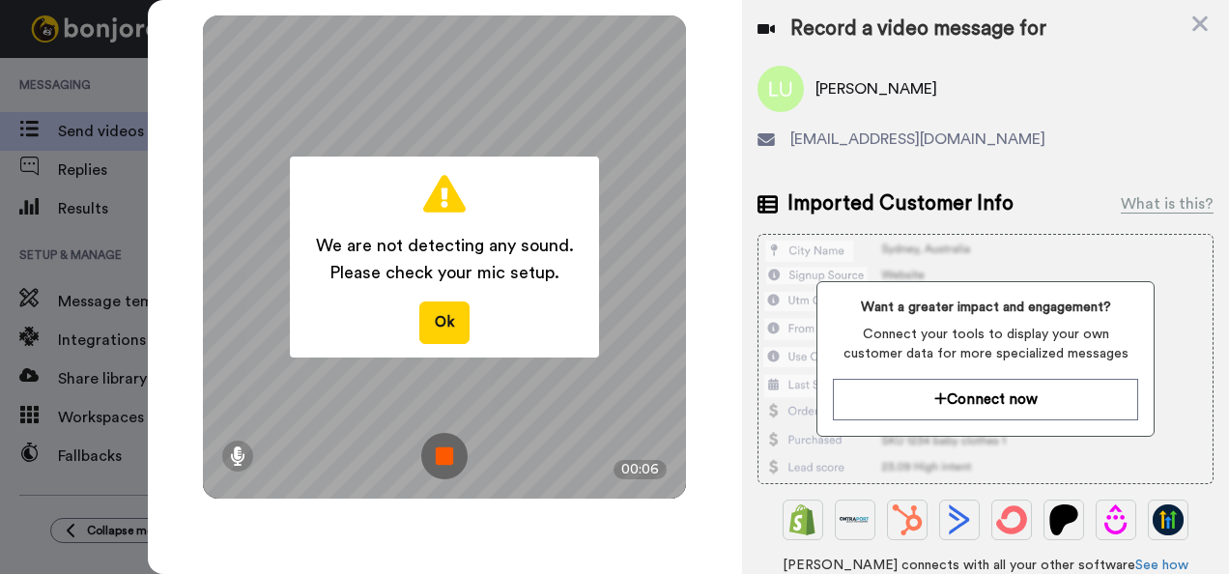
click at [433, 454] on img at bounding box center [444, 456] width 46 height 46
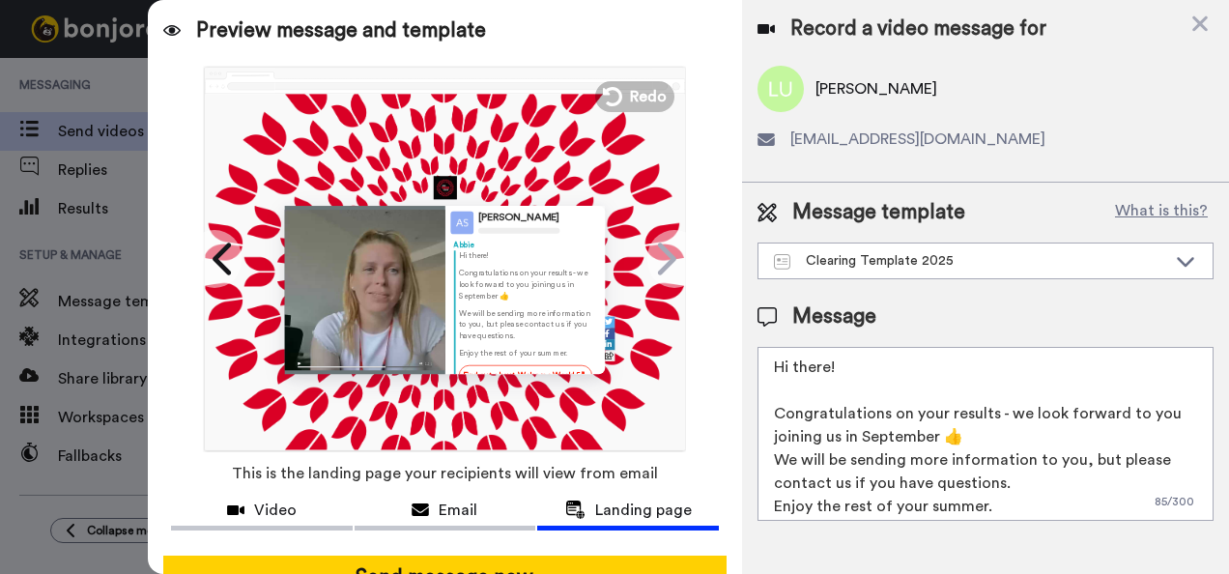
click at [445, 274] on div "[PERSON_NAME] [PERSON_NAME] Hi there! Congratulations on your results - we look…" at bounding box center [525, 290] width 160 height 168
click at [273, 514] on span "Video" at bounding box center [275, 510] width 43 height 23
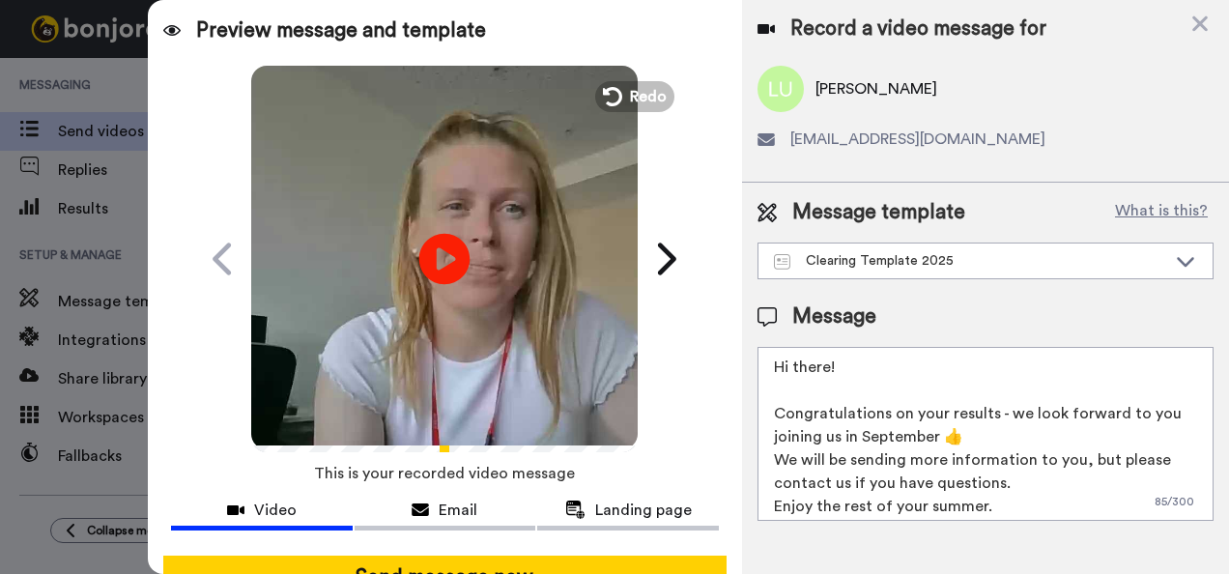
click at [454, 255] on icon at bounding box center [444, 258] width 51 height 51
click at [630, 91] on span "Redo" at bounding box center [650, 95] width 41 height 25
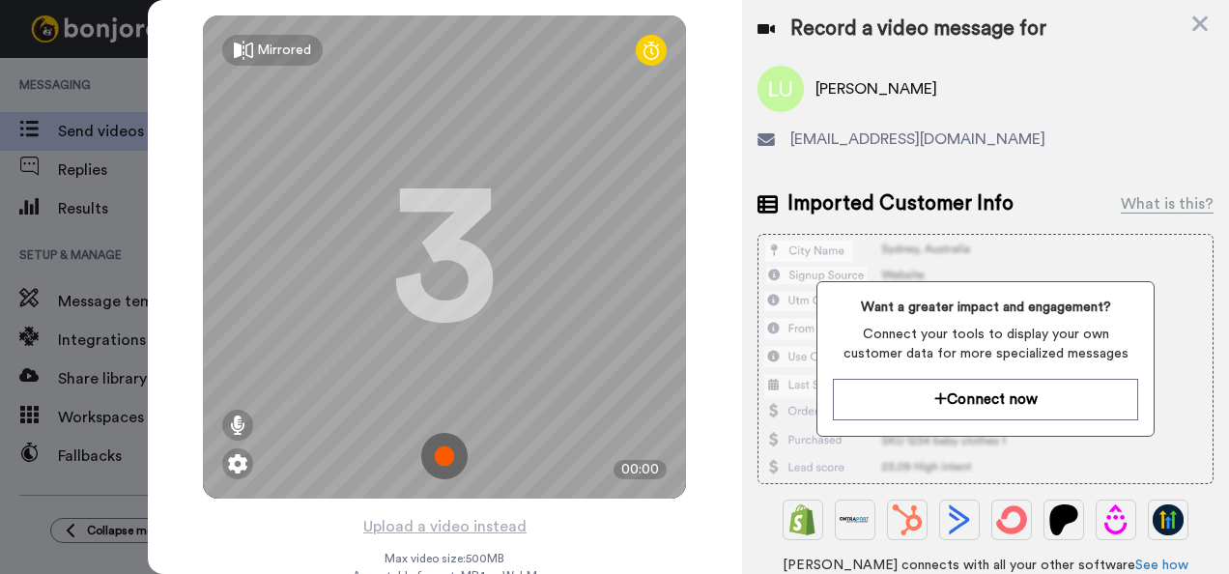
click at [435, 457] on img at bounding box center [444, 456] width 46 height 46
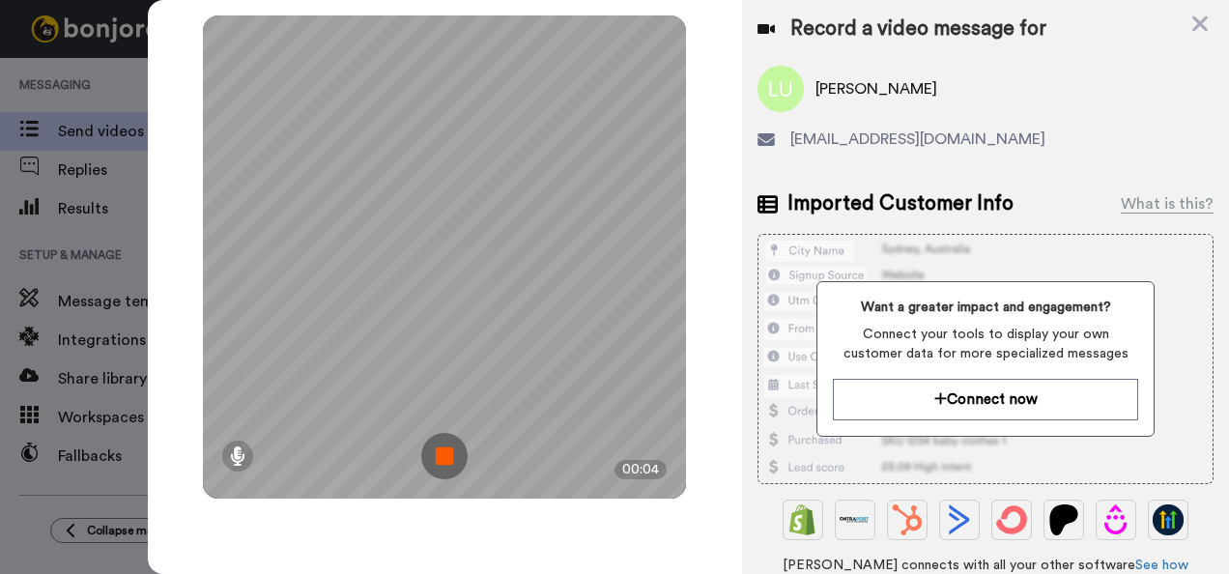
click at [435, 457] on img at bounding box center [444, 456] width 46 height 46
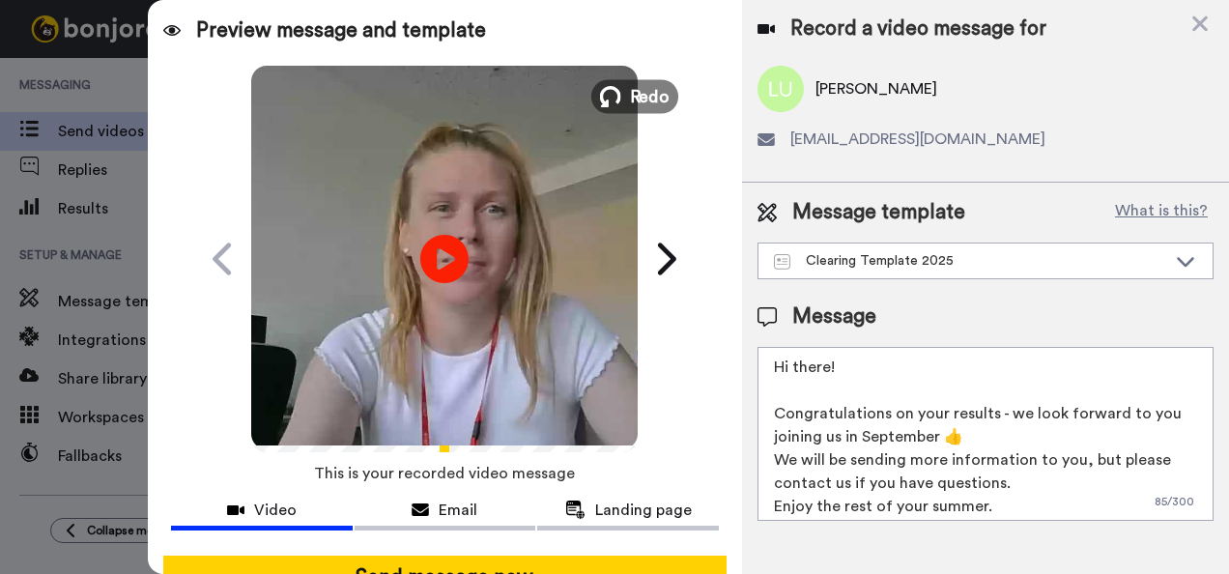
click at [636, 83] on span "Redo" at bounding box center [650, 95] width 41 height 25
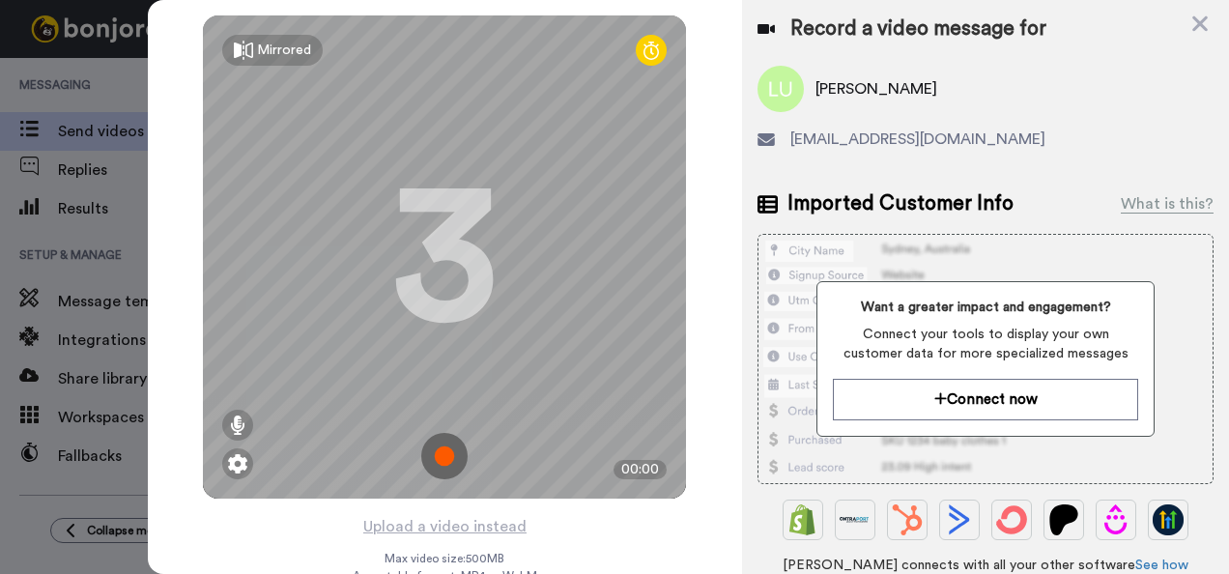
click at [437, 458] on img at bounding box center [444, 456] width 46 height 46
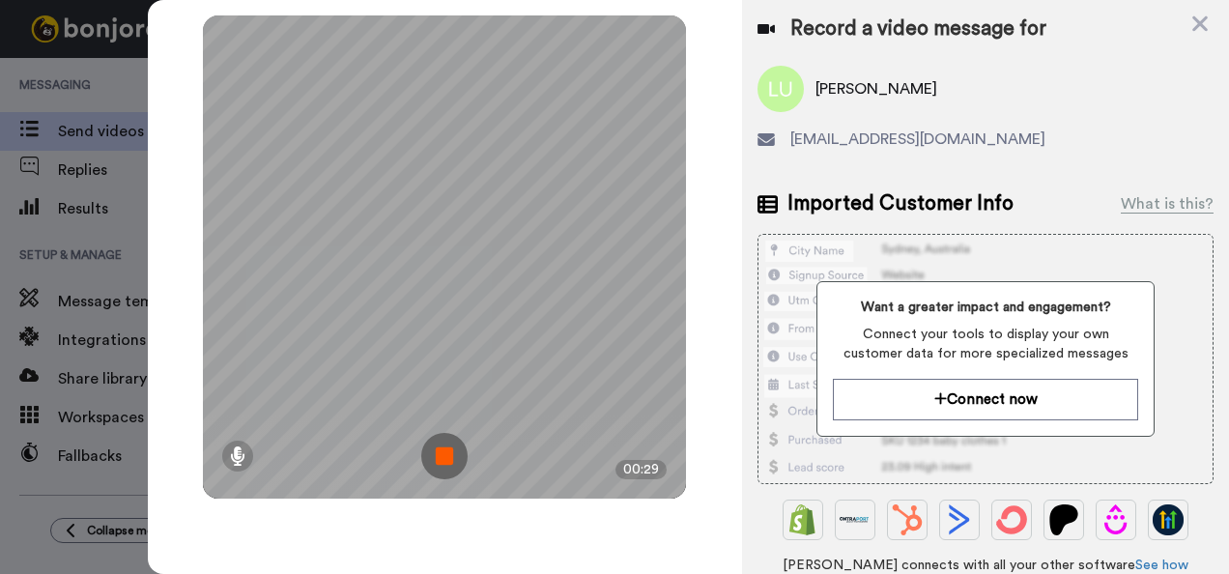
click at [437, 458] on img at bounding box center [444, 456] width 46 height 46
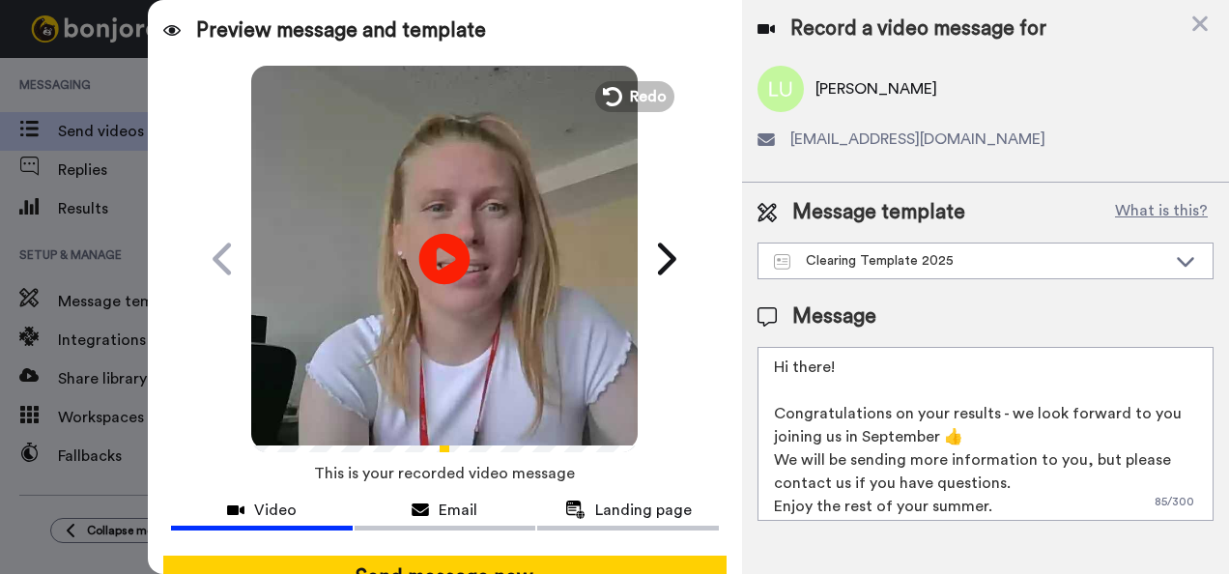
click at [419, 251] on icon at bounding box center [444, 258] width 51 height 51
click at [452, 512] on span "Email" at bounding box center [458, 510] width 39 height 23
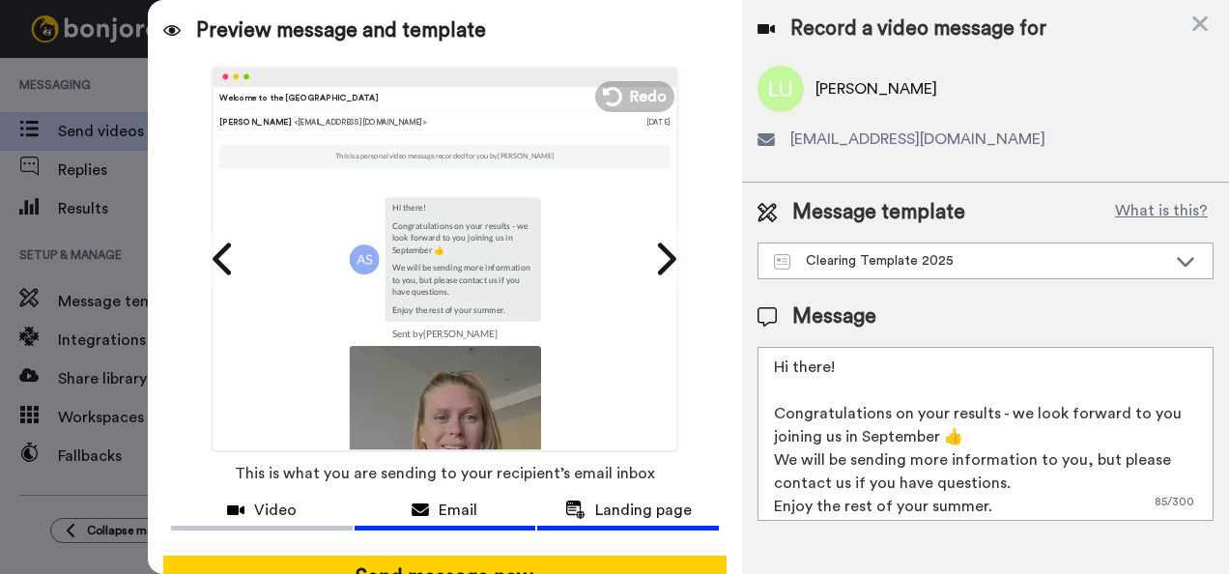
click at [623, 518] on span "Landing page" at bounding box center [643, 510] width 97 height 23
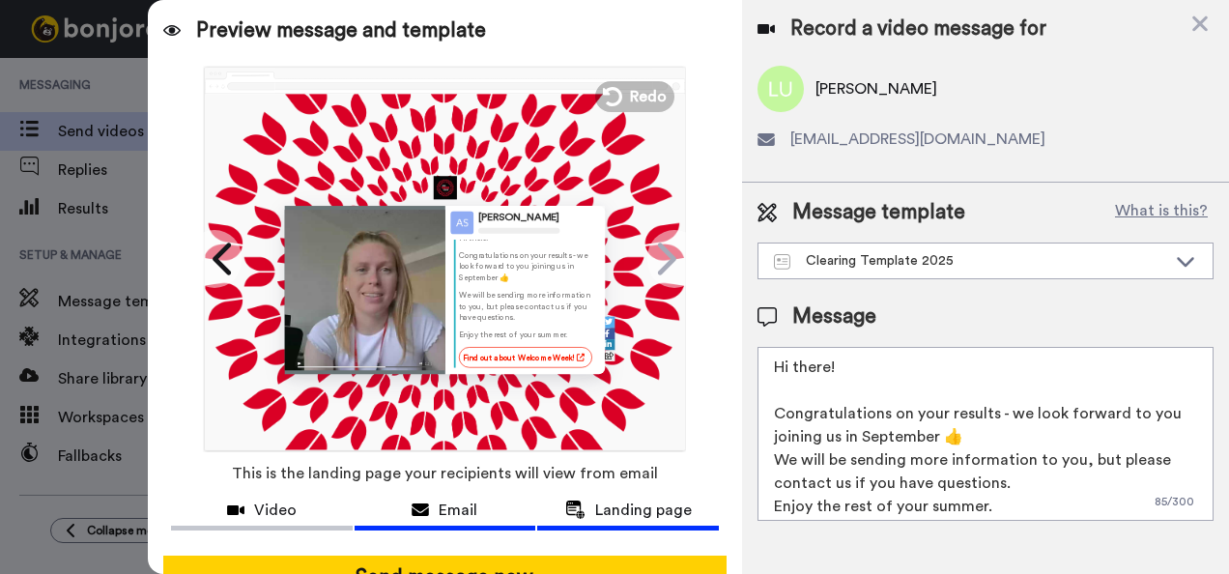
click at [425, 501] on div "Email" at bounding box center [446, 510] width 182 height 23
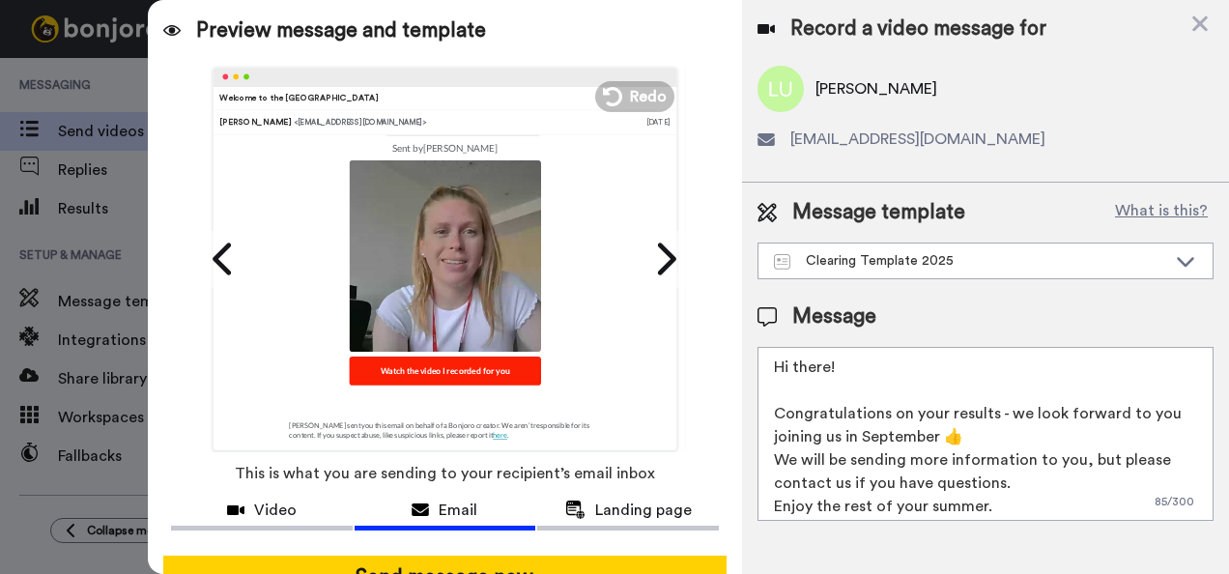
scroll to position [155, 0]
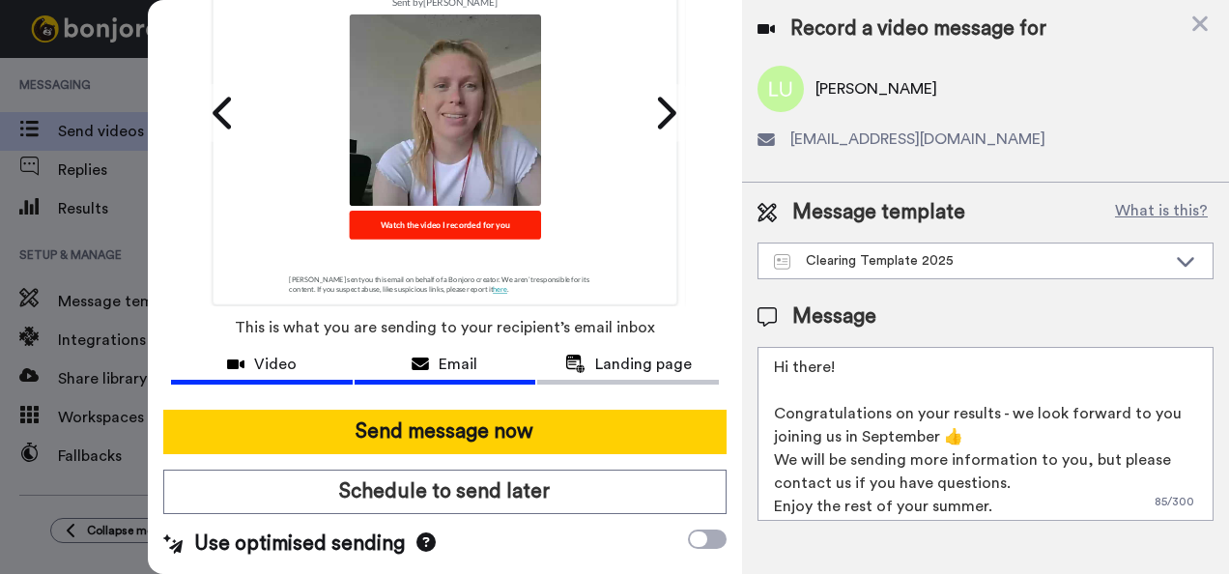
click at [261, 362] on span "Video" at bounding box center [275, 364] width 43 height 23
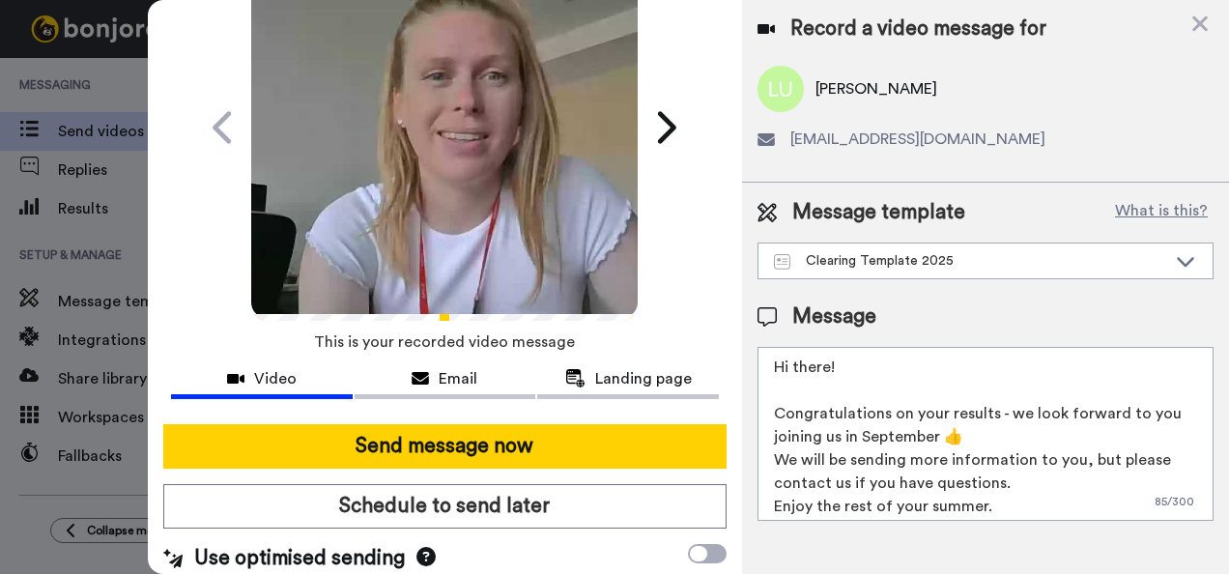
scroll to position [134, 0]
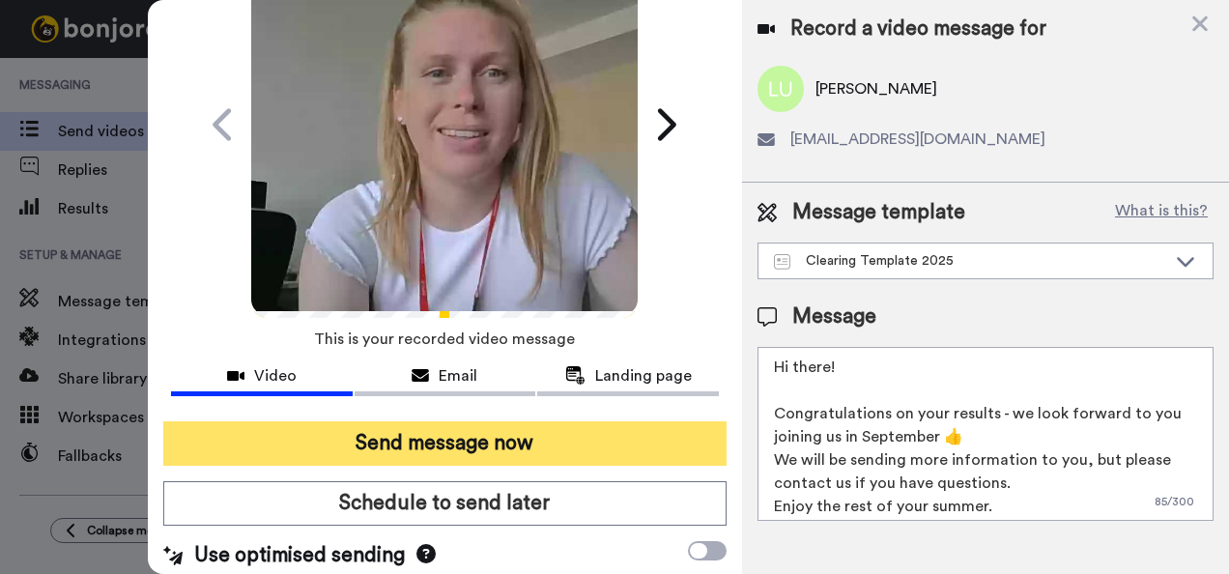
click at [443, 449] on button "Send message now" at bounding box center [445, 443] width 564 height 44
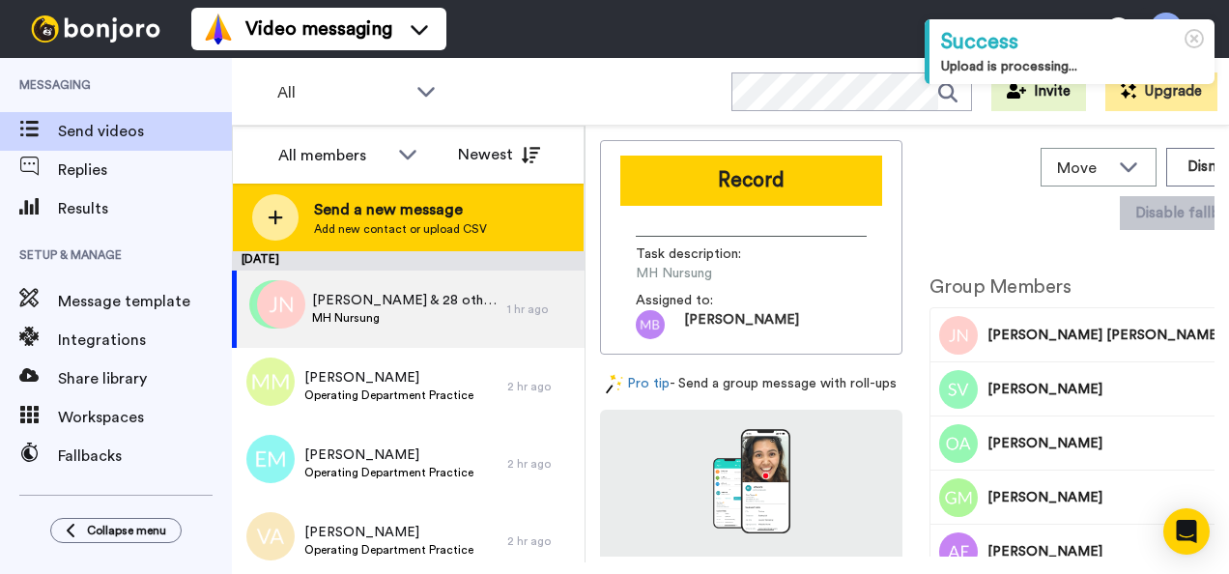
click at [422, 216] on span "Send a new message" at bounding box center [400, 209] width 173 height 23
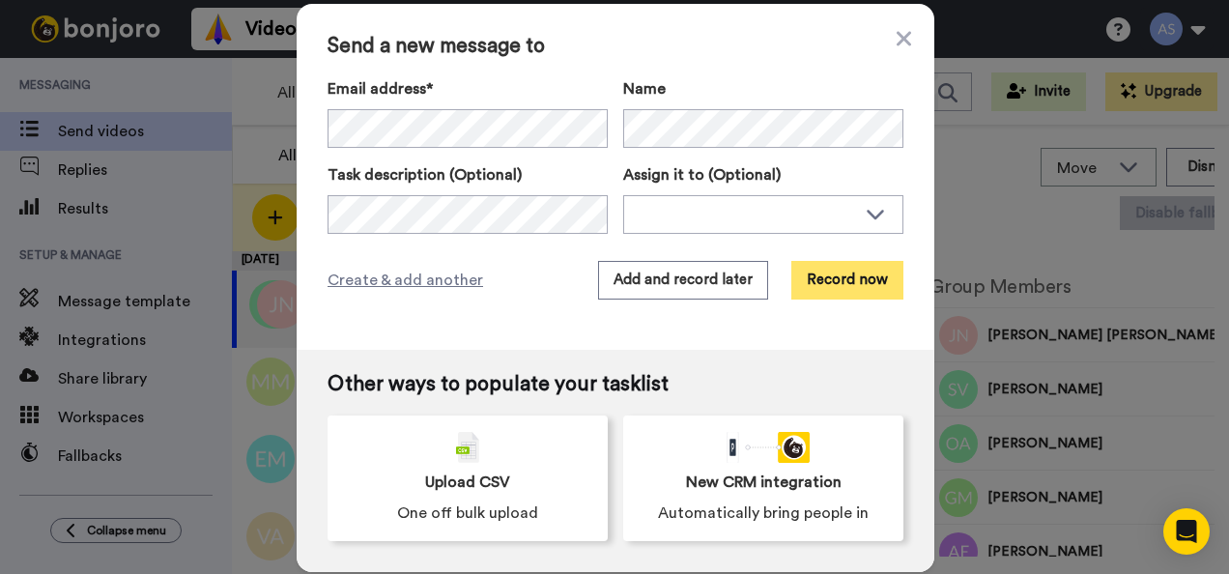
click at [850, 266] on button "Record now" at bounding box center [848, 280] width 112 height 39
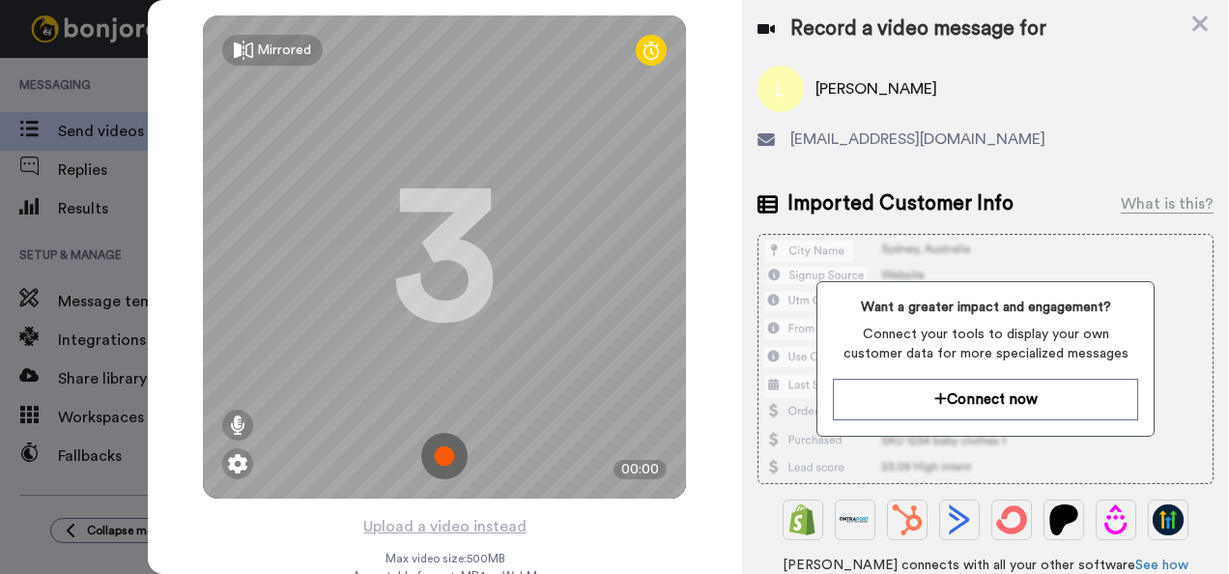
click at [443, 441] on img at bounding box center [444, 456] width 46 height 46
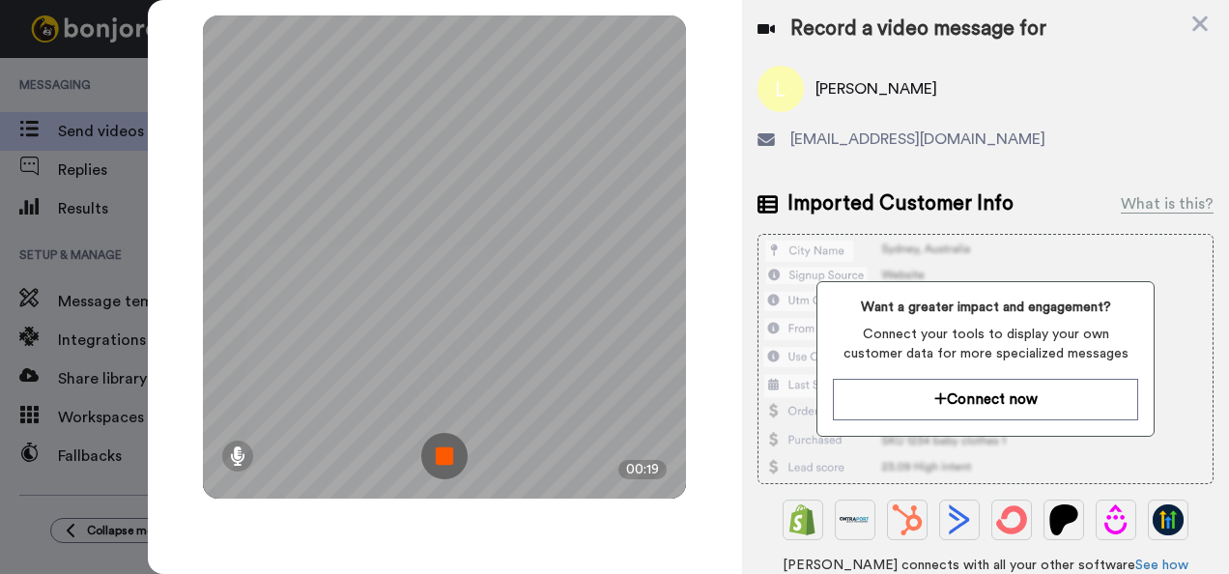
click at [448, 452] on img at bounding box center [444, 456] width 46 height 46
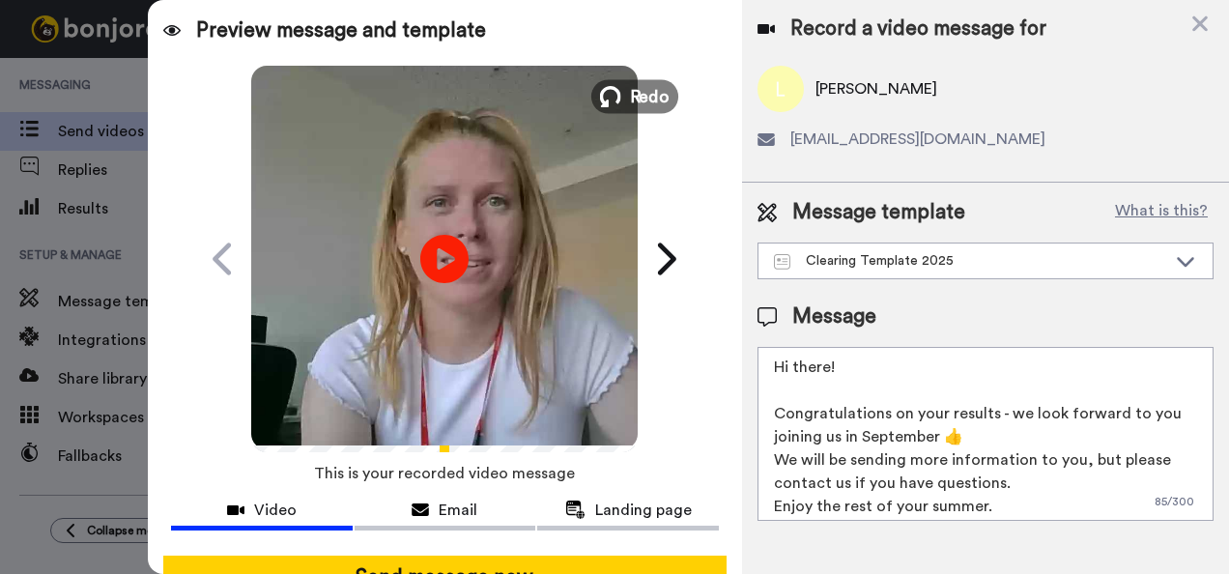
click at [632, 87] on span "Redo" at bounding box center [650, 95] width 41 height 25
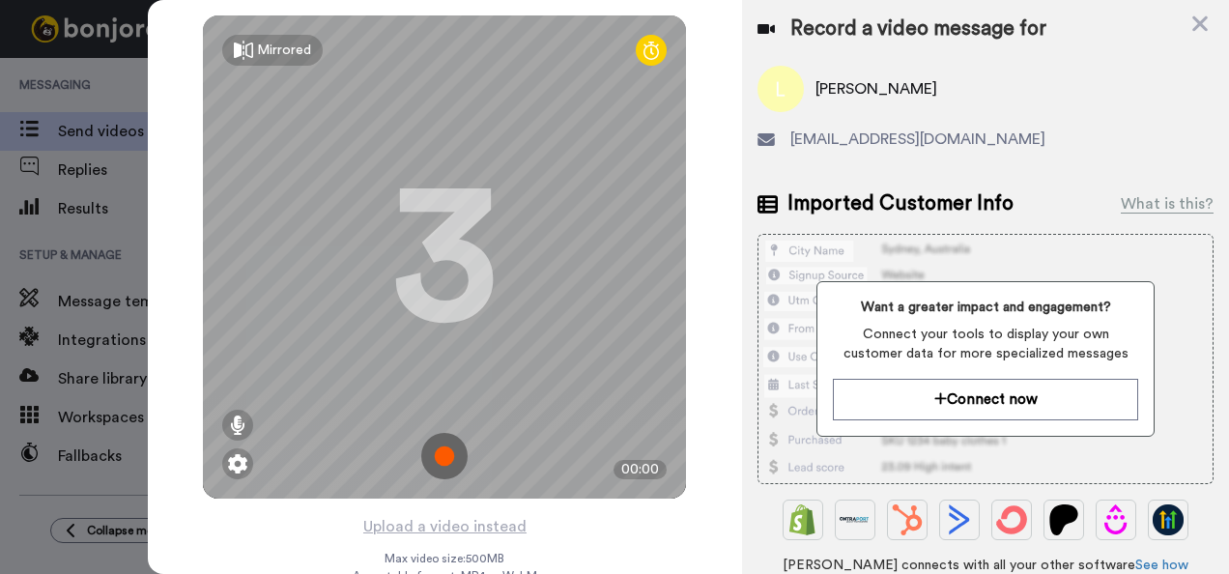
click at [437, 452] on img at bounding box center [444, 456] width 46 height 46
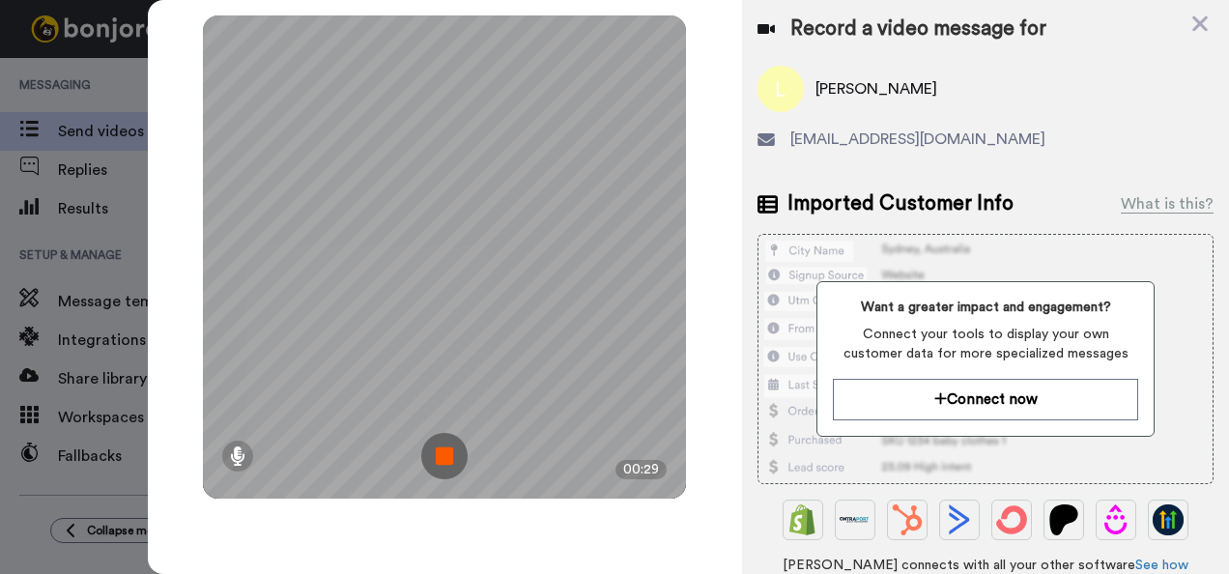
click at [437, 452] on img at bounding box center [444, 456] width 46 height 46
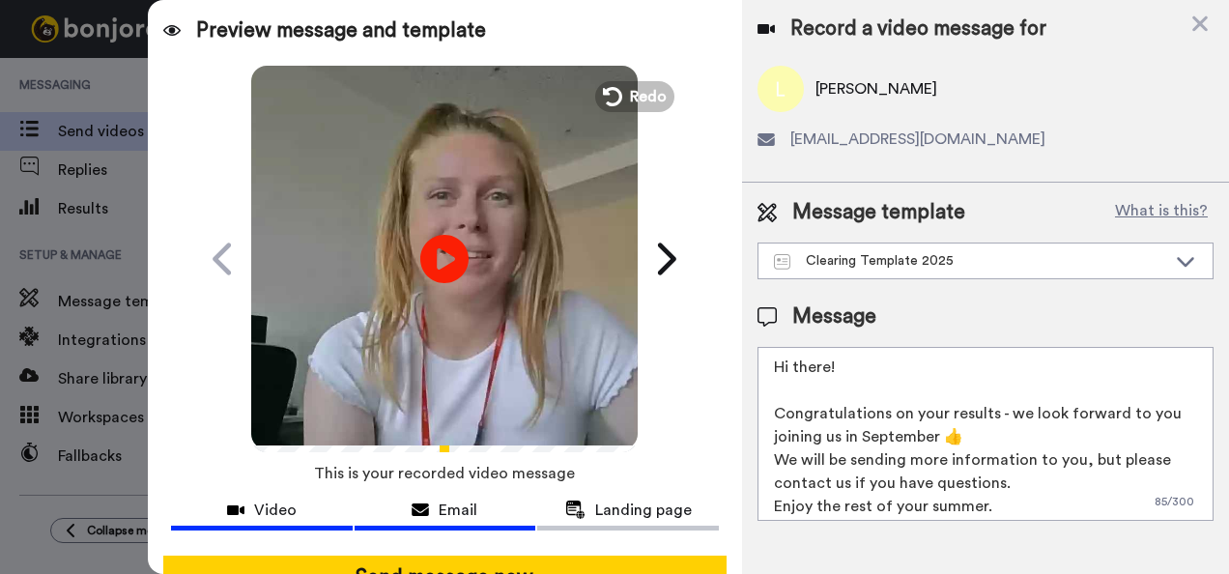
click at [388, 524] on button "Email" at bounding box center [446, 513] width 182 height 36
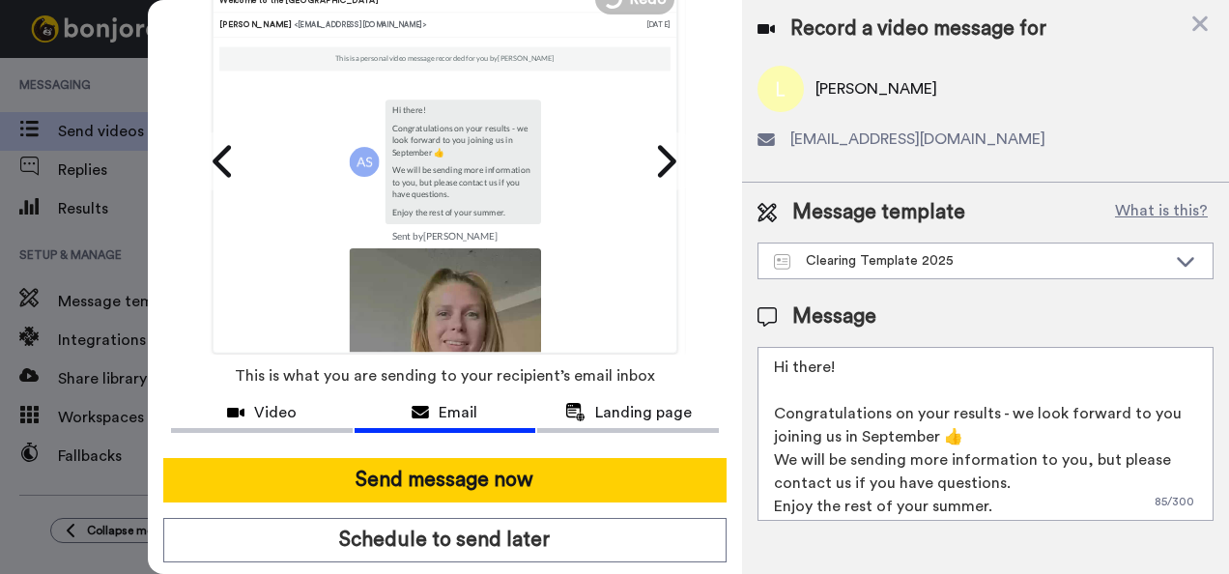
scroll to position [155, 0]
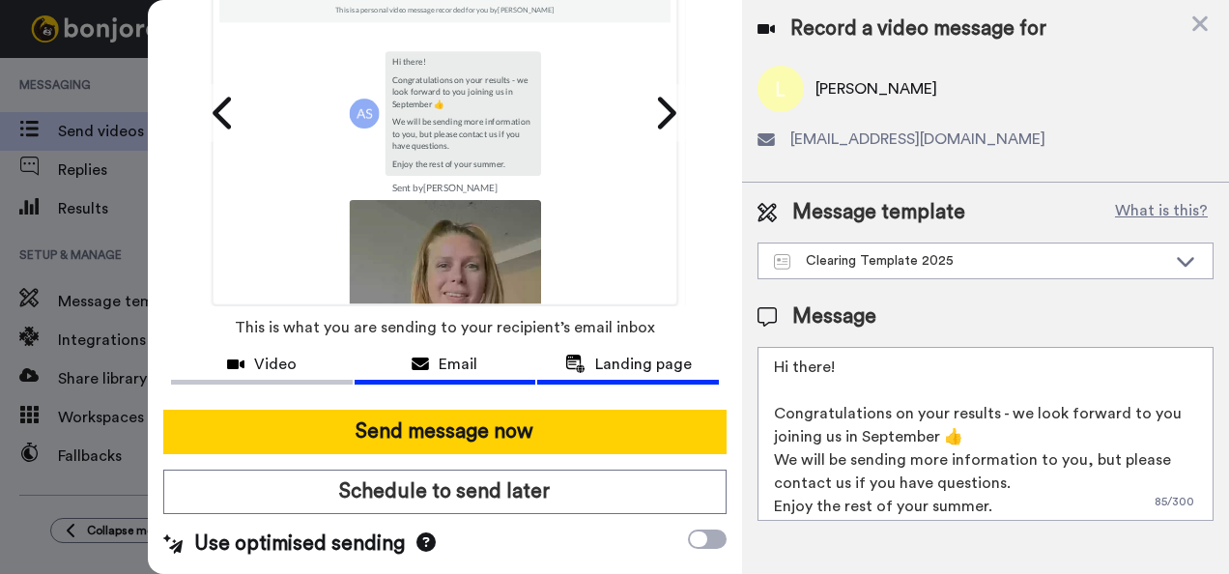
click at [609, 353] on span "Landing page" at bounding box center [643, 364] width 97 height 23
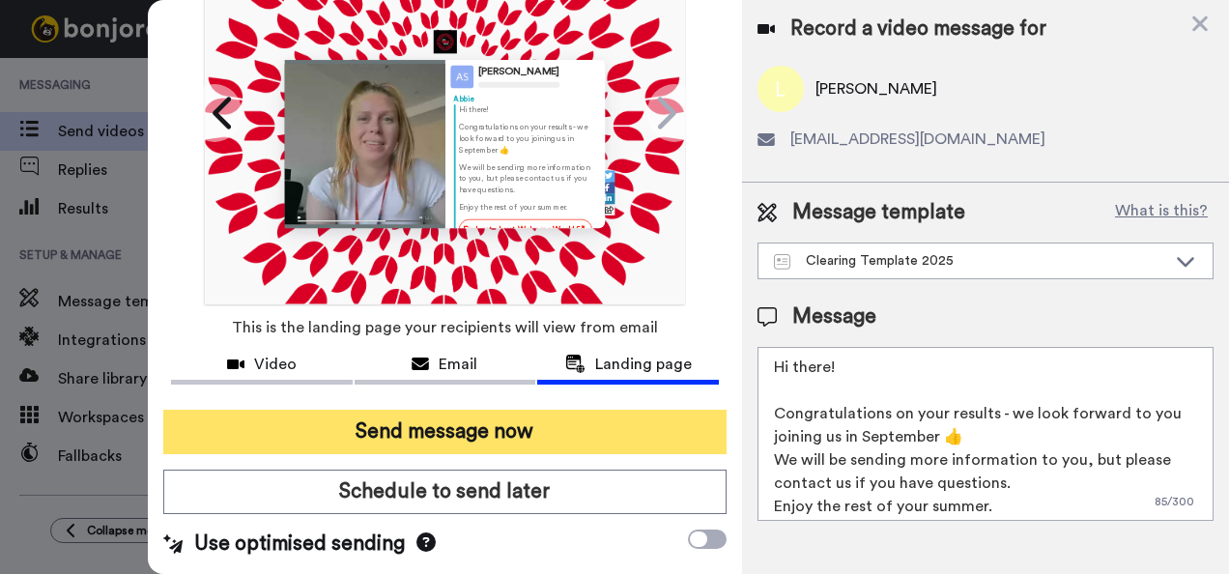
click at [489, 414] on button "Send message now" at bounding box center [445, 432] width 564 height 44
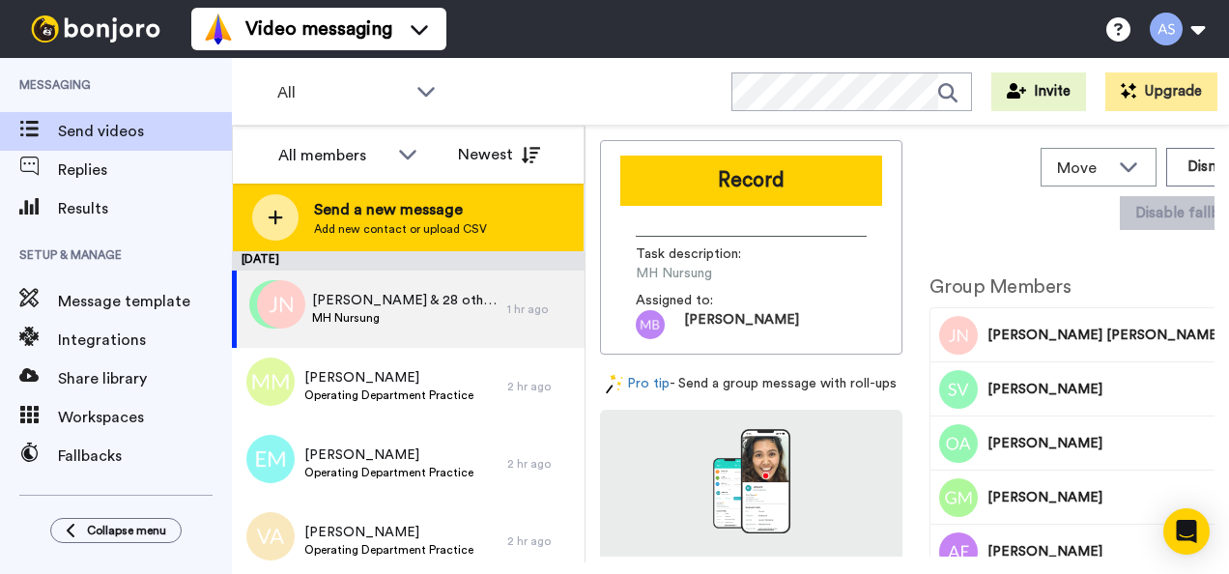
drag, startPoint x: 399, startPoint y: 223, endPoint x: 419, endPoint y: 225, distance: 20.4
click at [419, 225] on span "Add new contact or upload CSV" at bounding box center [400, 228] width 173 height 15
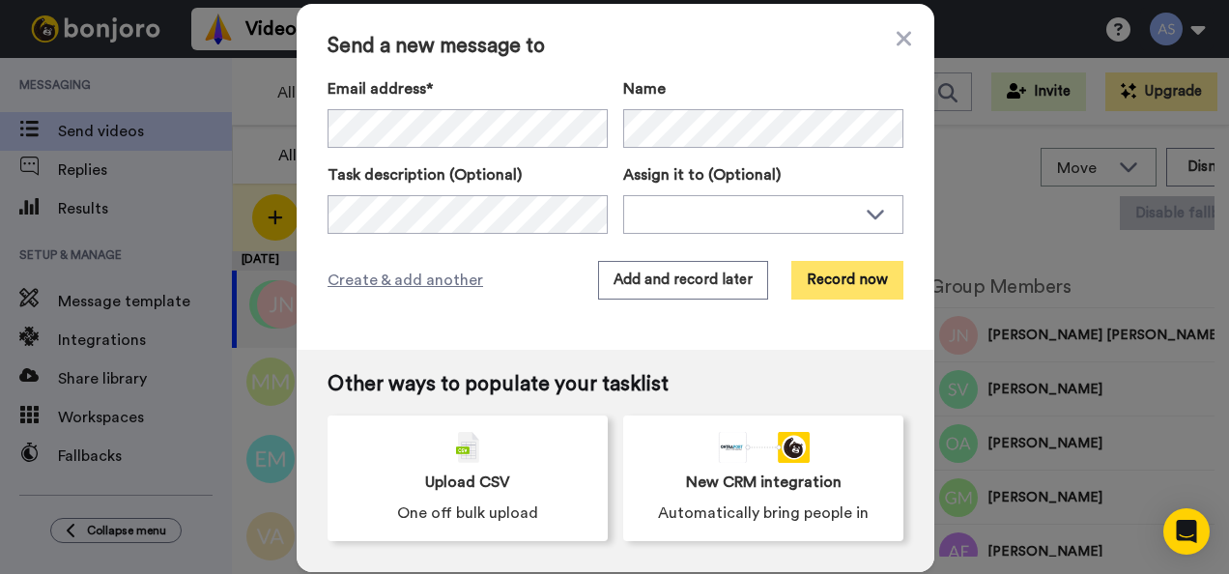
click at [849, 269] on button "Record now" at bounding box center [848, 280] width 112 height 39
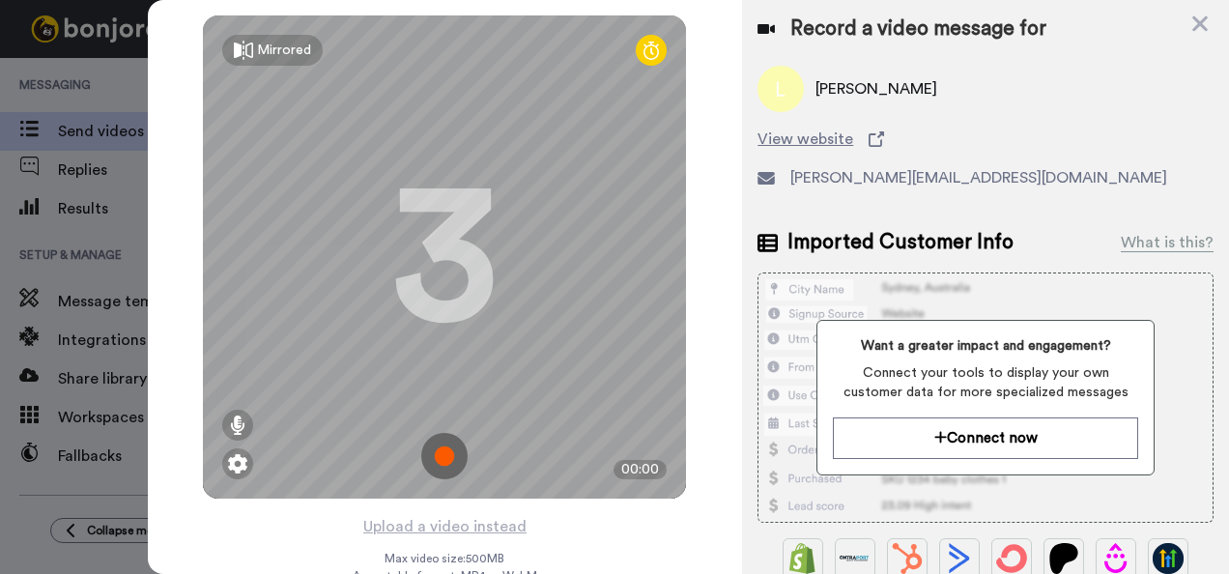
click at [433, 461] on img at bounding box center [444, 456] width 46 height 46
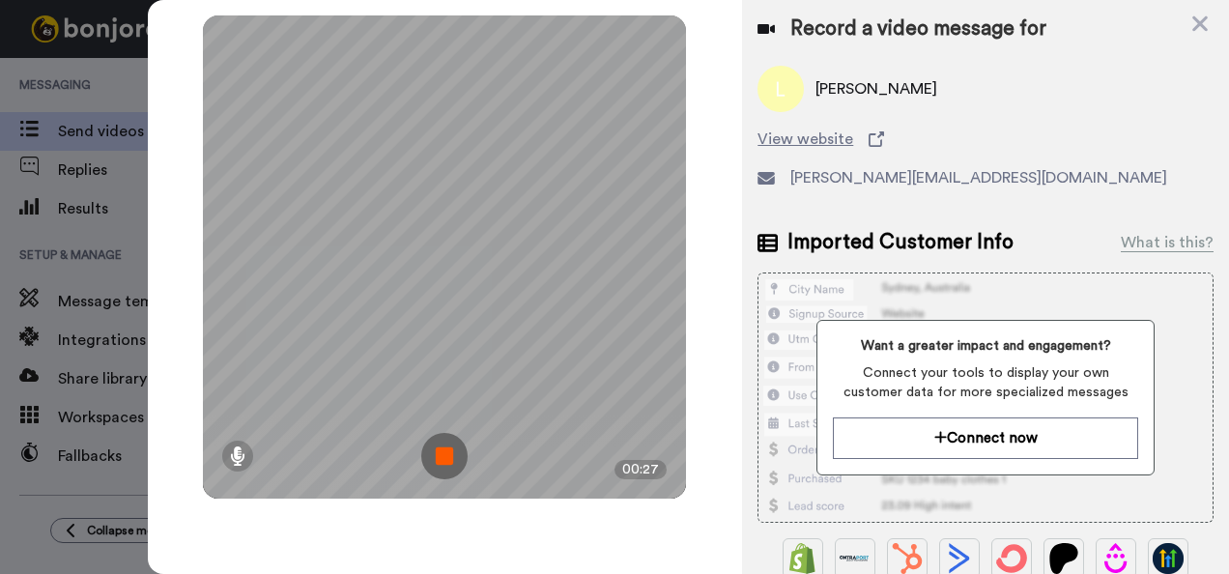
click at [433, 461] on img at bounding box center [444, 456] width 46 height 46
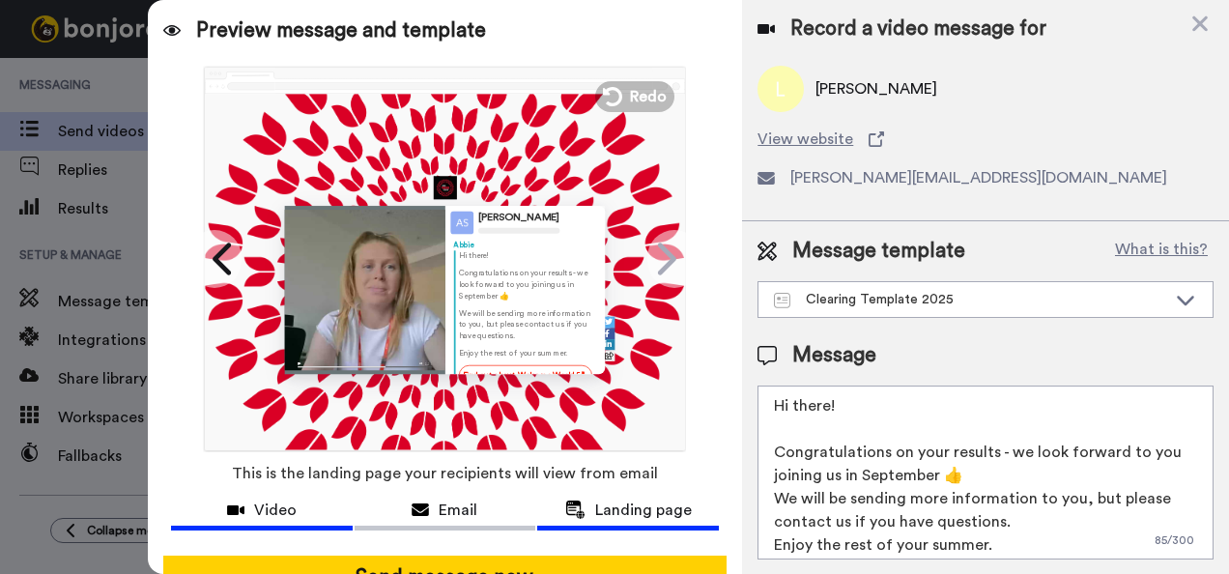
click at [289, 519] on span "Video" at bounding box center [275, 510] width 43 height 23
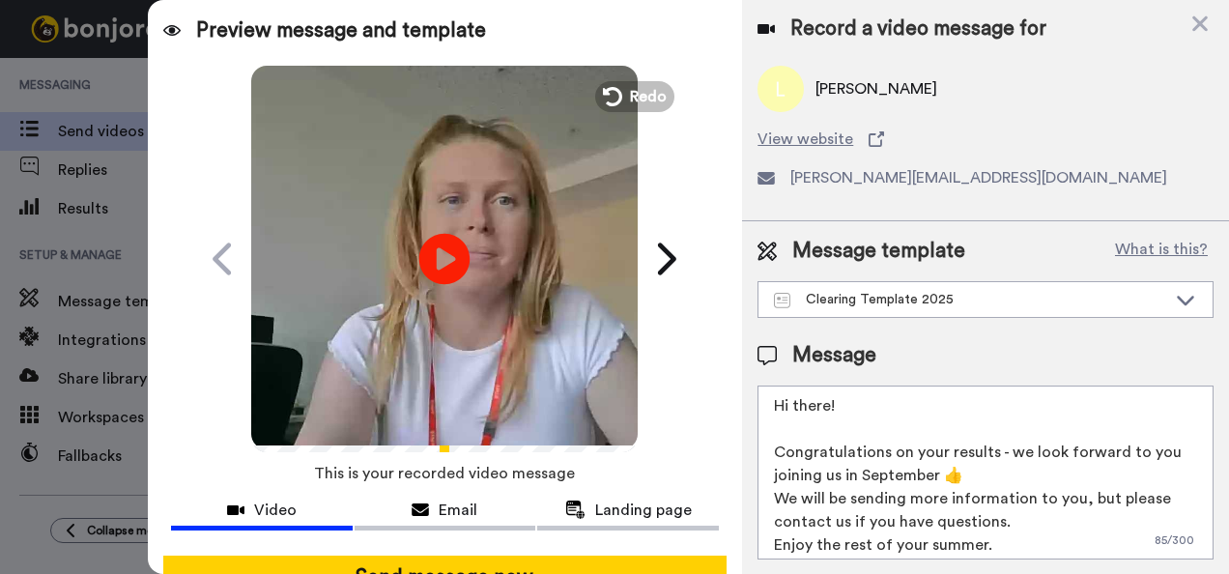
click at [439, 254] on icon "Play/Pause" at bounding box center [444, 259] width 51 height 92
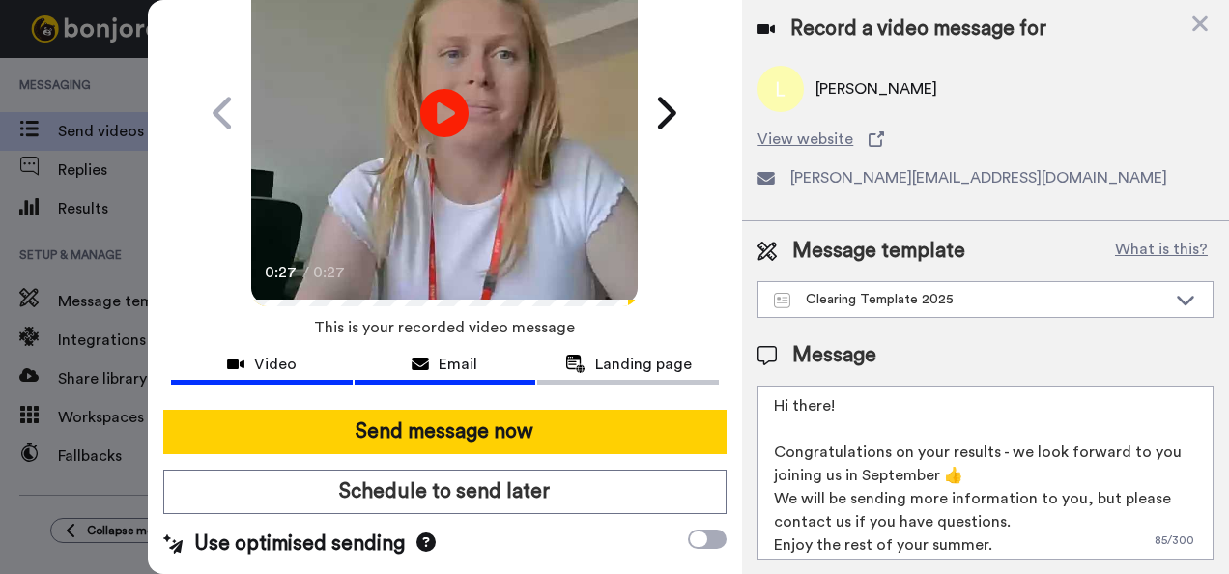
click at [471, 349] on button "Email" at bounding box center [446, 367] width 182 height 36
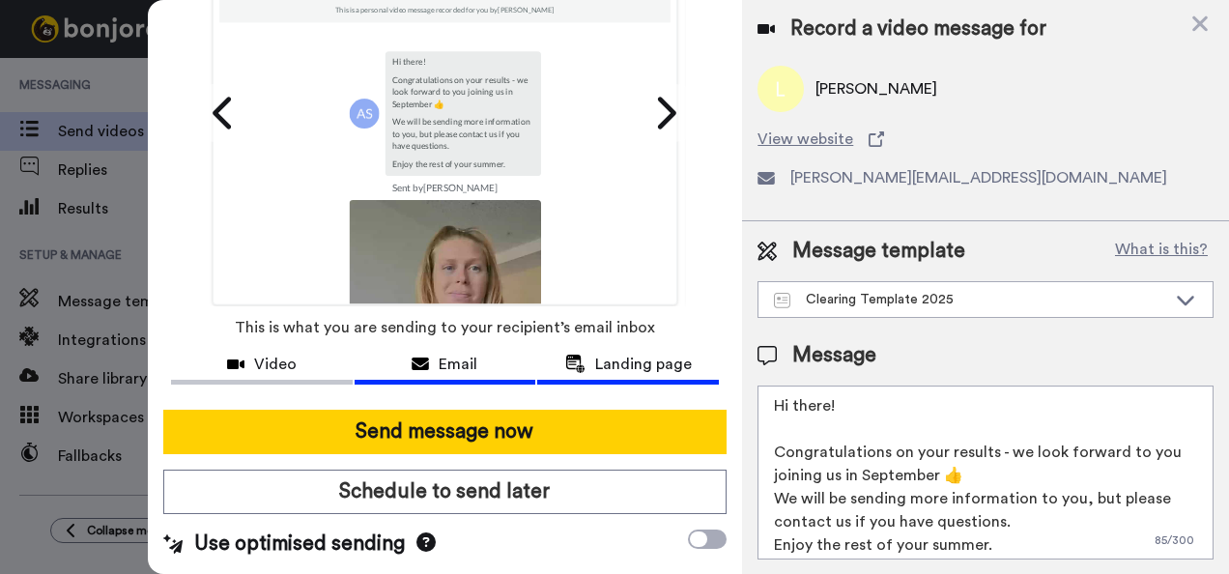
click at [579, 353] on div "Landing page" at bounding box center [628, 364] width 182 height 23
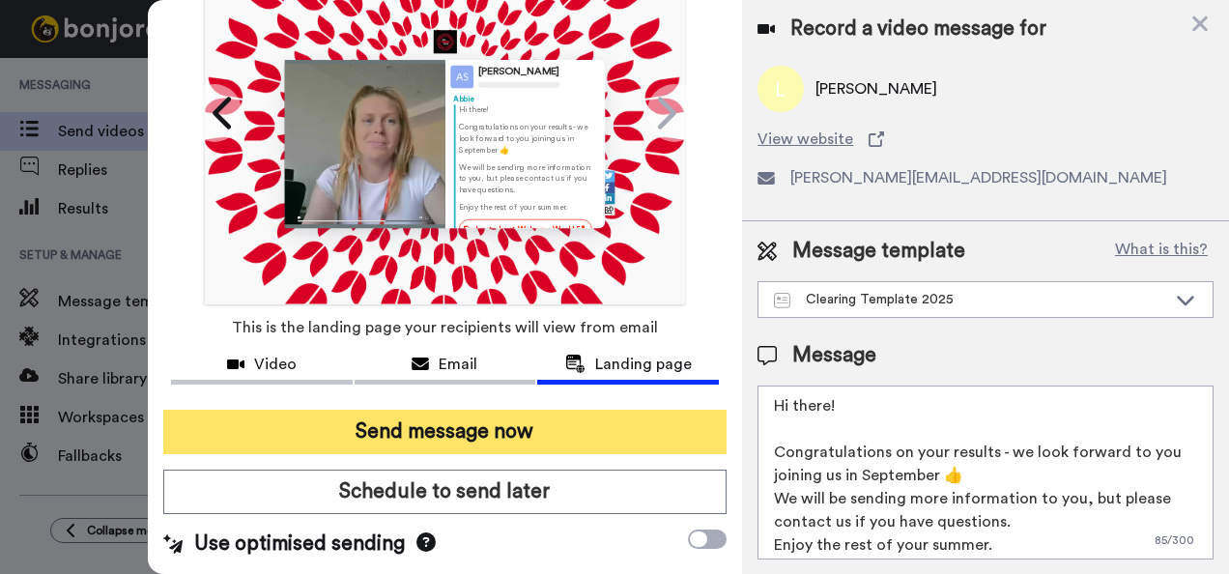
click at [481, 424] on button "Send message now" at bounding box center [445, 432] width 564 height 44
